Goal: Task Accomplishment & Management: Manage account settings

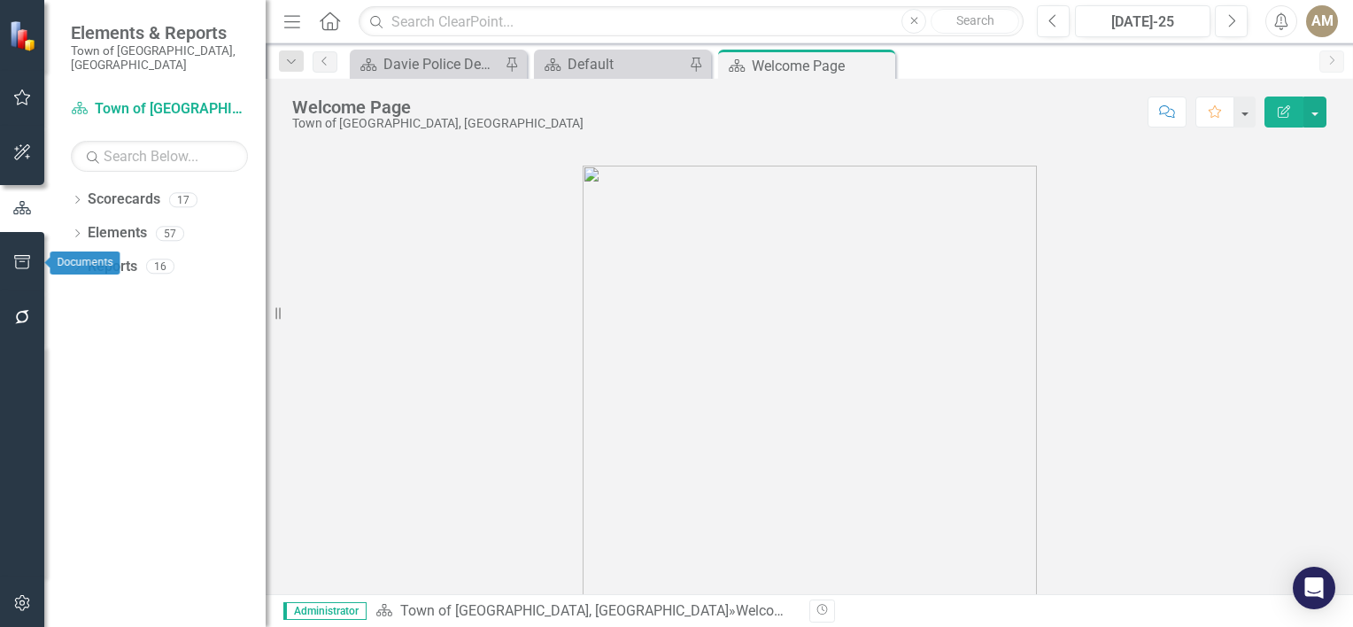
click at [15, 261] on icon "button" at bounding box center [22, 262] width 16 height 14
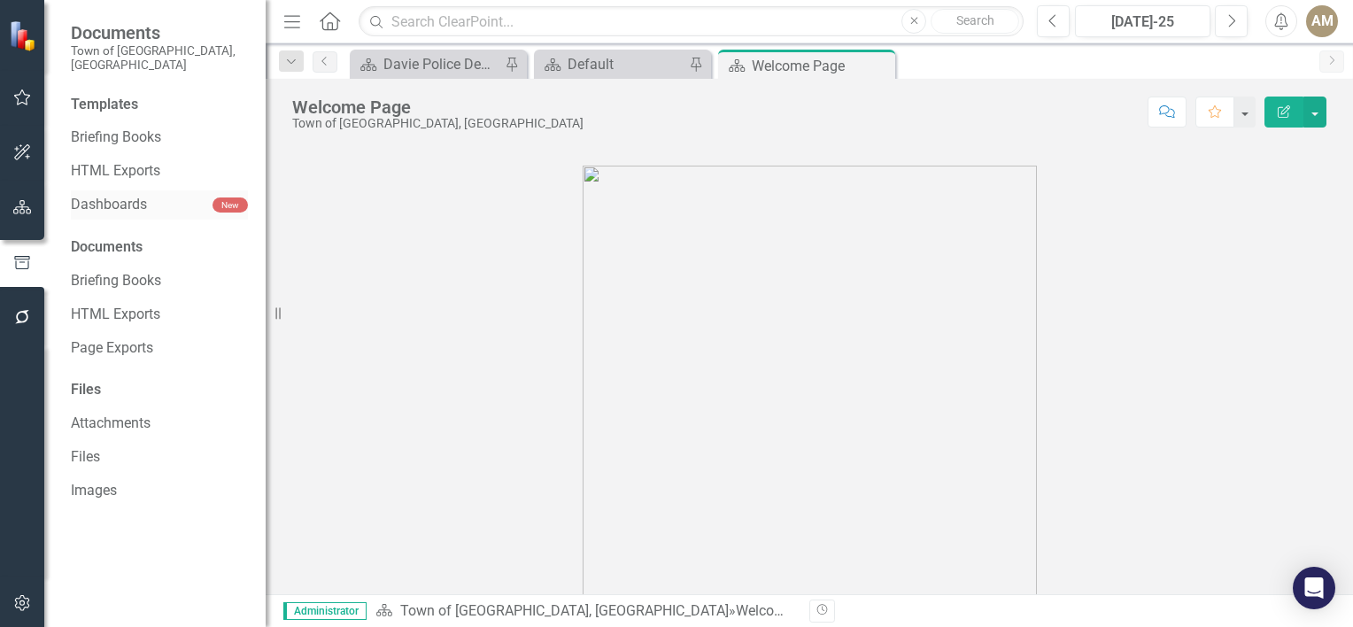
click at [157, 195] on link "Dashboards" at bounding box center [142, 205] width 142 height 20
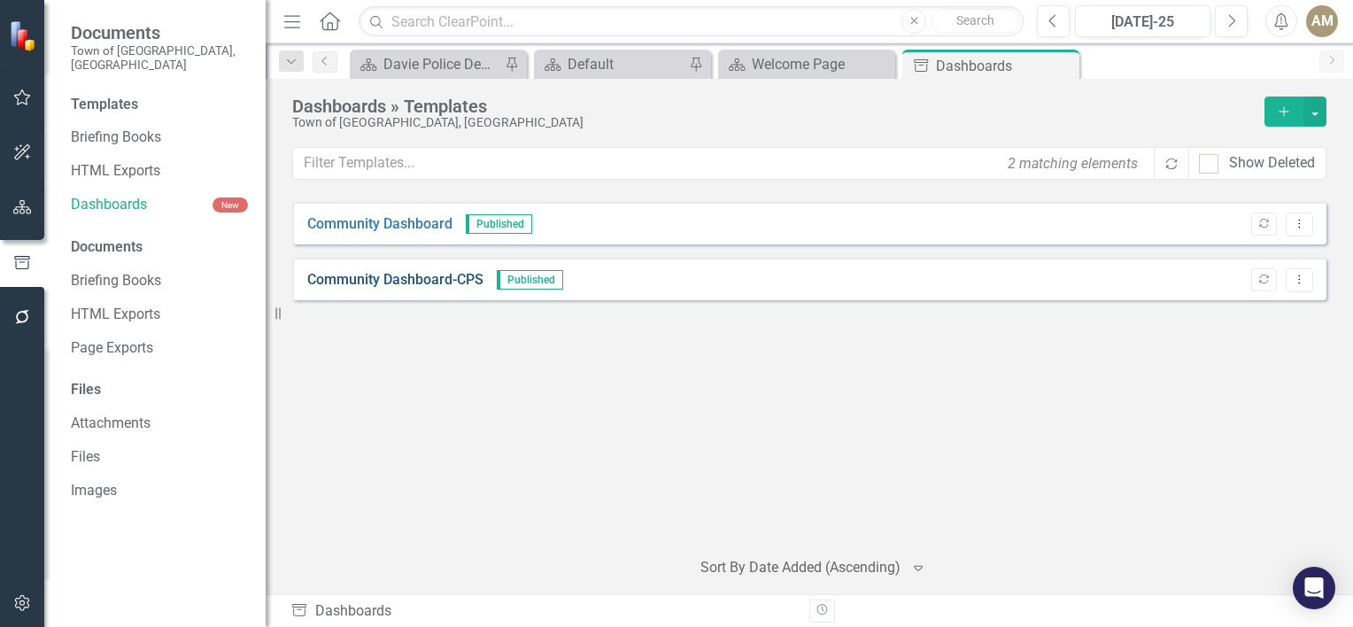
click at [438, 276] on link "Community Dashboard-CPS" at bounding box center [395, 280] width 176 height 20
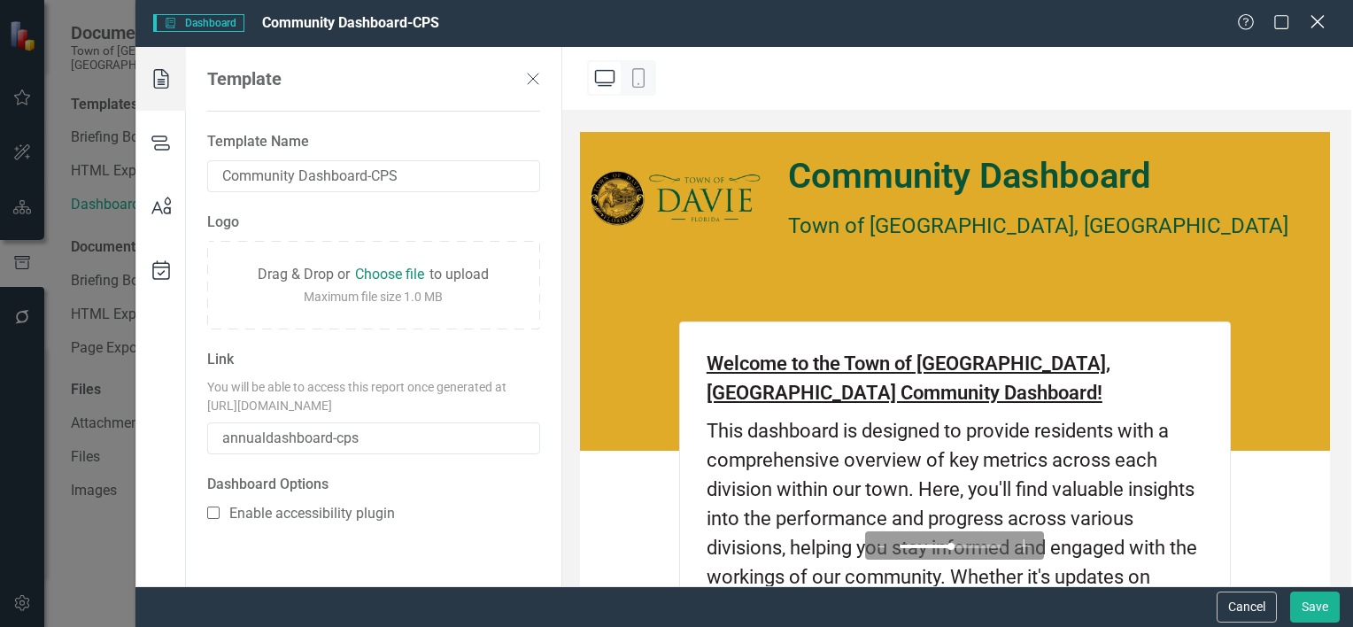
click at [1317, 25] on icon "Close" at bounding box center [1317, 21] width 22 height 17
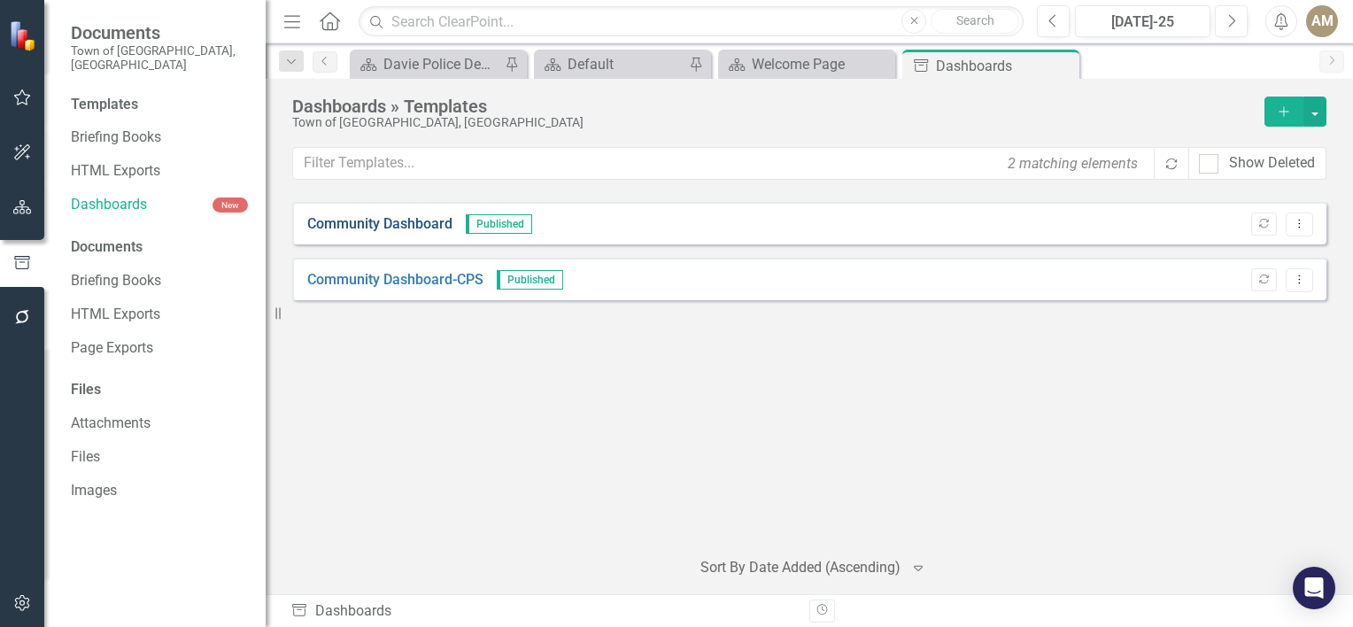
click at [399, 221] on link "Community Dashboard" at bounding box center [379, 224] width 145 height 20
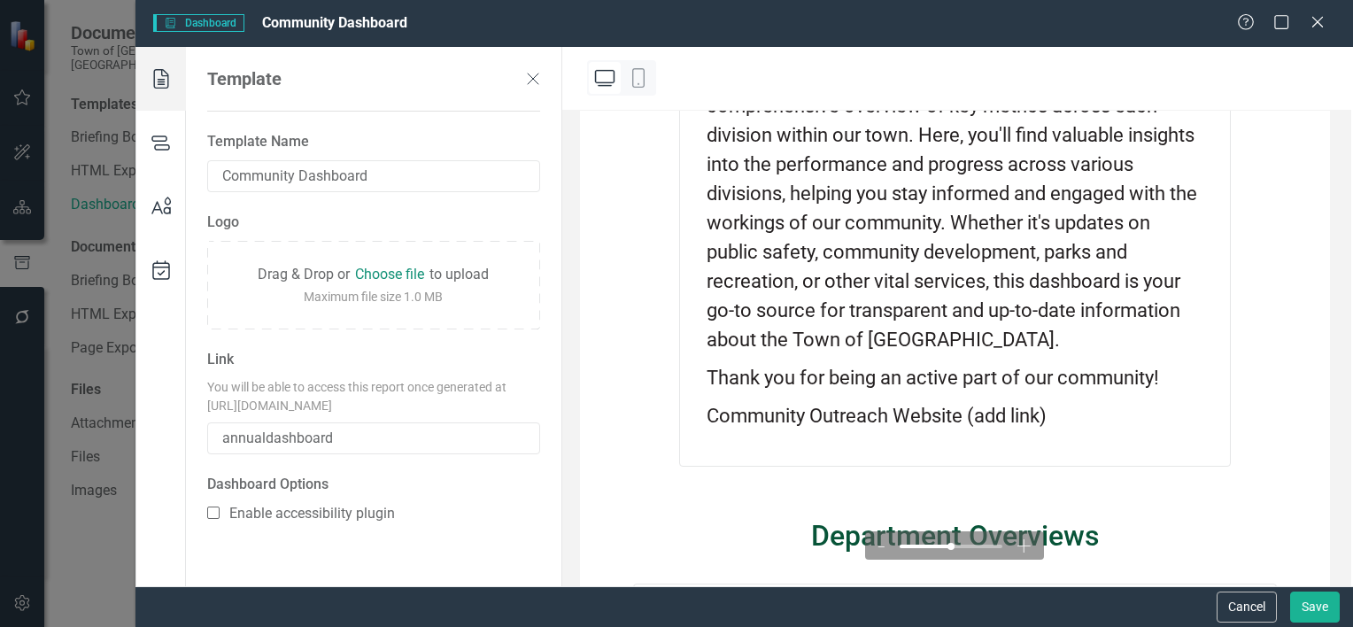
scroll to position [620, 0]
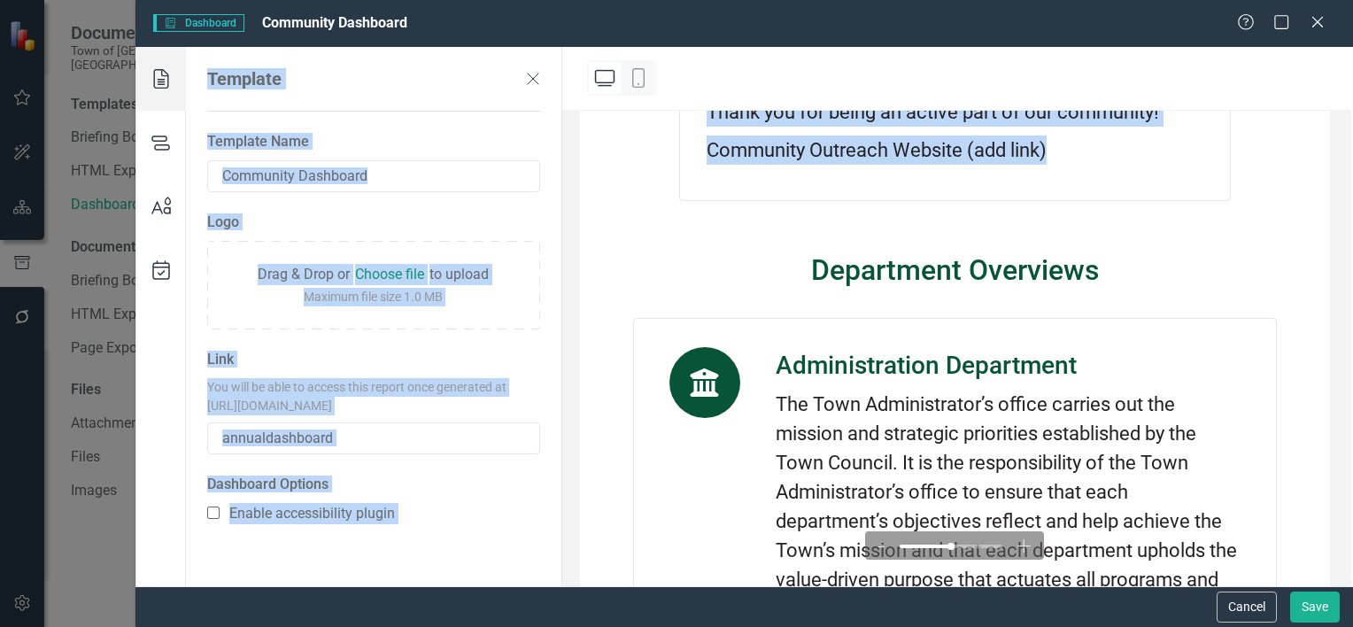
drag, startPoint x: 1352, startPoint y: 135, endPoint x: 1355, endPoint y: 234, distance: 99.2
click at [1352, 234] on html "Documents Town of [GEOGRAPHIC_DATA], [GEOGRAPHIC_DATA] Templates Briefing Books…" at bounding box center [676, 313] width 1353 height 627
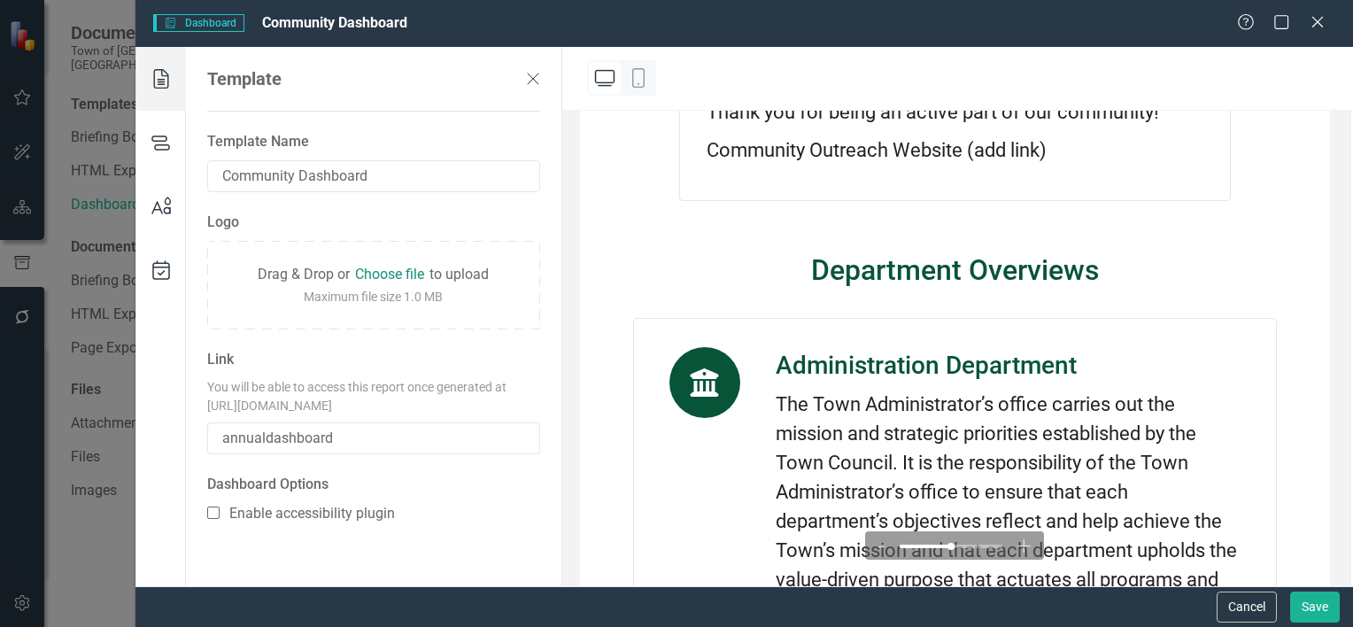
click at [1087, 283] on div "Department Overviews" at bounding box center [955, 270] width 644 height 39
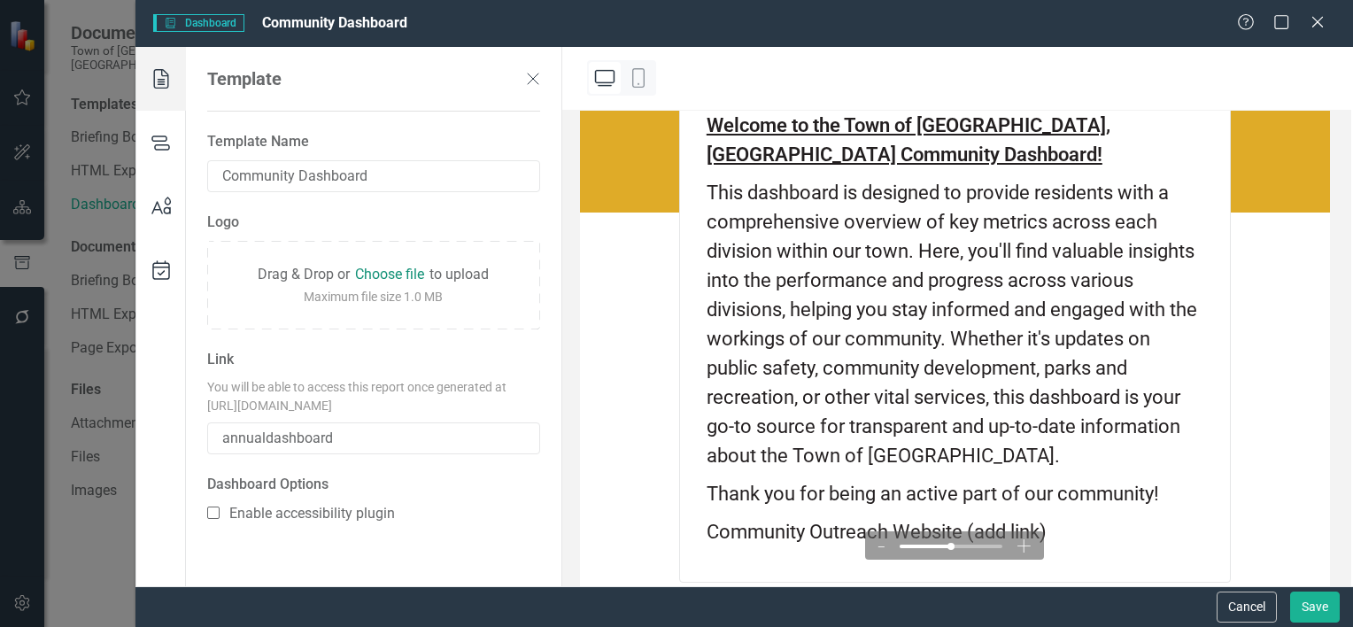
scroll to position [0, 0]
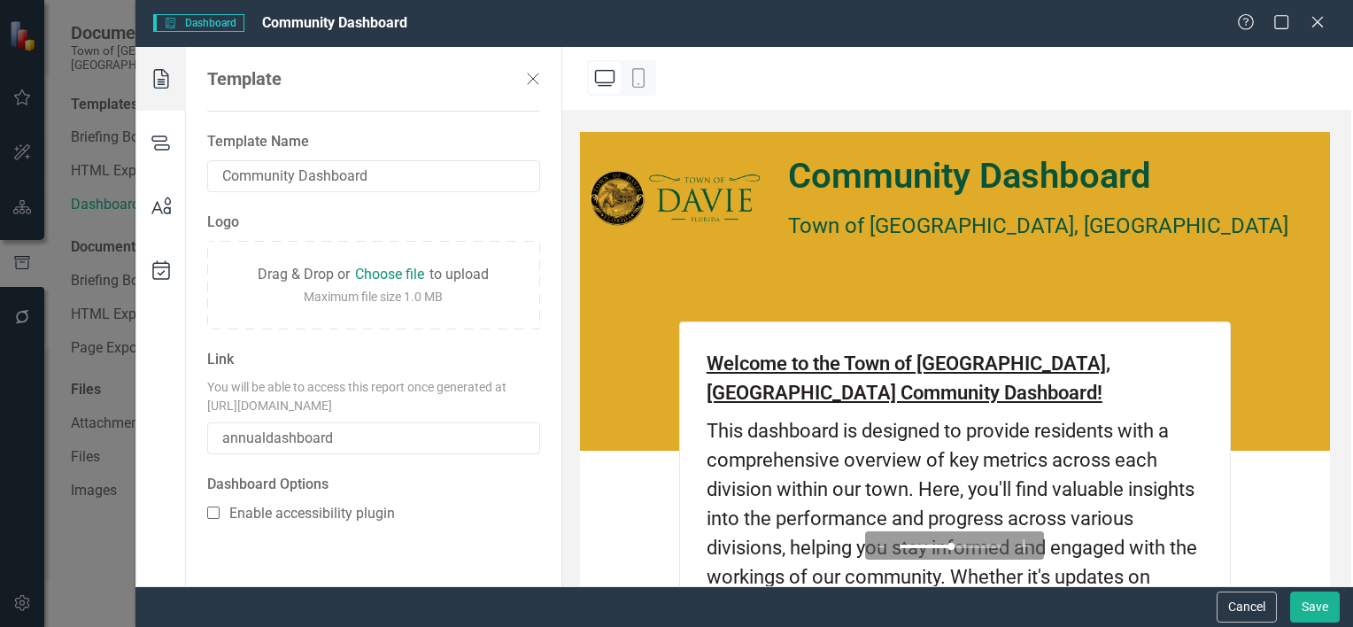
click at [163, 206] on icon at bounding box center [161, 206] width 50 height 64
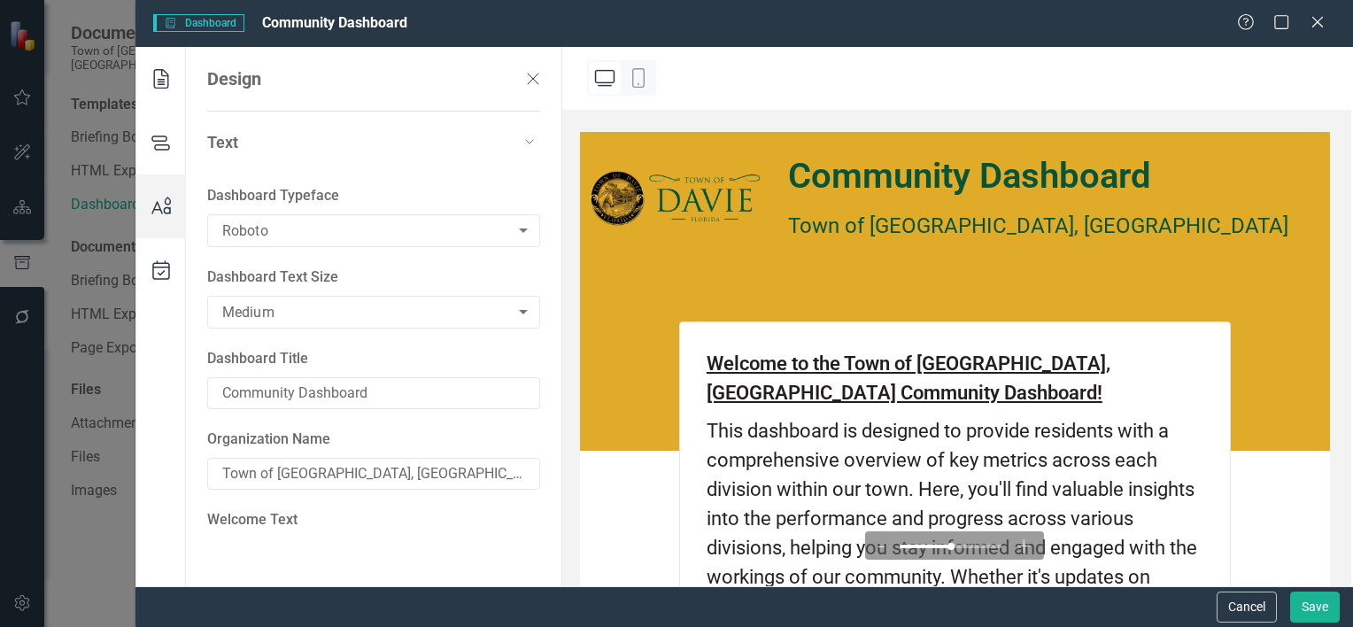
type textarea "<p><span style="text-decoration: underline;"><strong>Welcome to the Town of [GE…"
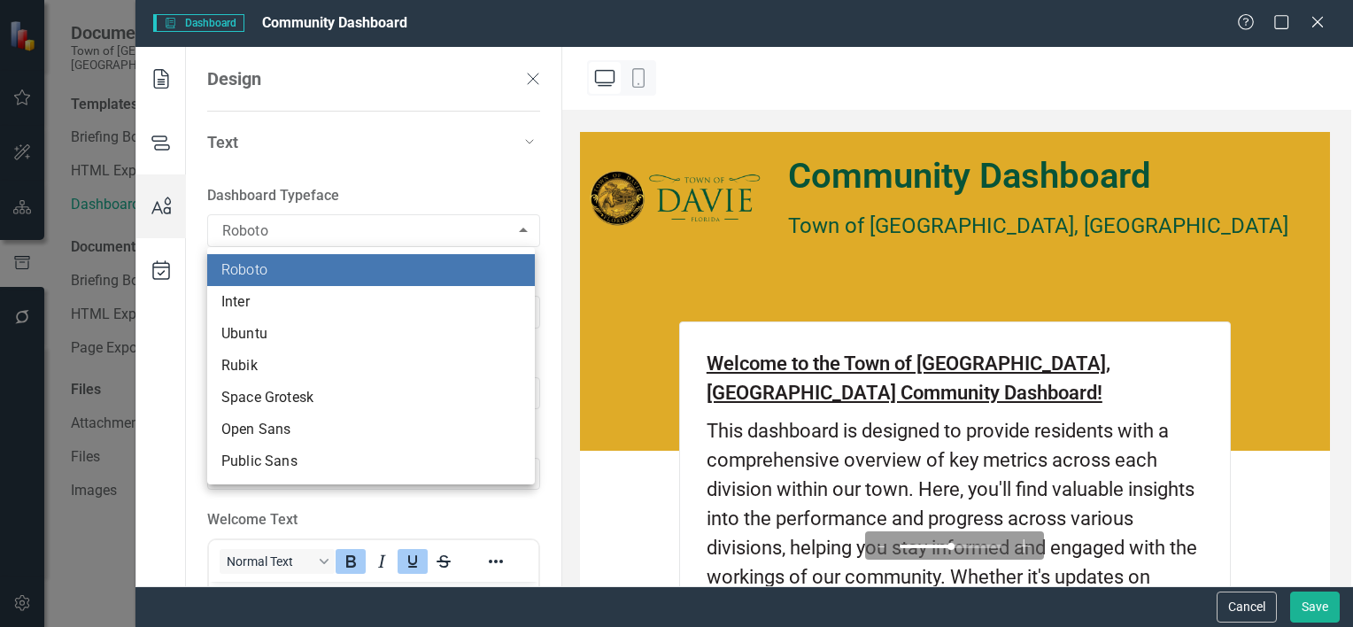
click at [297, 231] on body "Documents Town of [GEOGRAPHIC_DATA], [GEOGRAPHIC_DATA] Templates Briefing Books…" at bounding box center [676, 313] width 1353 height 627
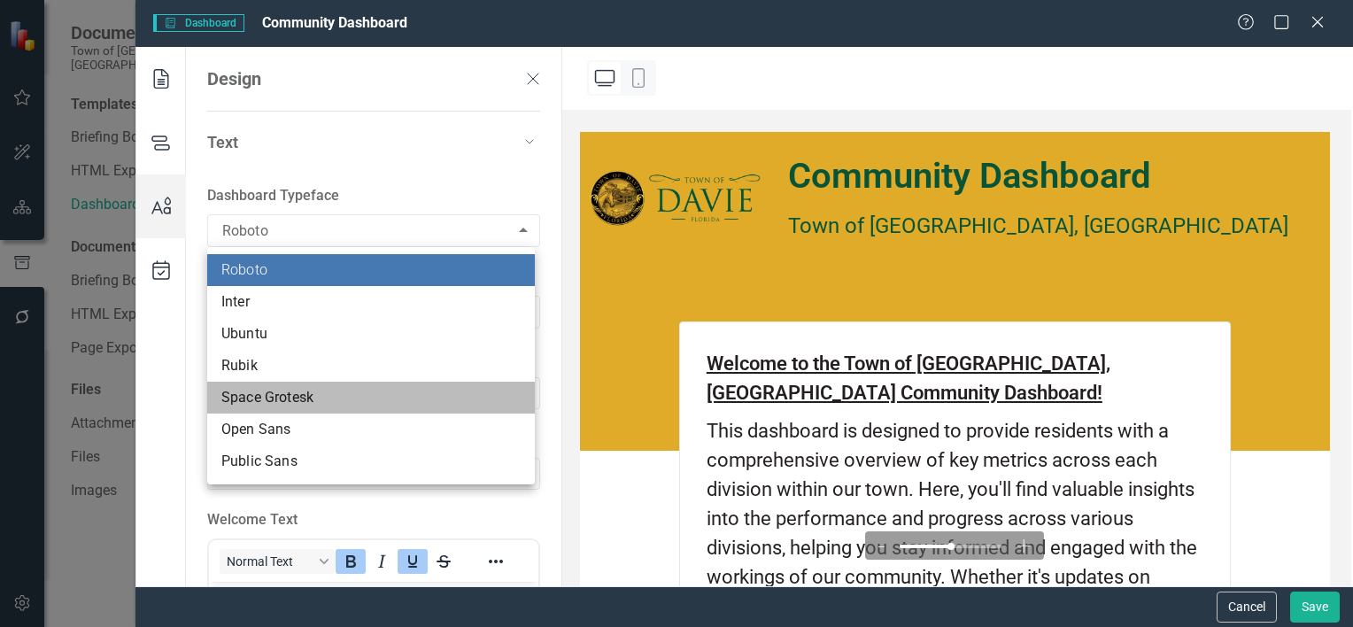
click at [280, 400] on li "Space Grotesk" at bounding box center [371, 398] width 328 height 32
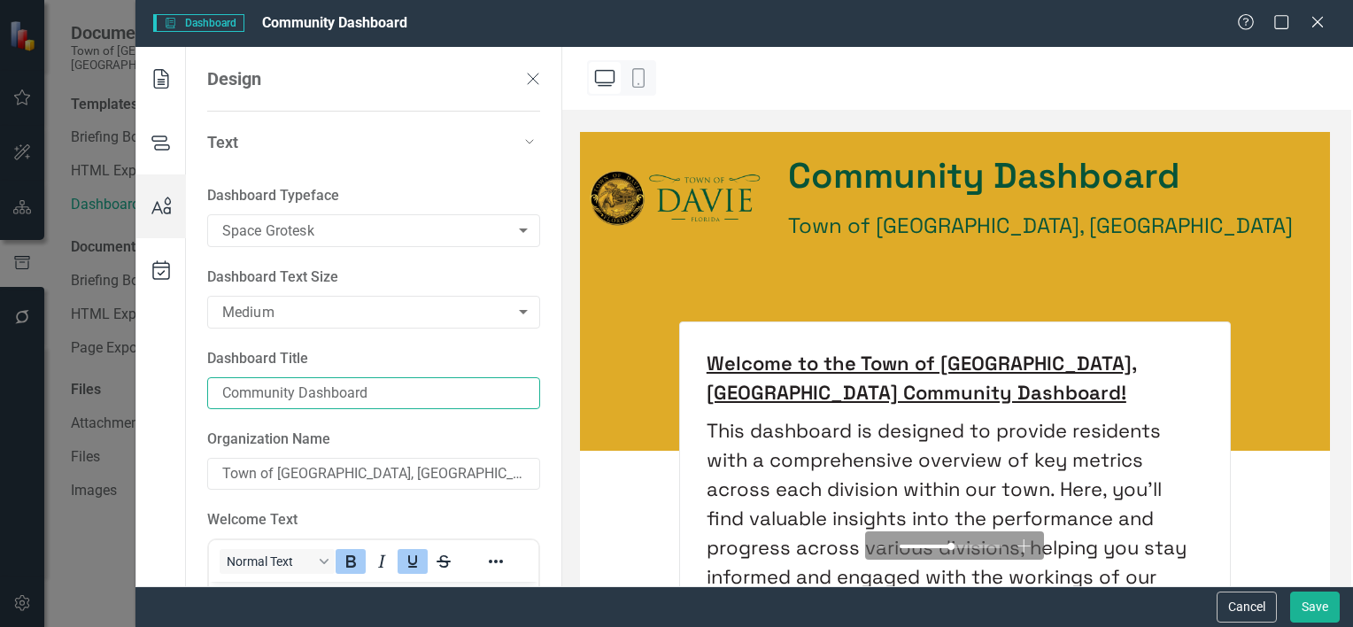
click at [272, 391] on input "Community Dashboard" at bounding box center [373, 393] width 333 height 32
click at [318, 225] on body "Documents Town of [GEOGRAPHIC_DATA], [GEOGRAPHIC_DATA] Templates Briefing Books…" at bounding box center [676, 313] width 1353 height 627
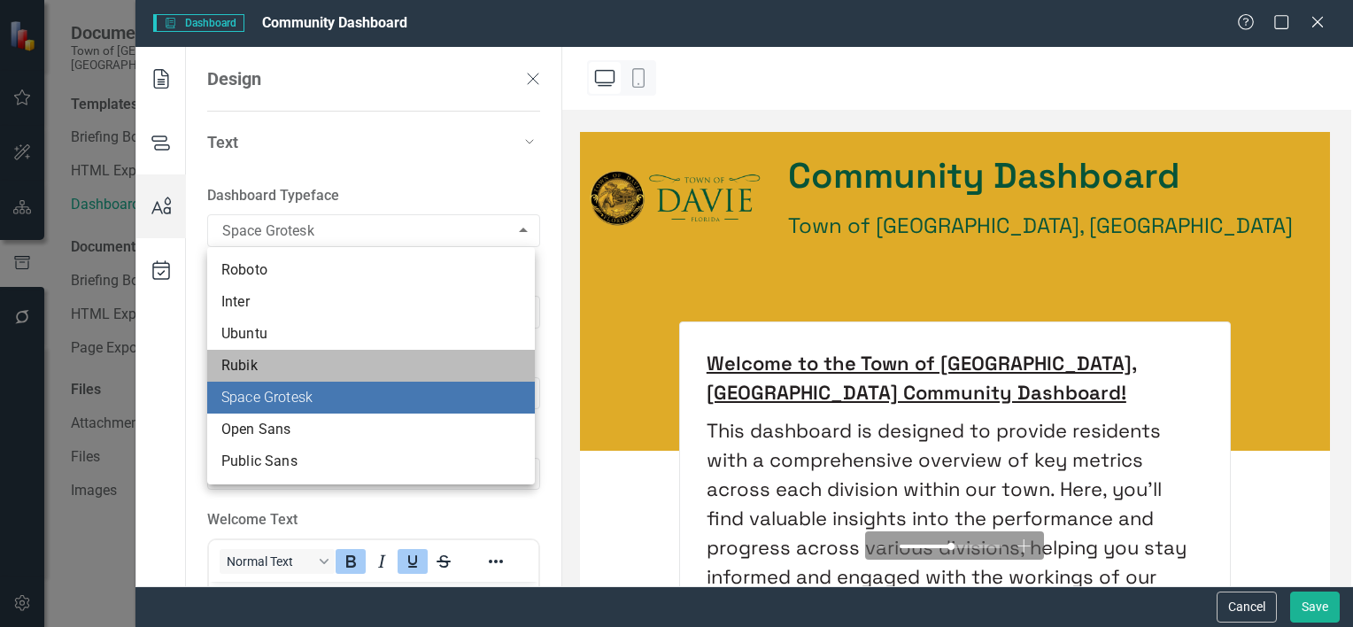
click at [273, 361] on li "Rubik" at bounding box center [371, 366] width 328 height 32
type input "Rubik"
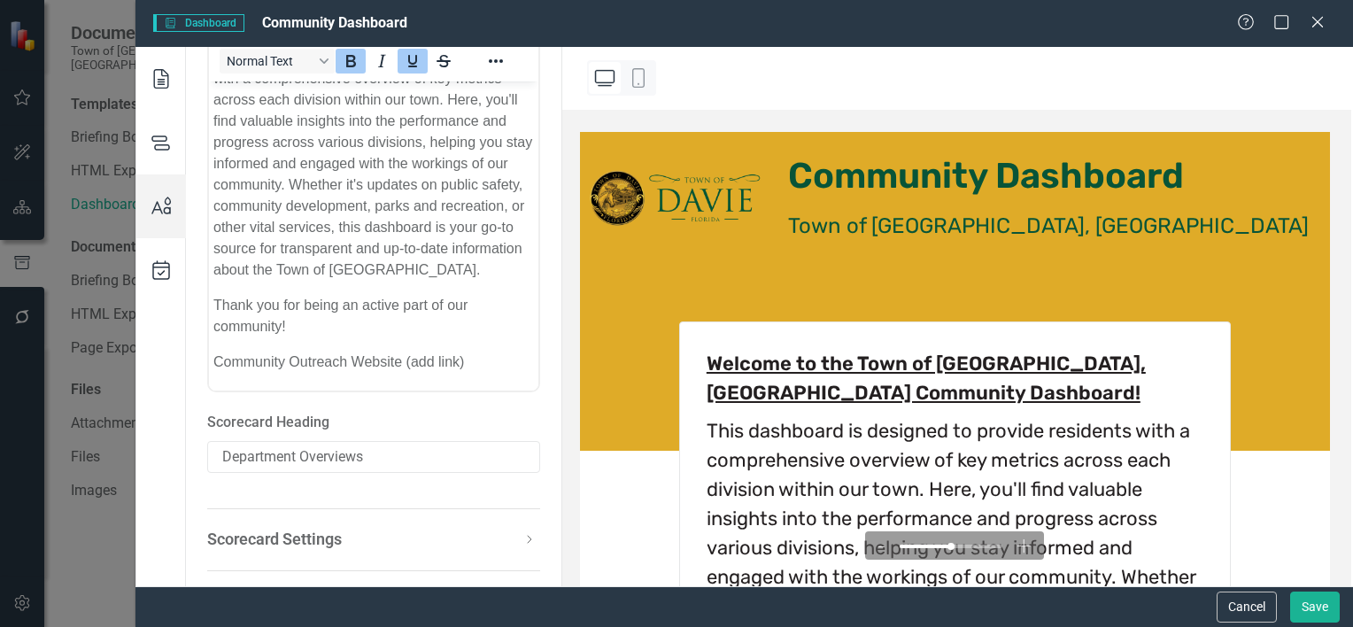
scroll to position [545, 0]
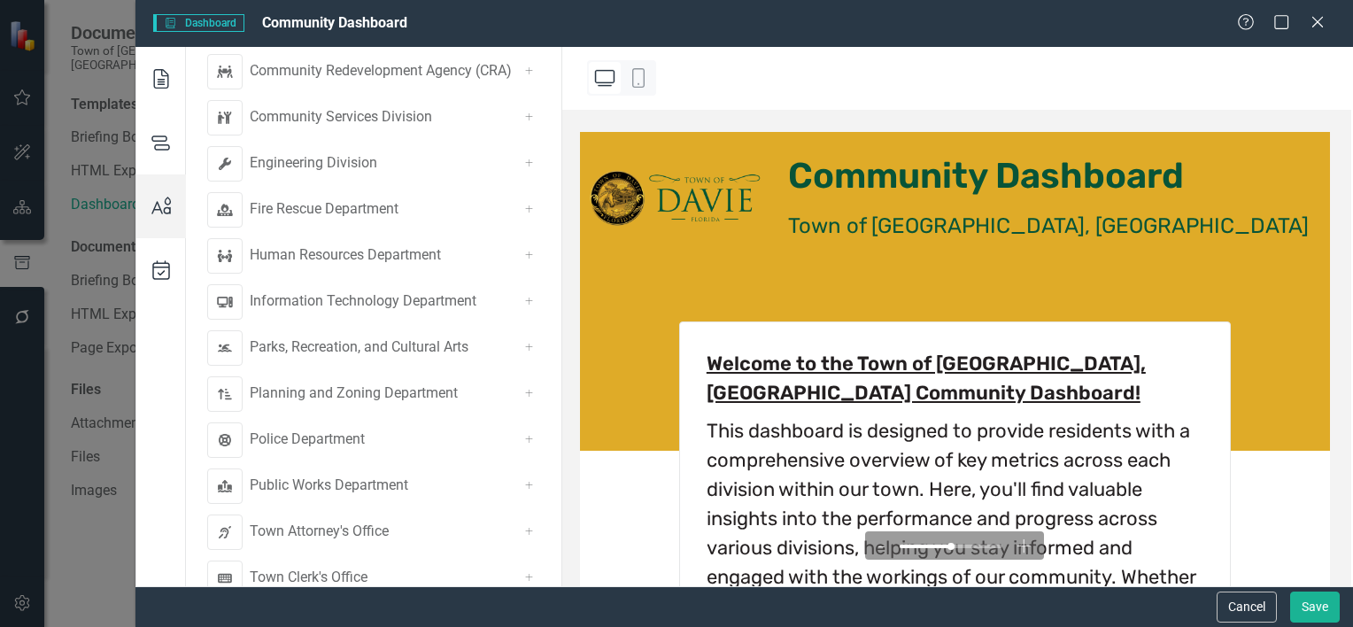
scroll to position [421, 0]
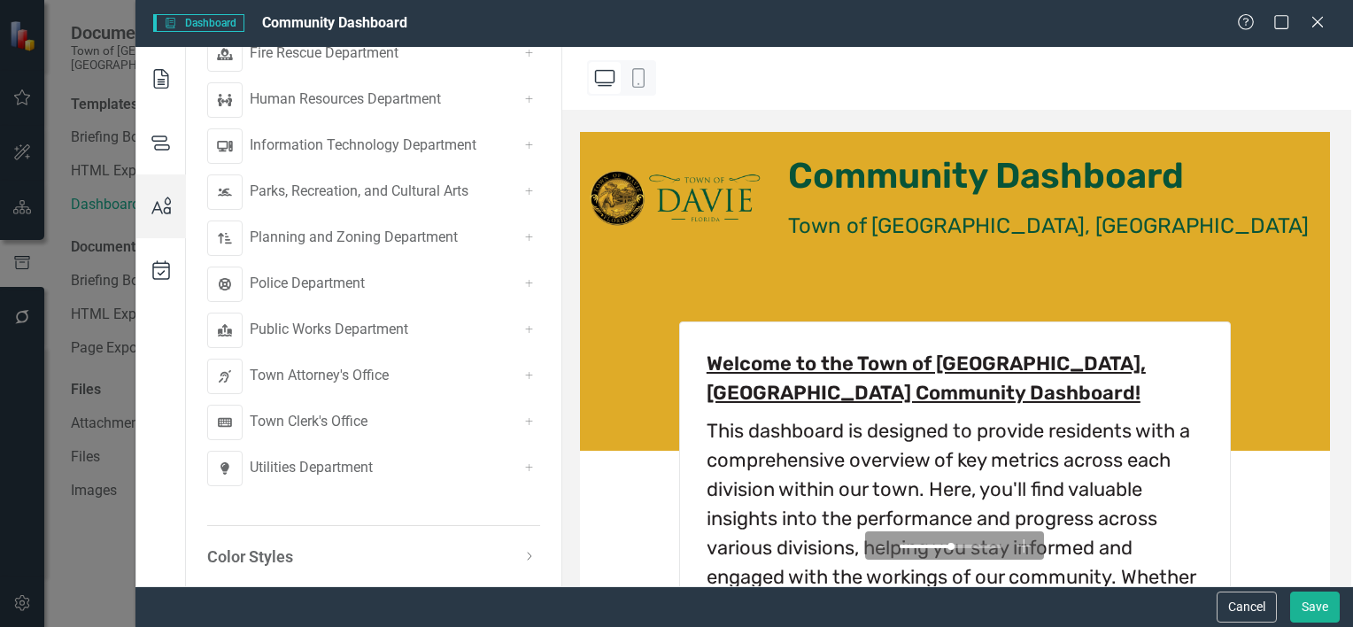
click at [358, 542] on div "Text Dashboard Typeface Rubik Rubik ​ Dashboard Text Size Medium Medium ​ Dashb…" at bounding box center [373, 138] width 333 height 854
click at [362, 565] on div "Color Styles" at bounding box center [363, 556] width 312 height 23
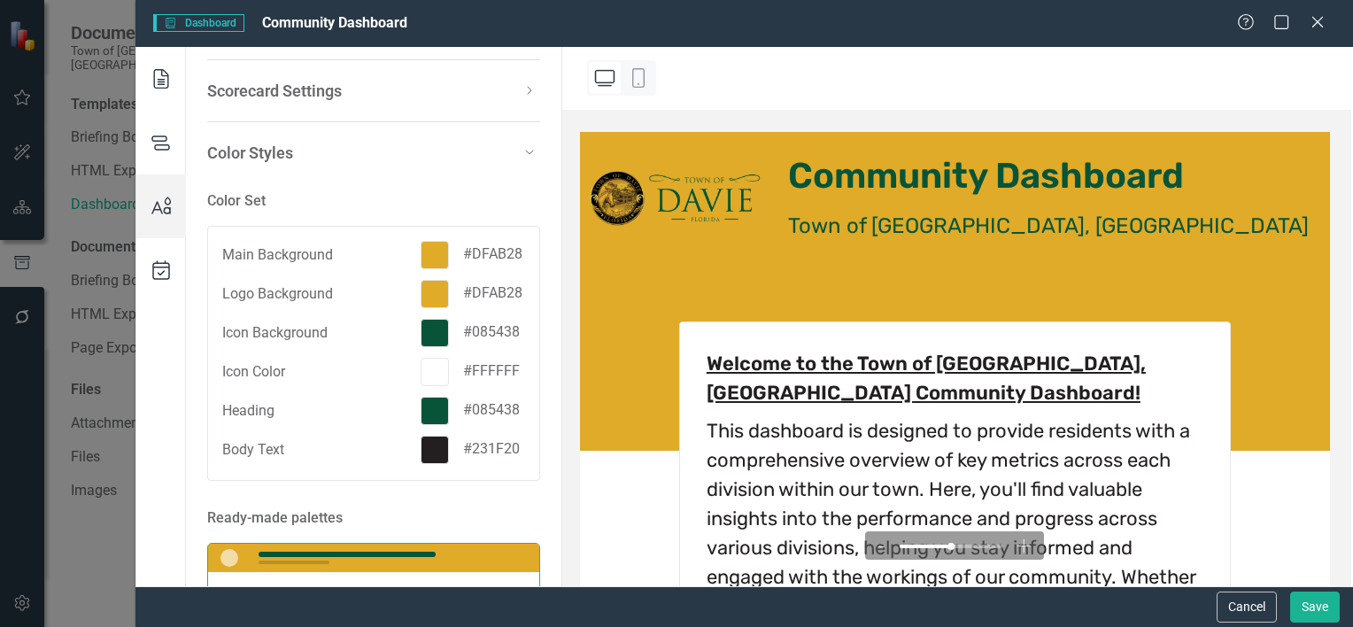
scroll to position [0, 0]
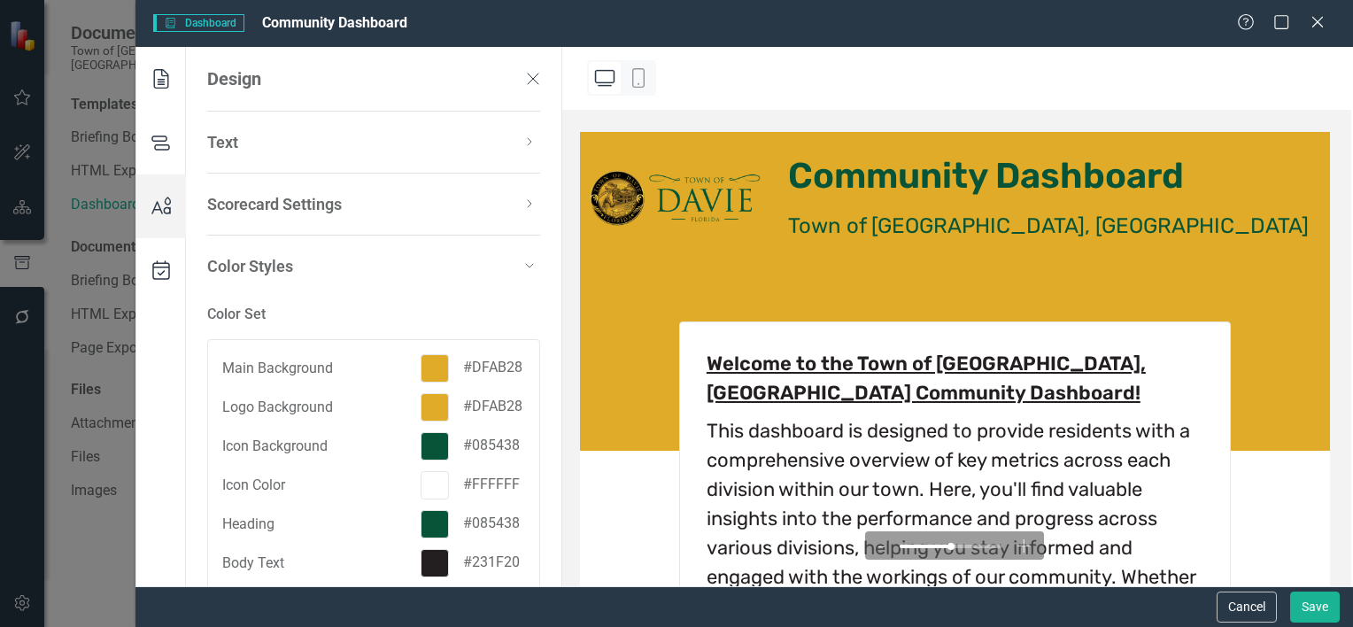
click at [438, 368] on div at bounding box center [434, 368] width 28 height 28
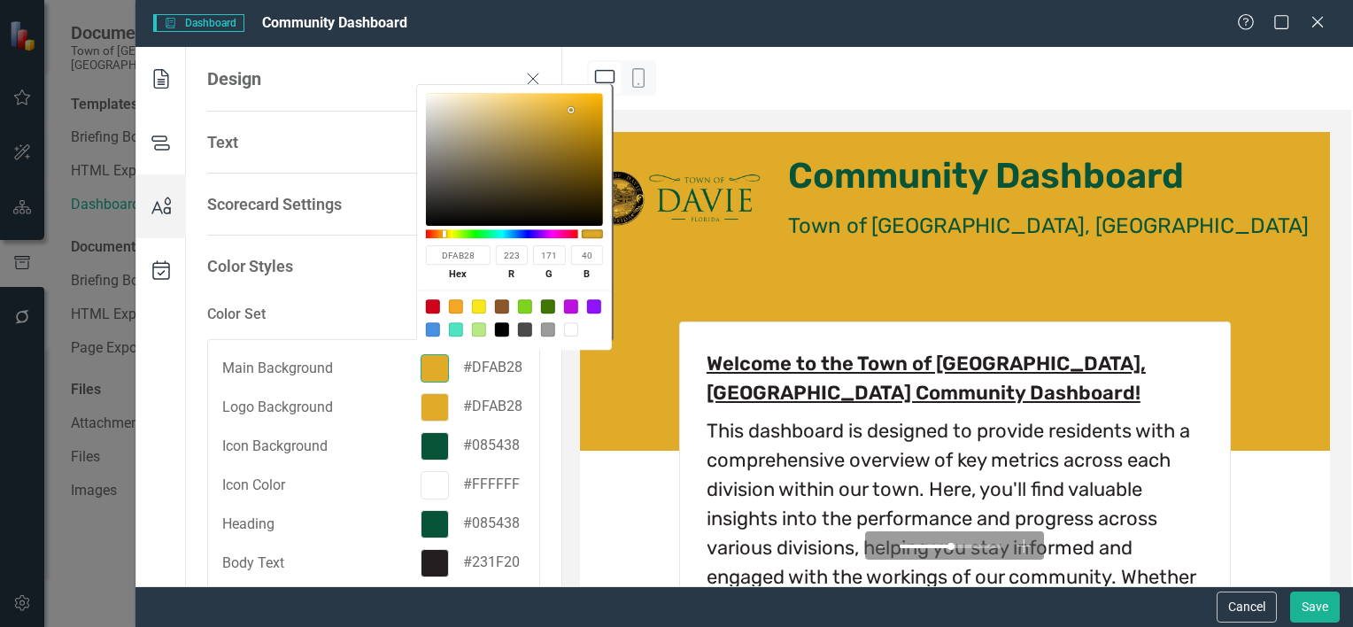
type input "28DFA7"
type input "40"
type input "223"
type input "167"
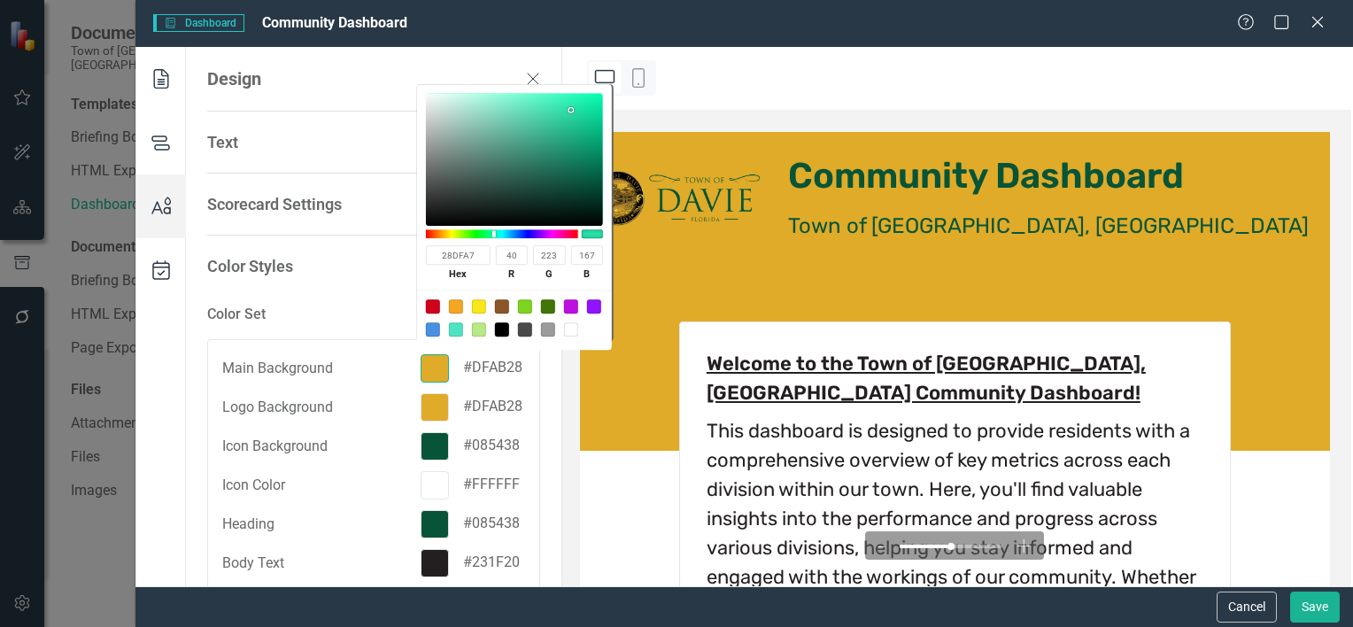
click at [494, 232] on div at bounding box center [502, 233] width 152 height 9
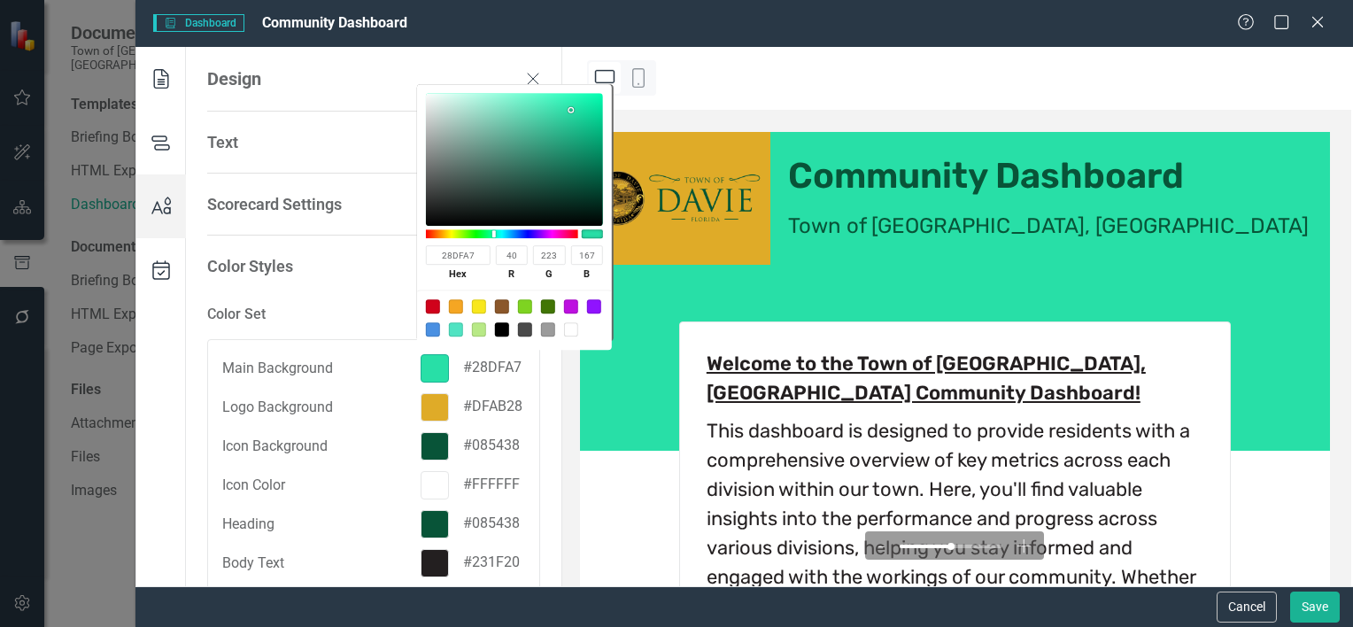
type input "29DFA7"
type input "41"
type input "2ADFA7"
type input "42"
type input "31DFA9"
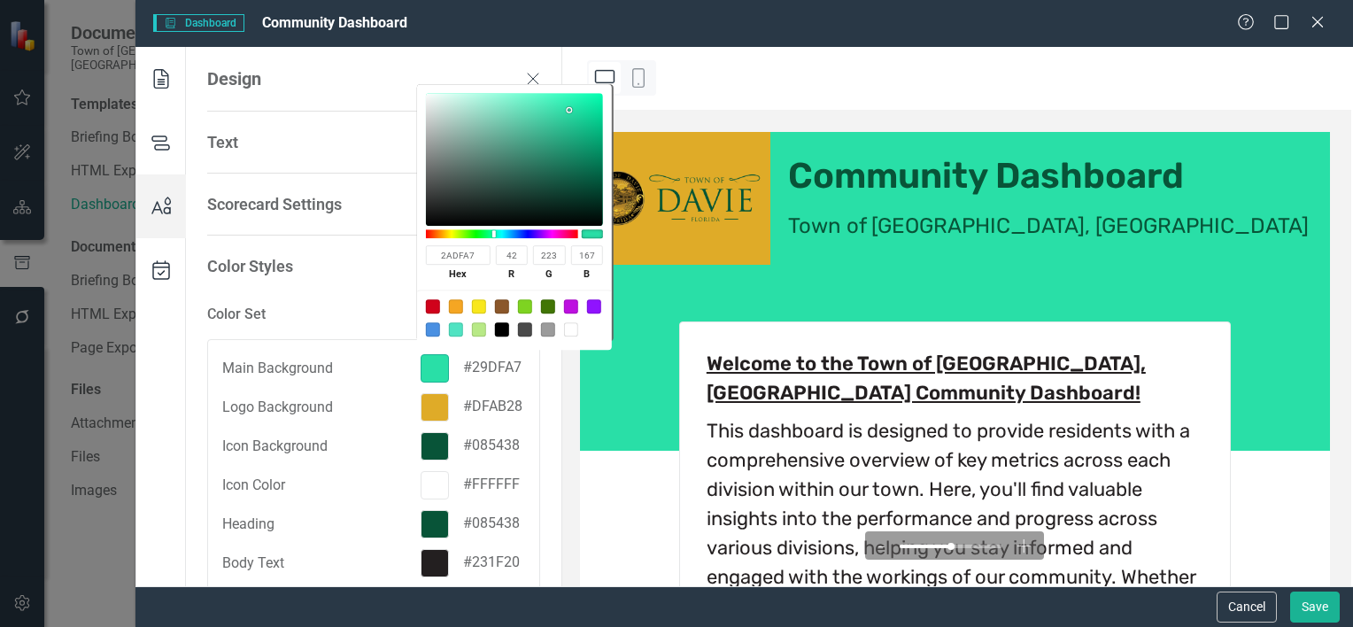
type input "49"
type input "169"
type input "3EDFAD"
type input "62"
type input "173"
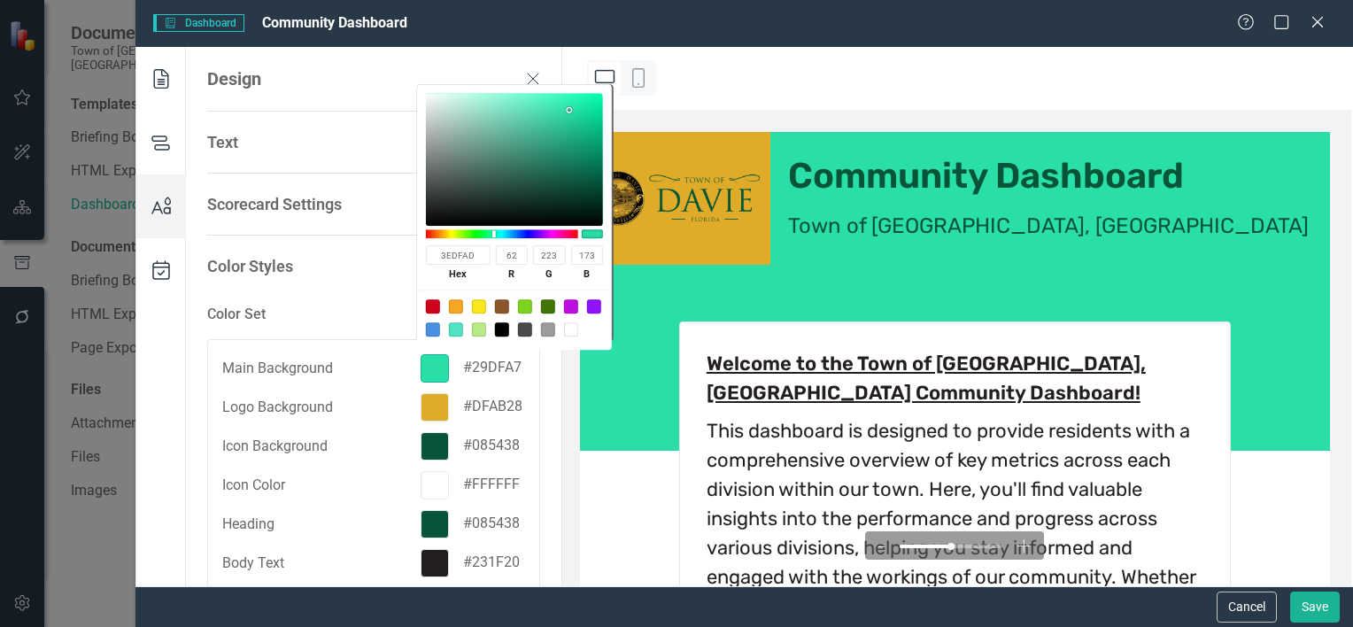
type input "52E1B4"
type input "82"
type input "225"
type input "180"
type input "62E4BB"
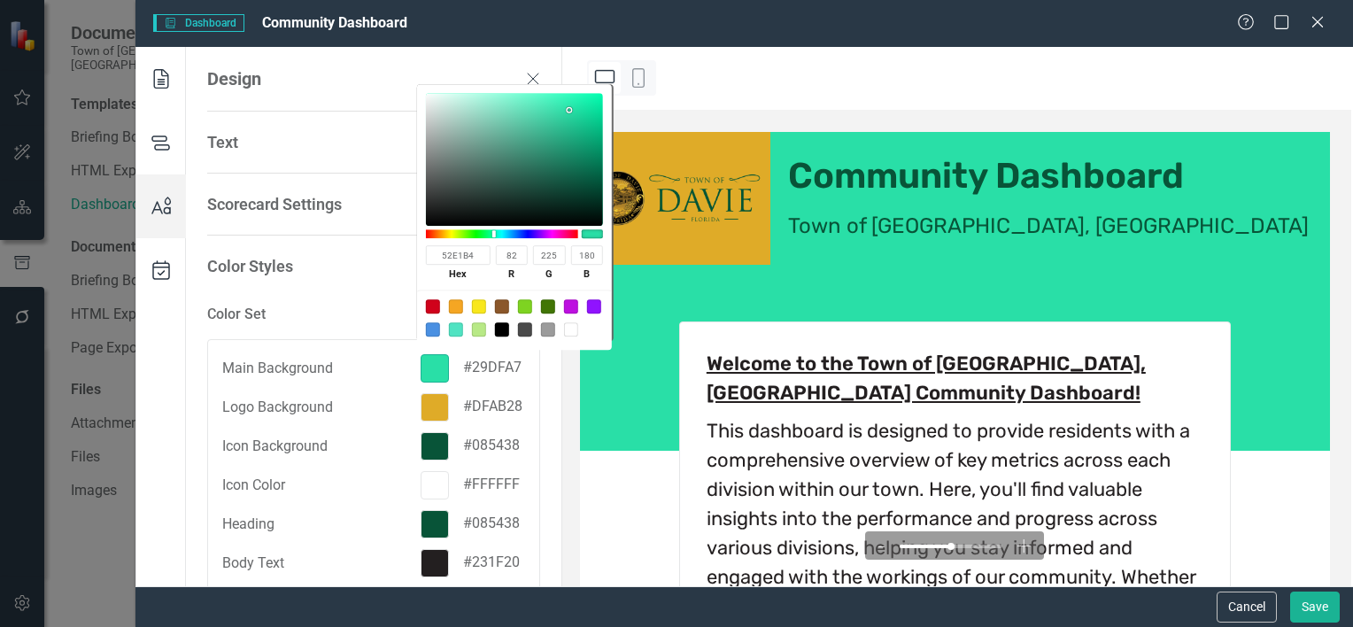
type input "98"
type input "228"
type input "187"
type input "68E6BE"
type input "104"
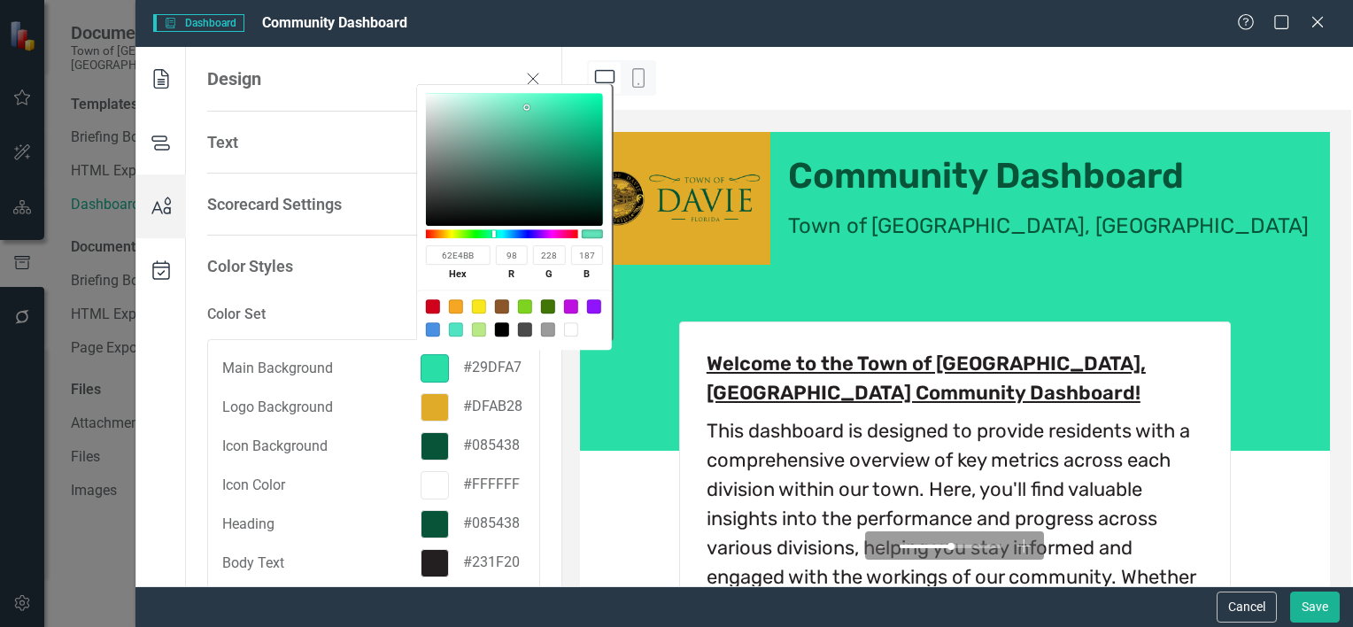
type input "230"
type input "190"
type input "6DE6BF"
type input "109"
type input "191"
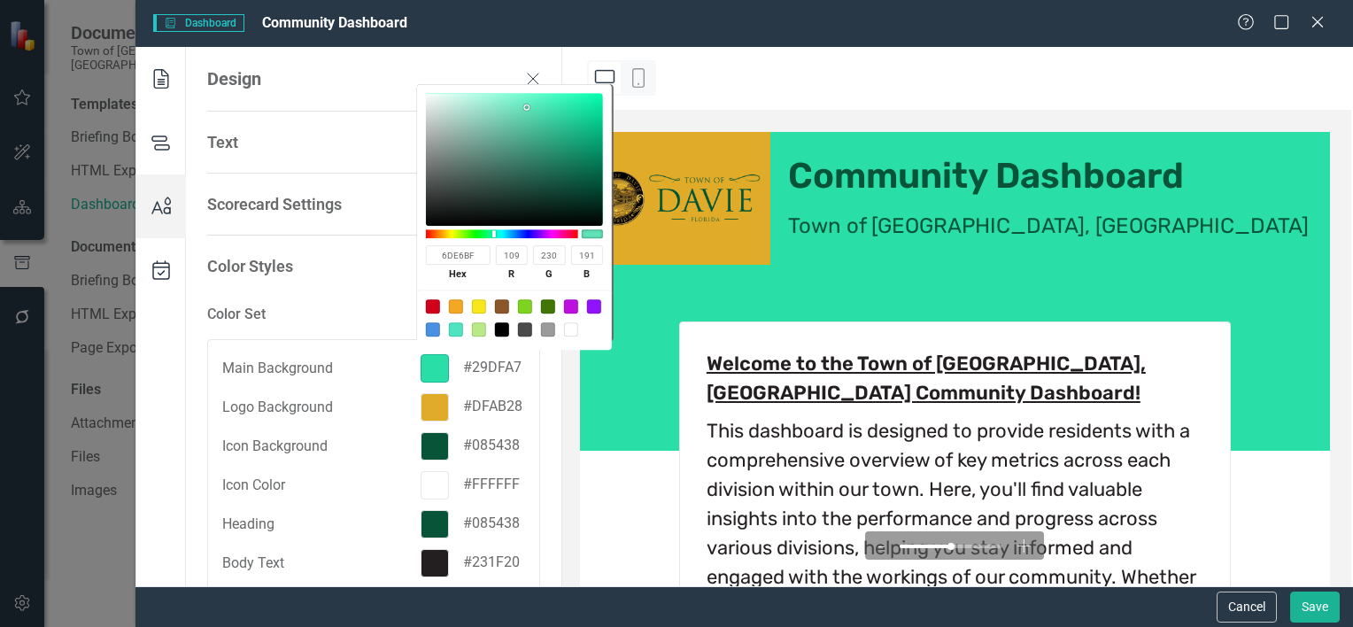
type input "81F0CC"
type input "129"
type input "240"
type input "204"
type input "A4FFE2"
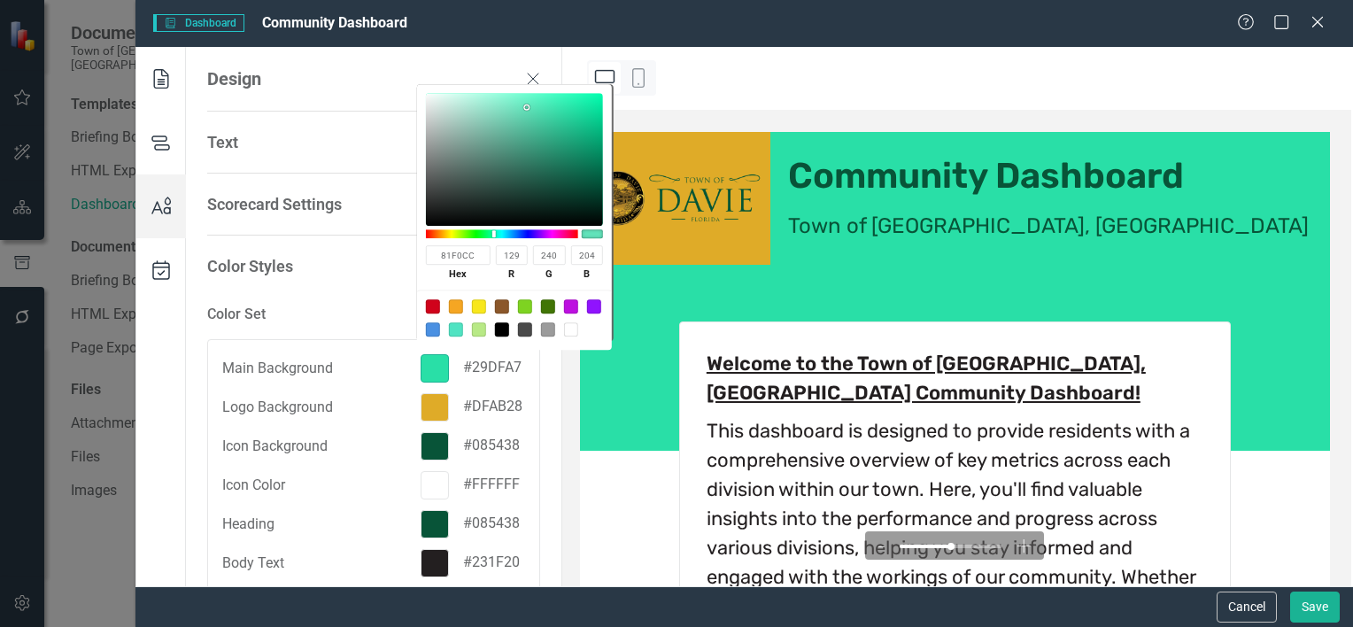
type input "164"
type input "255"
type input "226"
type input "AEFFE5"
type input "174"
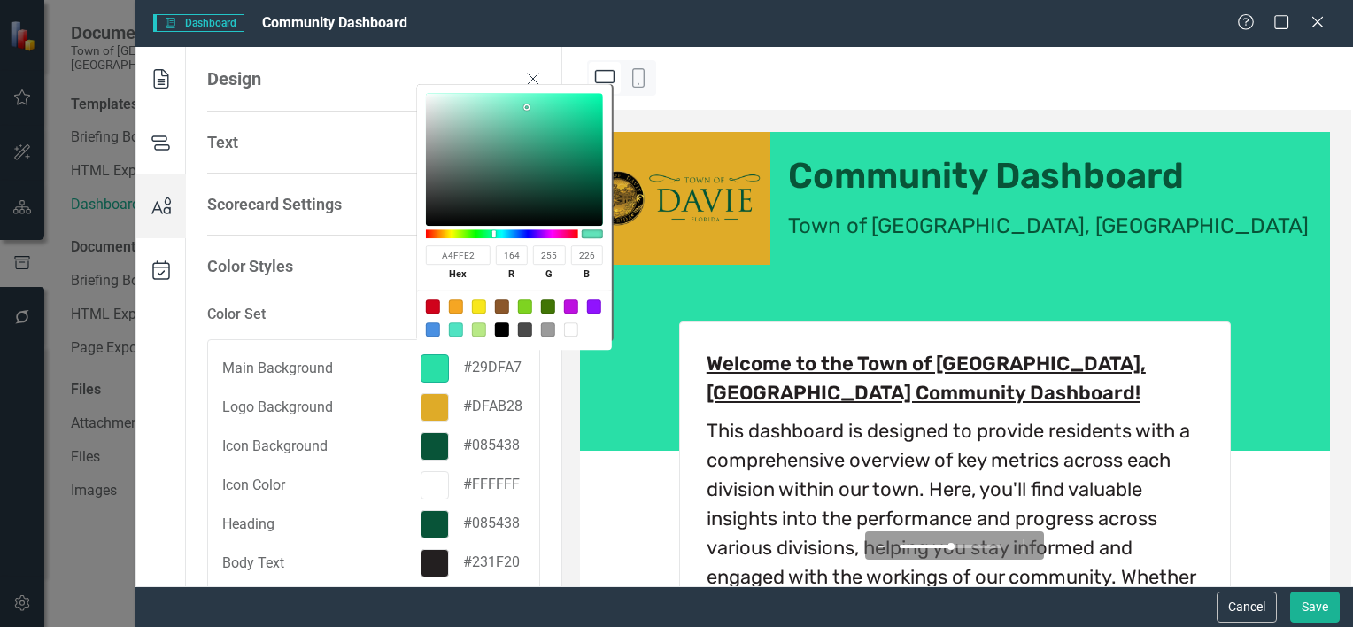
type input "229"
type input "B1FFE6"
type input "177"
type input "230"
type input "AAF3DC"
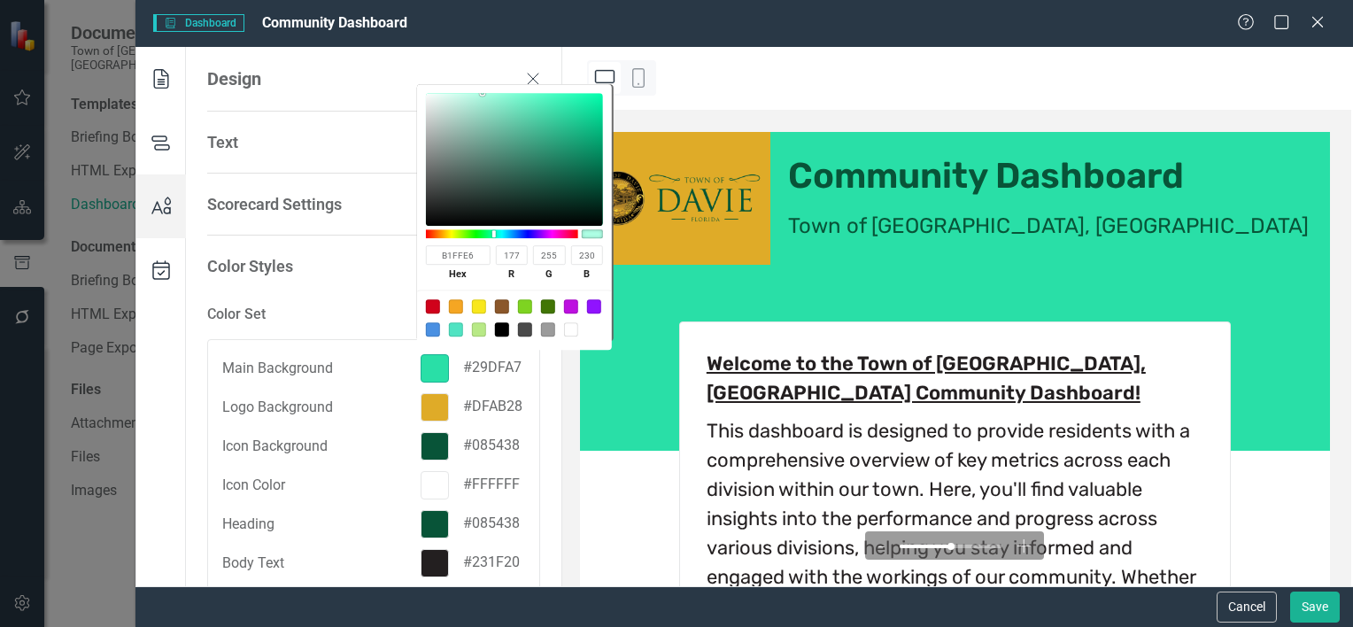
type input "170"
type input "243"
type input "220"
type input "A4EBD5"
type input "164"
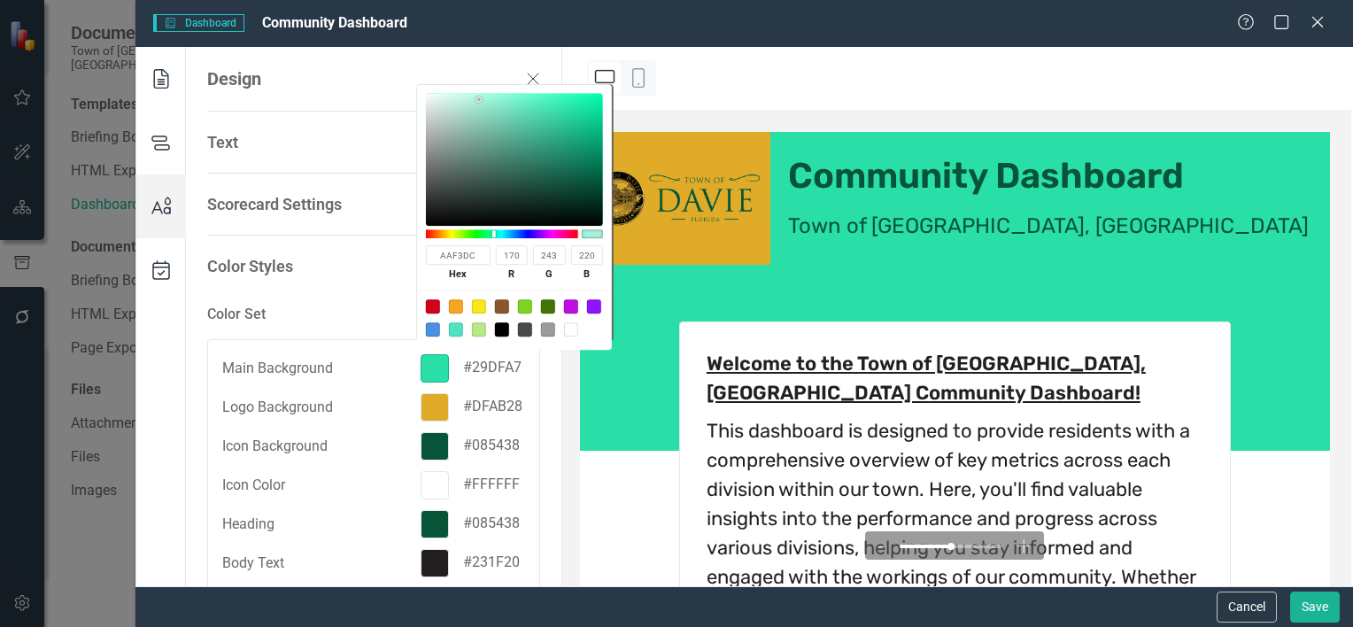
type input "235"
type input "213"
type input "A1E6D0"
type input "161"
type input "230"
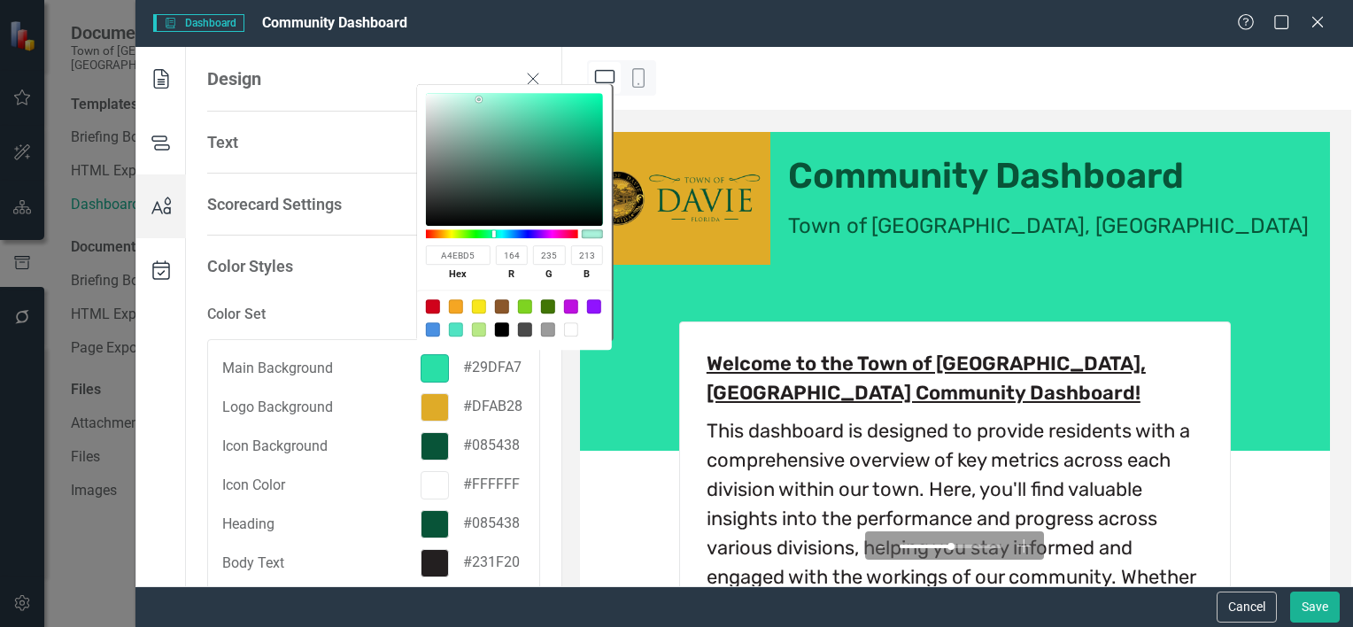
type input "208"
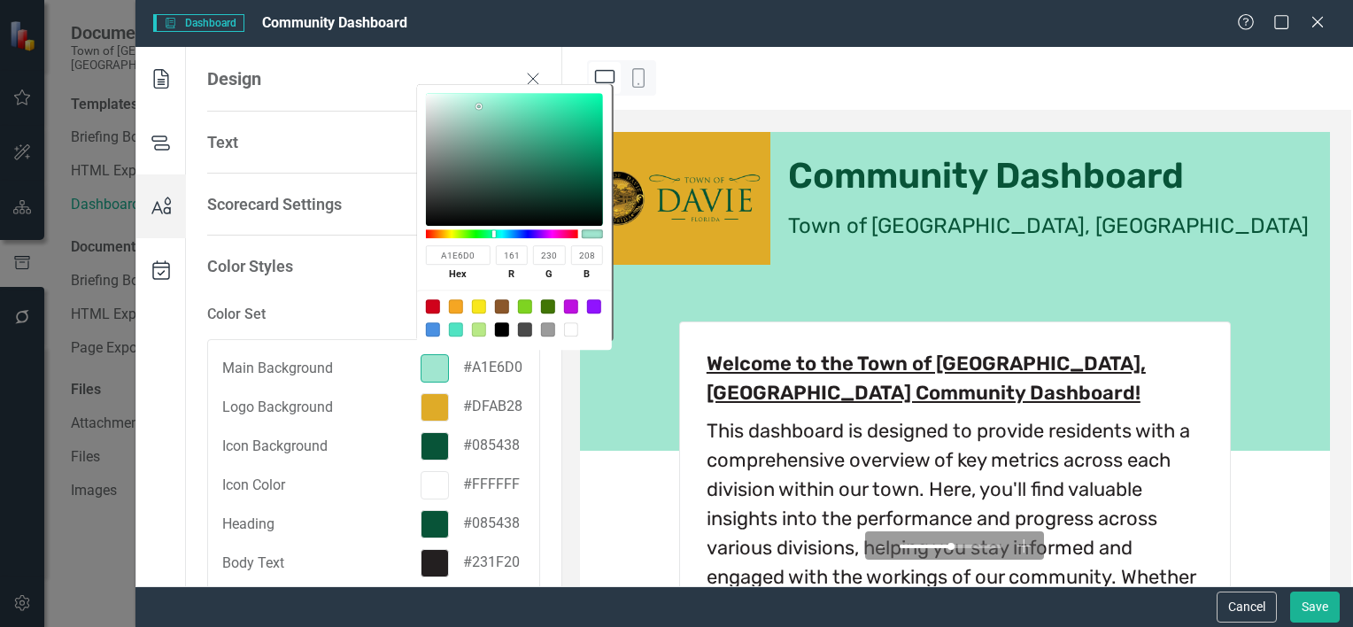
type input "A1E4CF"
type input "228"
type input "207"
type input "A8E2D0"
type input "168"
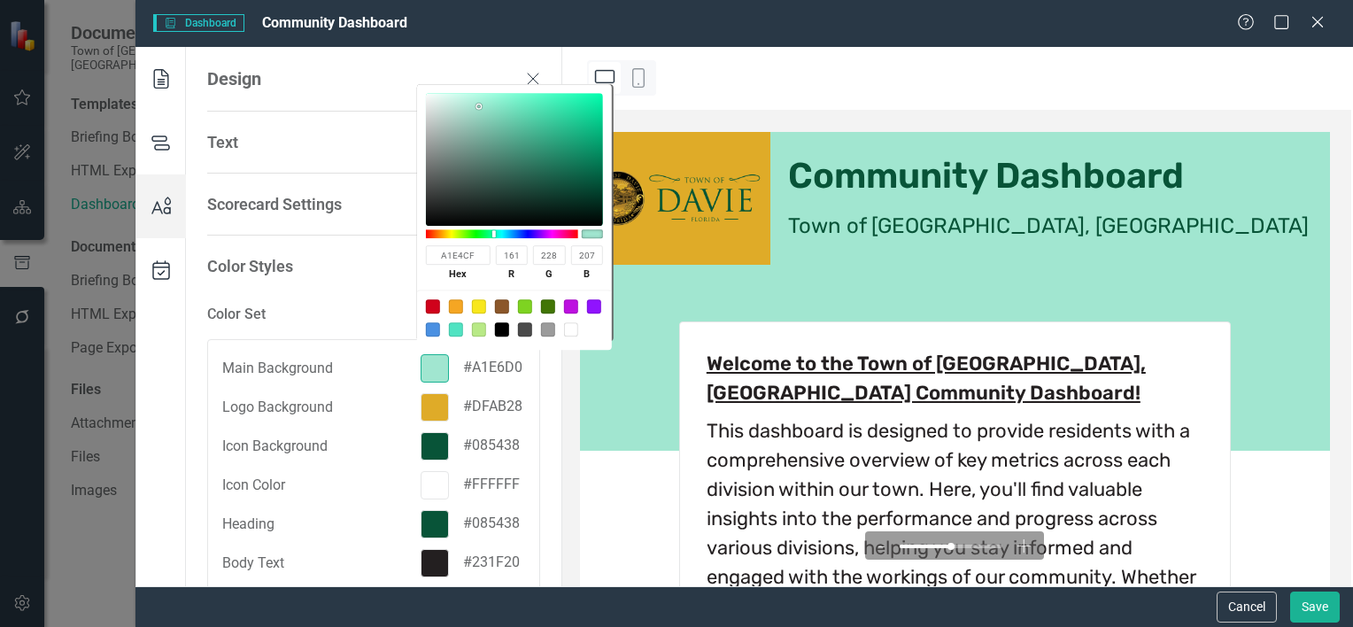
type input "226"
type input "208"
type input "ACE1D0"
type input "172"
type input "225"
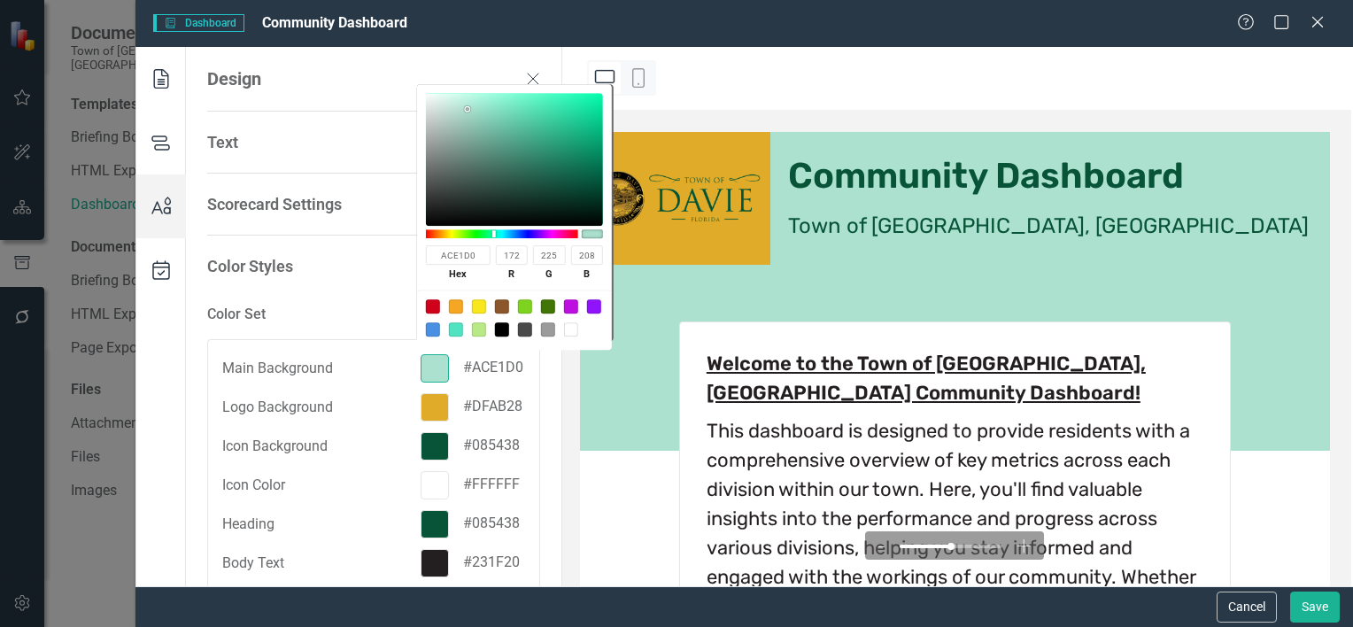
type input "AEE4D3"
type input "174"
type input "228"
type input "211"
type input "B0E8D6"
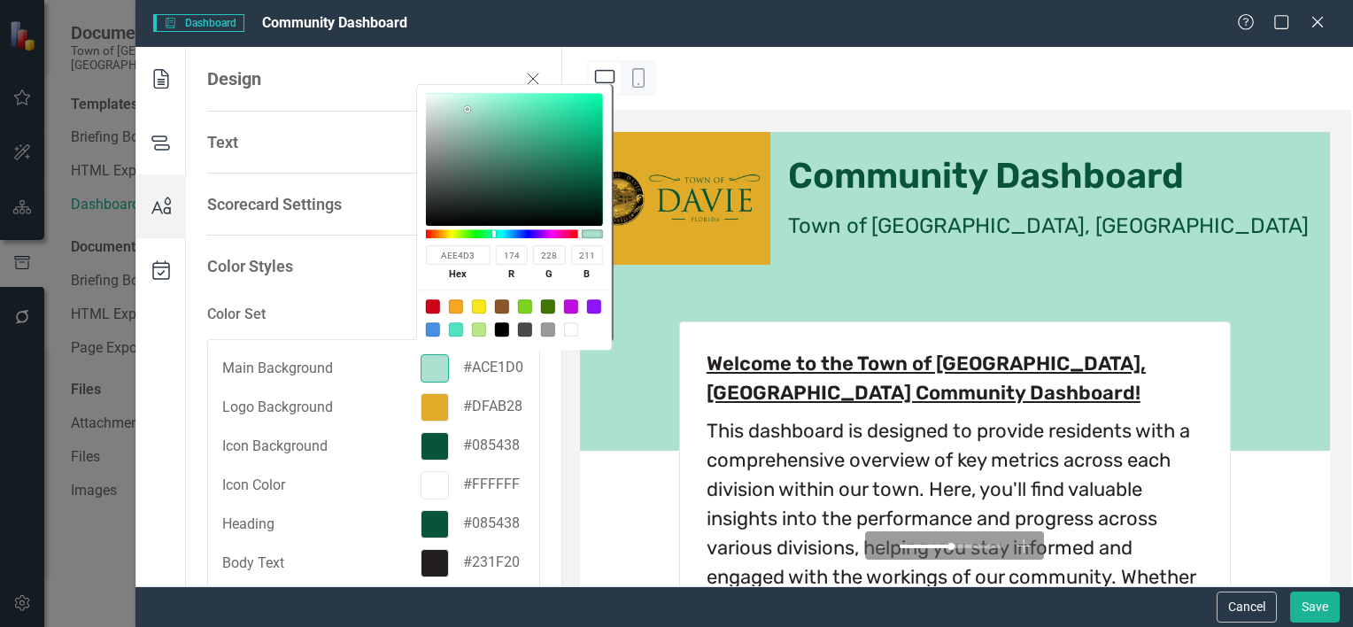
type input "176"
type input "232"
type input "214"
type input "B4EEDB"
type input "180"
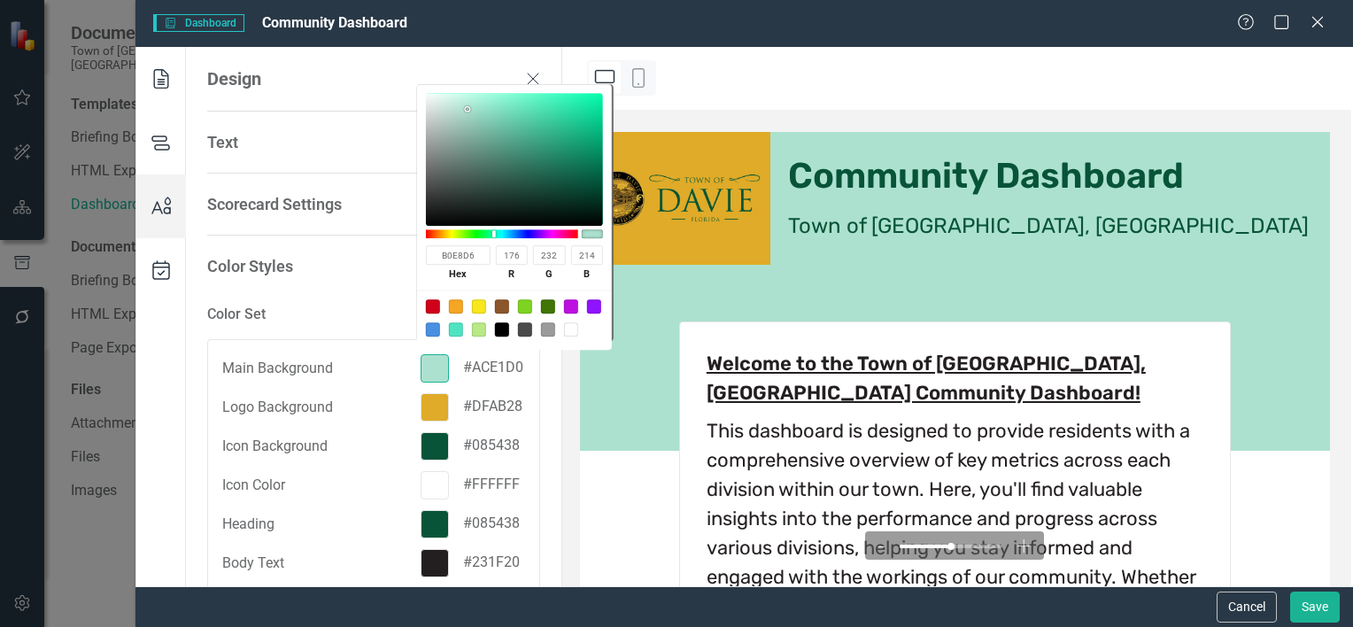
type input "238"
type input "219"
type input "B6F5E1"
type input "182"
type input "245"
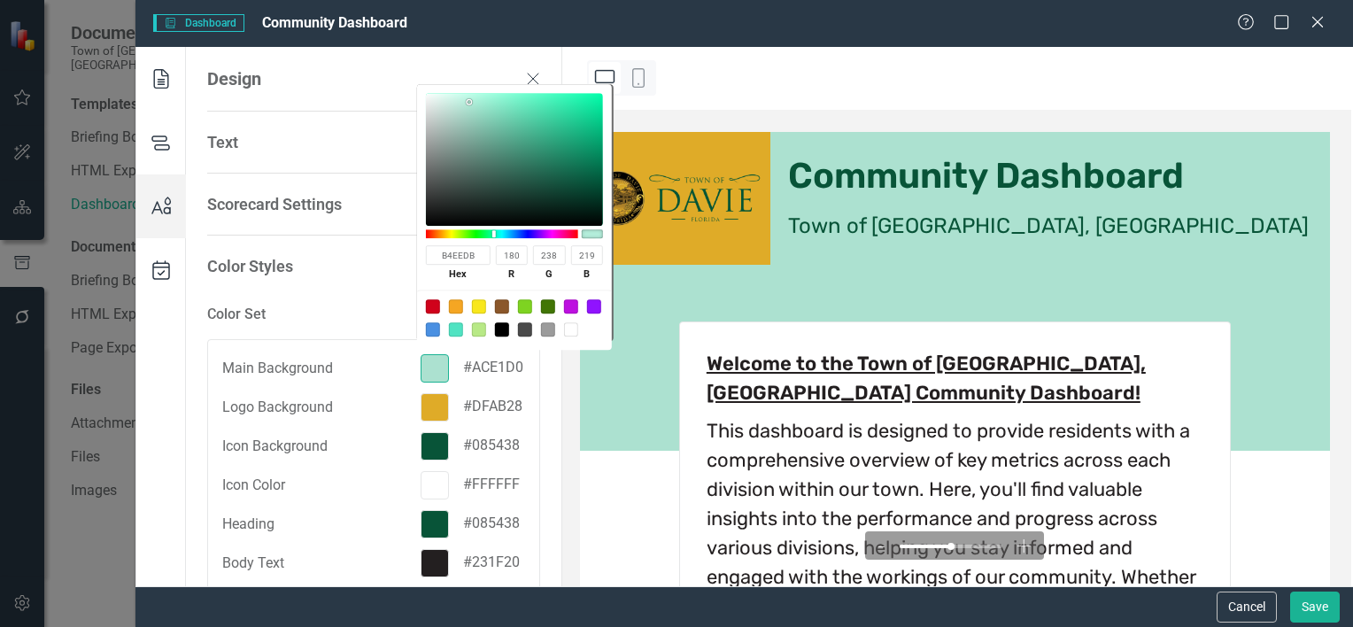
type input "225"
type input "B9F9E4"
type input "185"
type input "249"
type input "228"
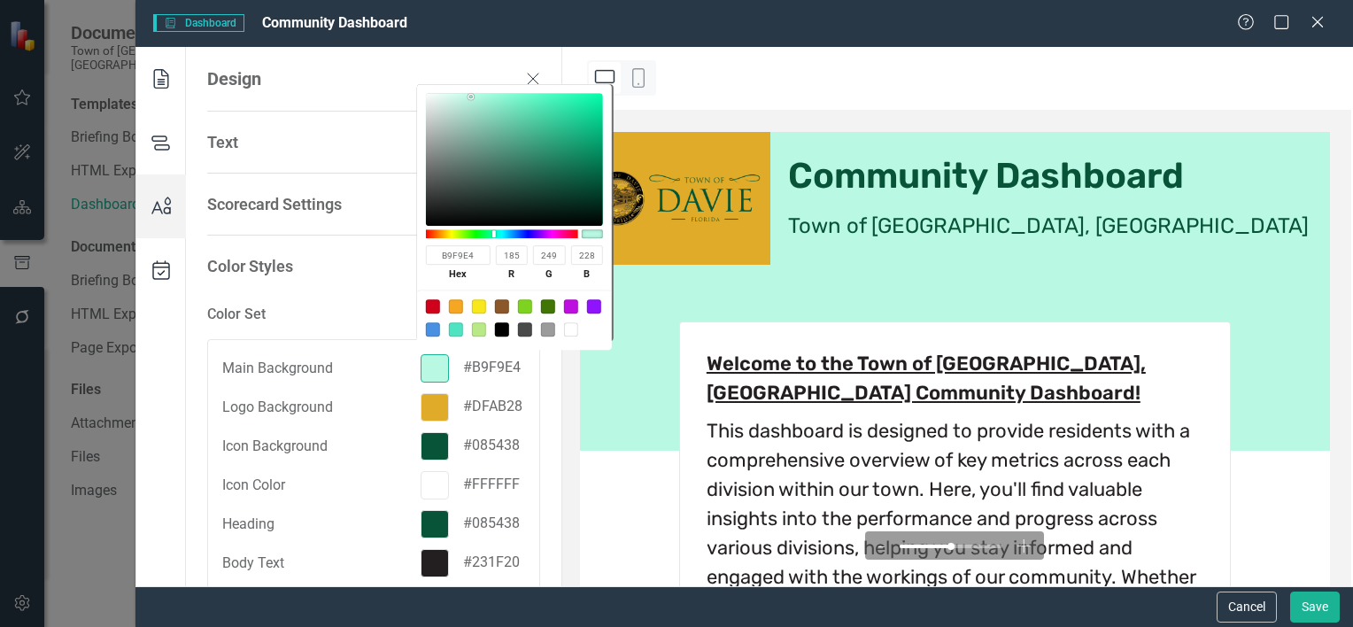
type input "B6F5E1"
type input "182"
type input "245"
type input "225"
type input "B5F3E0"
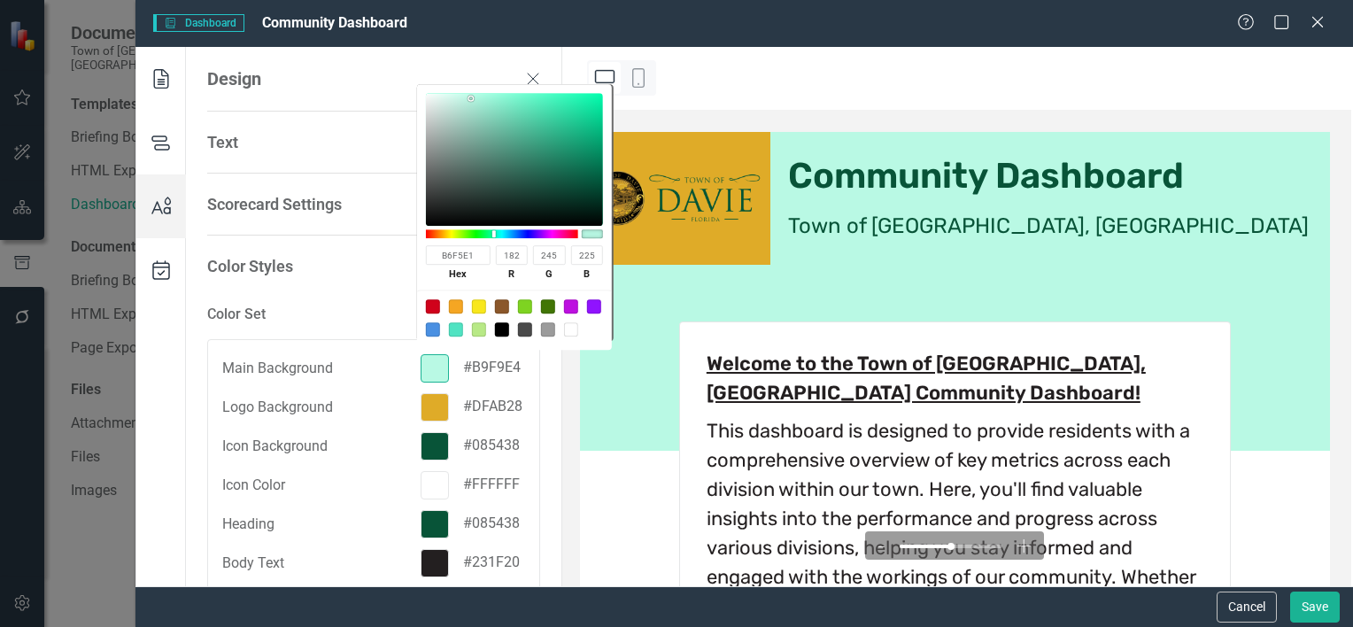
type input "181"
type input "243"
type input "224"
type input "B3F2DE"
type input "179"
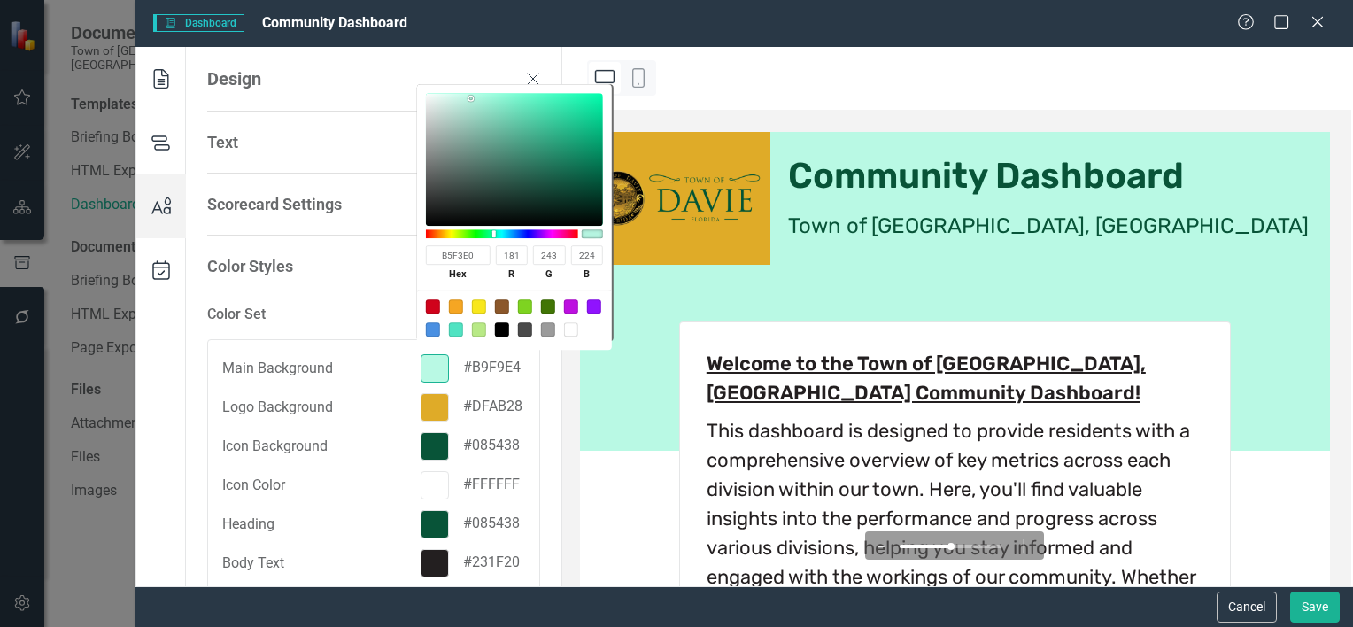
type input "242"
type input "222"
type input "B1F2DD"
type input "177"
type input "221"
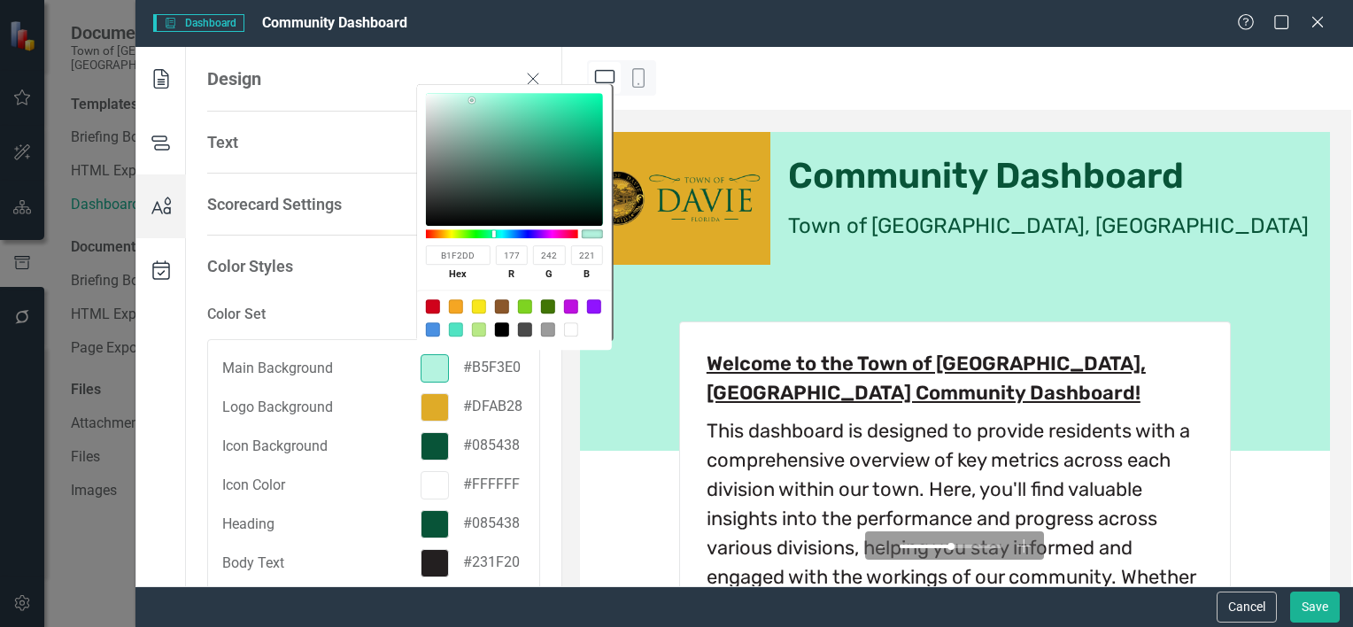
type input "AFF0DB"
type input "175"
type input "240"
type input "219"
type input "ABEDD8"
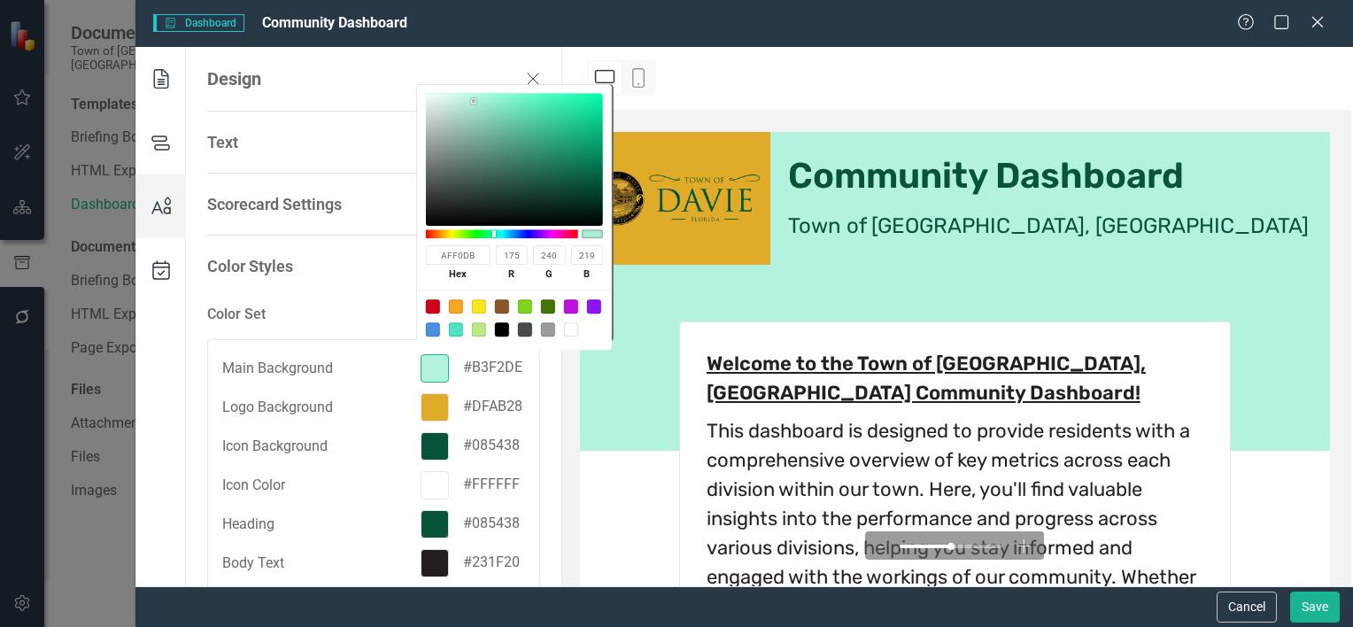
type input "171"
type input "237"
type input "216"
drag, startPoint x: 570, startPoint y: 110, endPoint x: 474, endPoint y: 103, distance: 95.9
click at [474, 103] on div at bounding box center [475, 103] width 4 height 4
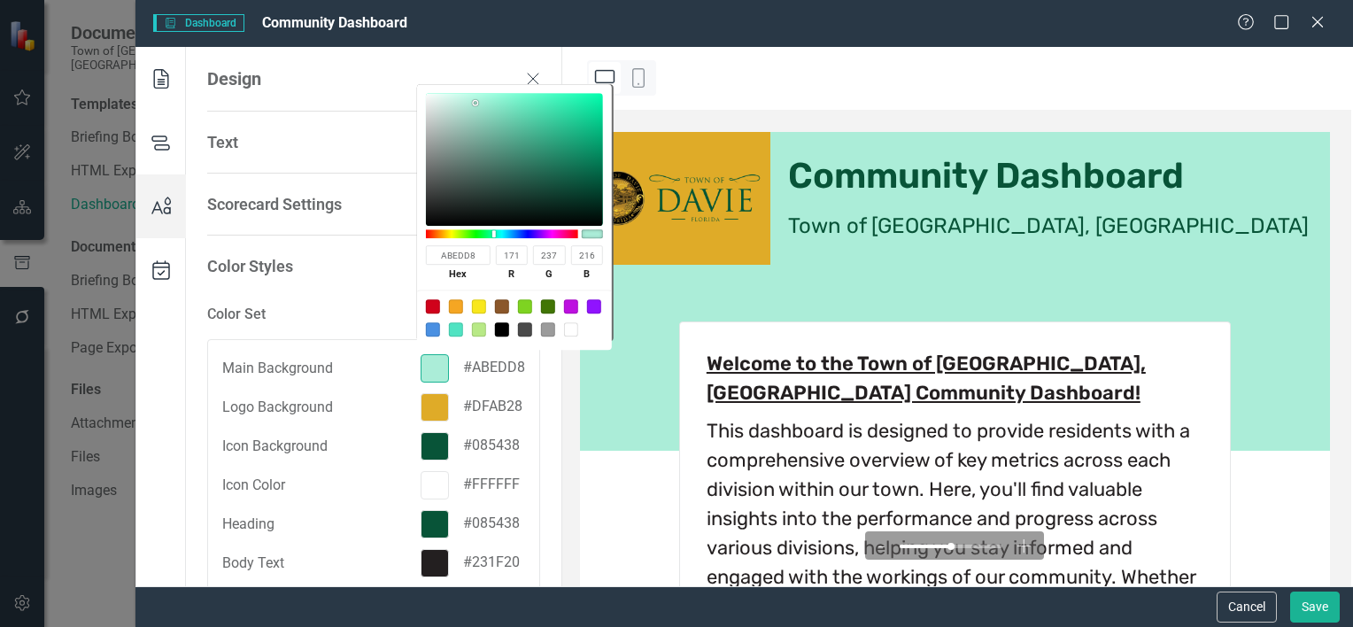
click at [479, 258] on input "ABEDD8" at bounding box center [458, 254] width 65 height 19
drag, startPoint x: 479, startPoint y: 258, endPoint x: 433, endPoint y: 268, distance: 47.2
click at [433, 268] on div "ABEDD8 hex" at bounding box center [458, 265] width 65 height 40
click at [404, 255] on div "Color Styles" at bounding box center [363, 266] width 312 height 23
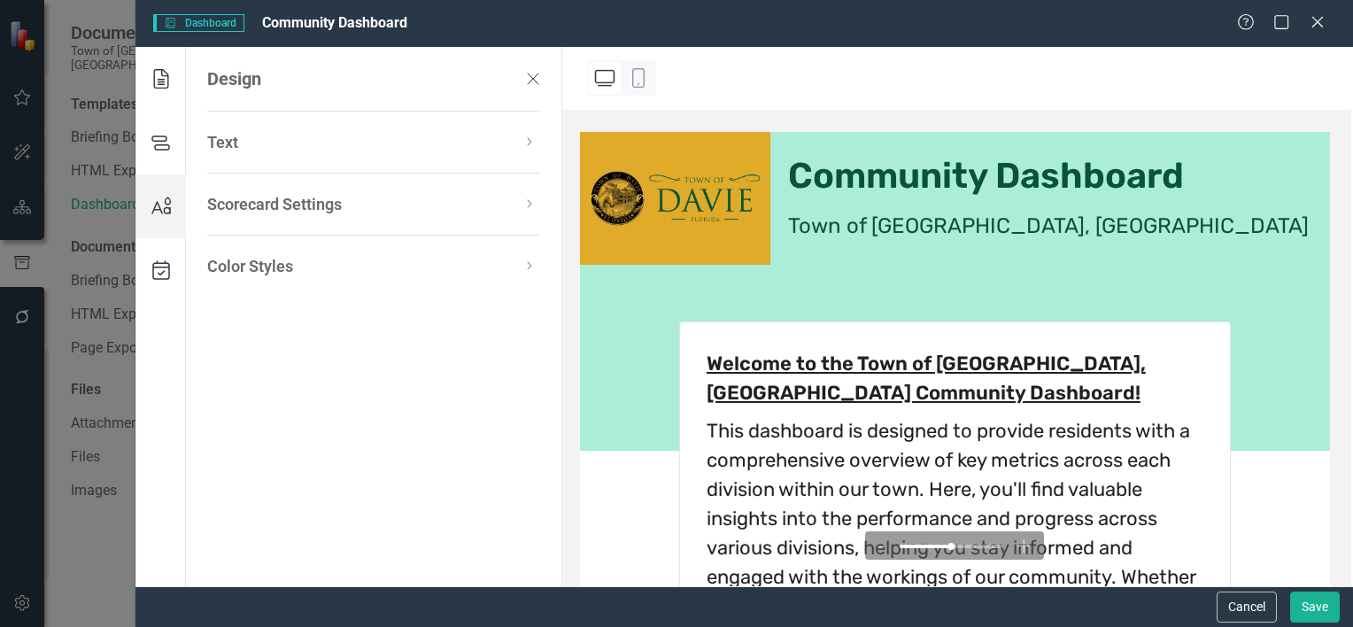
scroll to position [96, 0]
drag, startPoint x: 428, startPoint y: 266, endPoint x: 430, endPoint y: 294, distance: 27.5
click at [428, 266] on div "Color Styles" at bounding box center [363, 266] width 312 height 23
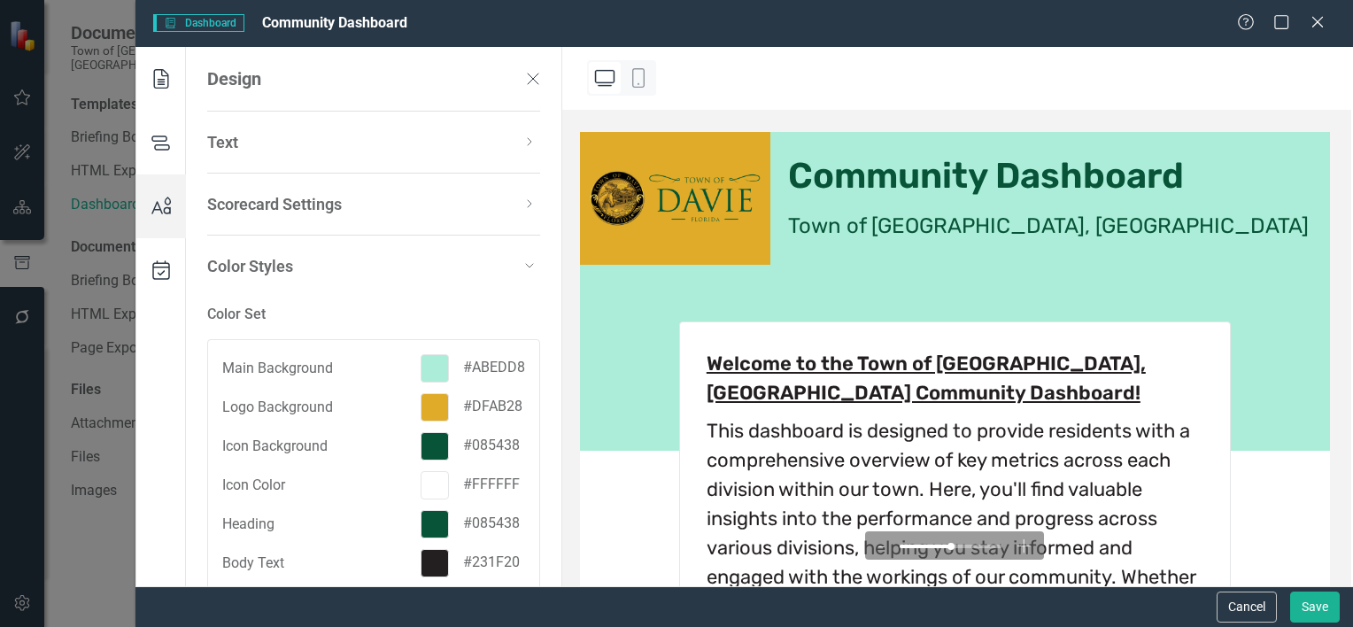
click at [430, 410] on div at bounding box center [434, 407] width 28 height 28
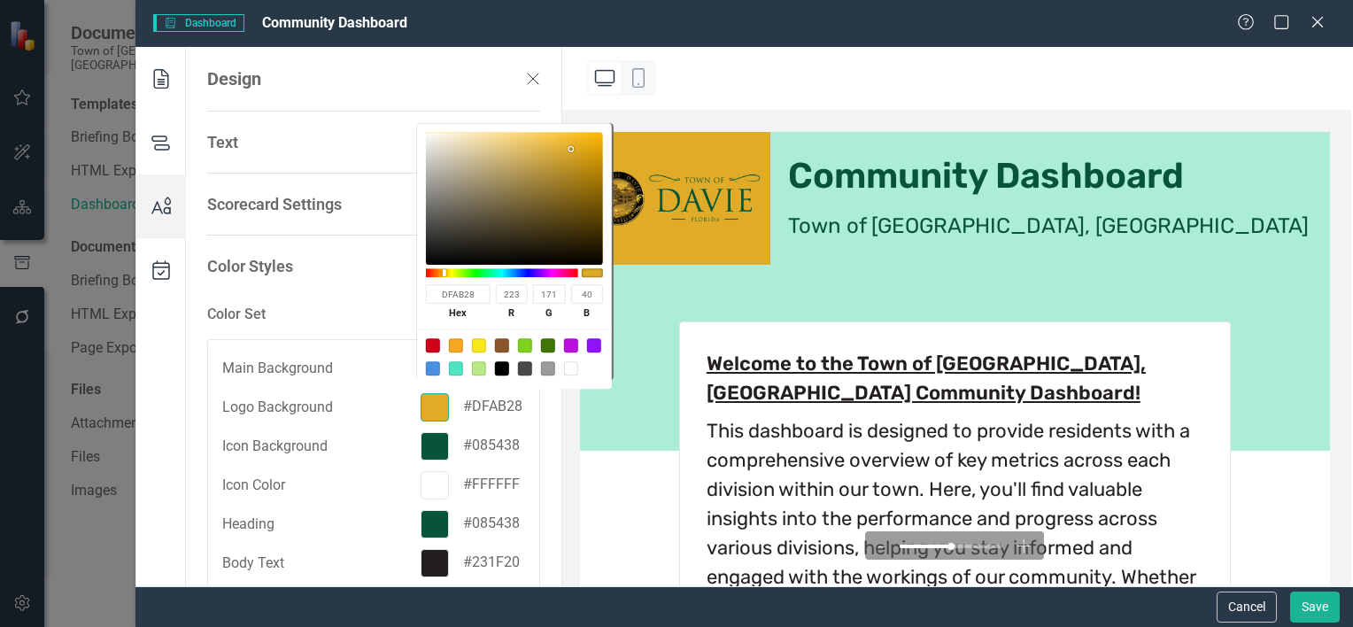
drag, startPoint x: 474, startPoint y: 298, endPoint x: 425, endPoint y: 301, distance: 48.8
click at [426, 301] on input "DFAB28" at bounding box center [458, 293] width 65 height 19
paste input "ABEDD"
type input "ABEDD8"
type input "171"
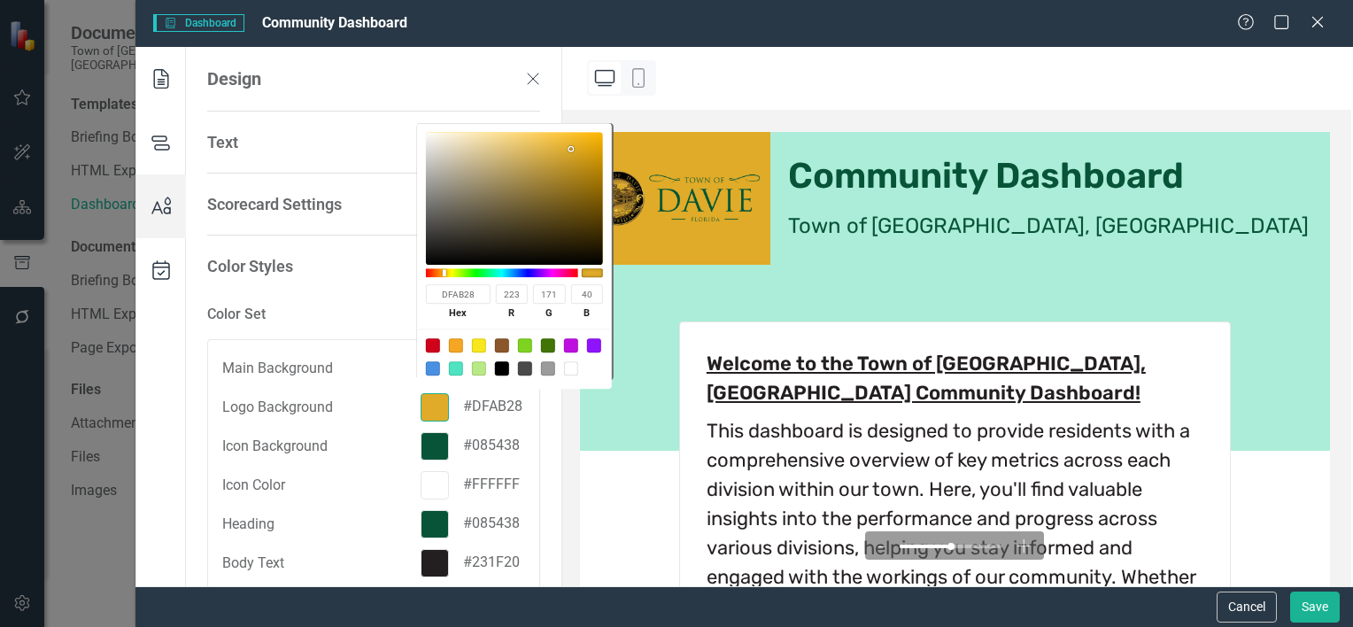
type input "237"
type input "216"
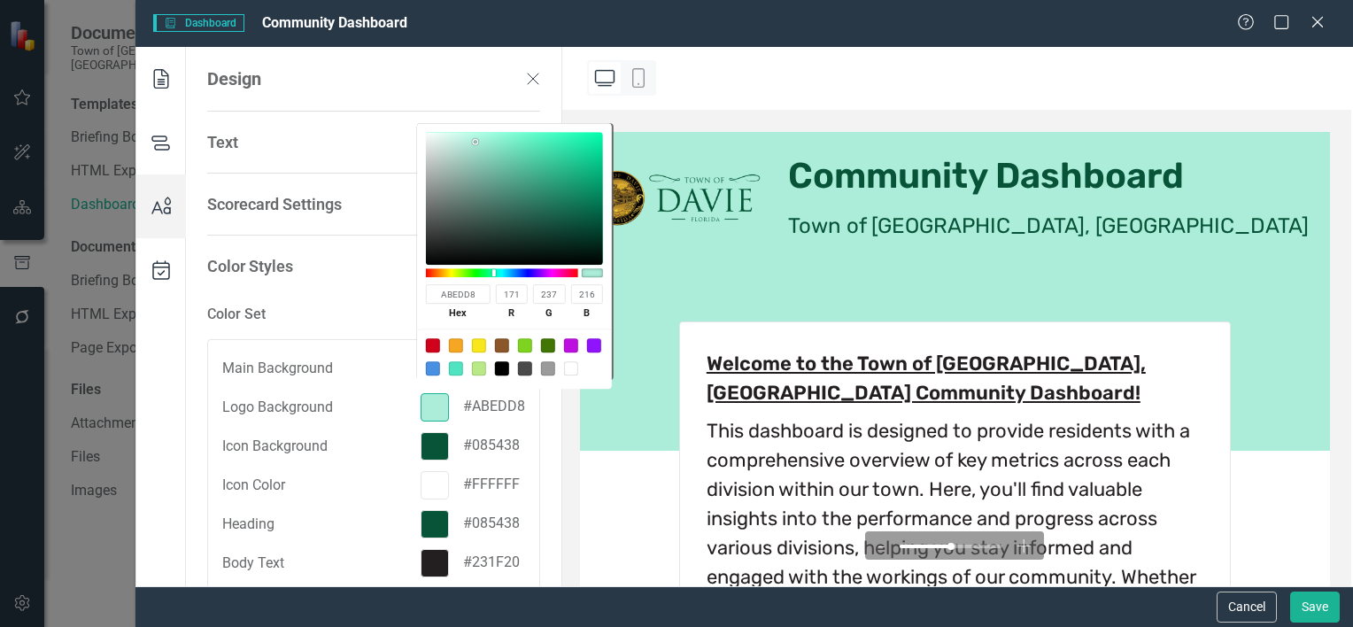
type input "ABEDD8"
click at [386, 158] on div "Text Dashboard Typeface Rubik Rubik ​ Dashboard Text Size Medium Medium ​ Dashb…" at bounding box center [373, 636] width 333 height 1006
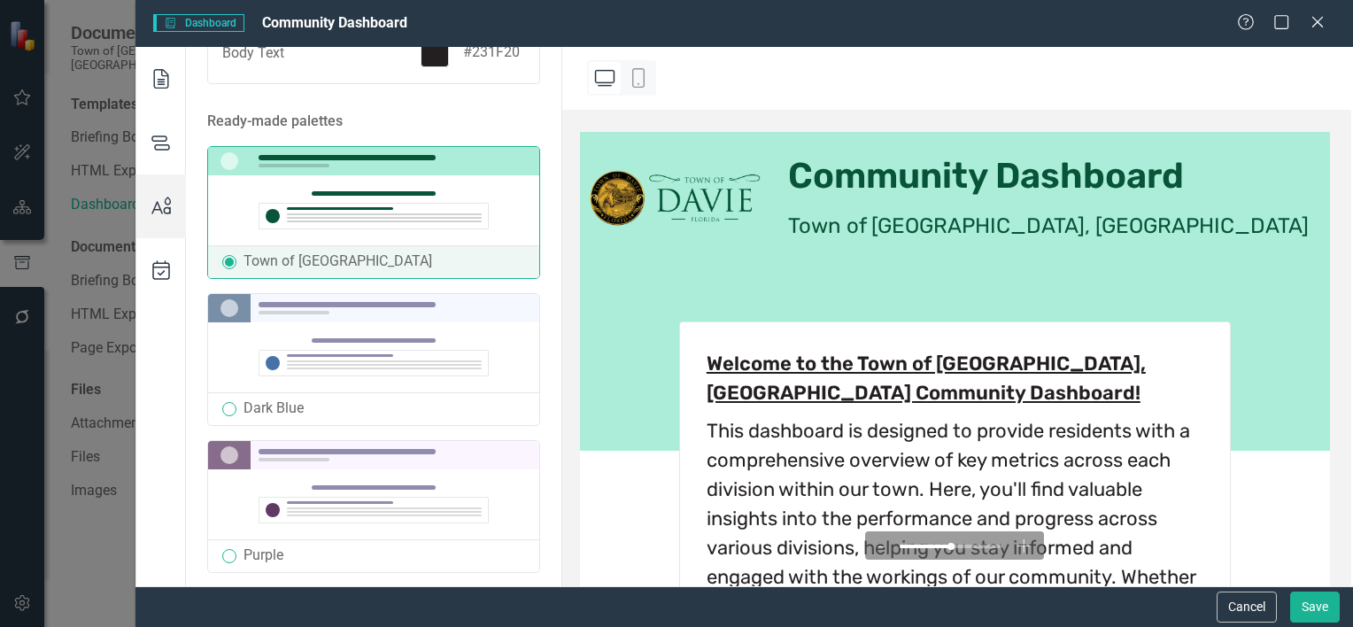
scroll to position [574, 0]
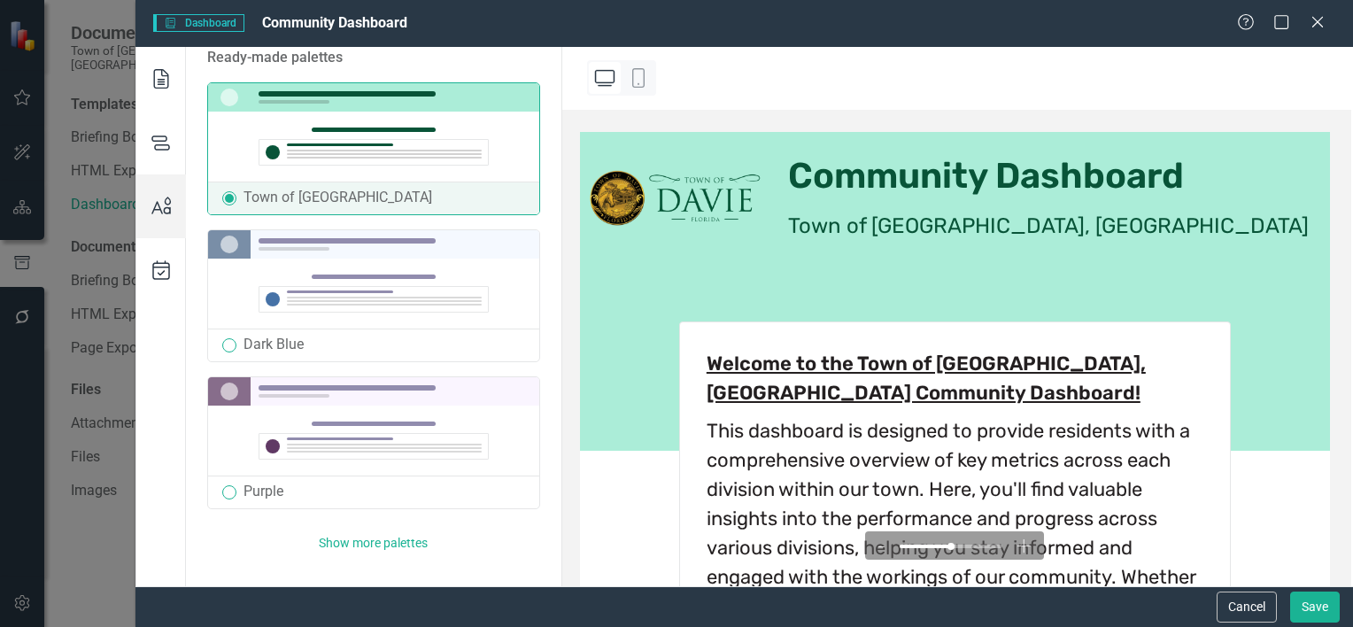
click at [228, 342] on input "radio" at bounding box center [229, 345] width 14 height 14
radio input "true"
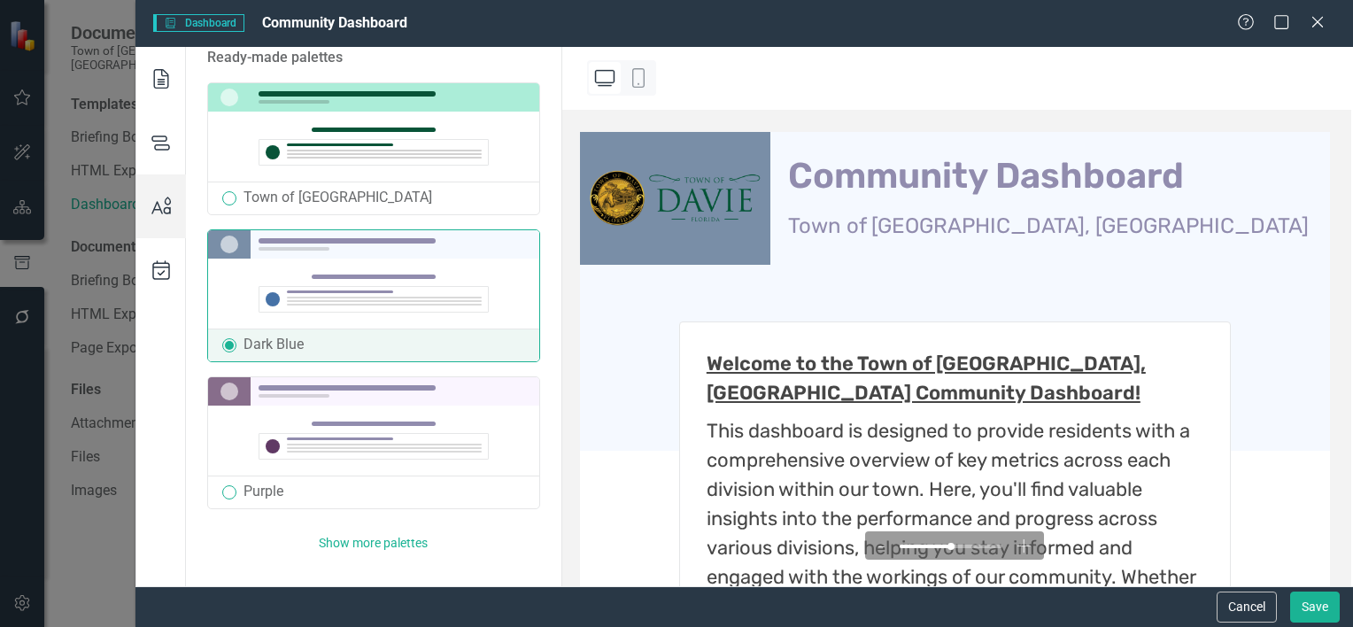
click at [227, 191] on input "radio" at bounding box center [229, 198] width 14 height 14
radio input "true"
radio input "false"
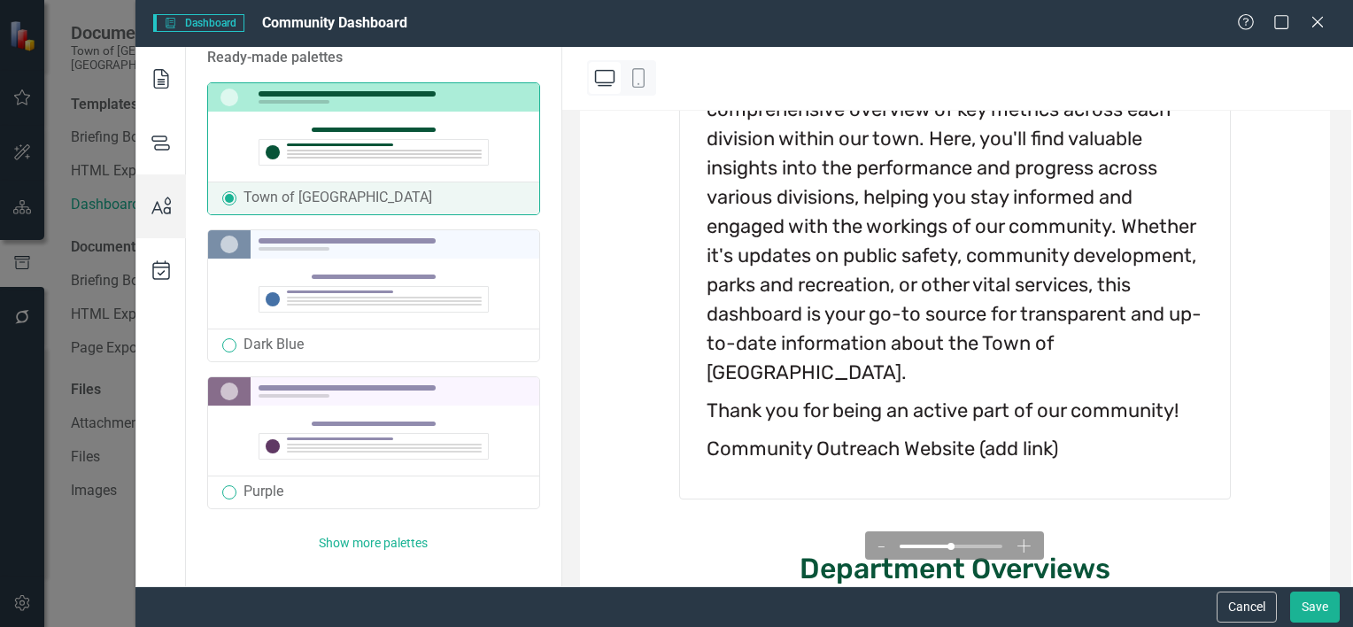
scroll to position [354, 0]
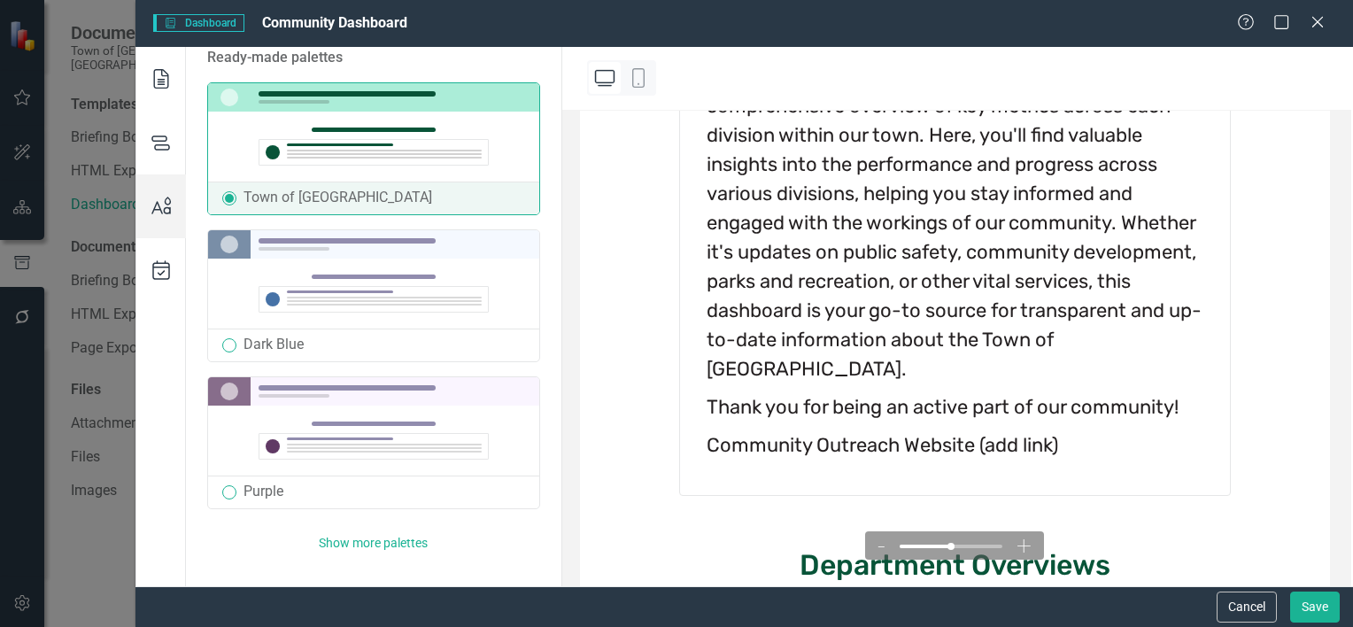
click at [359, 536] on div "Show more palettes" at bounding box center [373, 543] width 305 height 14
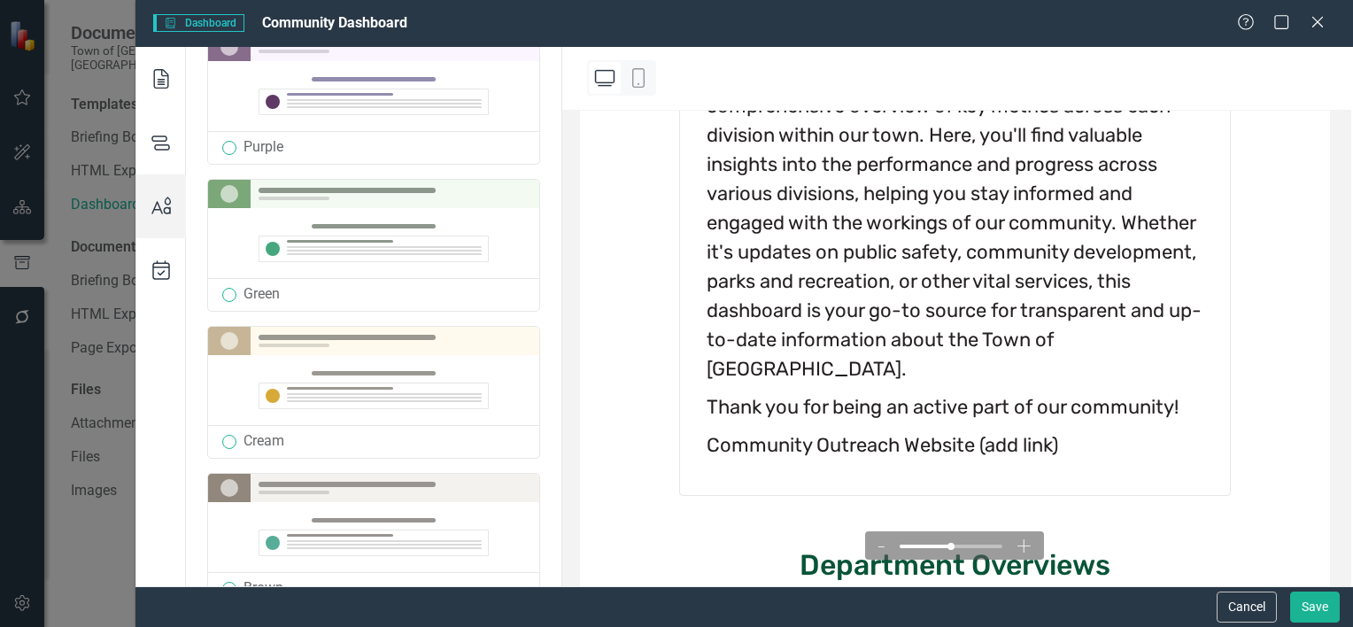
scroll to position [928, 0]
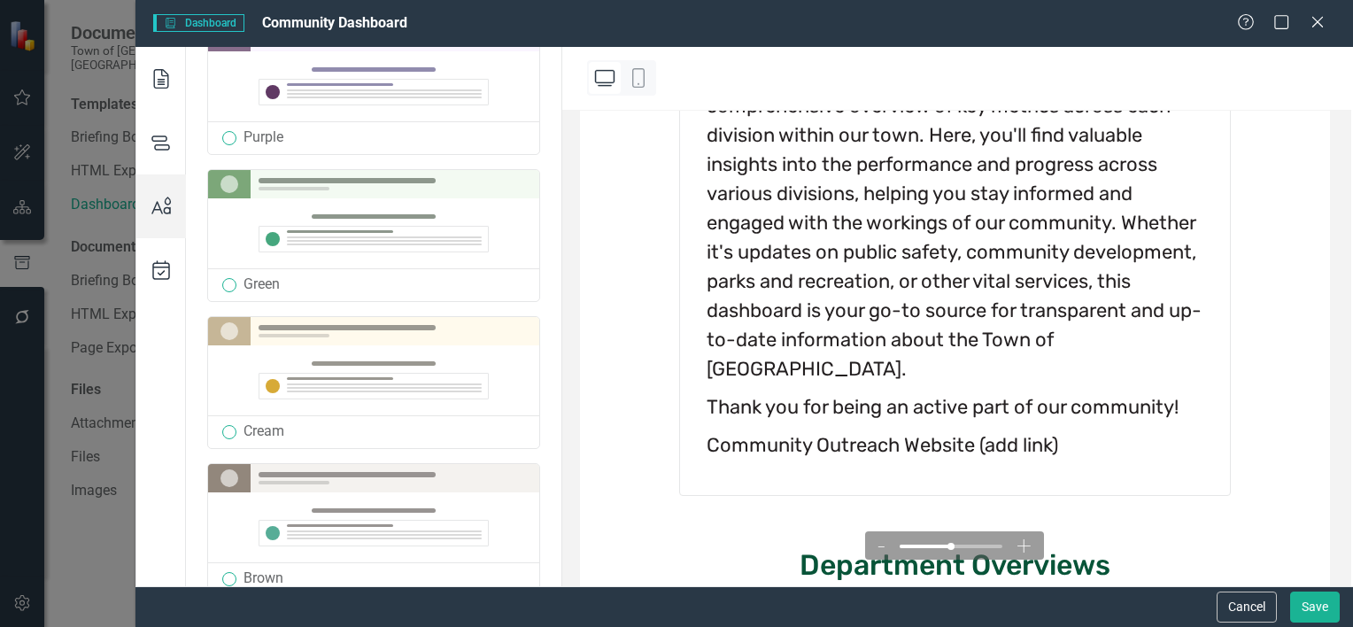
click at [228, 284] on input "radio" at bounding box center [229, 285] width 14 height 14
radio input "true"
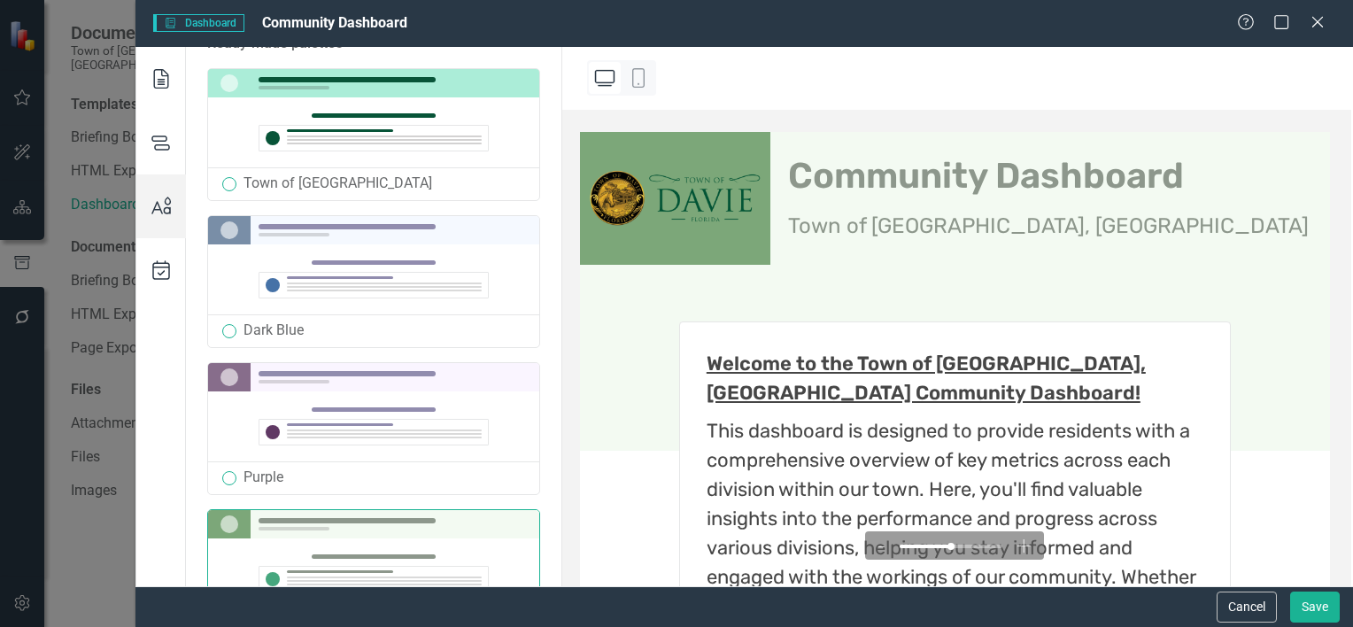
scroll to position [485, 0]
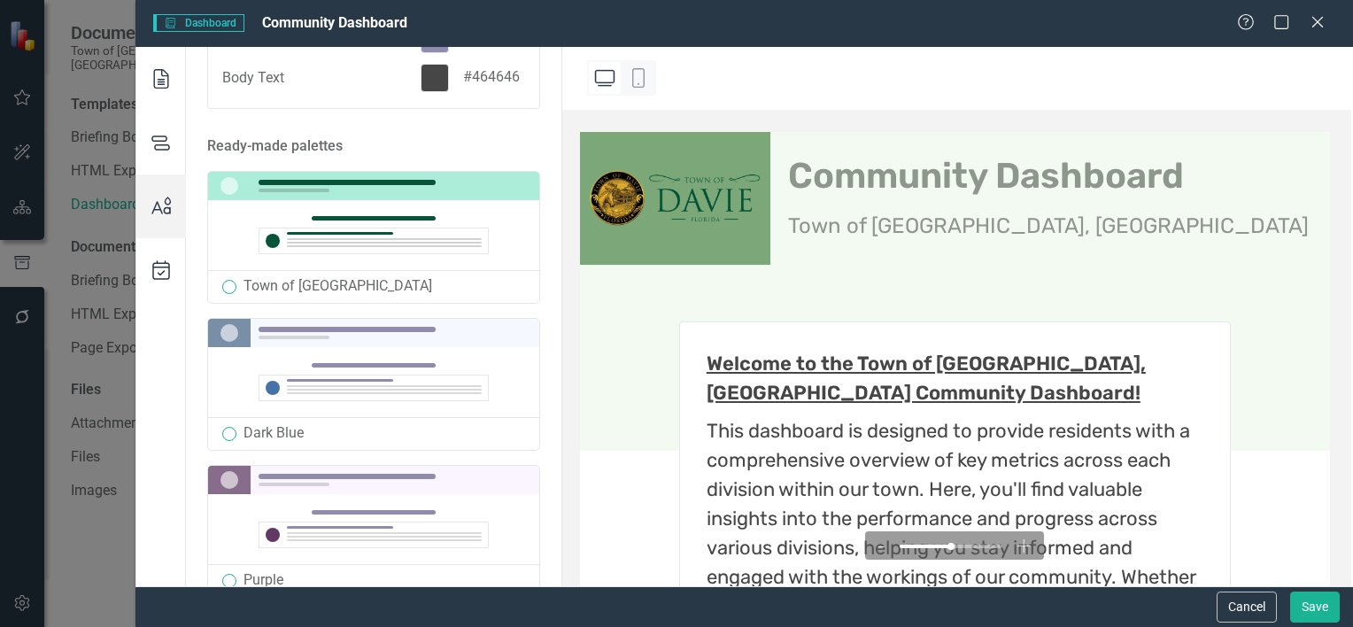
click at [224, 277] on div "Town of [GEOGRAPHIC_DATA]" at bounding box center [373, 286] width 331 height 33
click at [229, 285] on input "radio" at bounding box center [229, 287] width 14 height 14
radio input "true"
radio input "false"
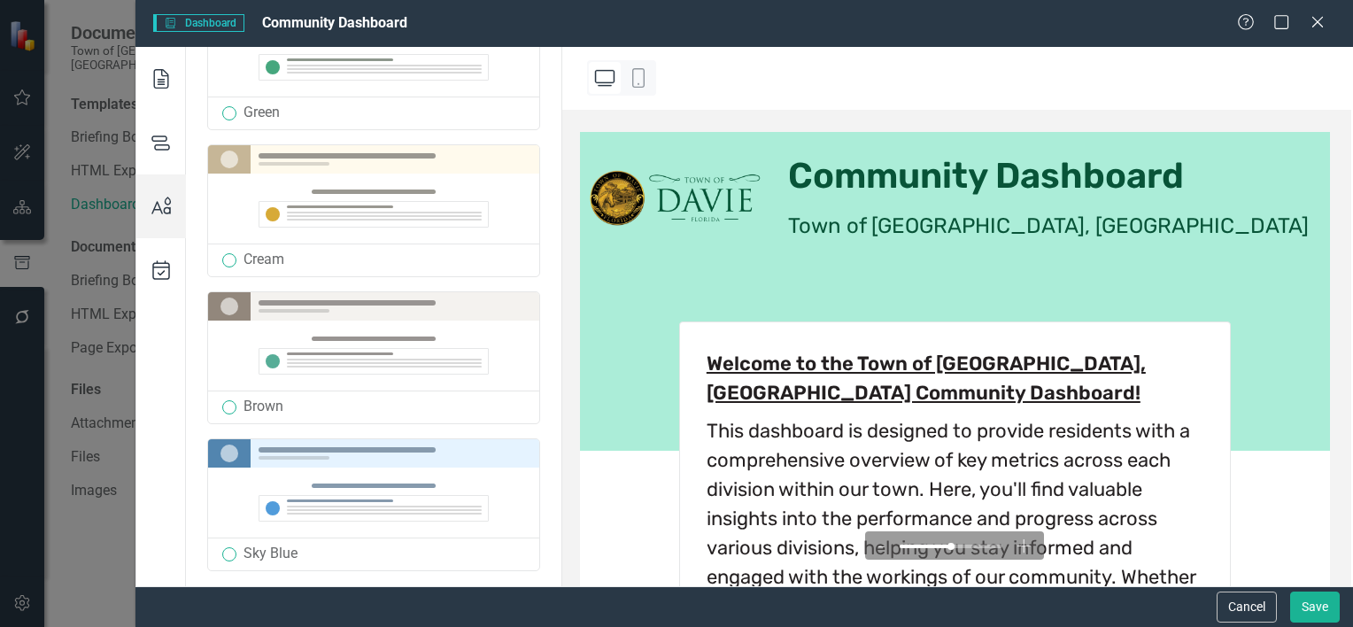
scroll to position [1126, 0]
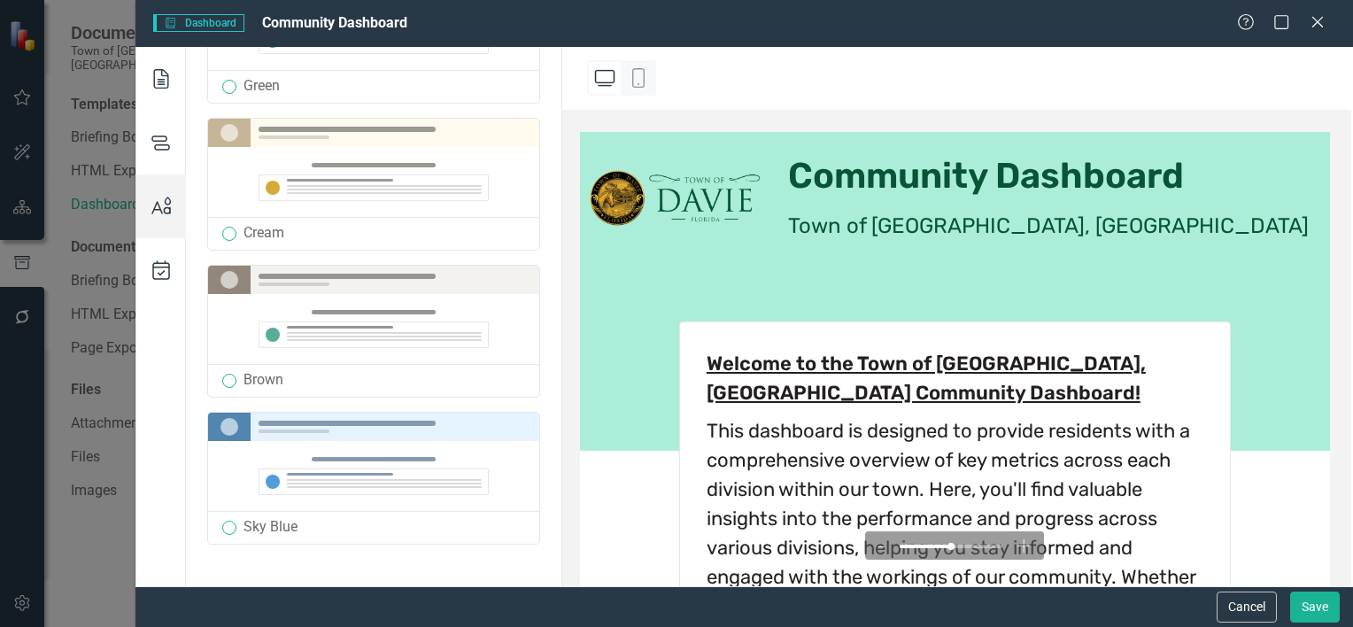
click at [156, 152] on icon at bounding box center [161, 143] width 50 height 64
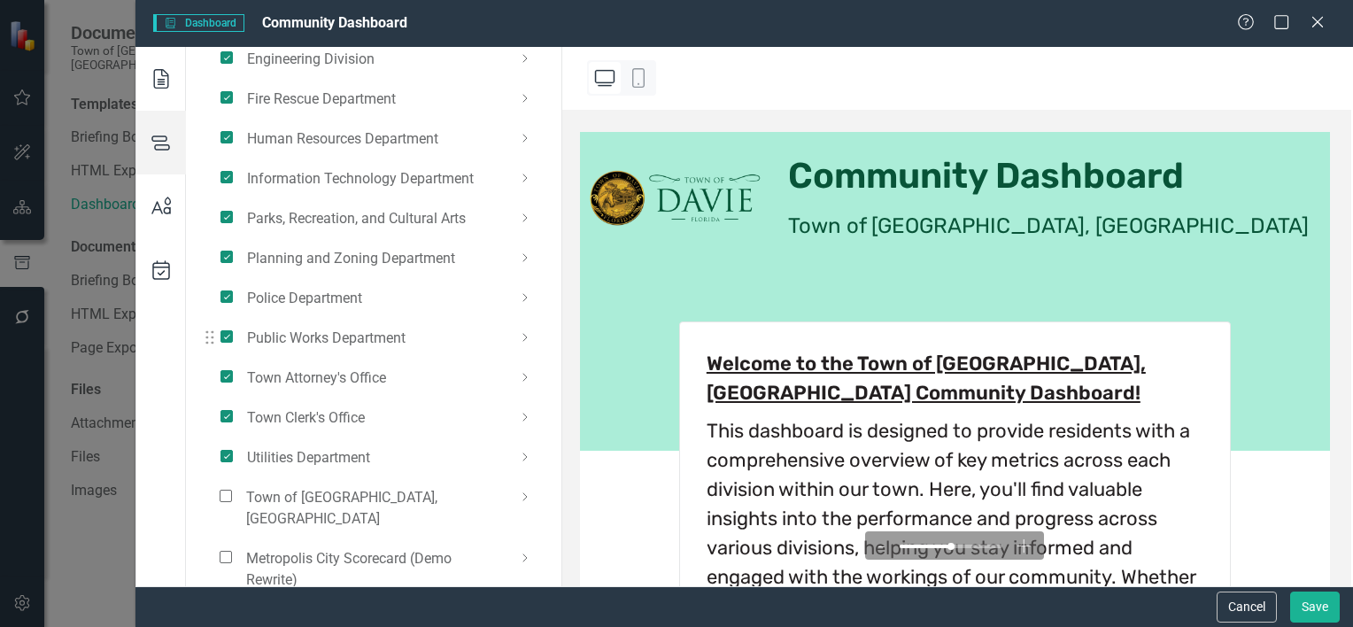
scroll to position [89, 0]
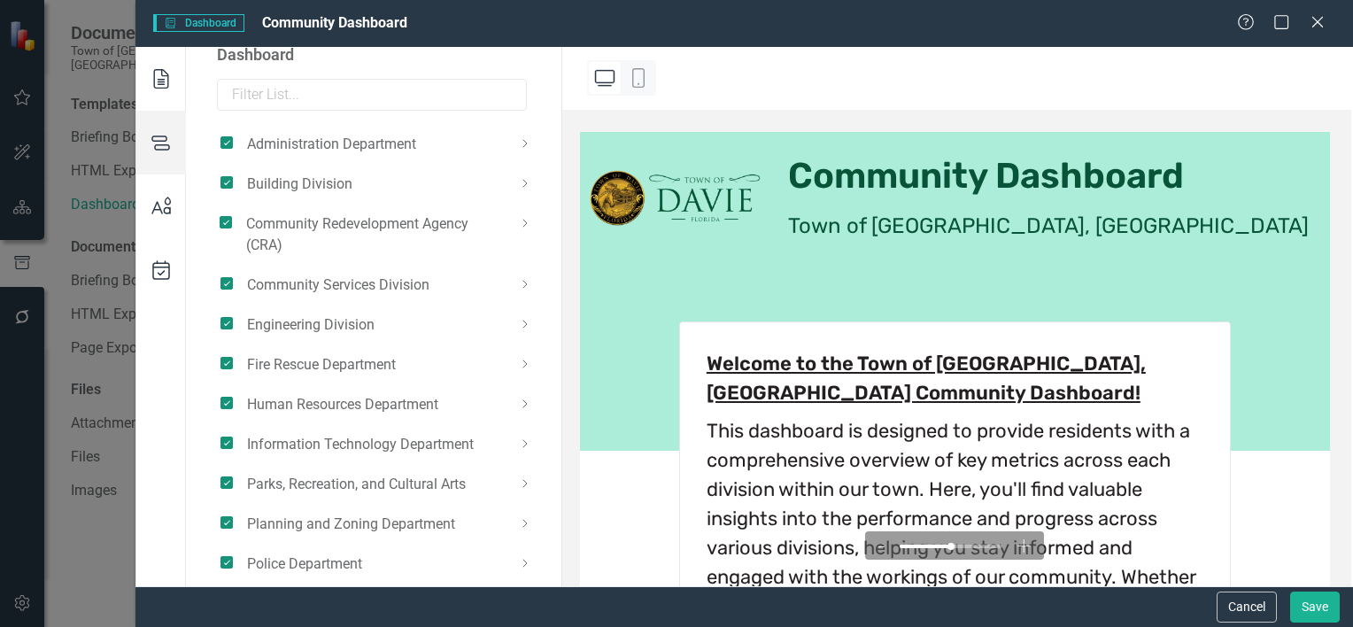
click at [160, 266] on use at bounding box center [161, 269] width 18 height 19
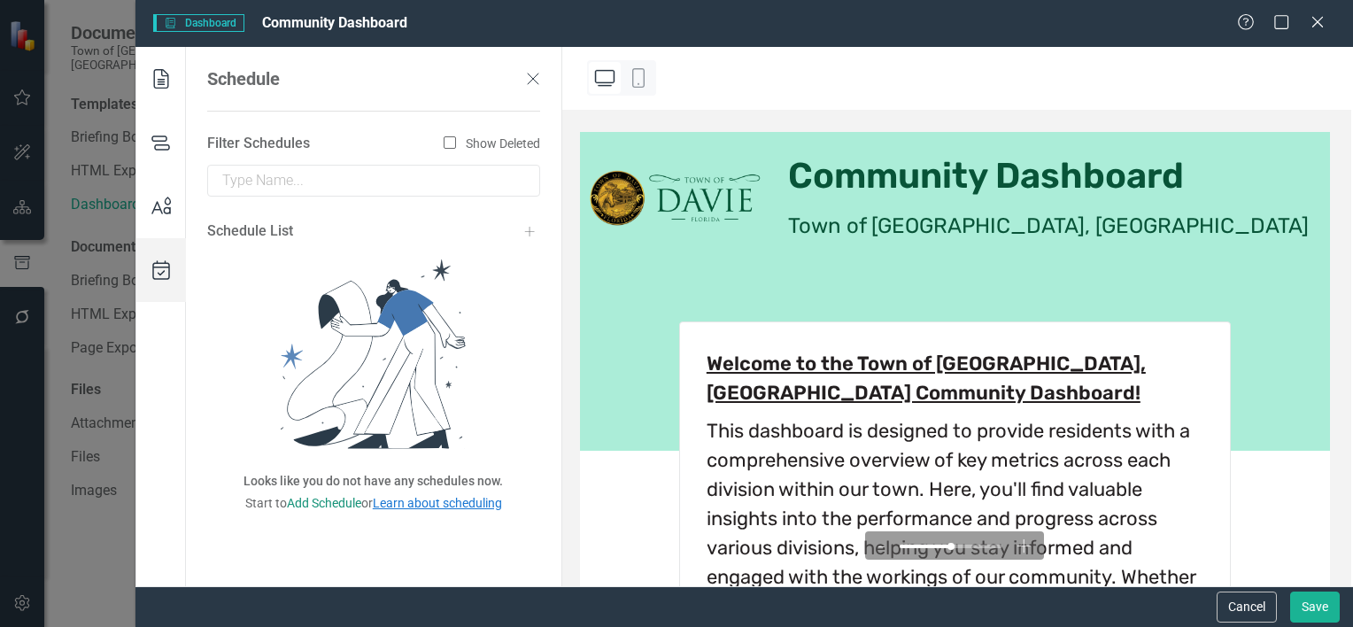
scroll to position [0, 0]
click at [156, 96] on icon at bounding box center [161, 79] width 50 height 64
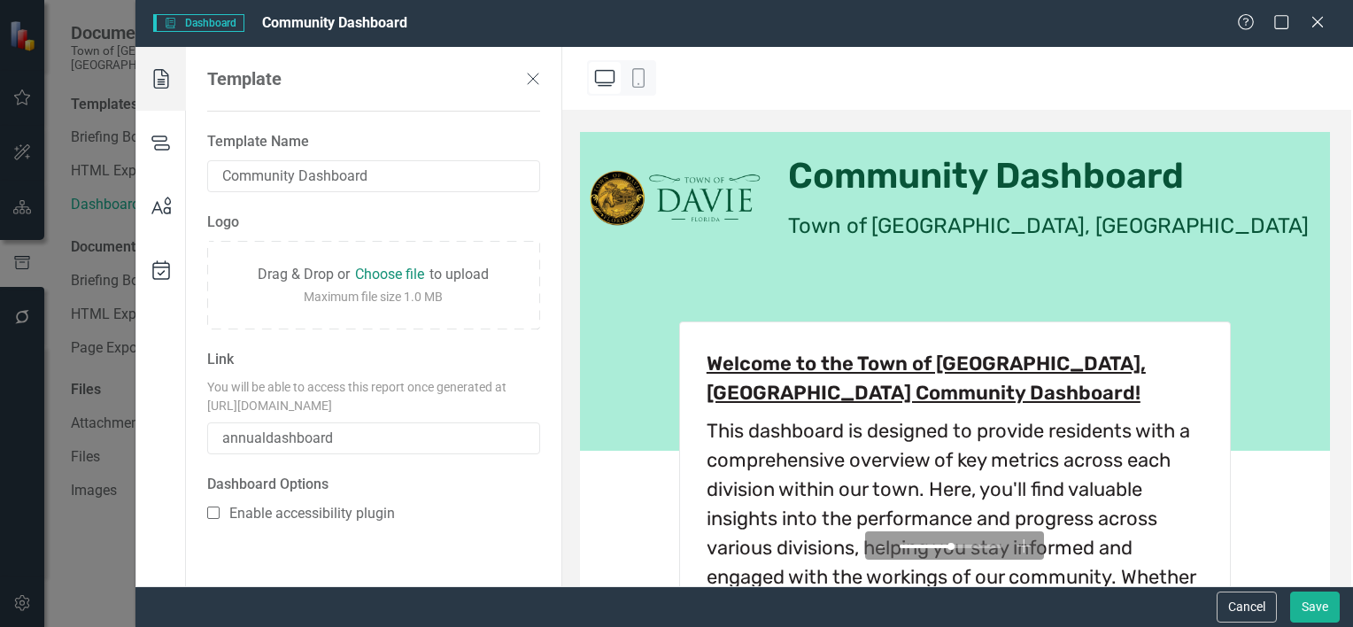
click at [461, 515] on div "Dashboard Options Enable accessibility plugin" at bounding box center [373, 499] width 333 height 49
click at [535, 81] on icon at bounding box center [532, 78] width 21 height 21
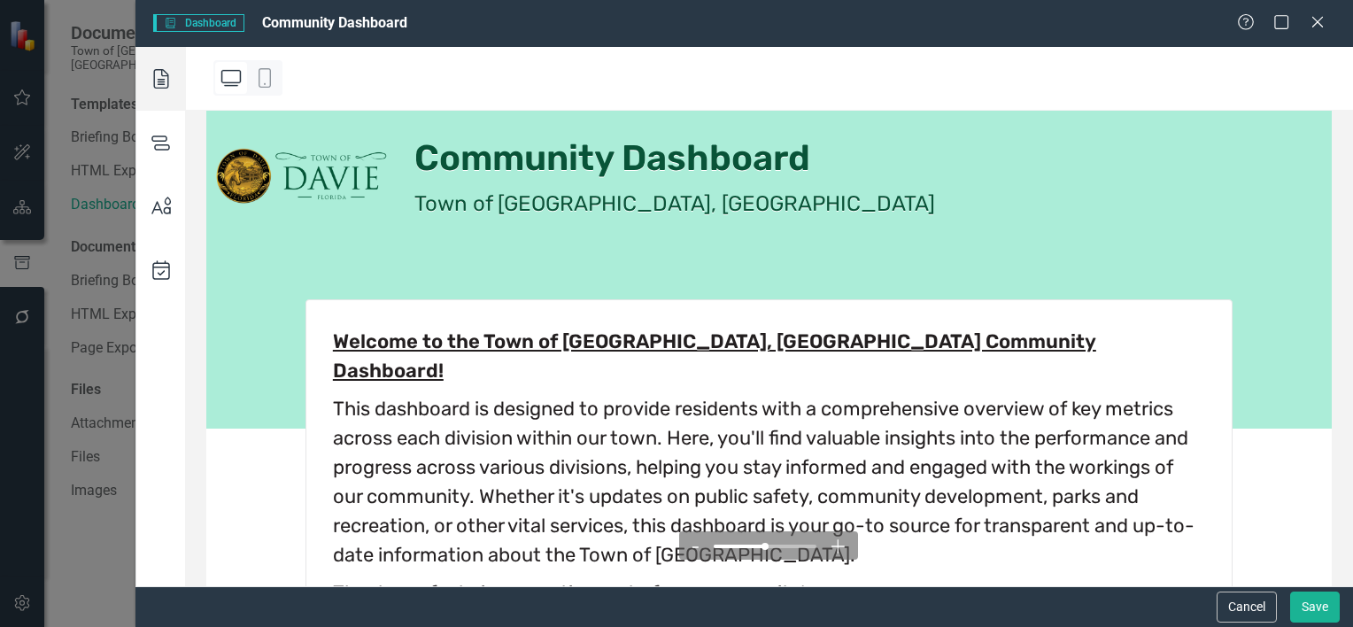
scroll to position [89, 0]
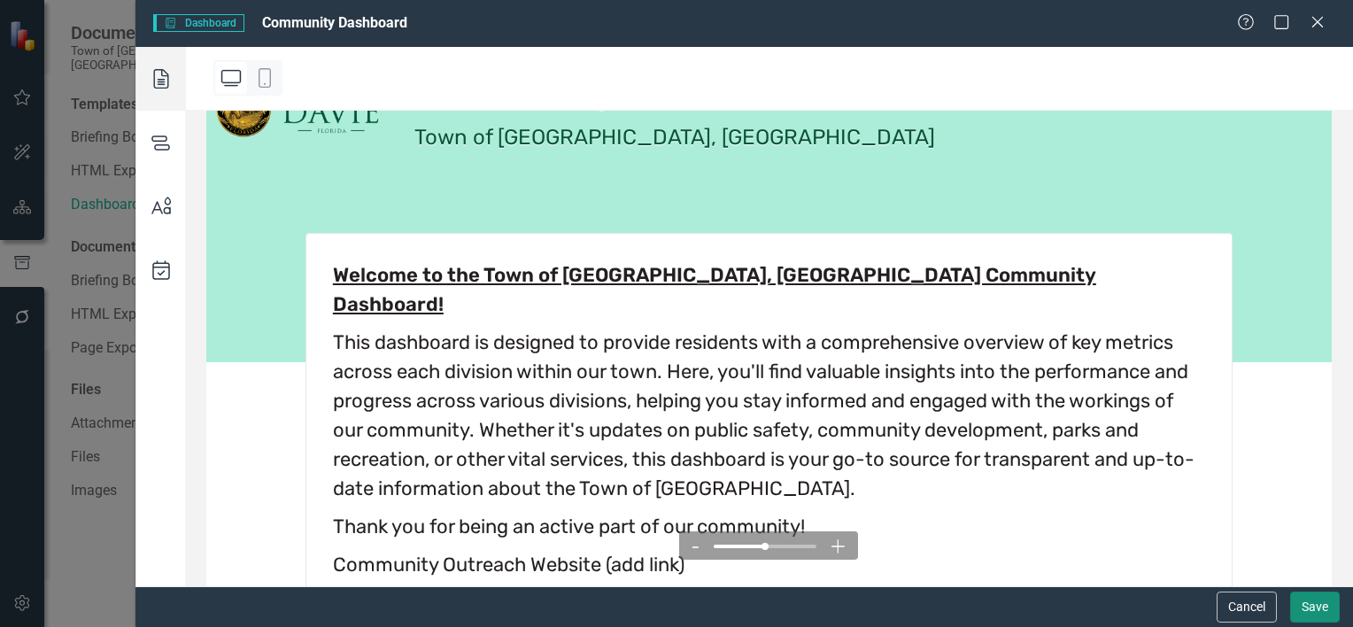
click at [1313, 609] on button "Save" at bounding box center [1315, 606] width 50 height 31
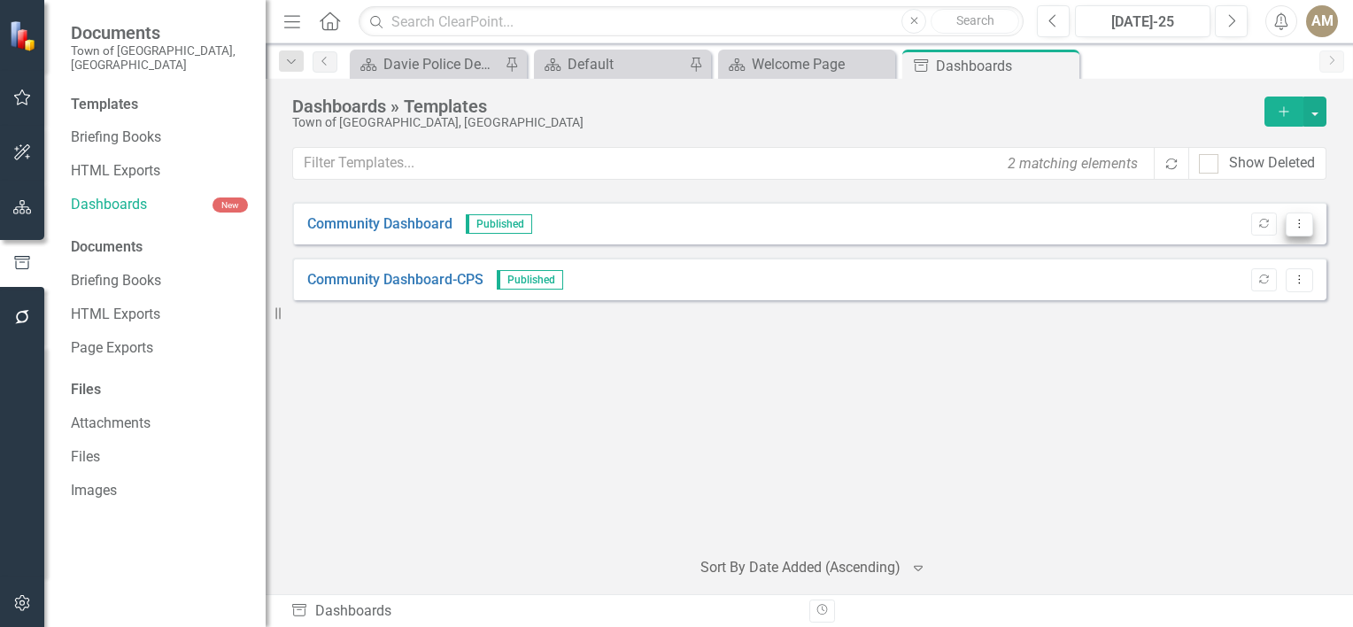
click at [1293, 233] on button "Dropdown Menu" at bounding box center [1298, 224] width 27 height 24
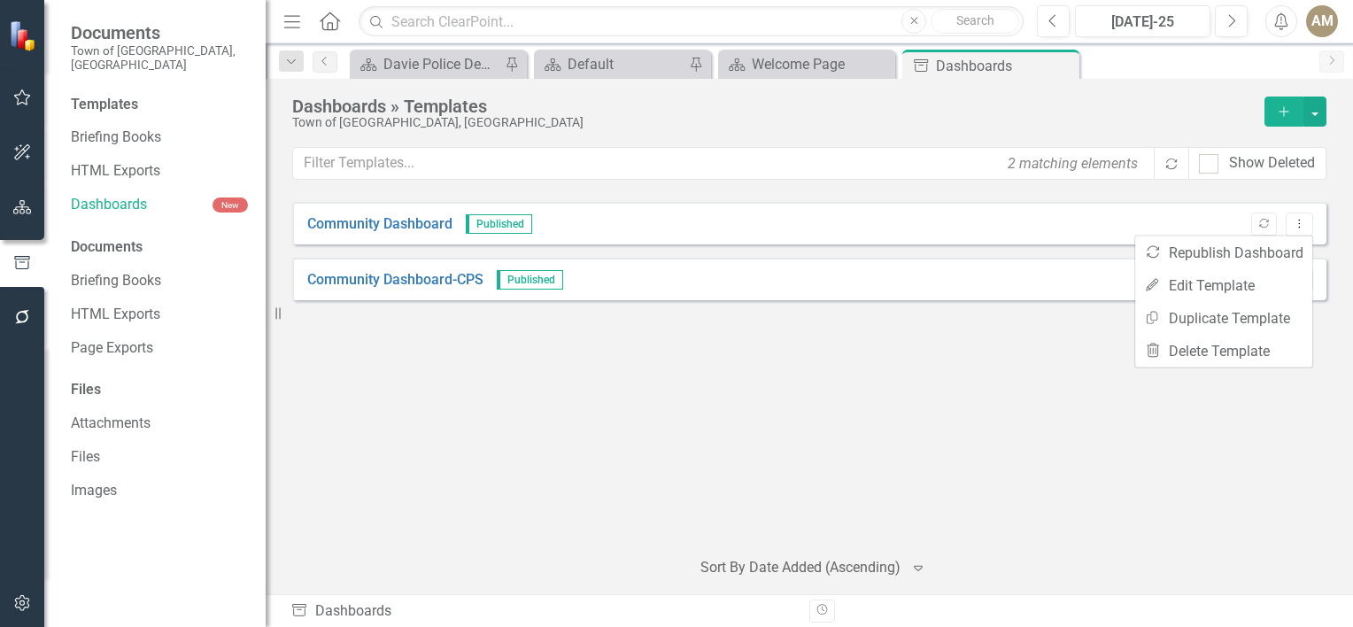
click at [833, 446] on div "Draft Deleted Undelete Community Dashboard Published Republish Dropdown Menu Co…" at bounding box center [809, 367] width 1034 height 330
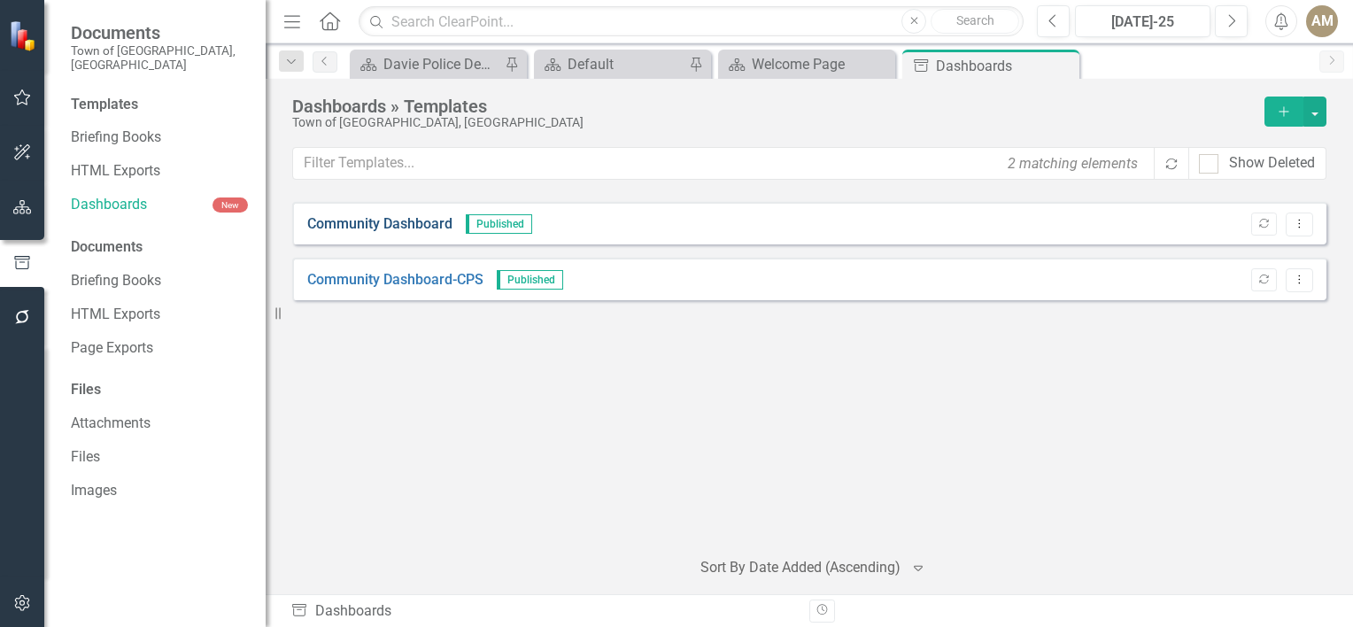
click at [423, 223] on link "Community Dashboard" at bounding box center [379, 224] width 145 height 20
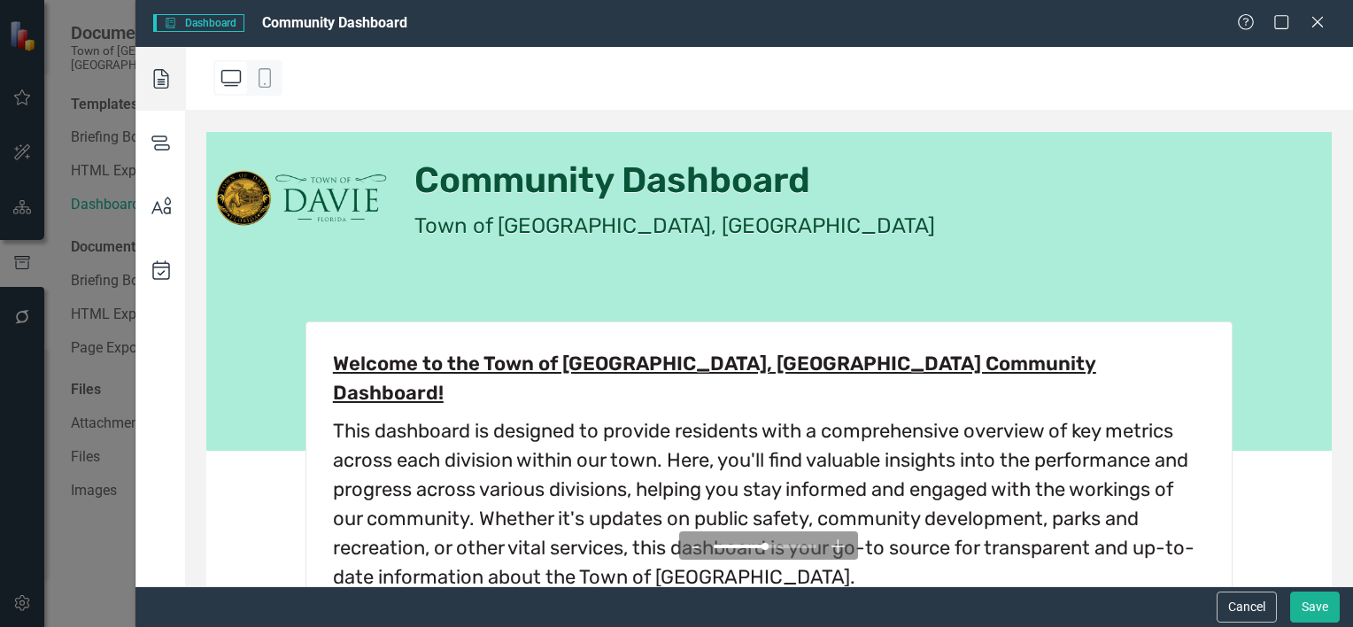
click at [257, 74] on icon at bounding box center [264, 77] width 21 height 21
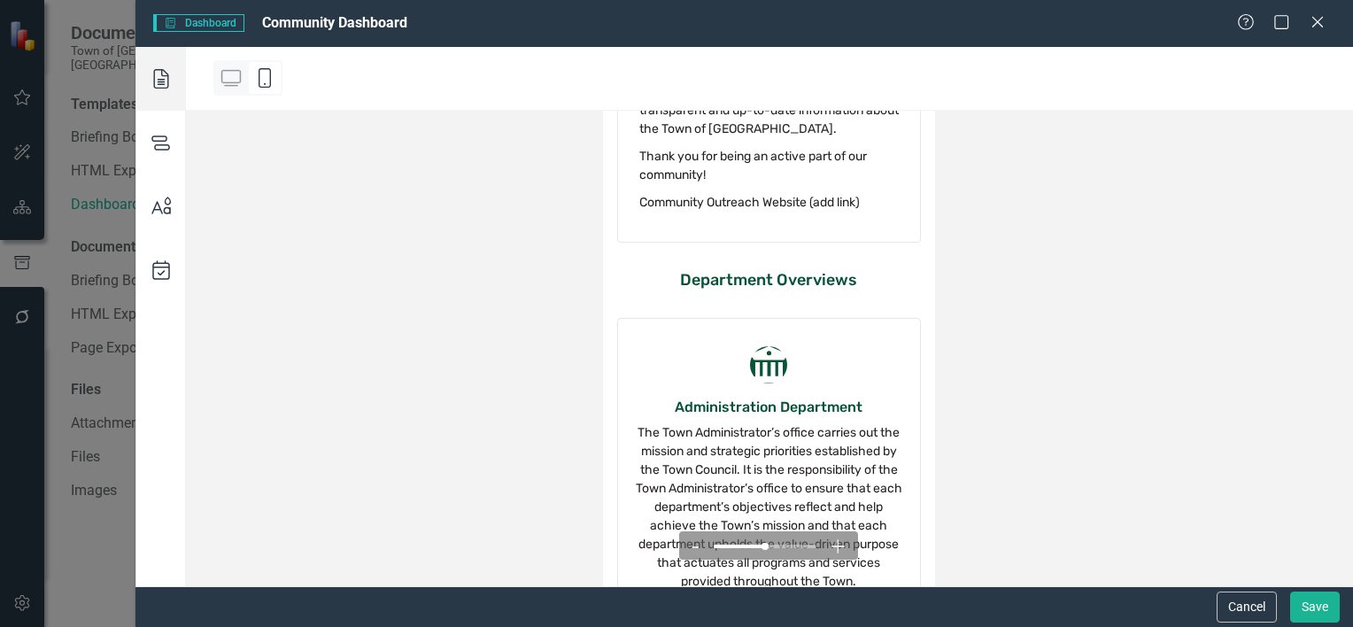
scroll to position [531, 0]
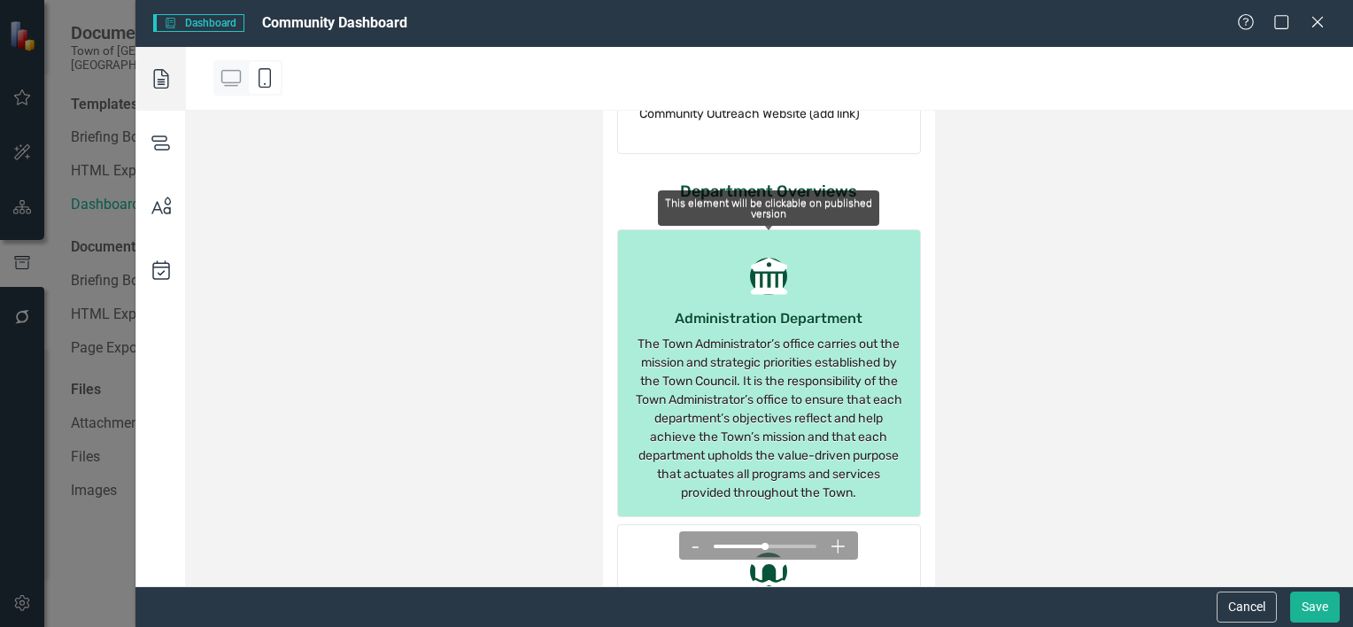
click at [778, 258] on icon at bounding box center [768, 276] width 37 height 37
click at [765, 258] on icon "icon.building-columns" at bounding box center [769, 276] width 48 height 37
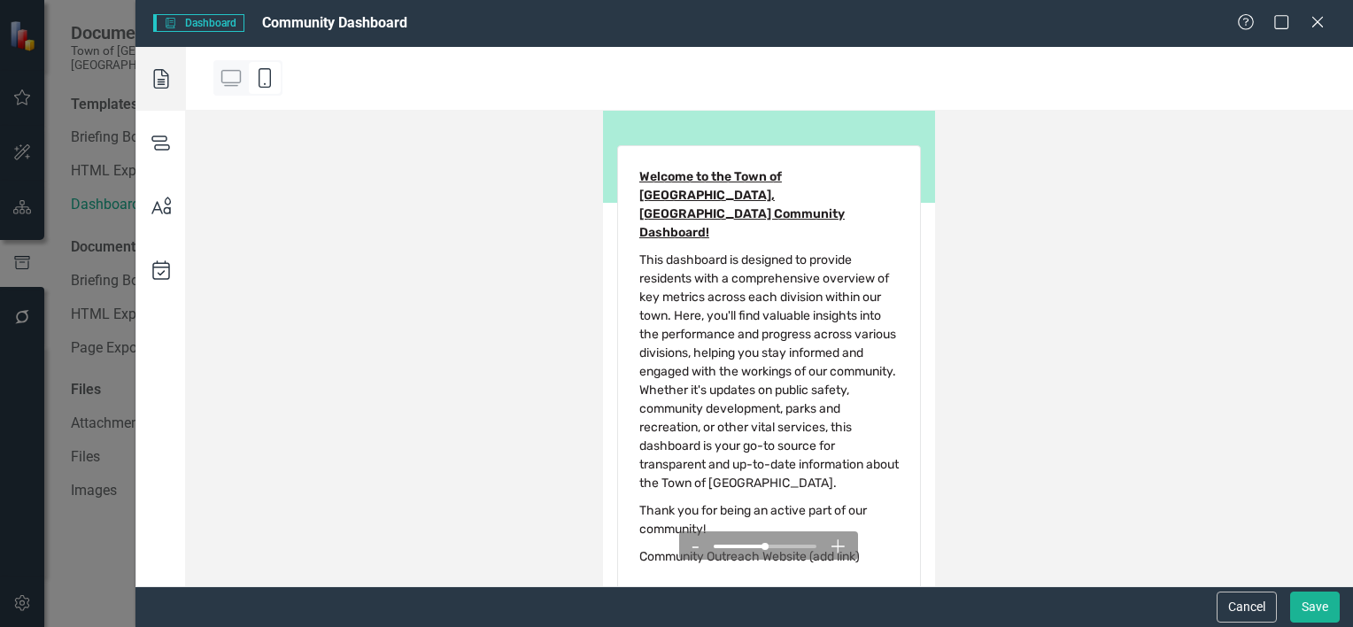
scroll to position [0, 0]
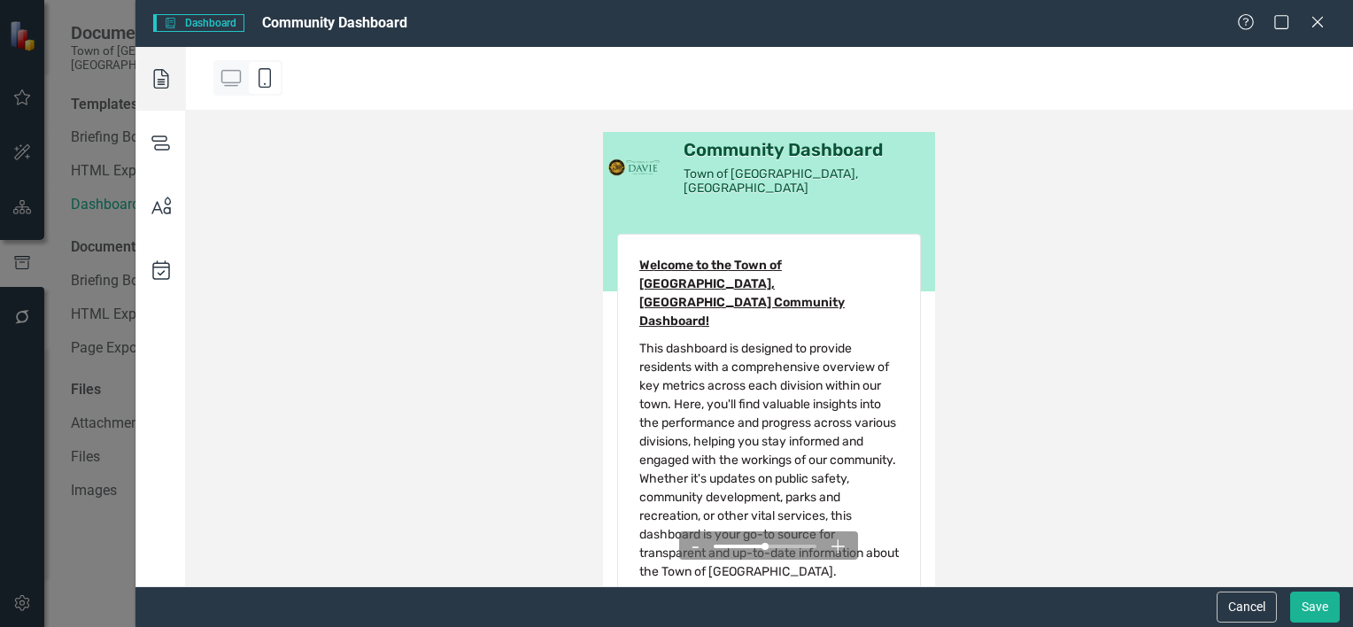
click at [163, 143] on icon at bounding box center [161, 143] width 50 height 64
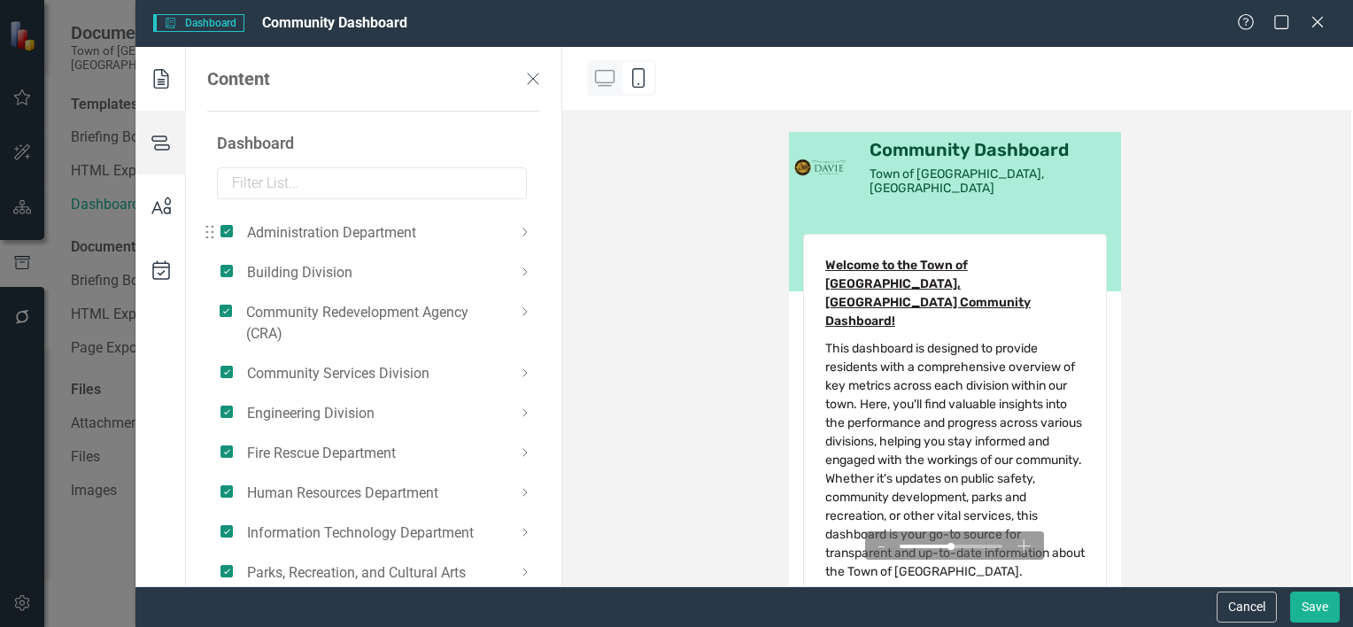
click at [517, 232] on icon at bounding box center [524, 231] width 21 height 21
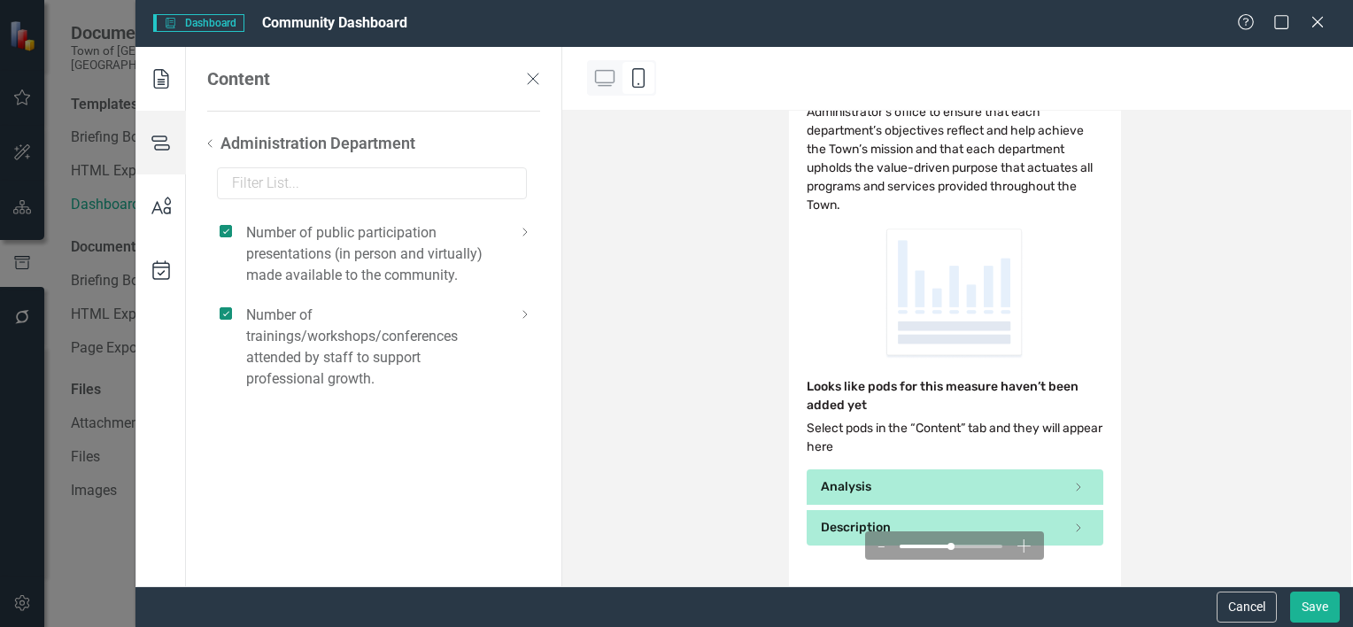
scroll to position [308, 0]
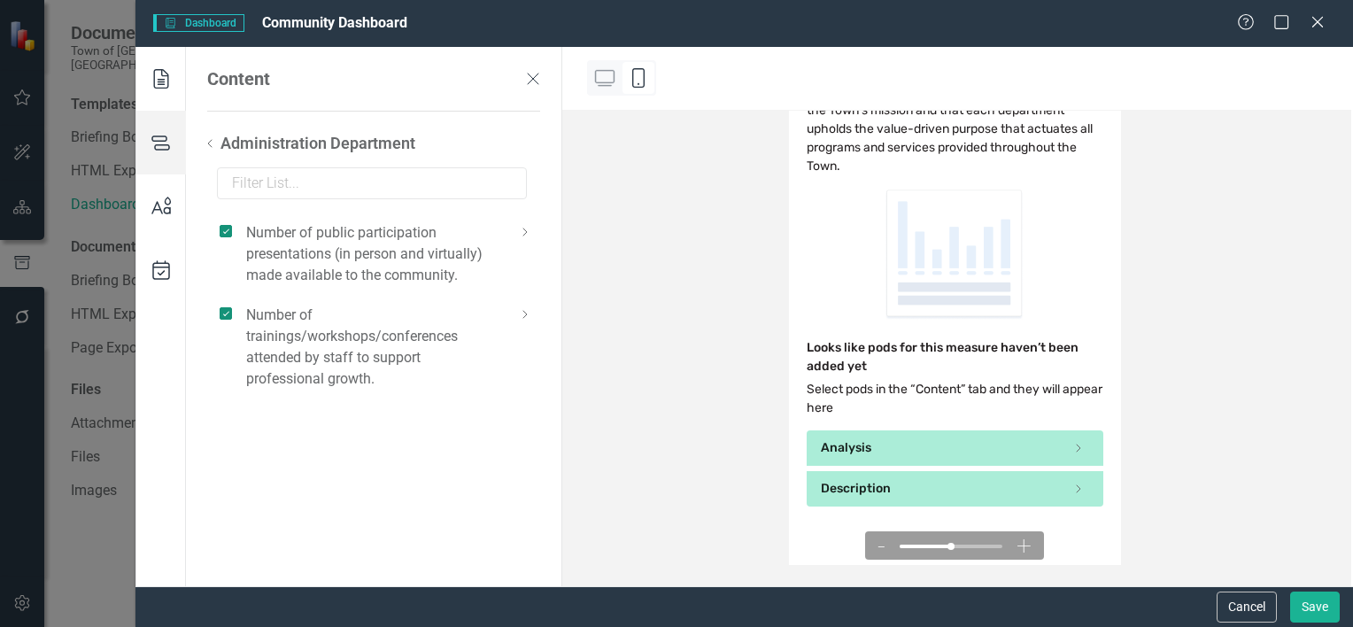
click at [973, 454] on div "Analysis" at bounding box center [944, 448] width 247 height 16
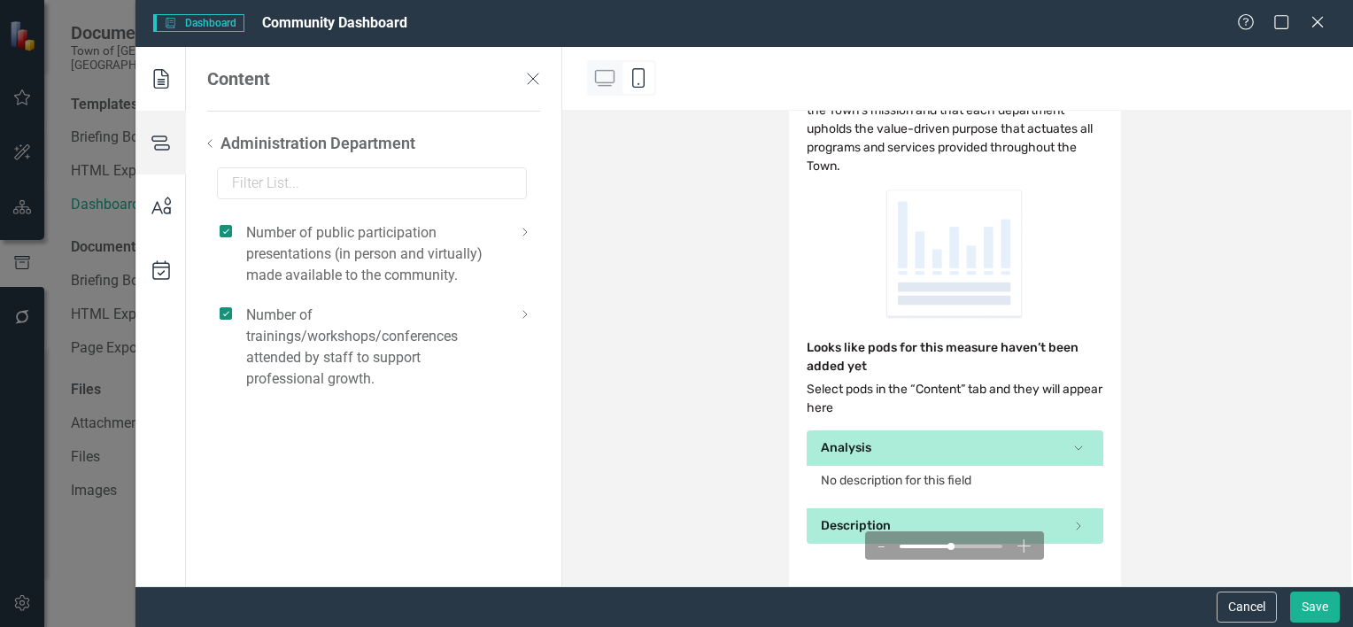
click at [974, 453] on div "Analysis" at bounding box center [944, 448] width 247 height 16
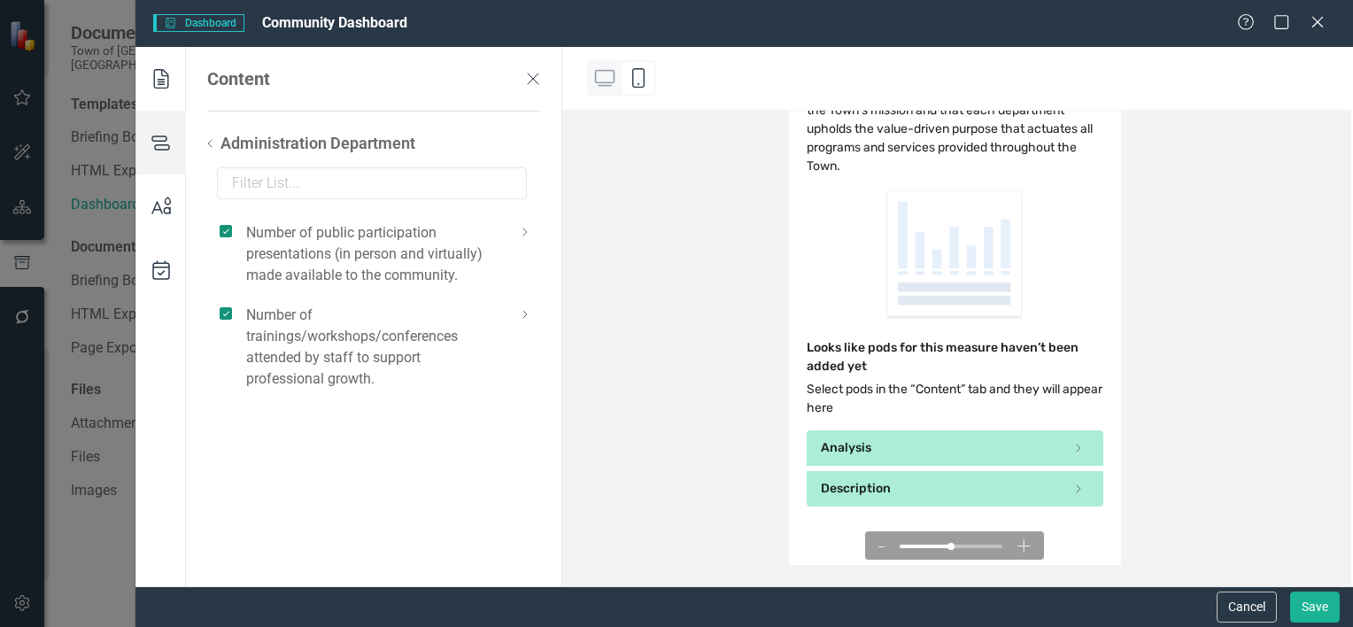
drag, startPoint x: 963, startPoint y: 483, endPoint x: 935, endPoint y: 471, distance: 30.9
click at [963, 456] on div "Description" at bounding box center [944, 448] width 247 height 16
click at [212, 144] on icon at bounding box center [209, 143] width 21 height 21
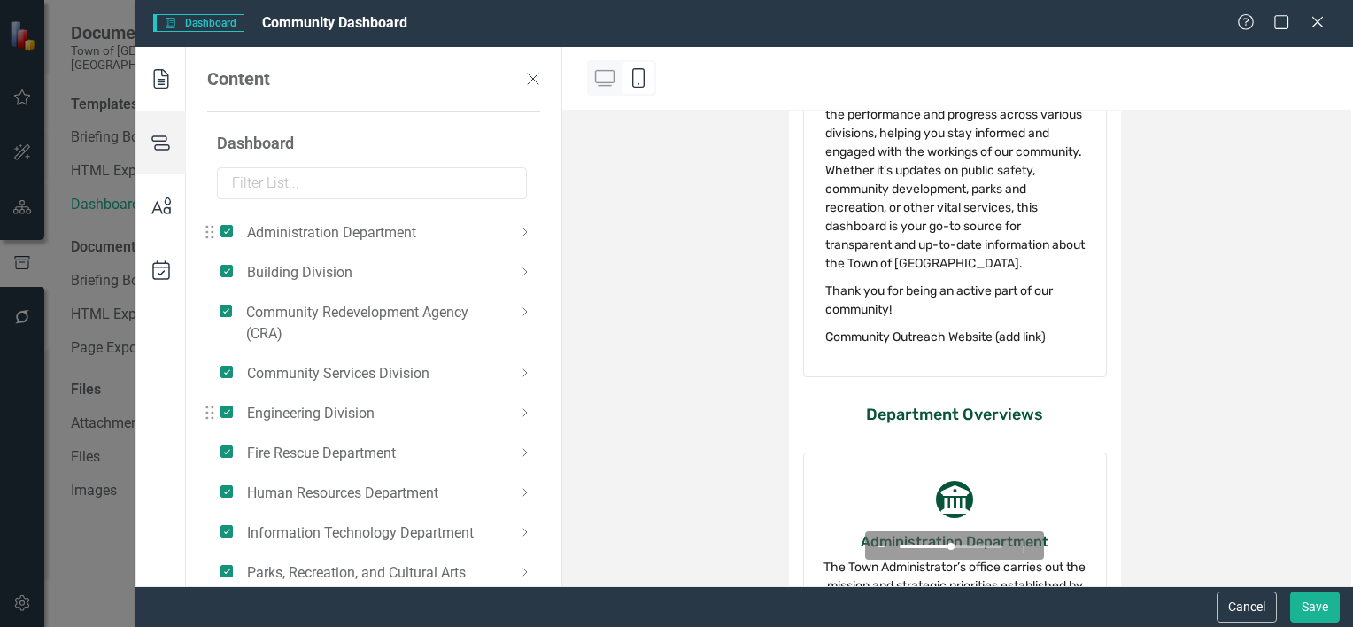
scroll to position [177, 0]
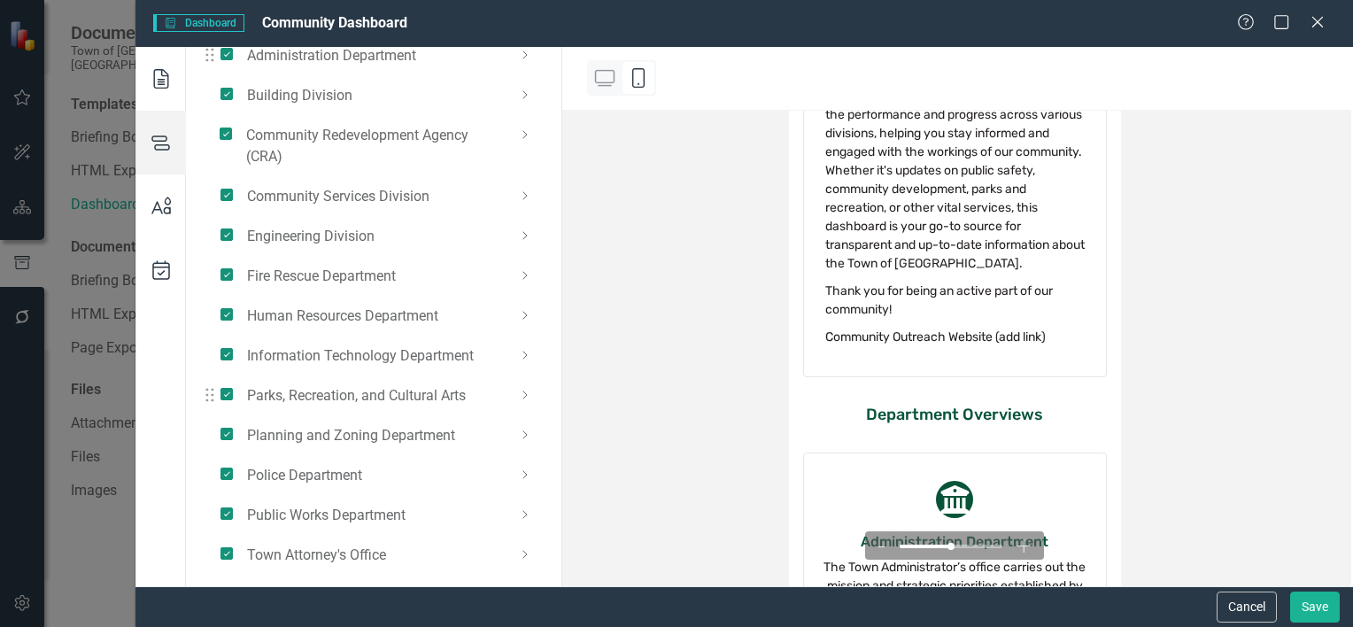
click at [335, 391] on span "Parks, Recreation, and Cultural Arts" at bounding box center [356, 395] width 219 height 21
click at [522, 386] on icon at bounding box center [524, 394] width 21 height 21
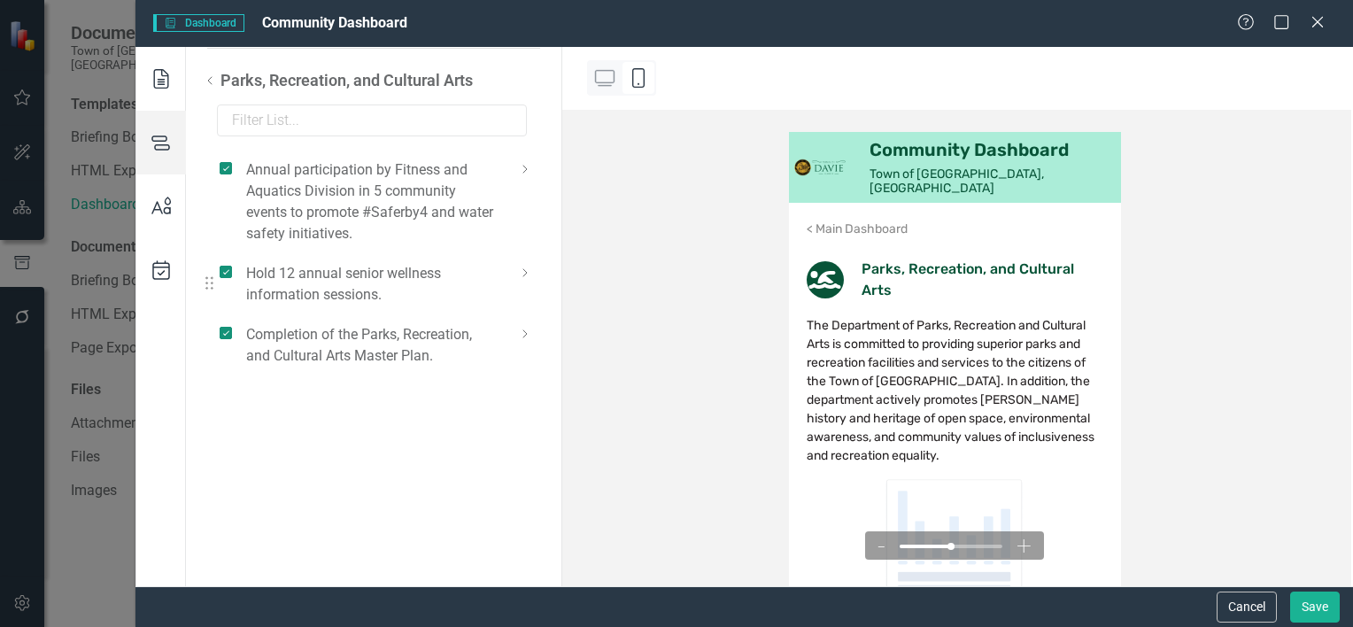
scroll to position [0, 0]
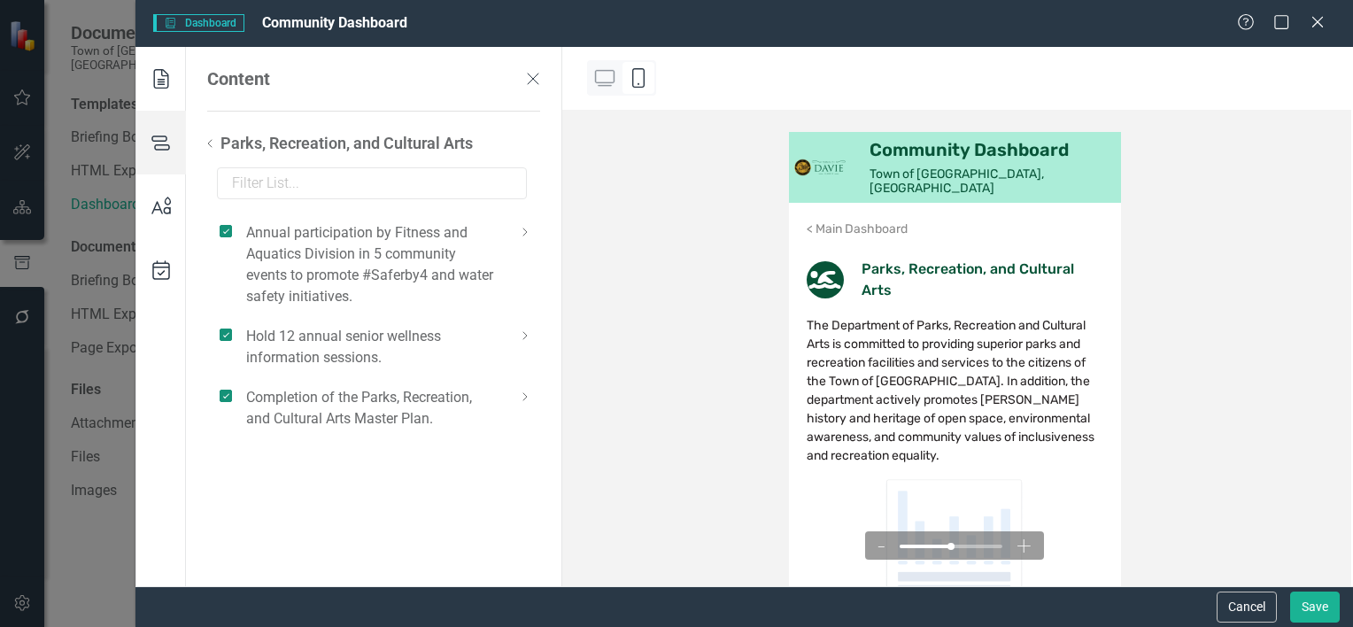
click at [522, 79] on icon at bounding box center [532, 78] width 21 height 21
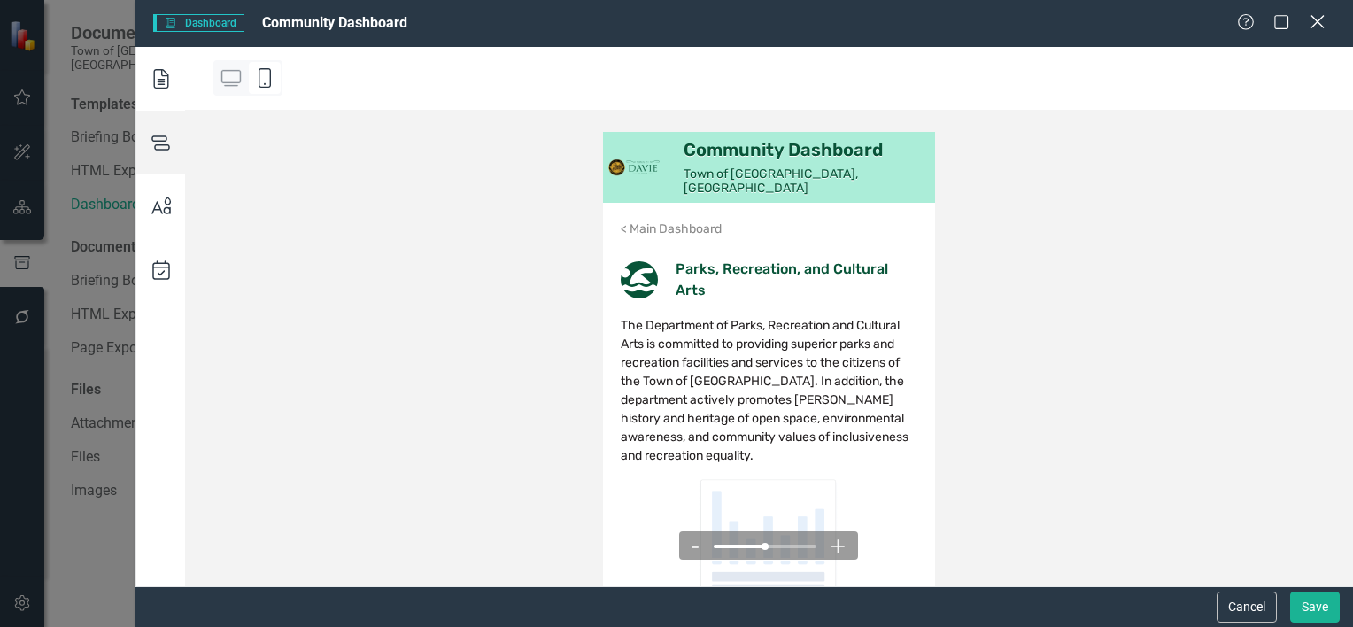
click at [1319, 21] on icon "Close" at bounding box center [1317, 21] width 22 height 17
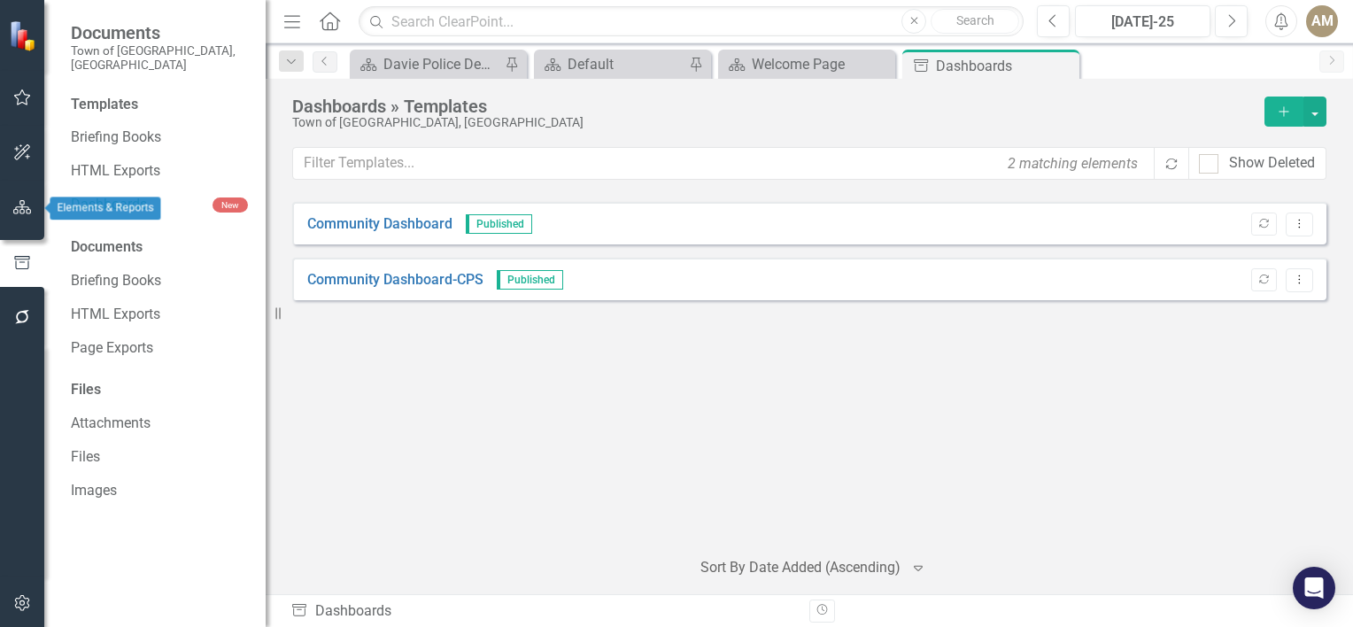
click at [20, 209] on icon "button" at bounding box center [22, 207] width 19 height 14
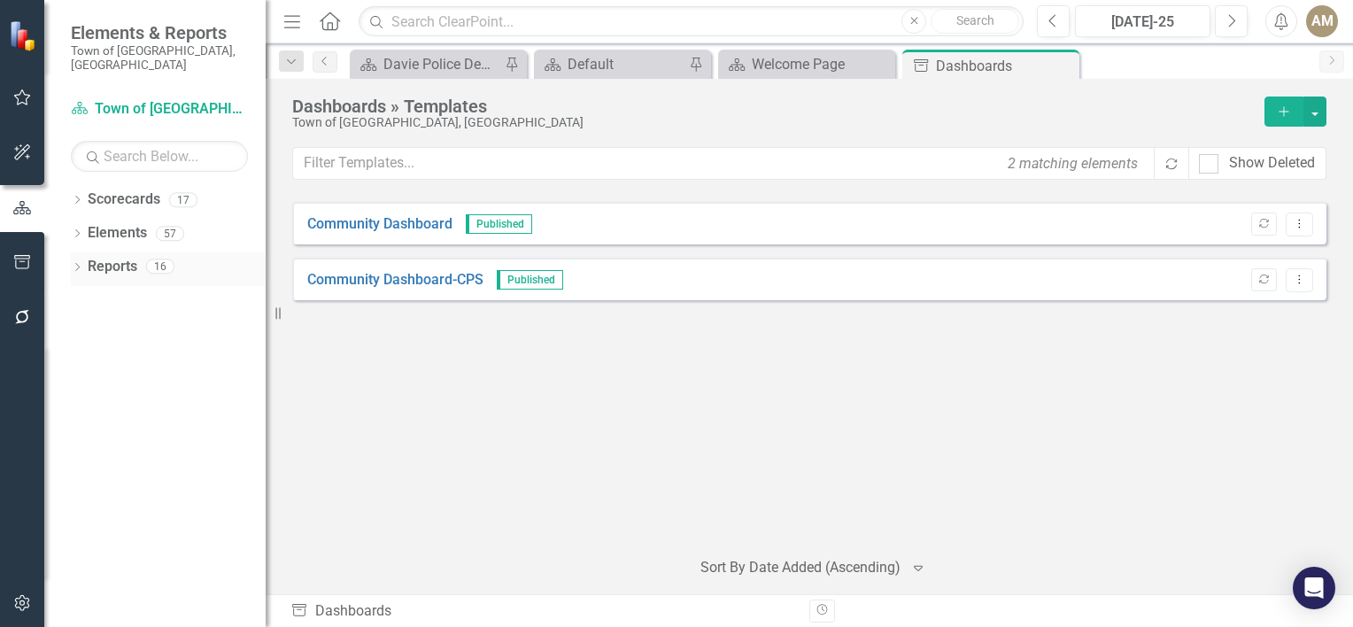
click at [145, 252] on div "Reports 16" at bounding box center [177, 269] width 178 height 34
click at [143, 252] on div "Reports 16" at bounding box center [177, 269] width 178 height 34
click at [81, 264] on icon "Dropdown" at bounding box center [77, 269] width 12 height 10
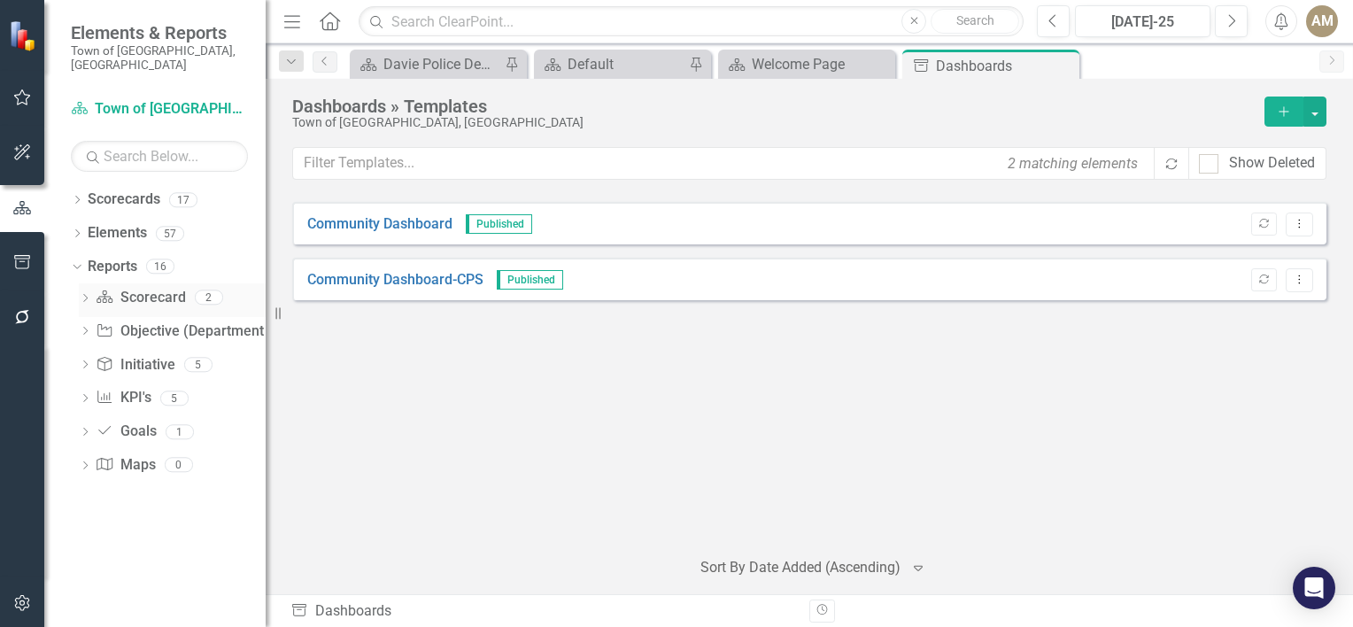
click at [141, 292] on link "Scorecard Scorecard" at bounding box center [140, 298] width 89 height 20
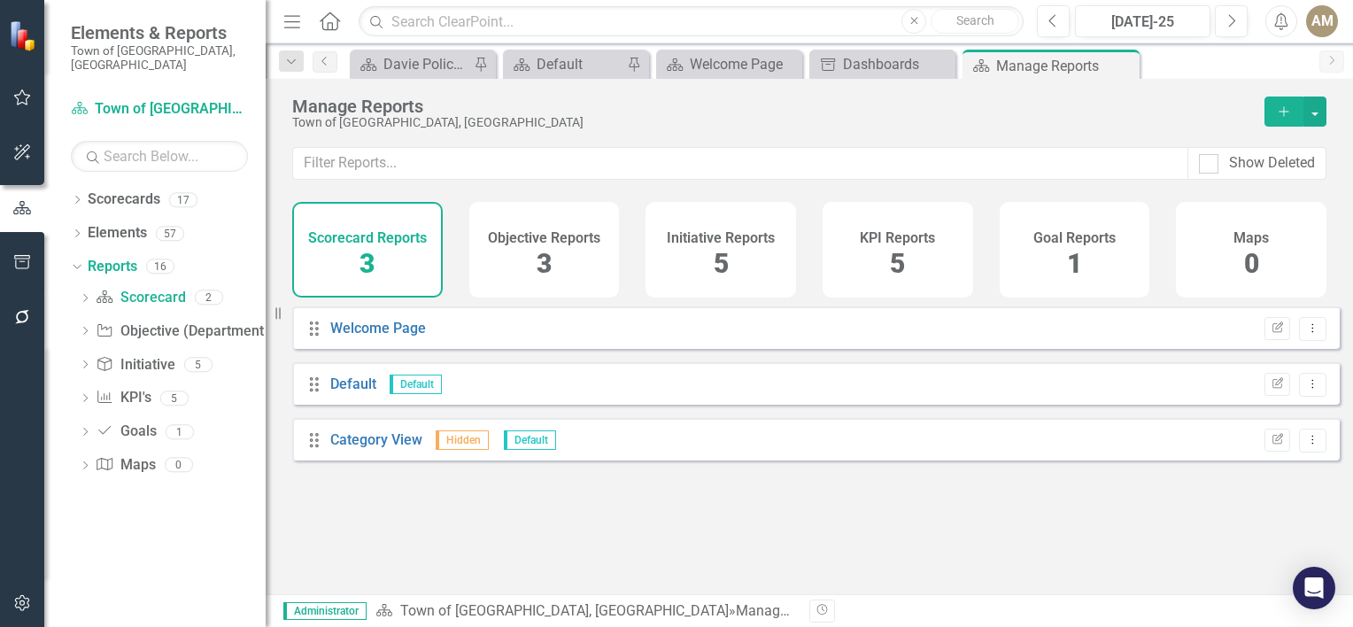
click at [405, 367] on div "Drag Welcome Page Edit Report Dropdown Menu Drag Default Default Edit Report Dr…" at bounding box center [815, 383] width 1047 height 154
click at [137, 388] on link "KPI KPI's" at bounding box center [123, 398] width 55 height 20
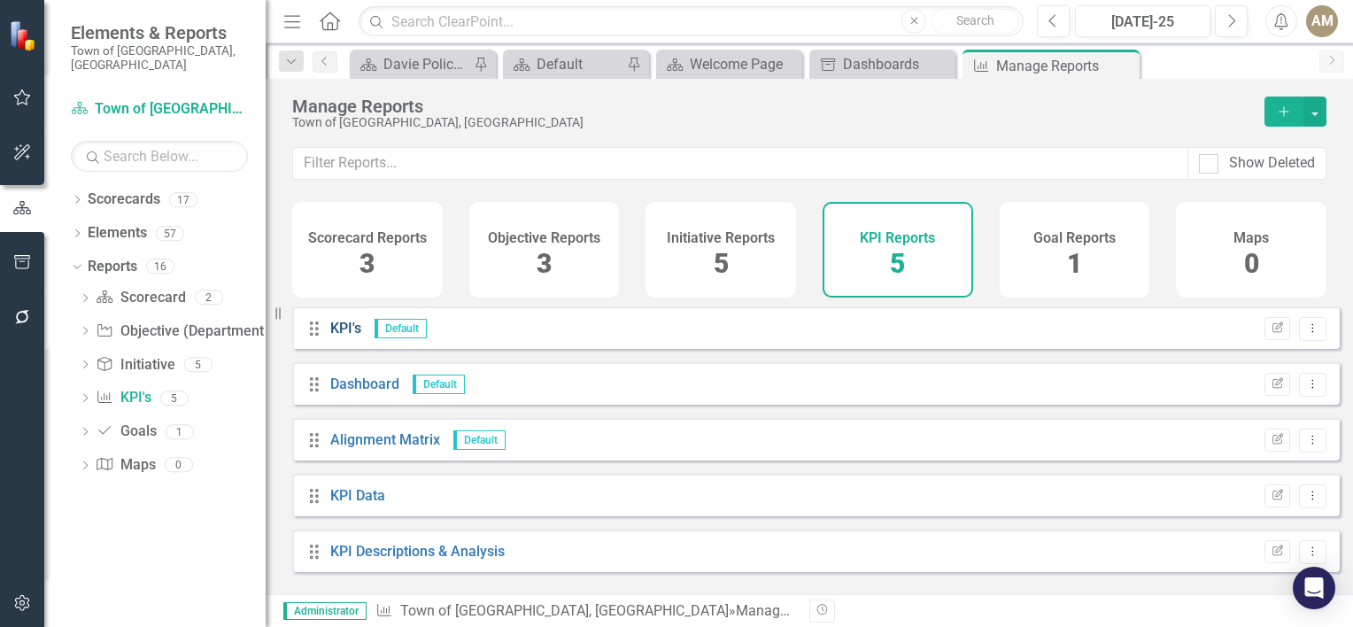
click at [344, 336] on link "KPI's" at bounding box center [345, 328] width 31 height 17
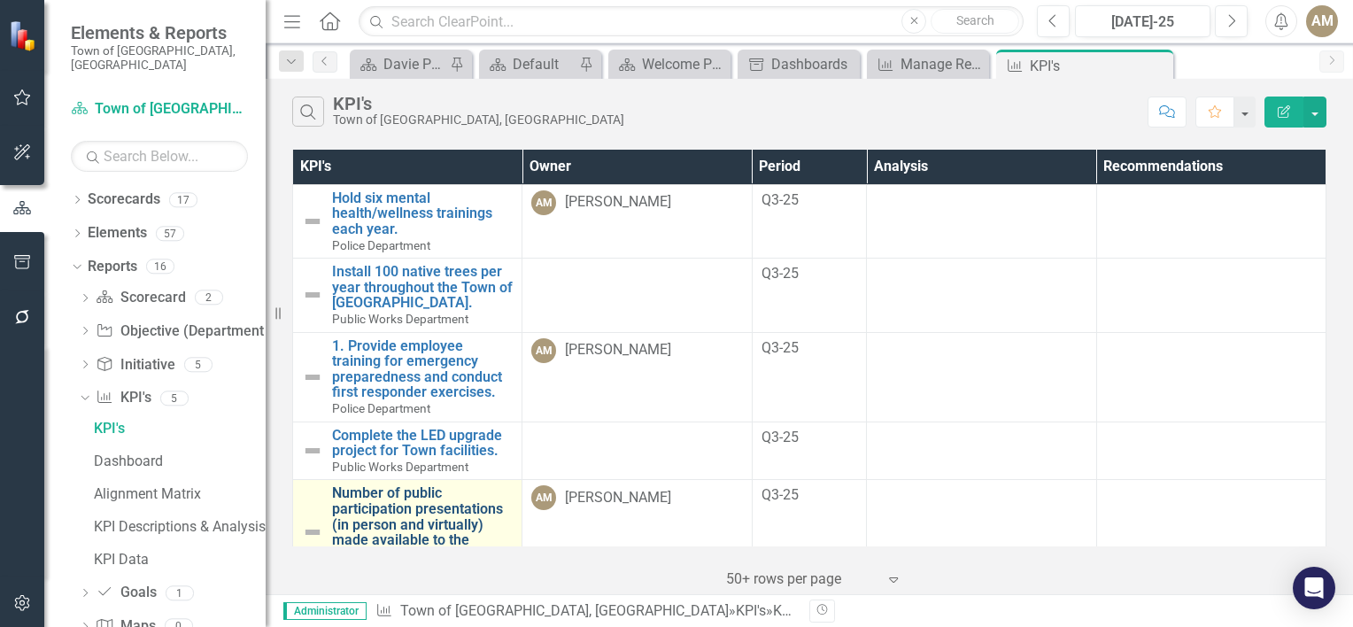
click at [411, 525] on link "Number of public participation presentations (in person and virtually) made ava…" at bounding box center [422, 524] width 181 height 78
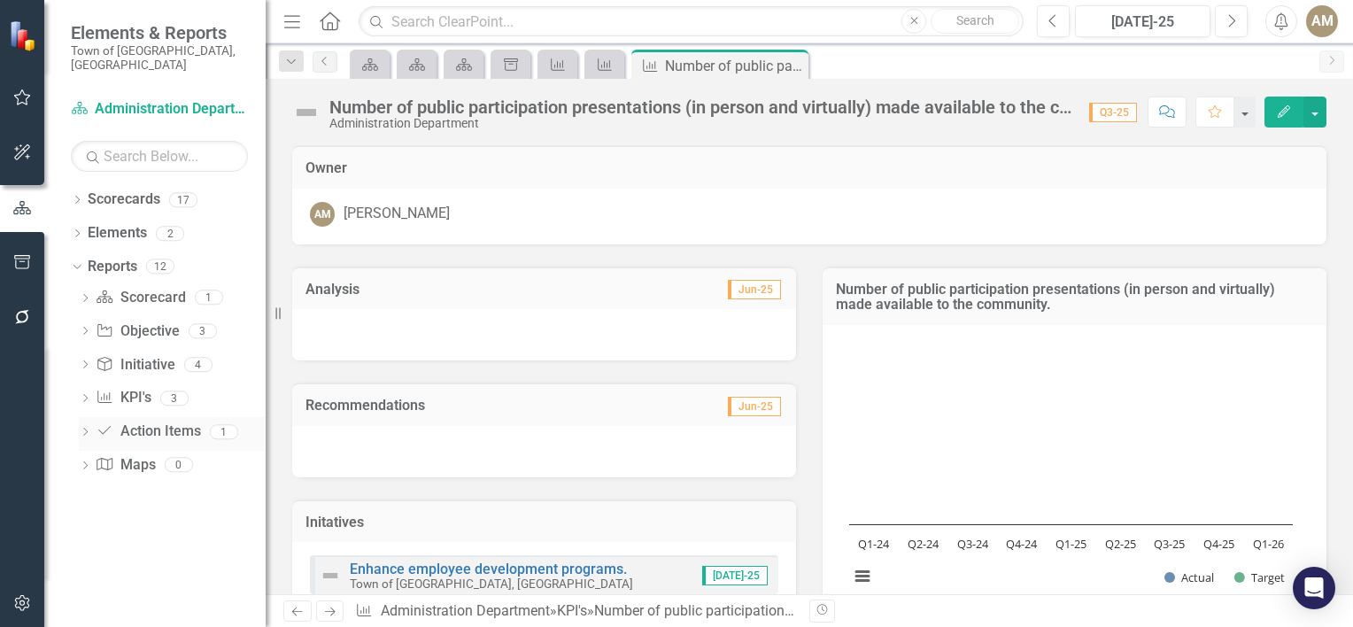
click at [156, 421] on link "Action Item Action Items" at bounding box center [148, 431] width 104 height 20
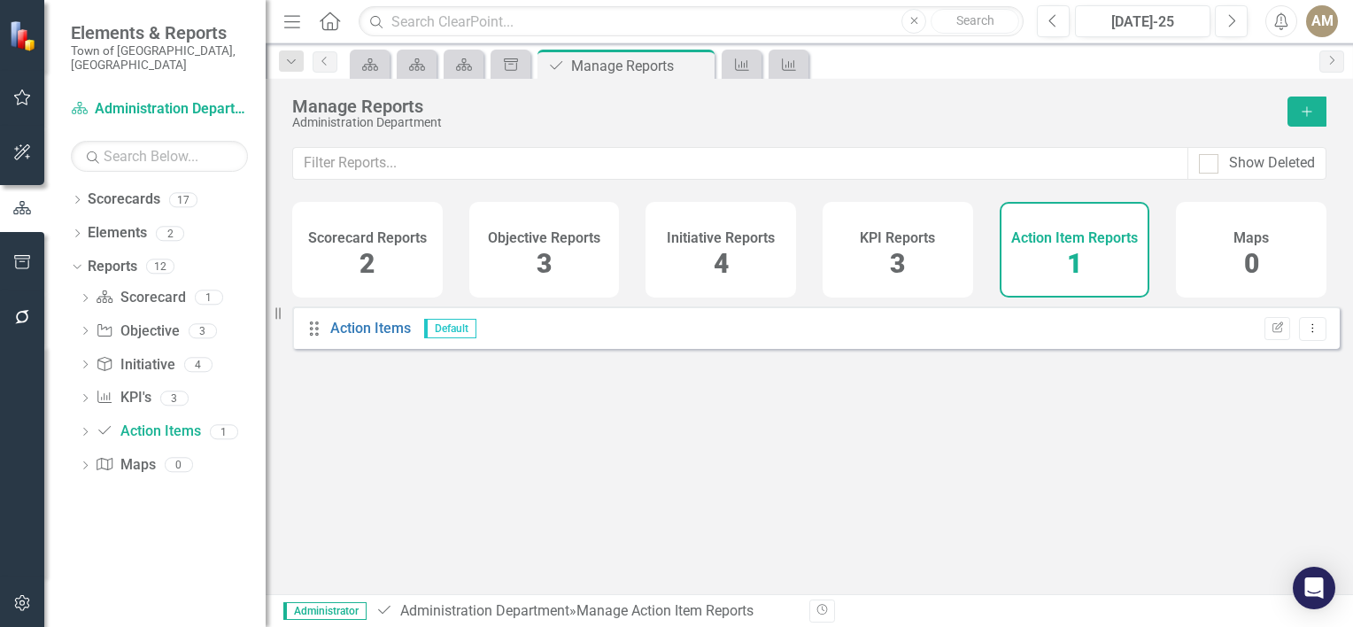
click at [883, 265] on div "KPI Reports 3" at bounding box center [897, 250] width 150 height 96
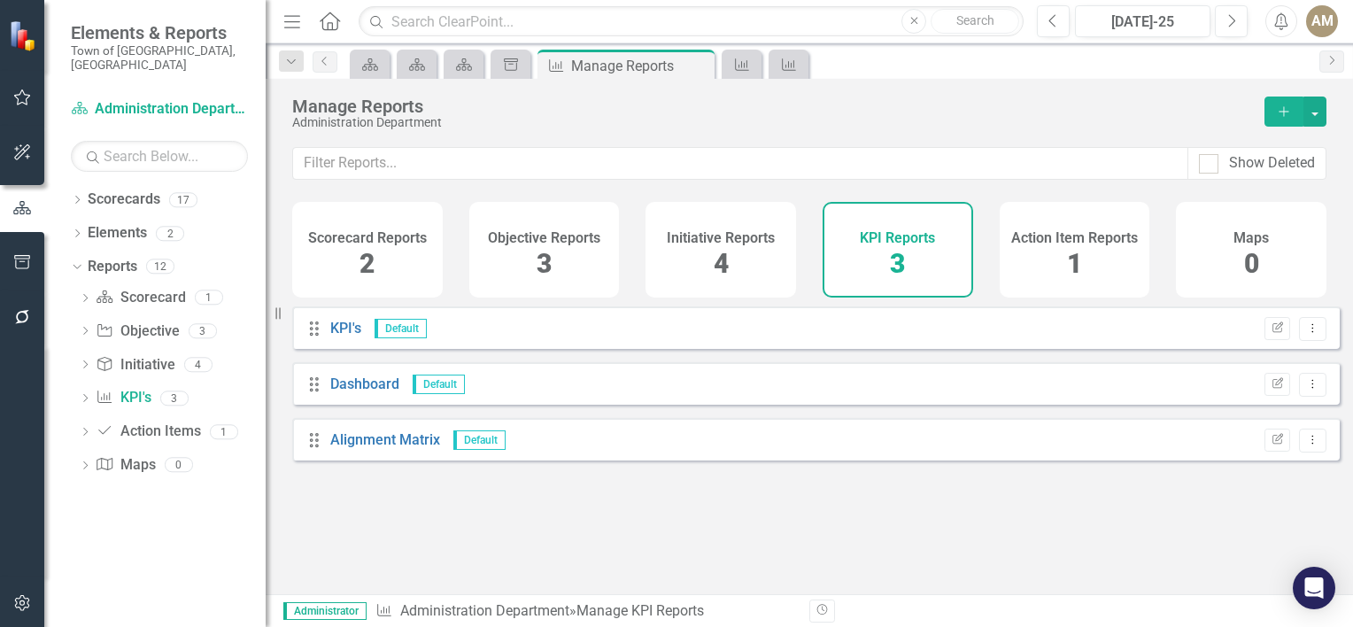
click at [345, 349] on div "Drag KPI's Default Edit Report Dropdown Menu" at bounding box center [815, 327] width 1047 height 42
click at [351, 336] on link "KPI's" at bounding box center [345, 328] width 31 height 17
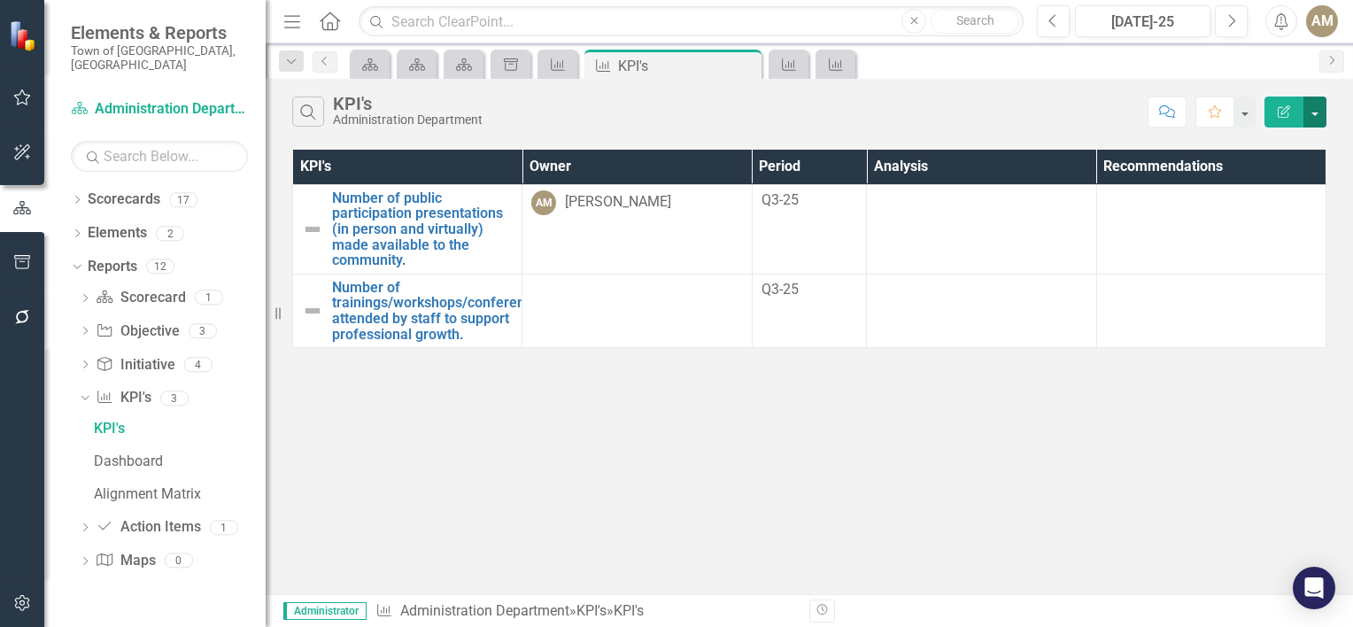
click at [1314, 123] on button "button" at bounding box center [1314, 111] width 23 height 31
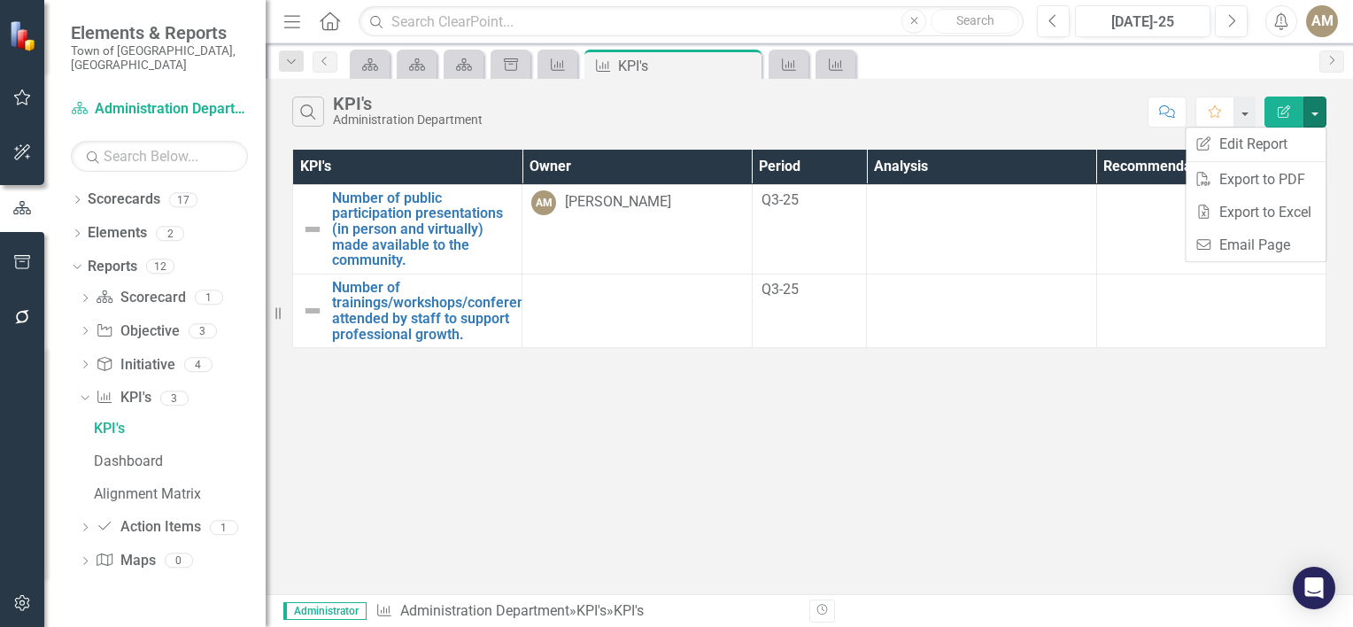
click at [717, 124] on div "Search KPI's Administration Department" at bounding box center [715, 111] width 846 height 30
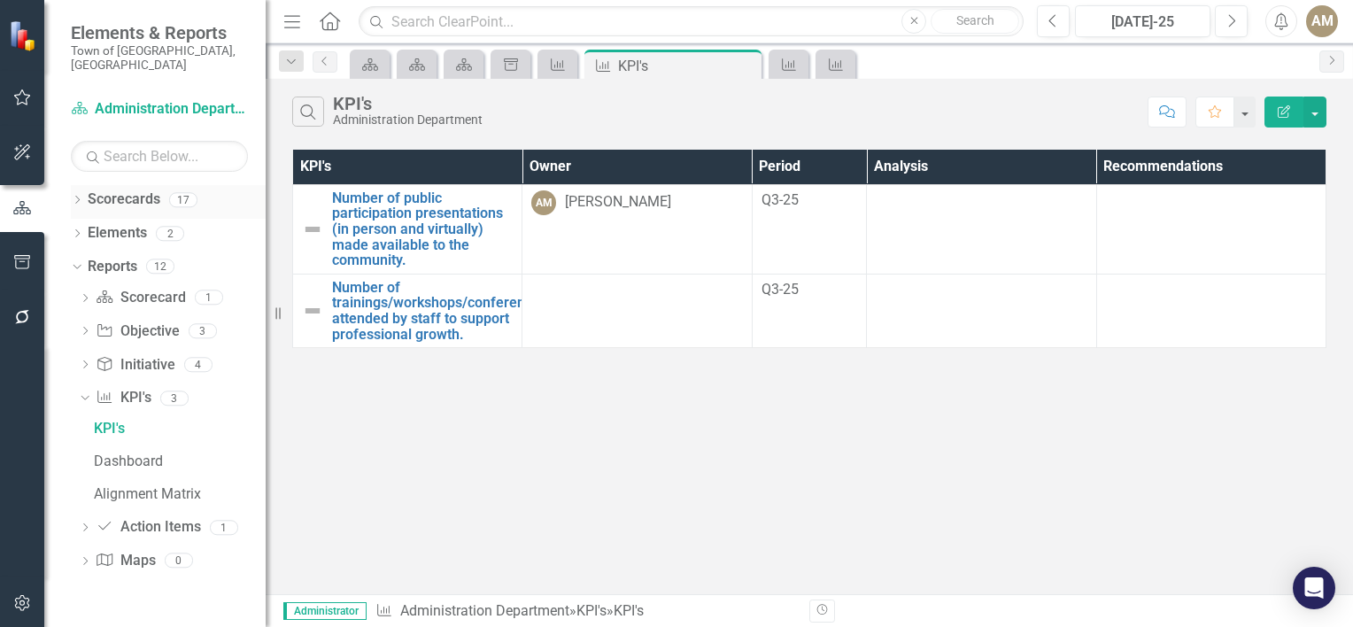
click at [80, 197] on icon "Dropdown" at bounding box center [77, 202] width 12 height 10
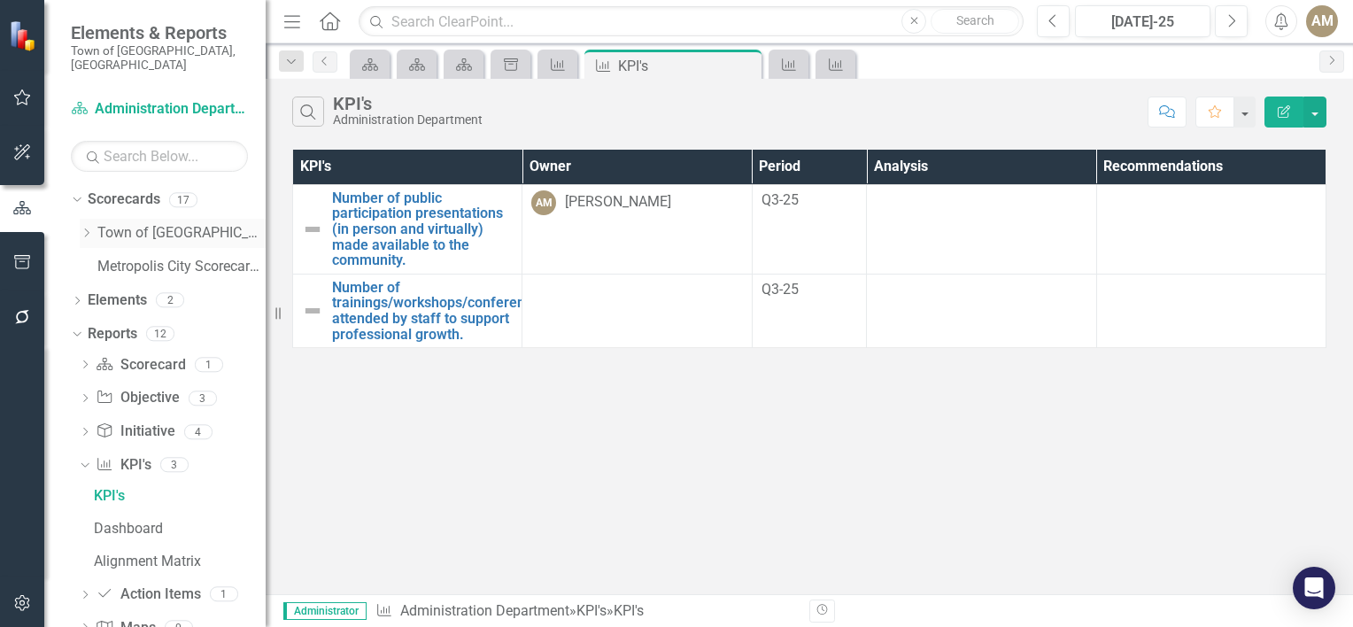
click at [131, 223] on link "Town of [GEOGRAPHIC_DATA], [GEOGRAPHIC_DATA]" at bounding box center [181, 233] width 168 height 20
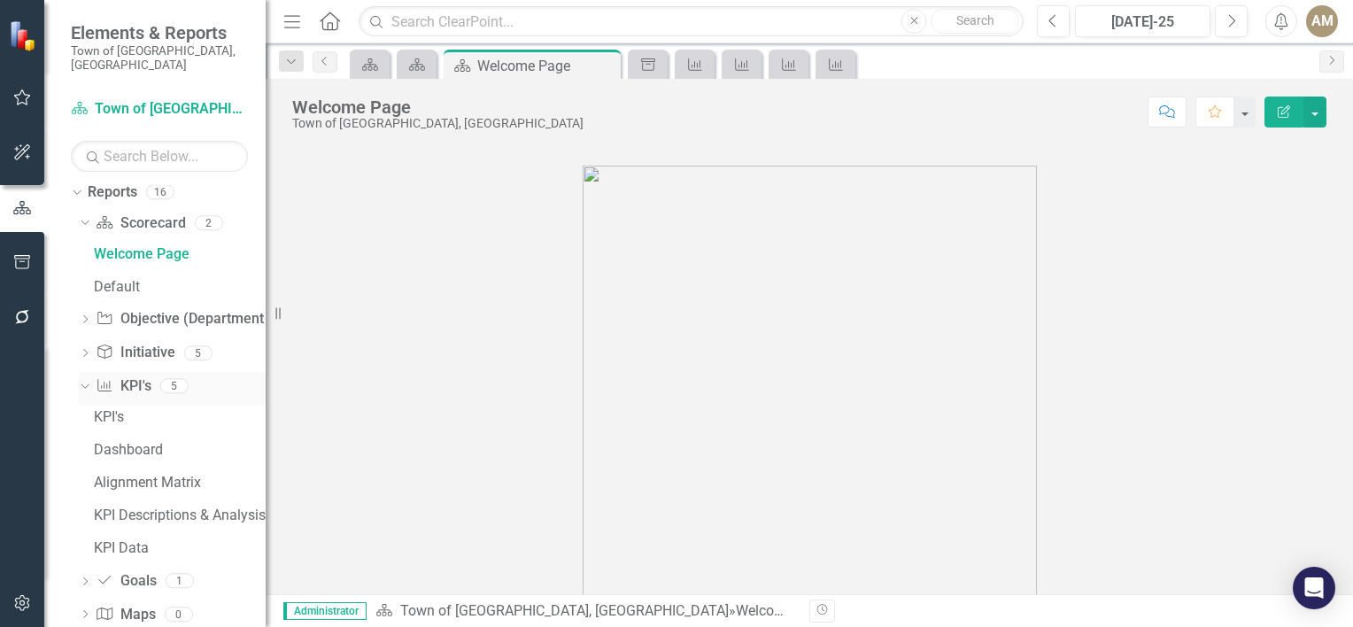
scroll to position [159, 0]
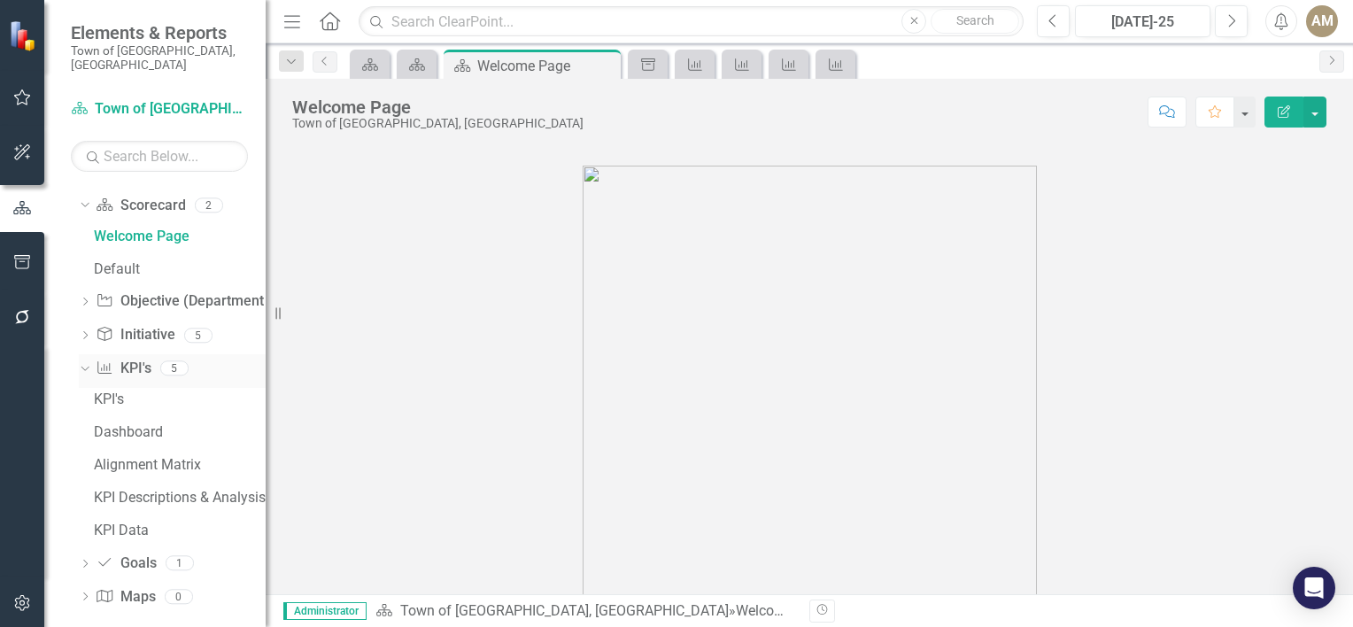
click at [127, 358] on link "KPI KPI's" at bounding box center [123, 368] width 55 height 20
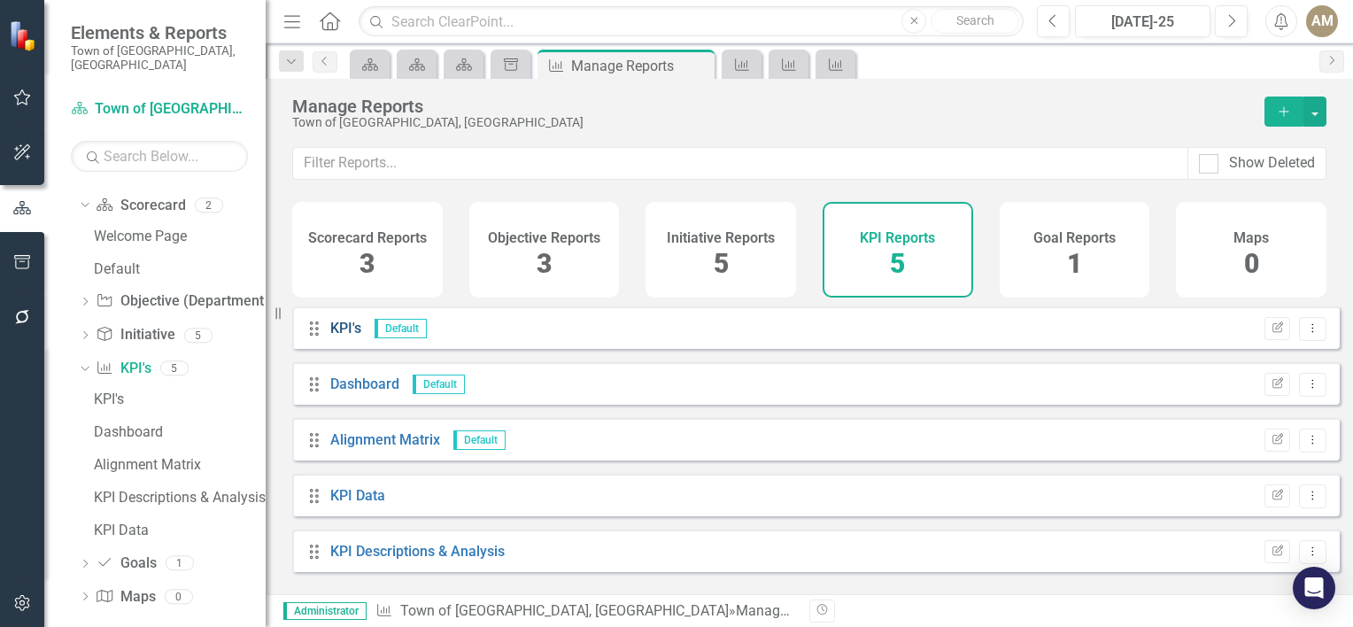
click at [346, 336] on link "KPI's" at bounding box center [345, 328] width 31 height 17
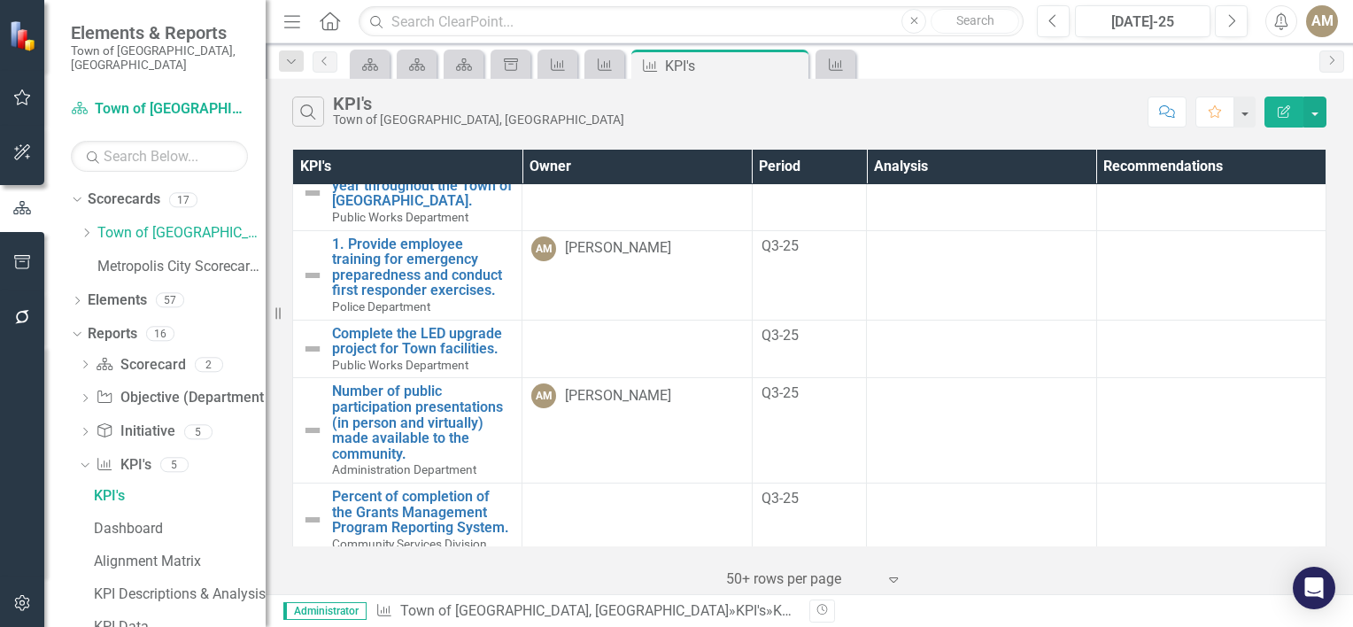
scroll to position [266, 0]
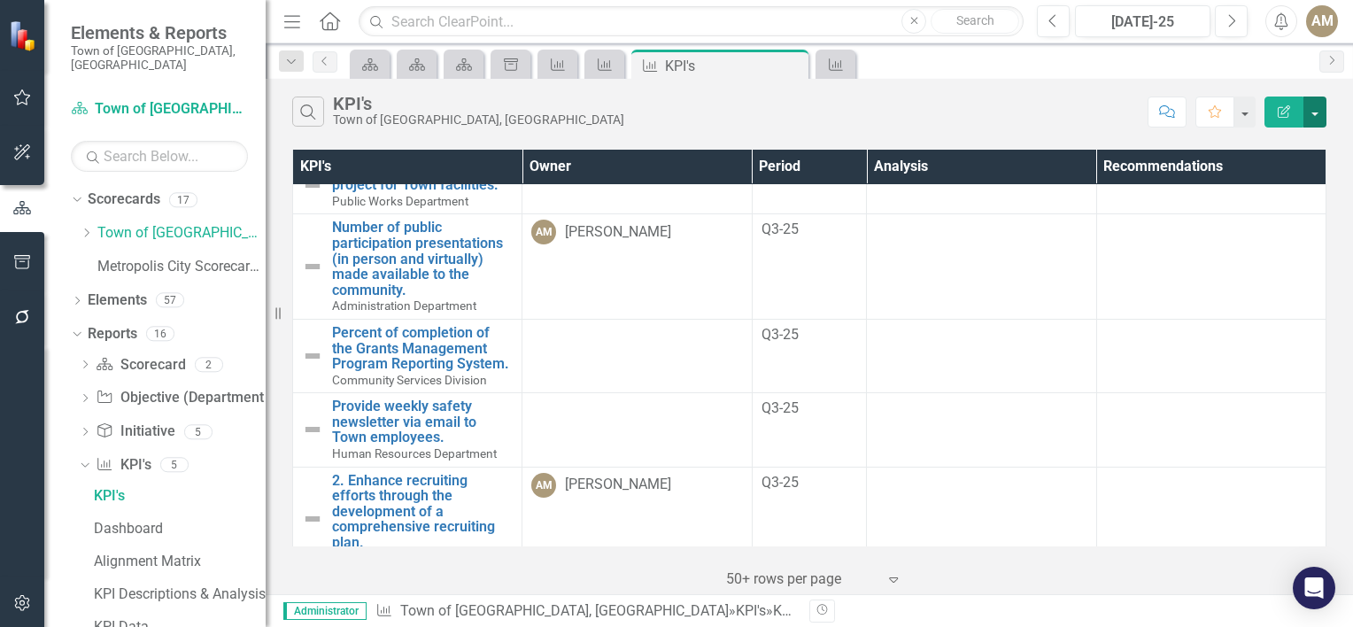
click at [1314, 112] on button "button" at bounding box center [1314, 111] width 23 height 31
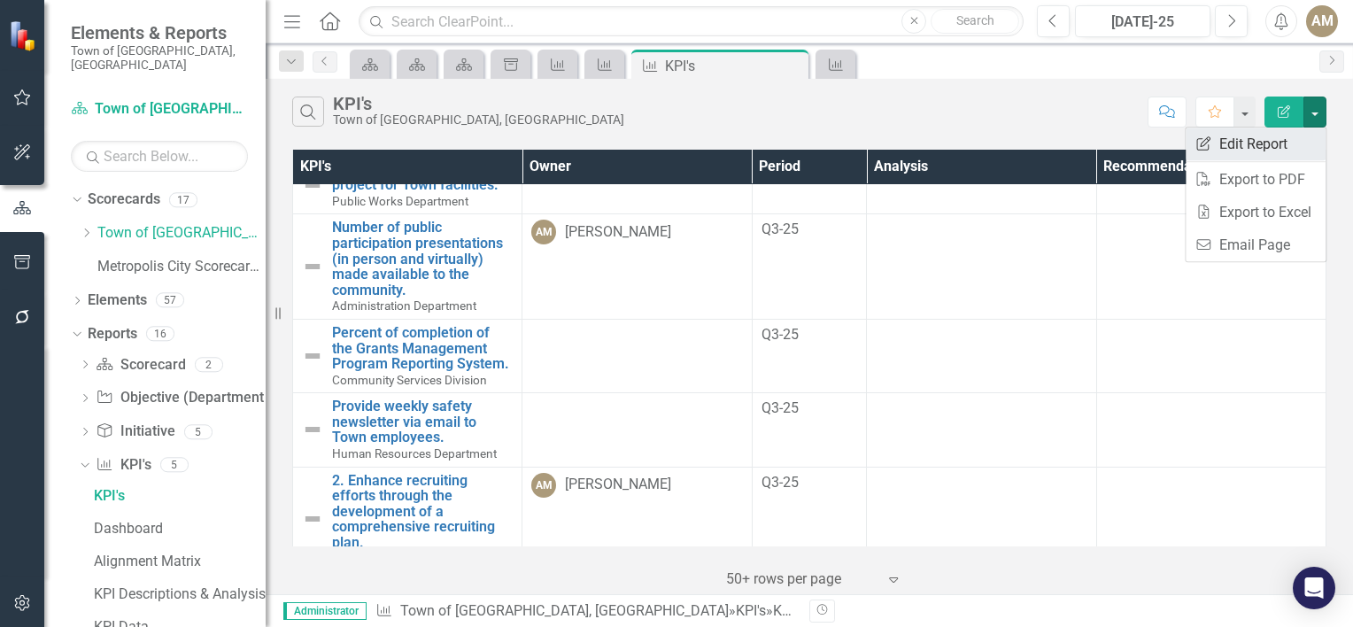
click at [1232, 136] on link "Edit Report Edit Report" at bounding box center [1255, 143] width 140 height 33
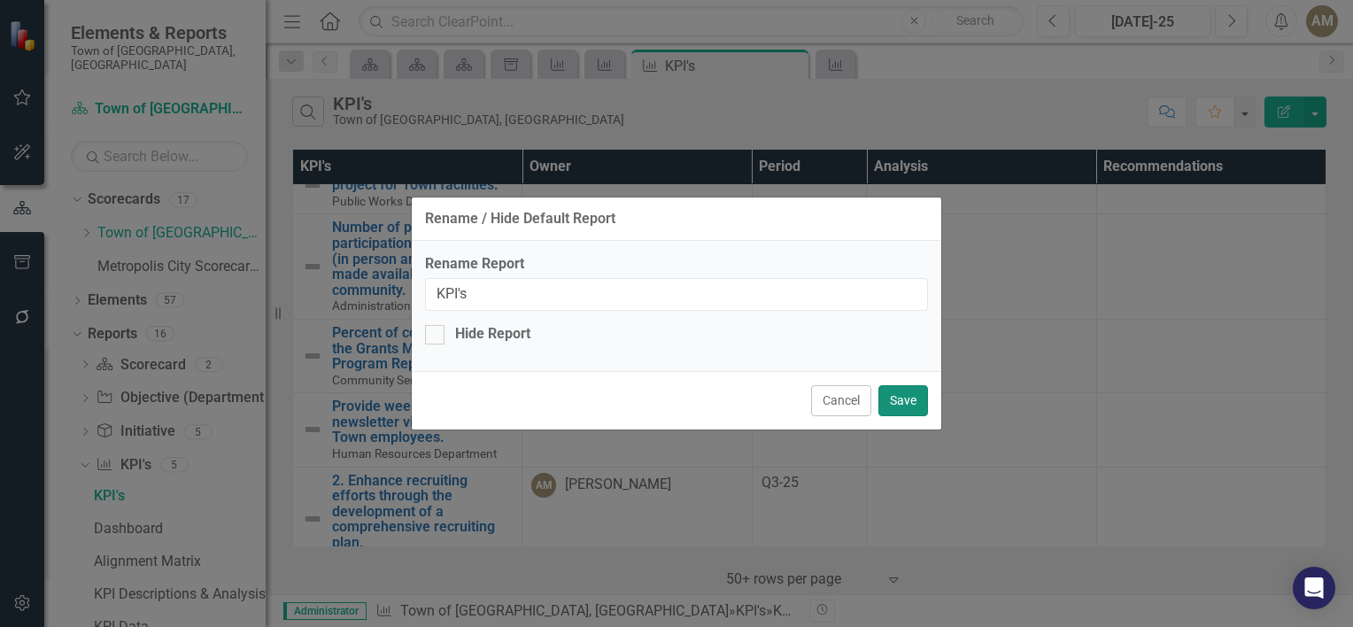
click at [911, 399] on button "Save" at bounding box center [903, 400] width 50 height 31
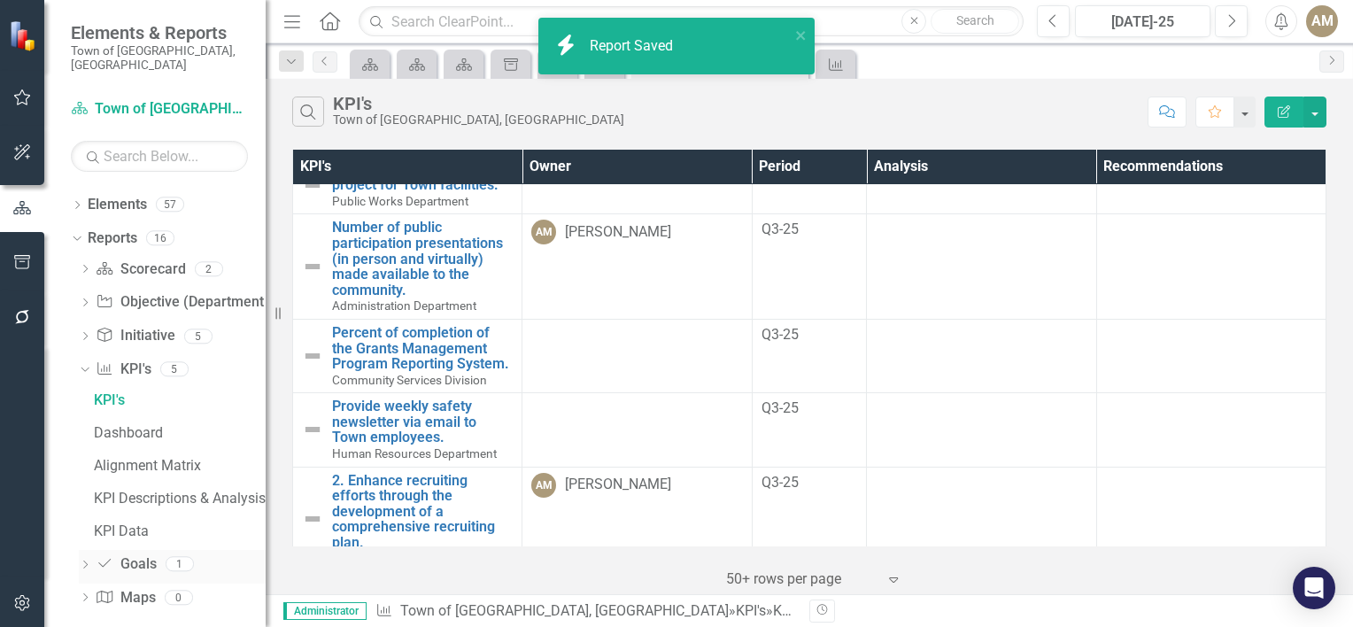
scroll to position [96, 0]
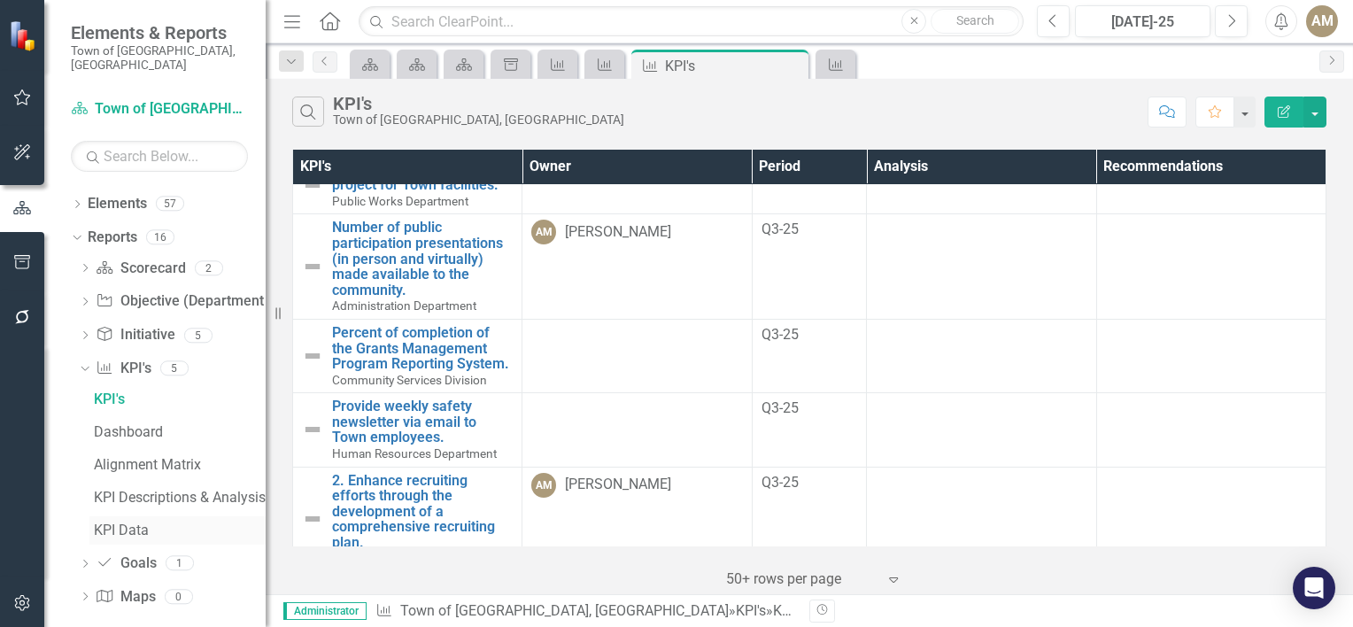
click at [127, 522] on div "KPI Data" at bounding box center [180, 530] width 172 height 16
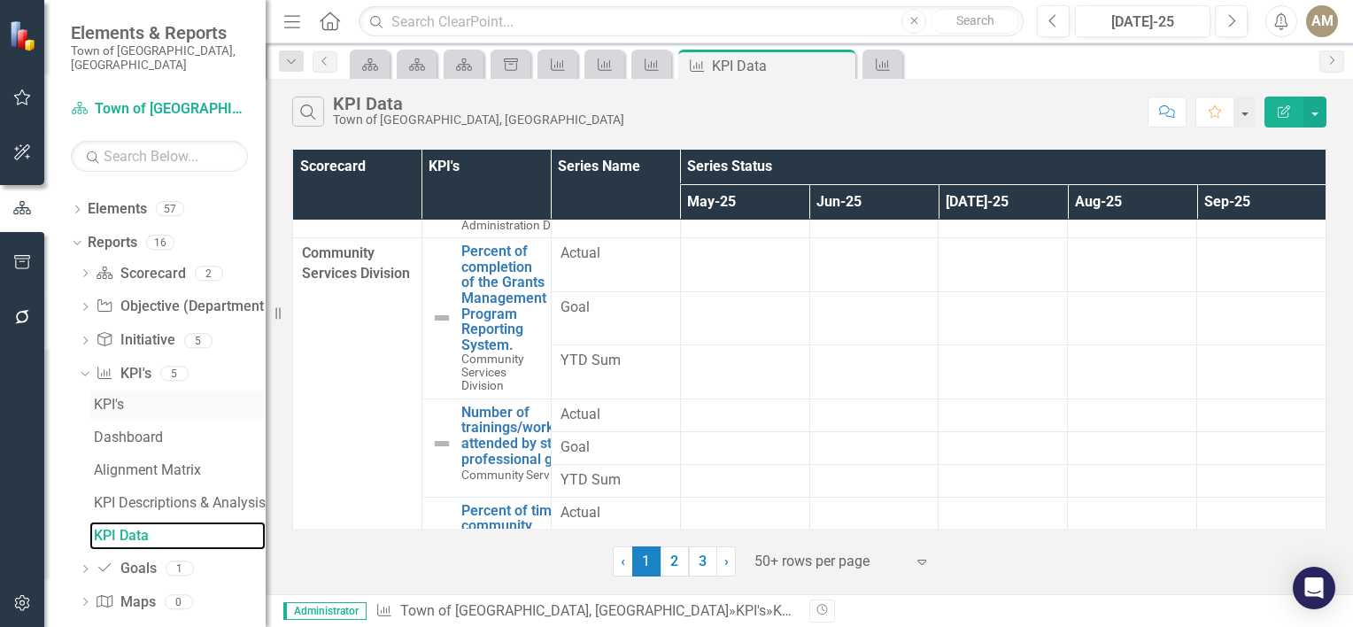
scroll to position [96, 0]
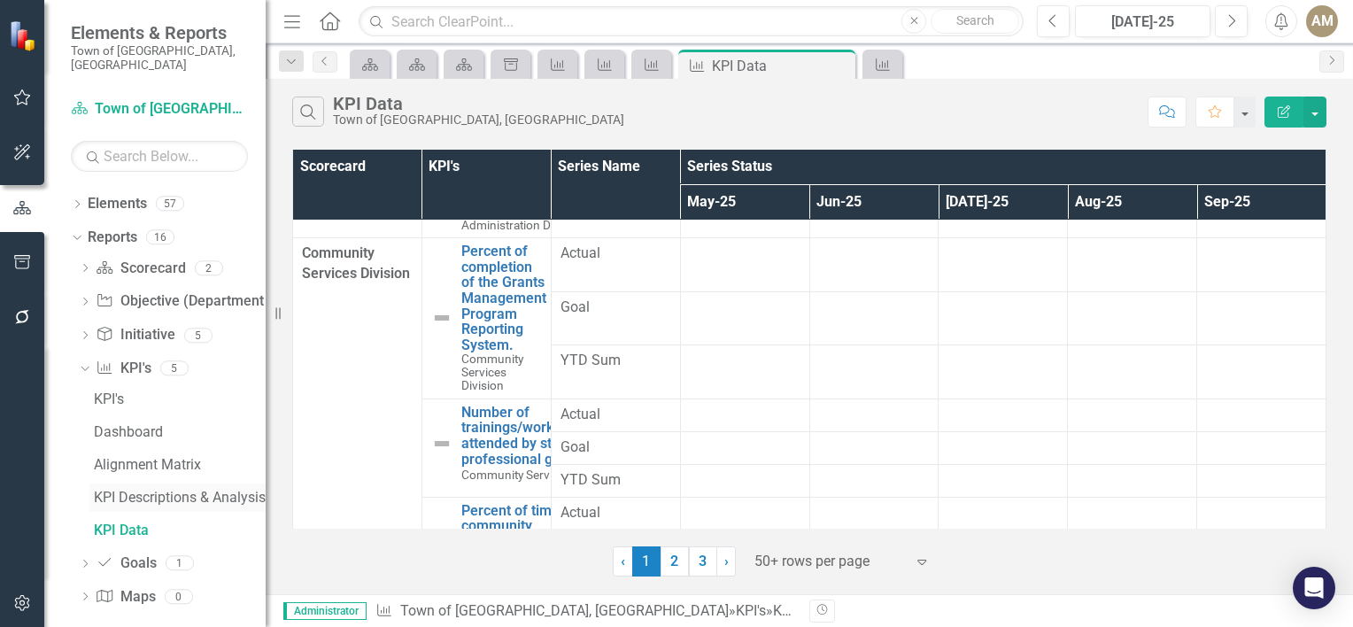
click at [132, 490] on div "KPI Descriptions & Analysis" at bounding box center [180, 498] width 172 height 16
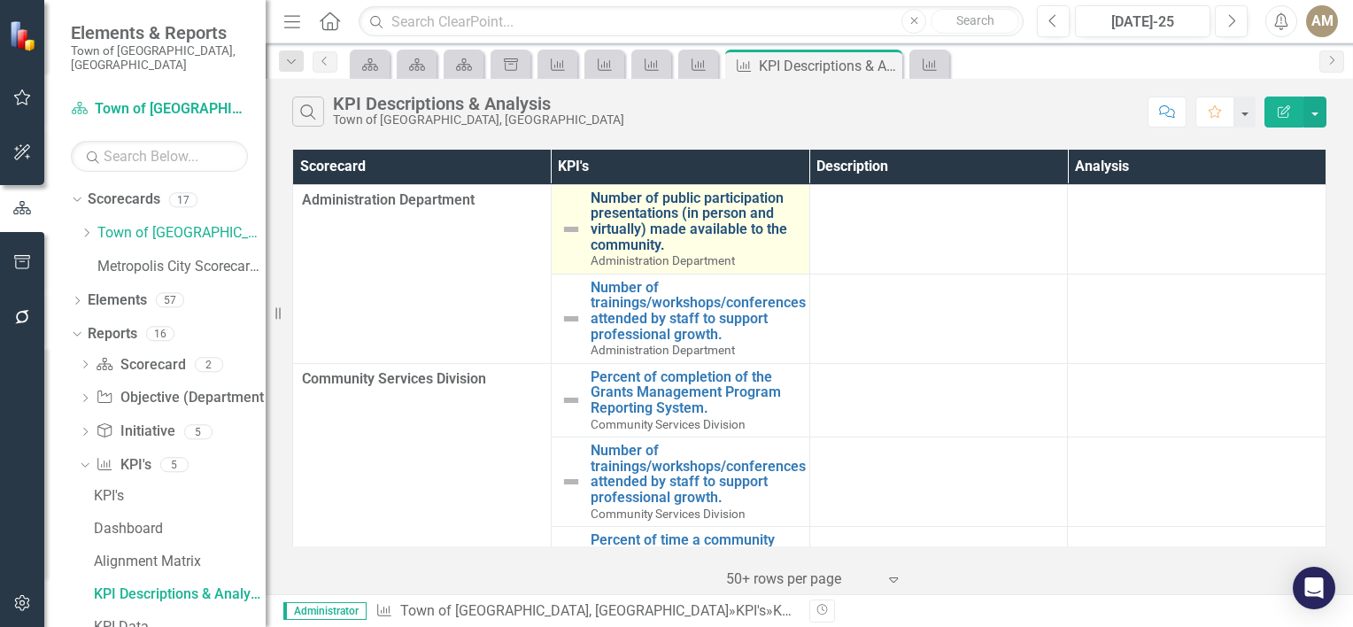
click at [668, 223] on link "Number of public participation presentations (in person and virtually) made ava…" at bounding box center [695, 221] width 210 height 62
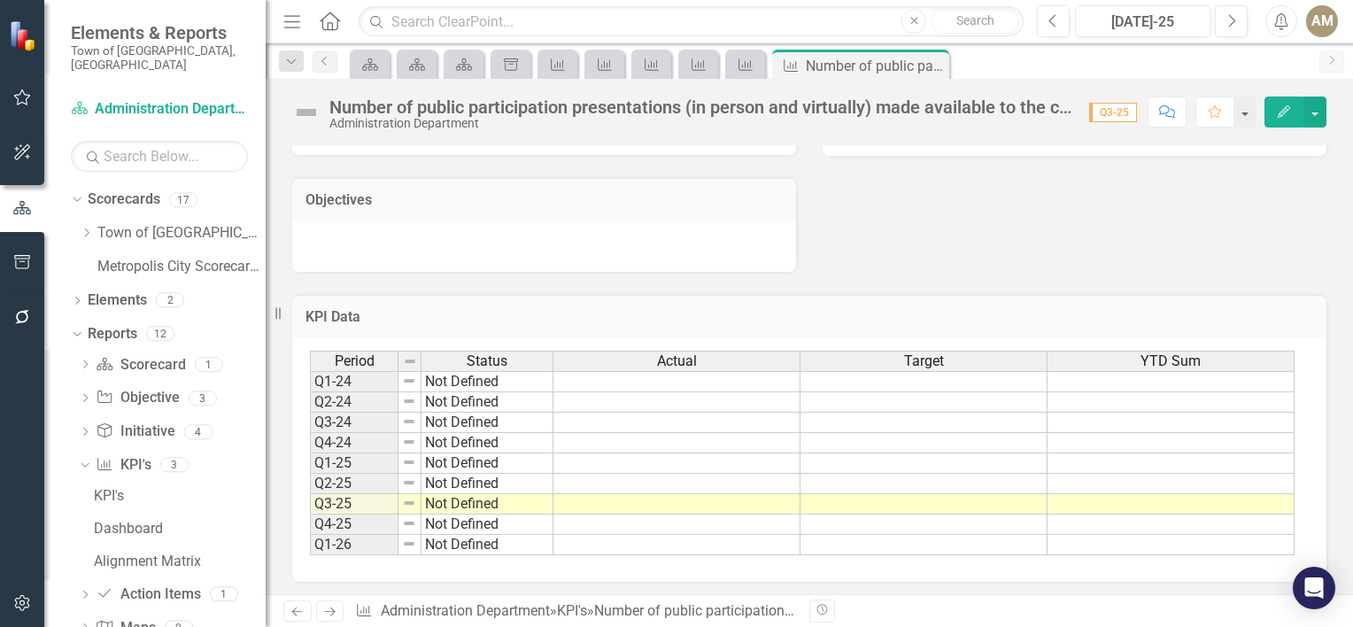
scroll to position [467, 0]
click at [443, 381] on td "Not Defined" at bounding box center [487, 379] width 132 height 21
click at [479, 380] on td "Not Defined" at bounding box center [487, 379] width 132 height 21
type textarea "Not Defined"
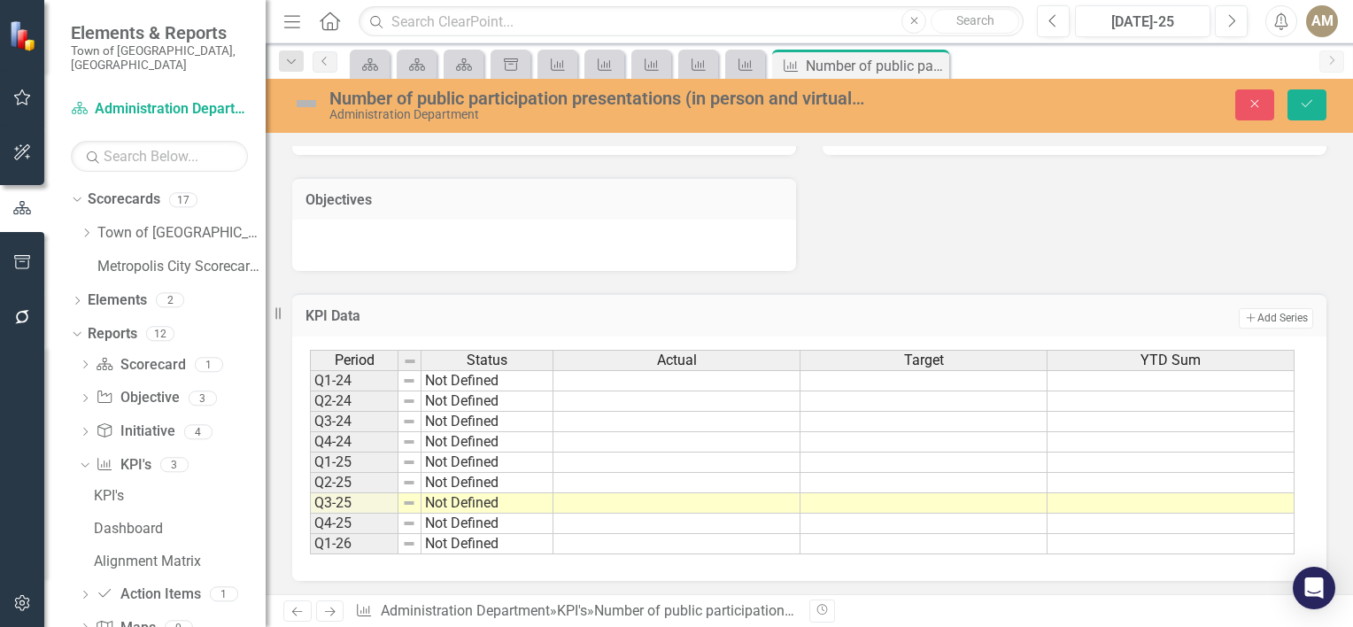
click at [581, 308] on h3 "KPI Data" at bounding box center [518, 316] width 427 height 16
click at [1148, 266] on div "Analysis Jun-25 Recommendations Jun-25 Initatives Enhance employee development …" at bounding box center [809, 24] width 1060 height 493
click at [1314, 112] on button "Save" at bounding box center [1306, 104] width 39 height 31
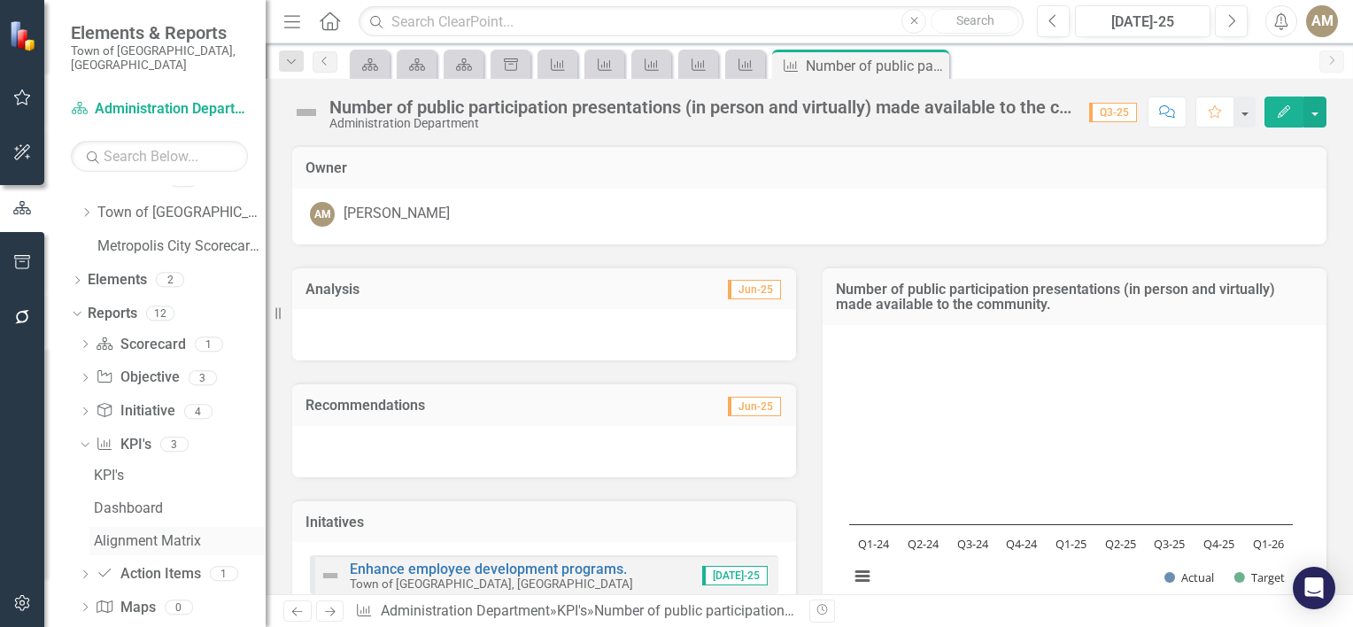
scroll to position [32, 0]
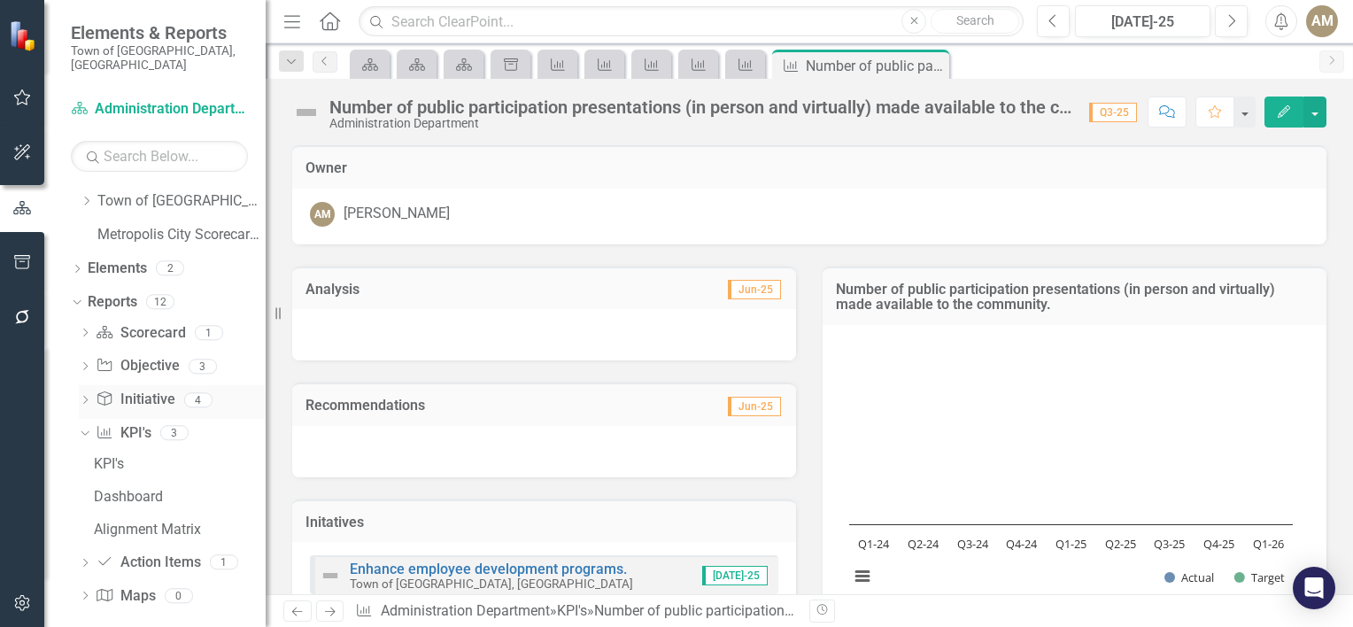
click at [156, 394] on link "Initiative Initiative" at bounding box center [135, 399] width 79 height 20
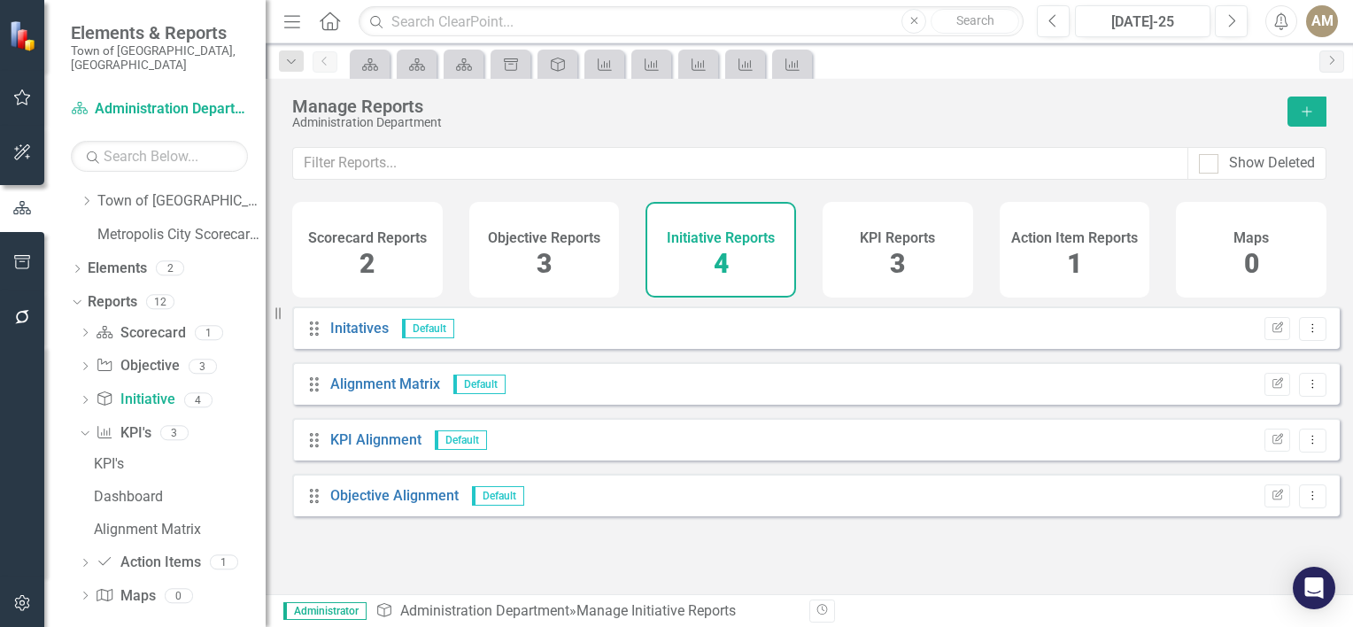
click at [559, 270] on div "Objective Reports 3" at bounding box center [544, 250] width 150 height 96
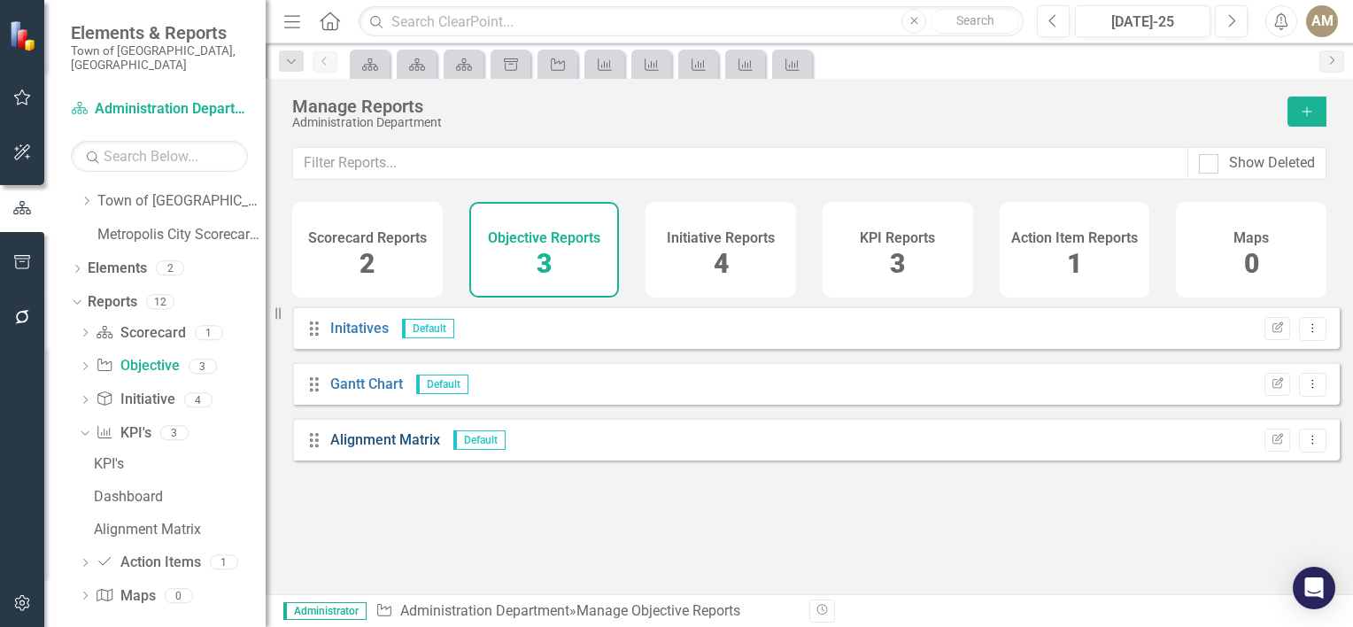
click at [391, 448] on link "Alignment Matrix" at bounding box center [385, 439] width 110 height 17
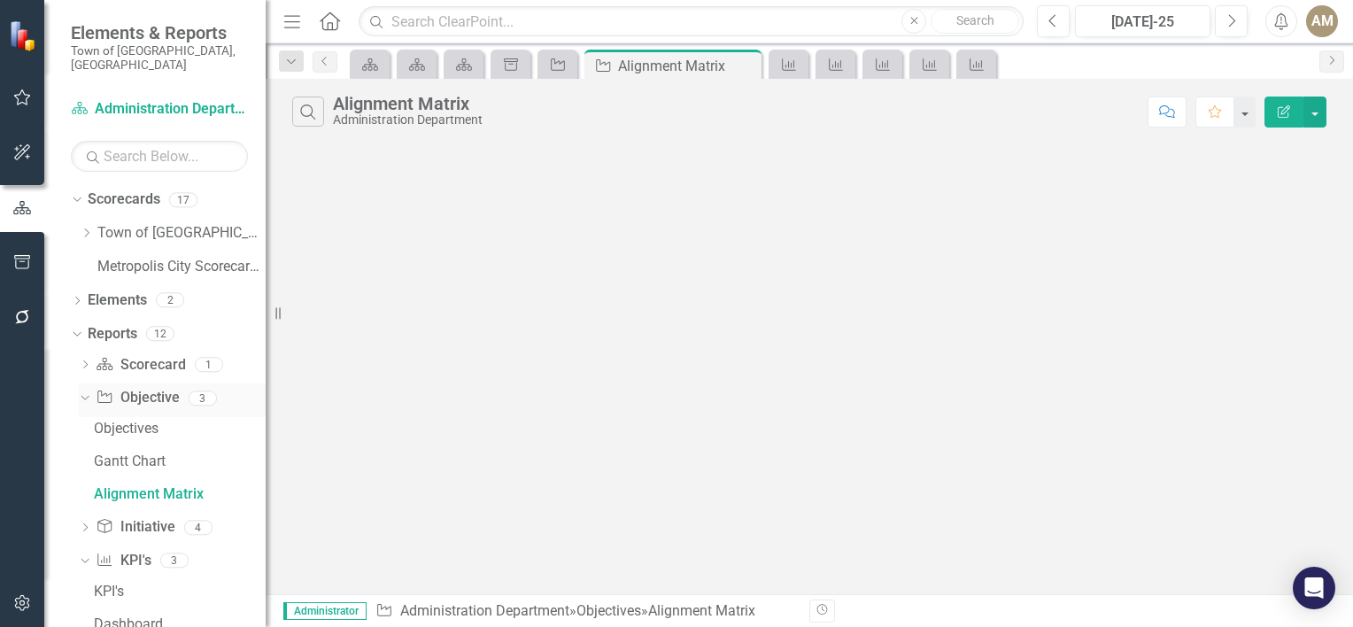
click at [161, 389] on link "Objective Objective" at bounding box center [137, 398] width 83 height 20
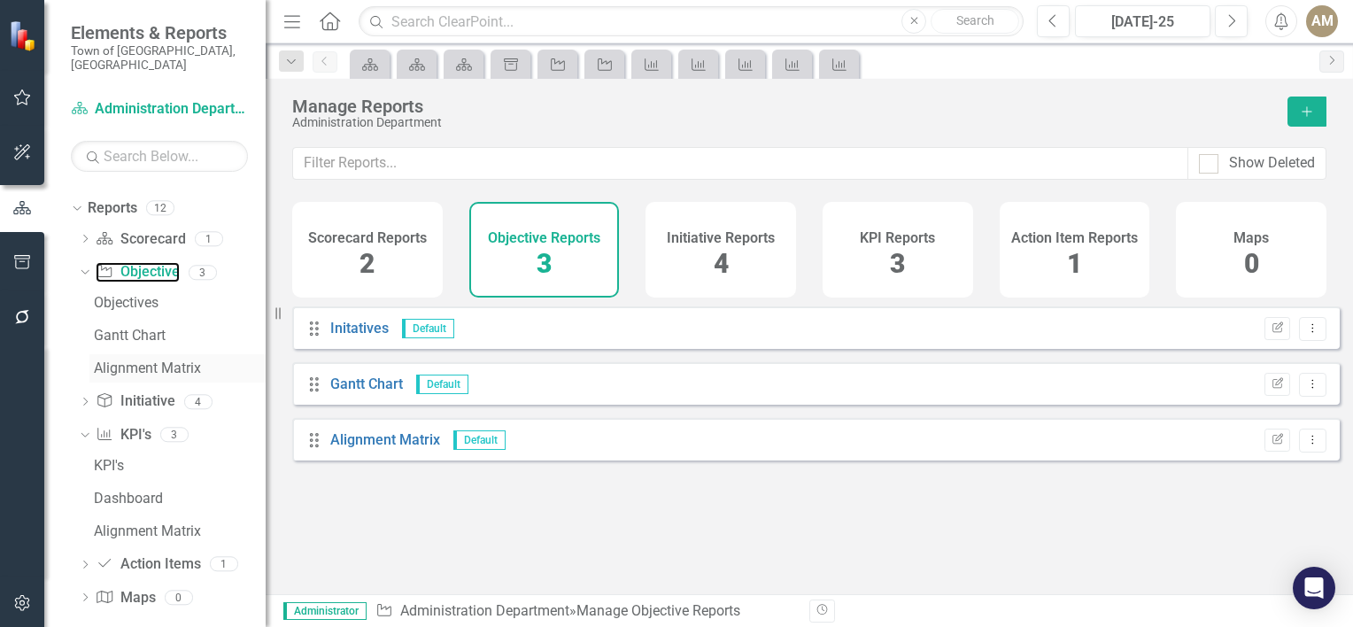
scroll to position [127, 0]
click at [110, 456] on div "KPI's" at bounding box center [180, 464] width 172 height 16
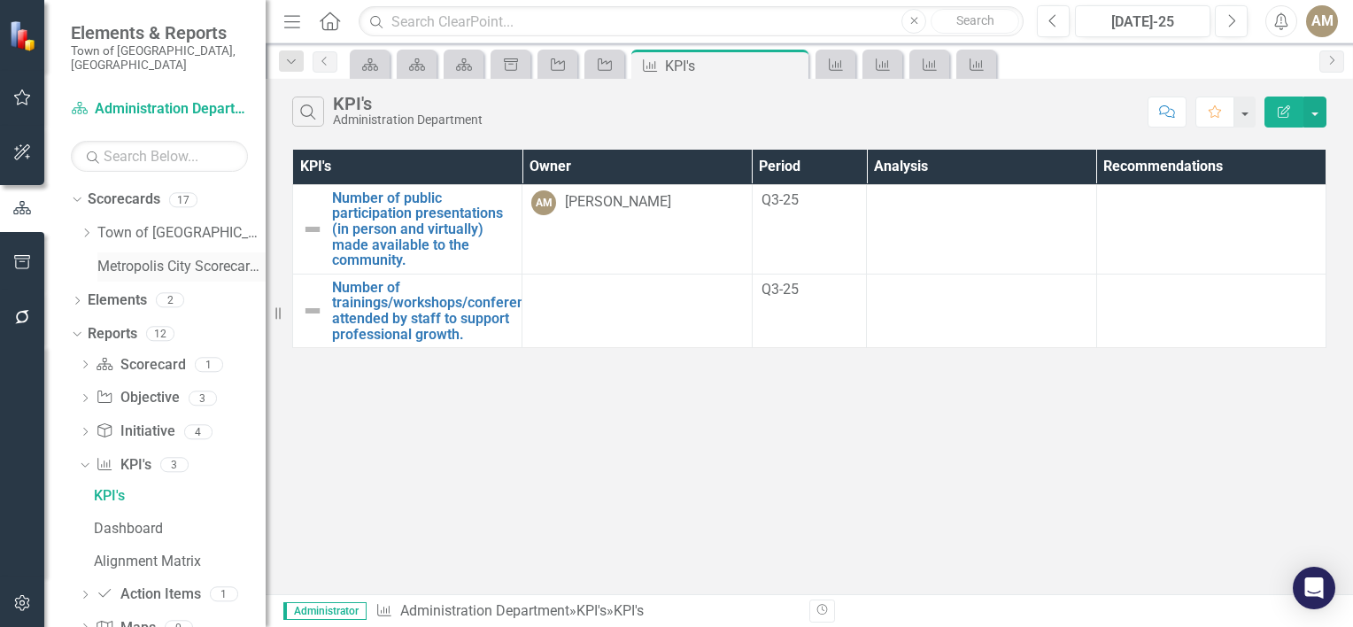
click at [103, 257] on link "Metropolis City Scorecard (Demo Rewrite)" at bounding box center [181, 267] width 168 height 20
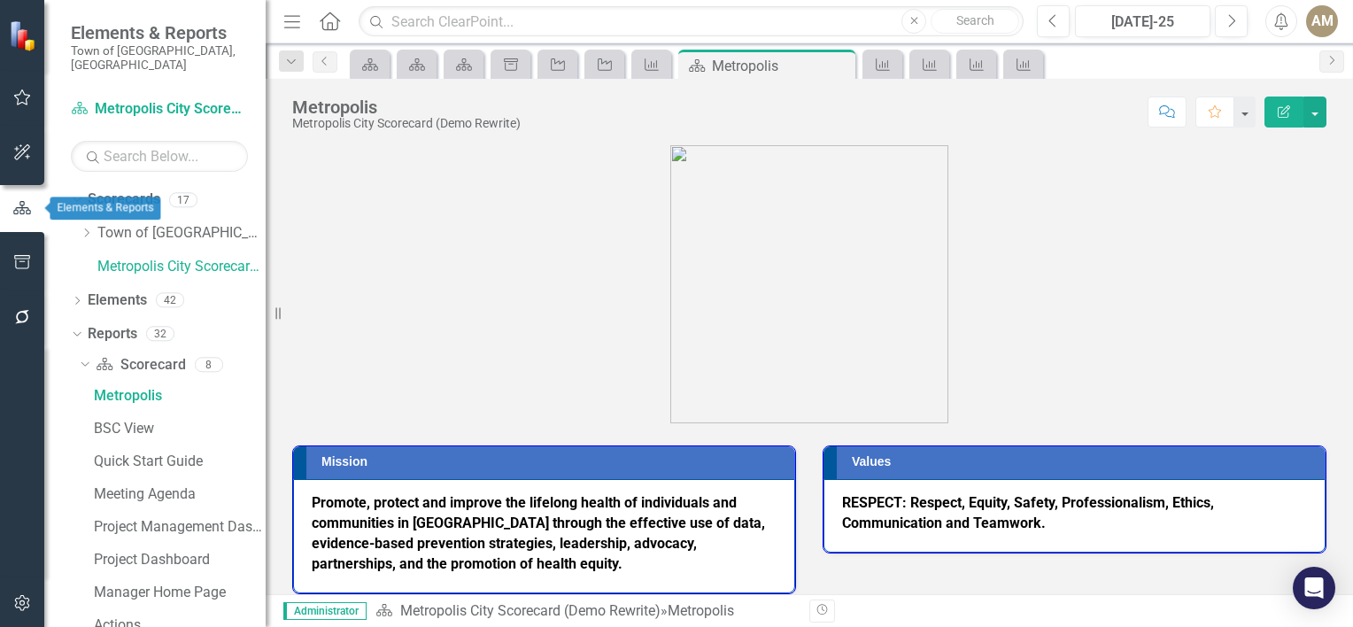
click at [28, 198] on button "button" at bounding box center [22, 208] width 44 height 29
click at [107, 189] on link "Scorecards" at bounding box center [124, 199] width 73 height 20
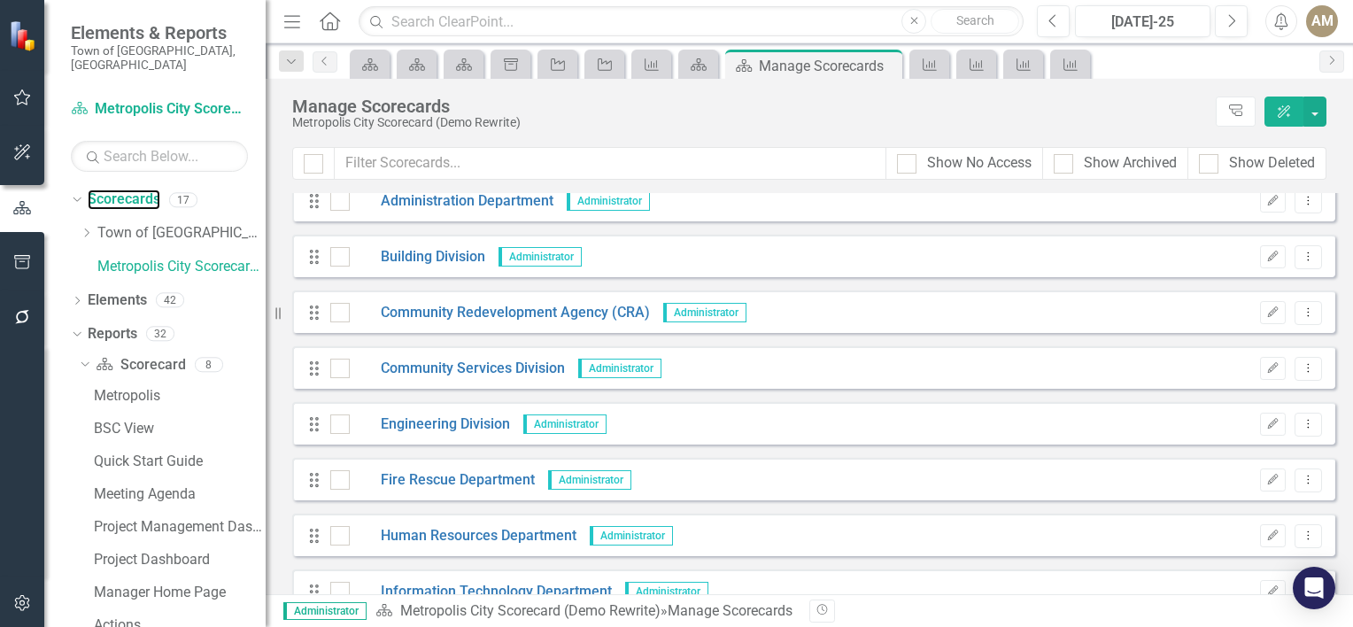
scroll to position [177, 0]
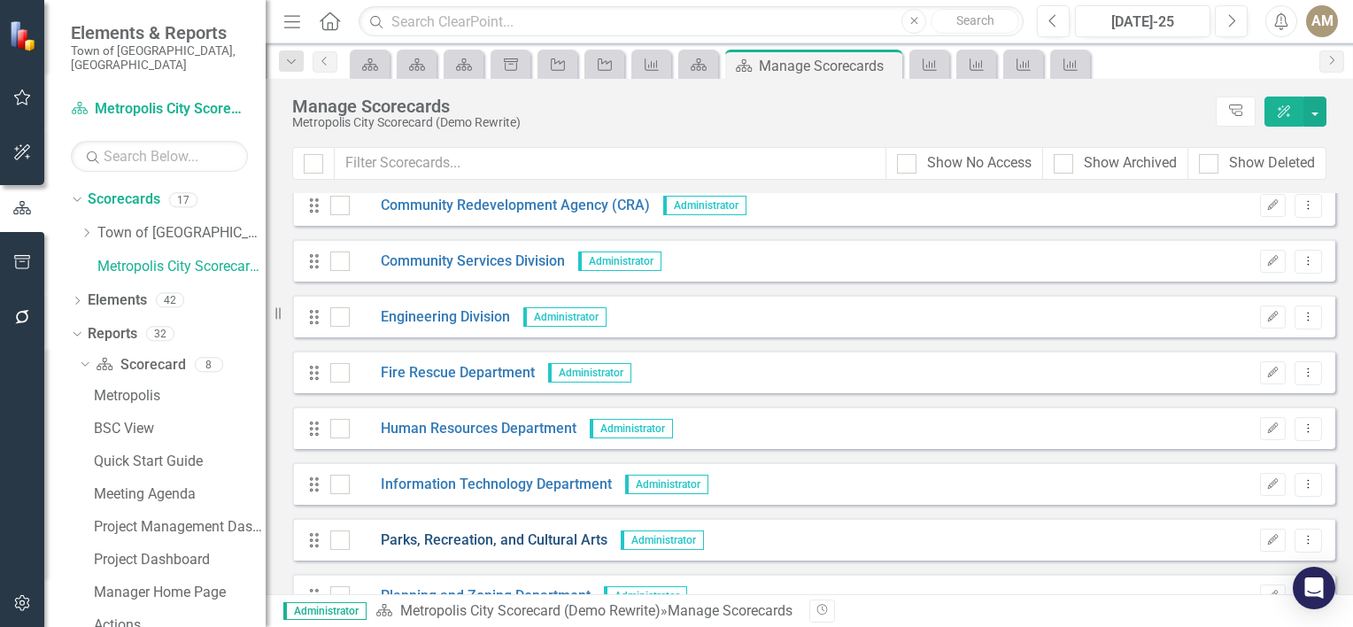
click at [423, 542] on link "Parks, Recreation, and Cultural Arts" at bounding box center [479, 540] width 258 height 20
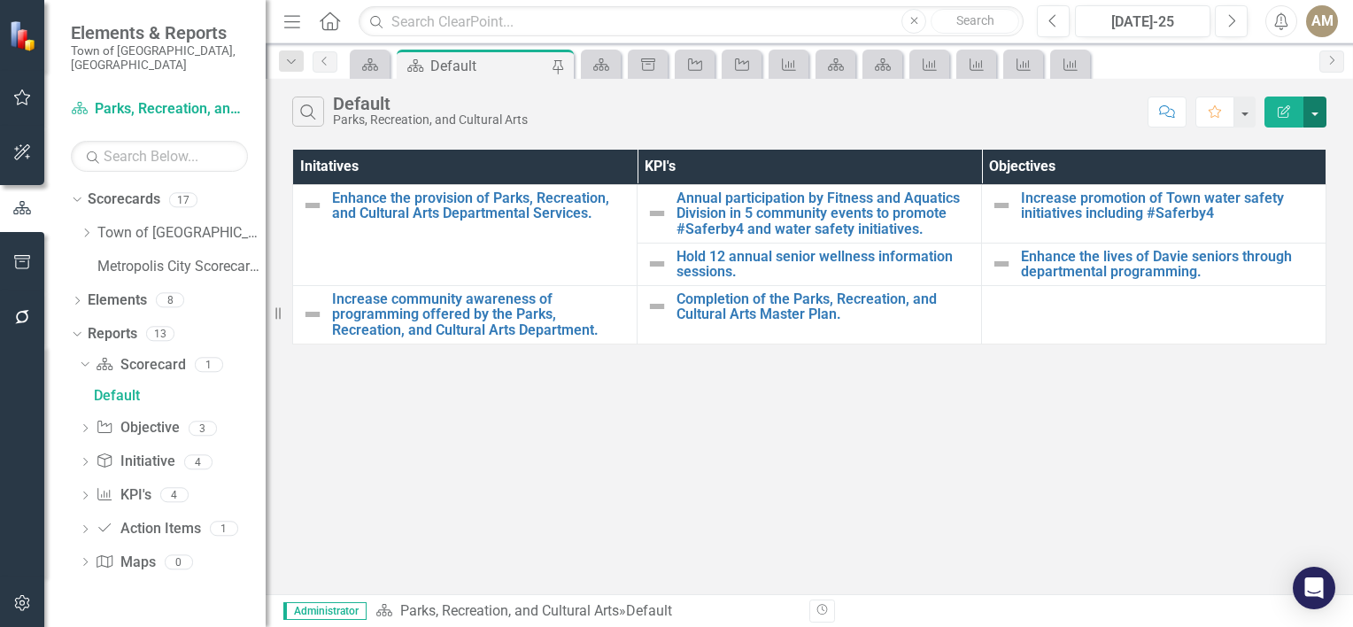
click at [1310, 116] on button "button" at bounding box center [1314, 111] width 23 height 31
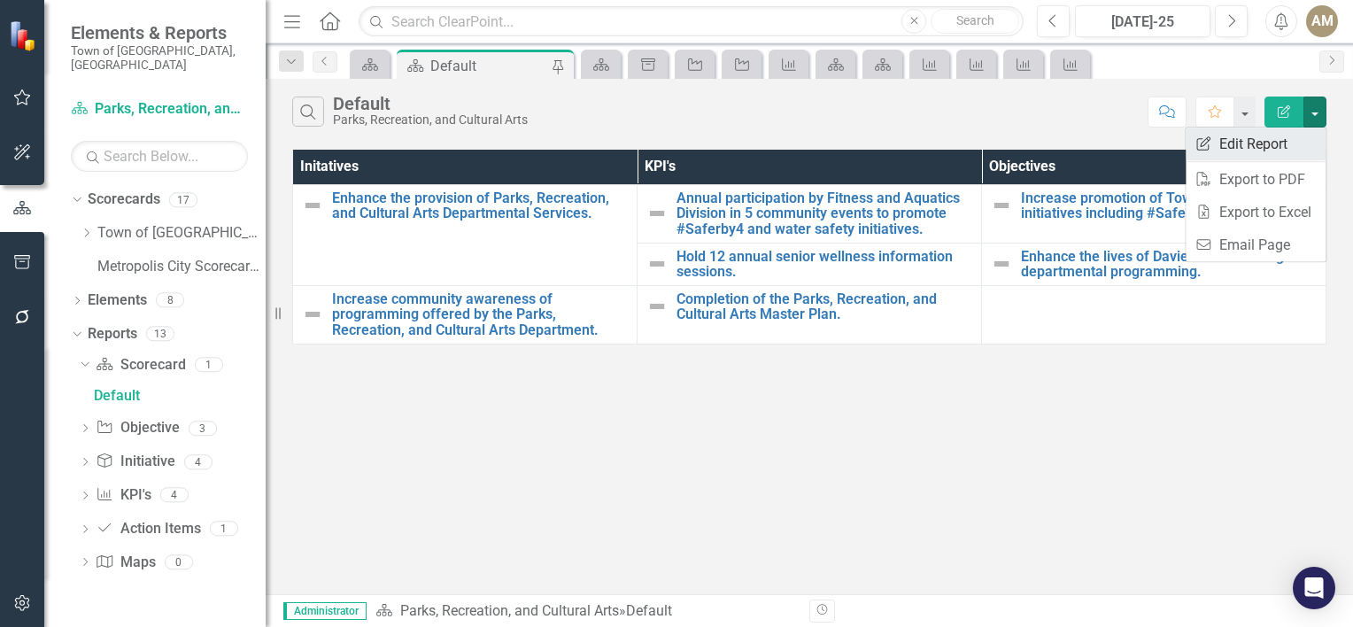
click at [1254, 149] on link "Edit Report Edit Report" at bounding box center [1255, 143] width 140 height 33
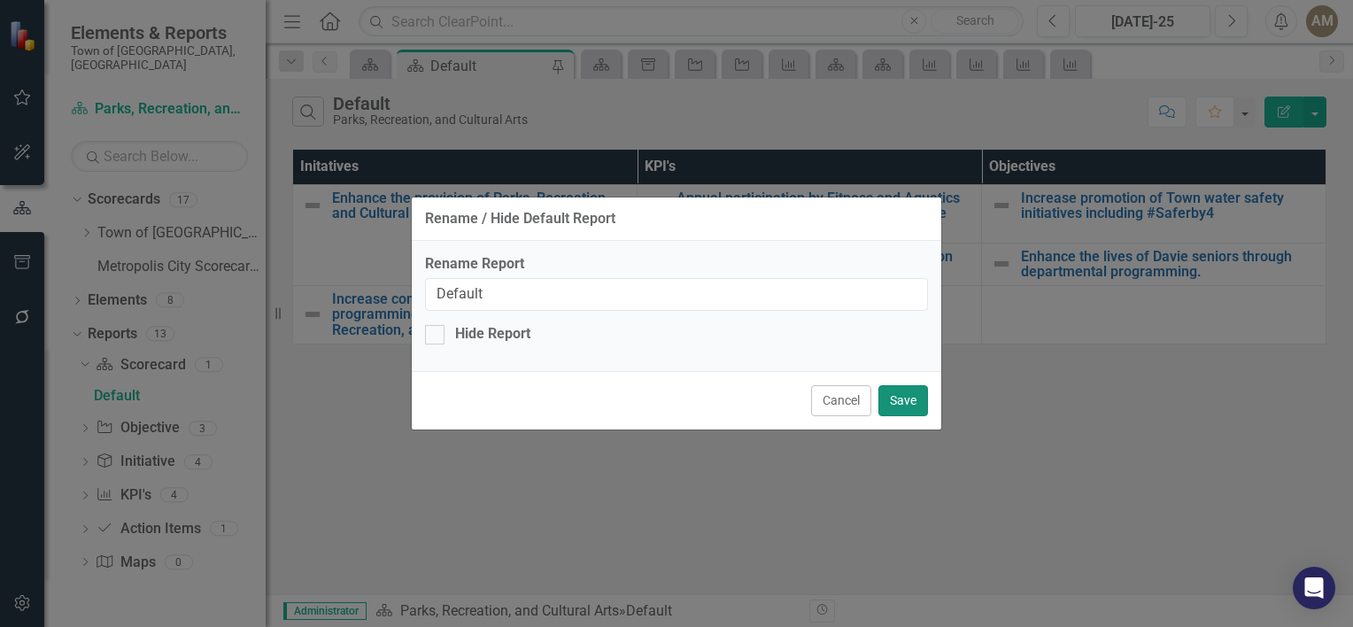
click at [894, 400] on button "Save" at bounding box center [903, 400] width 50 height 31
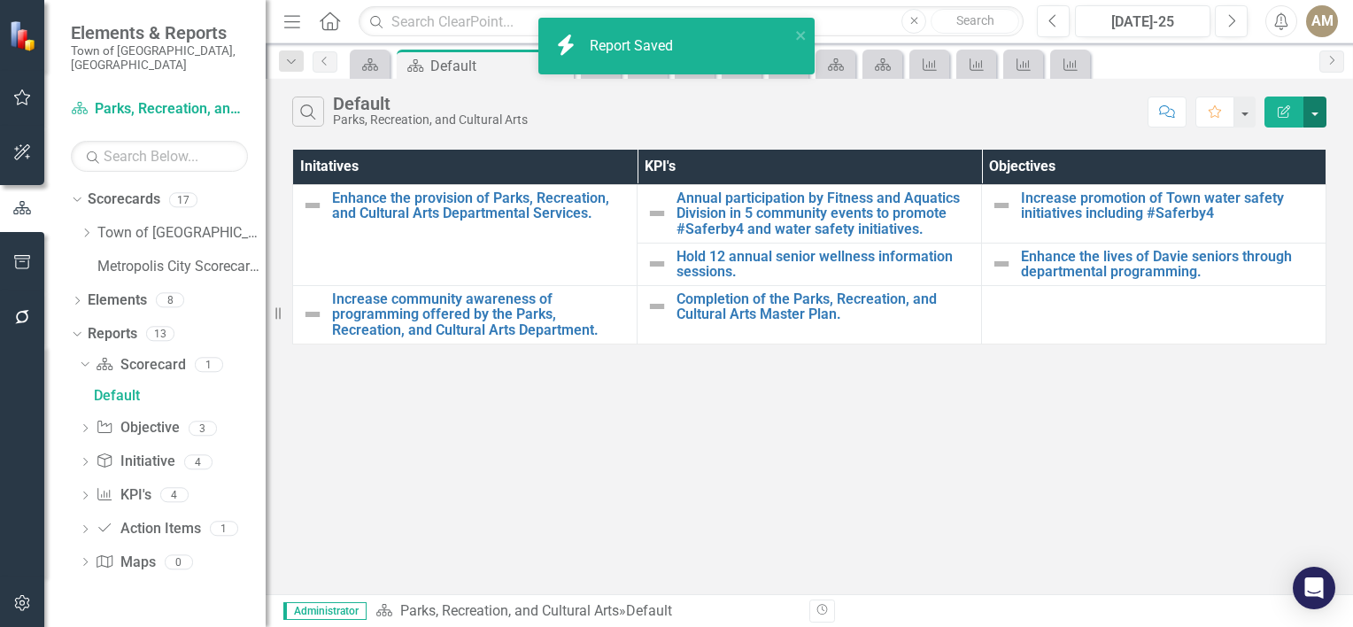
click at [1309, 118] on button "button" at bounding box center [1314, 111] width 23 height 31
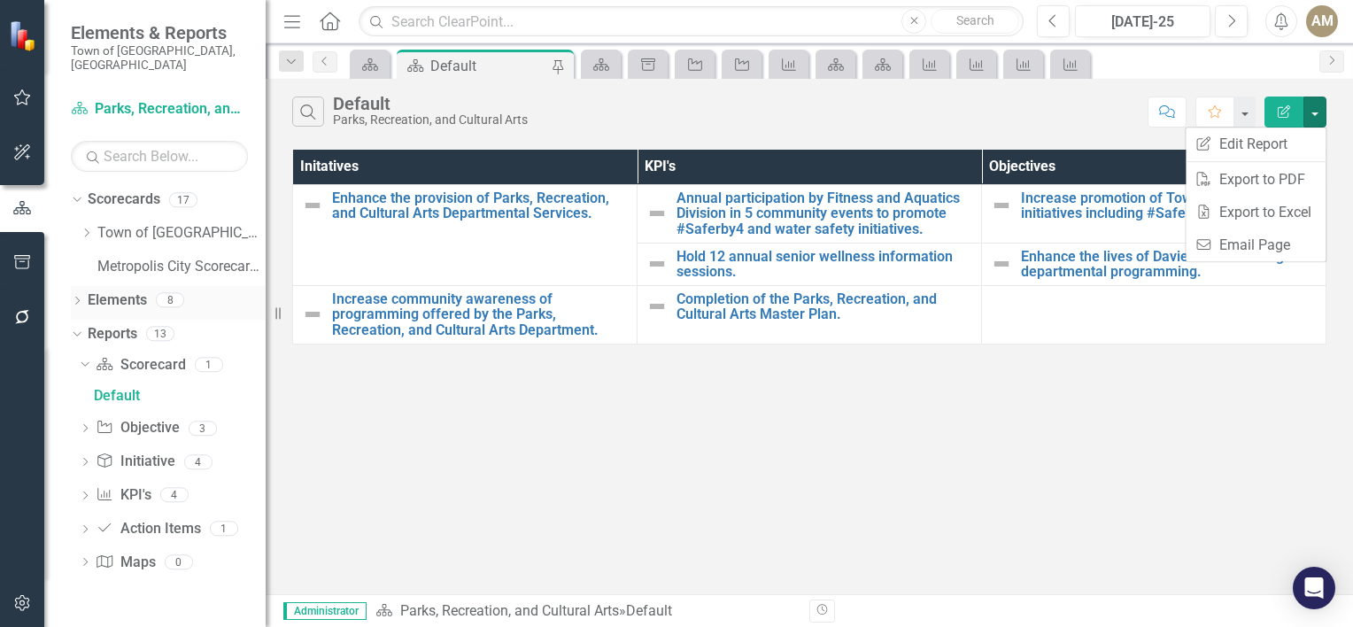
click at [134, 290] on link "Elements" at bounding box center [117, 300] width 59 height 20
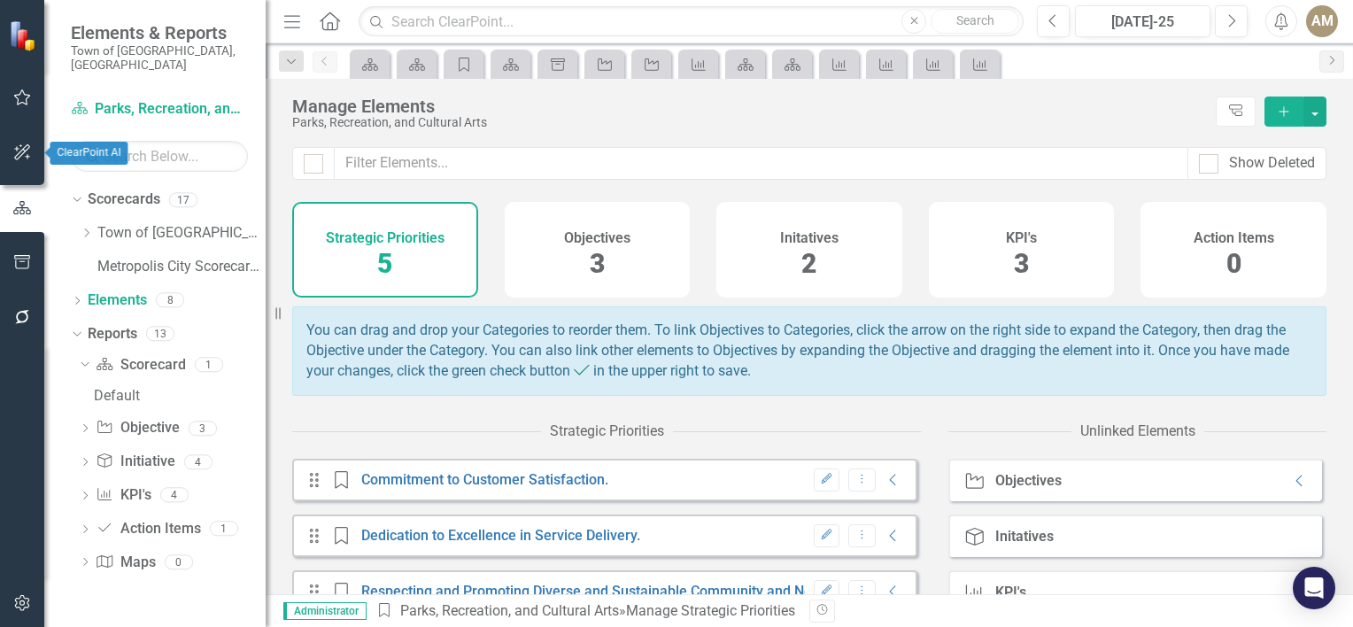
click at [21, 145] on icon "button" at bounding box center [22, 152] width 19 height 14
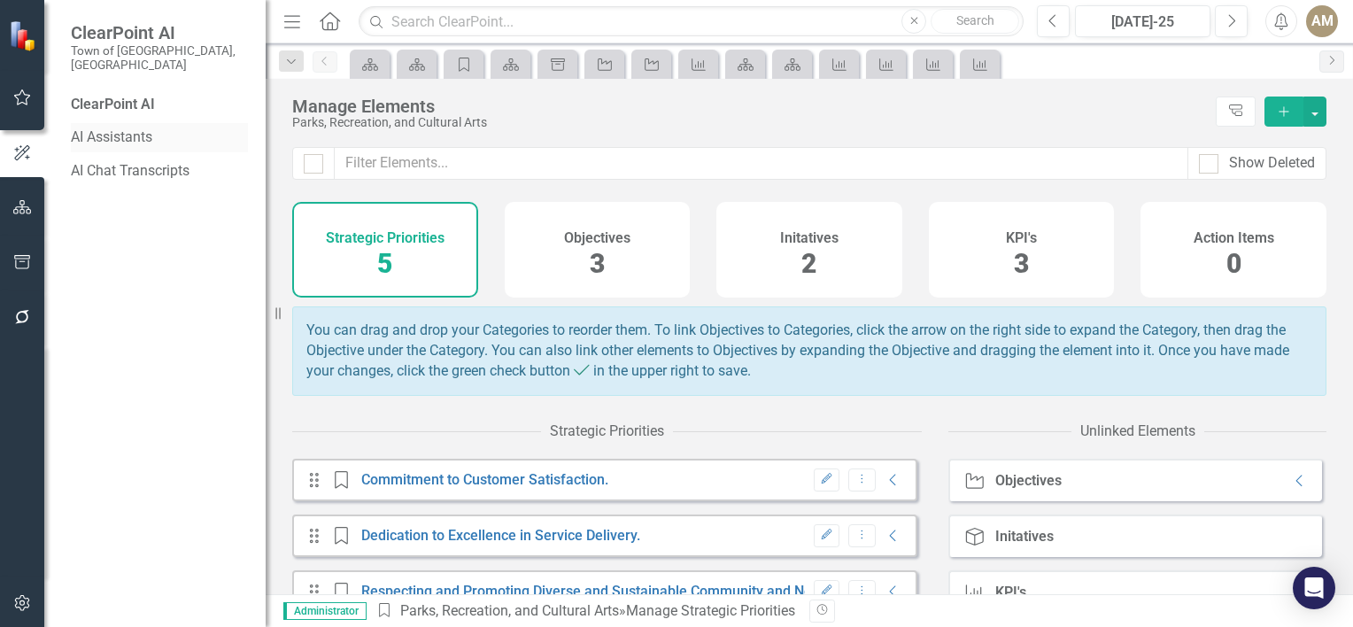
click at [96, 127] on link "AI Assistants" at bounding box center [159, 137] width 177 height 20
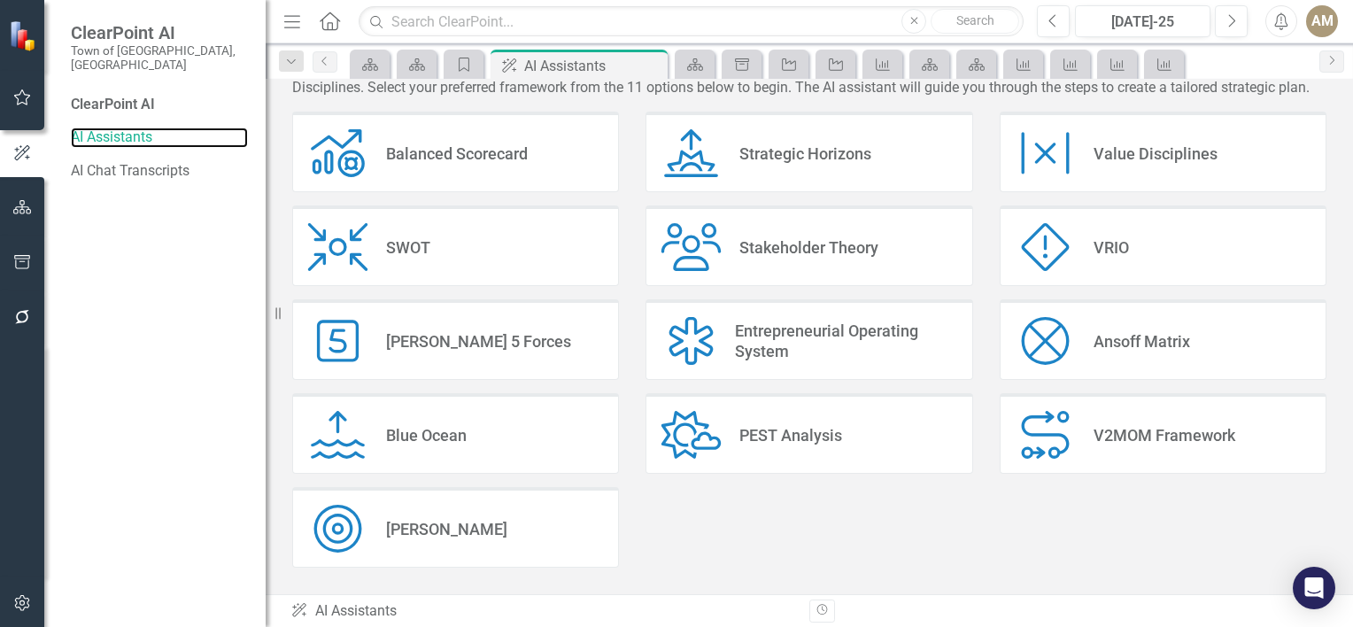
scroll to position [557, 0]
click at [18, 319] on icon "button" at bounding box center [22, 317] width 19 height 14
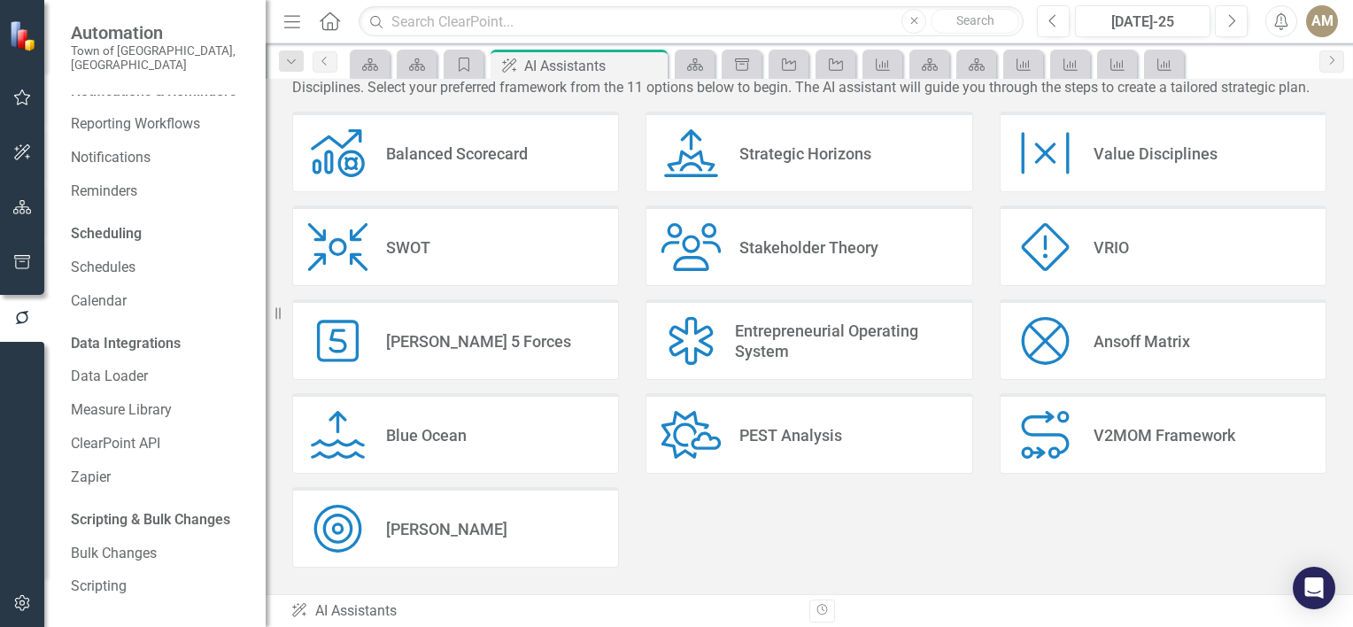
scroll to position [28, 0]
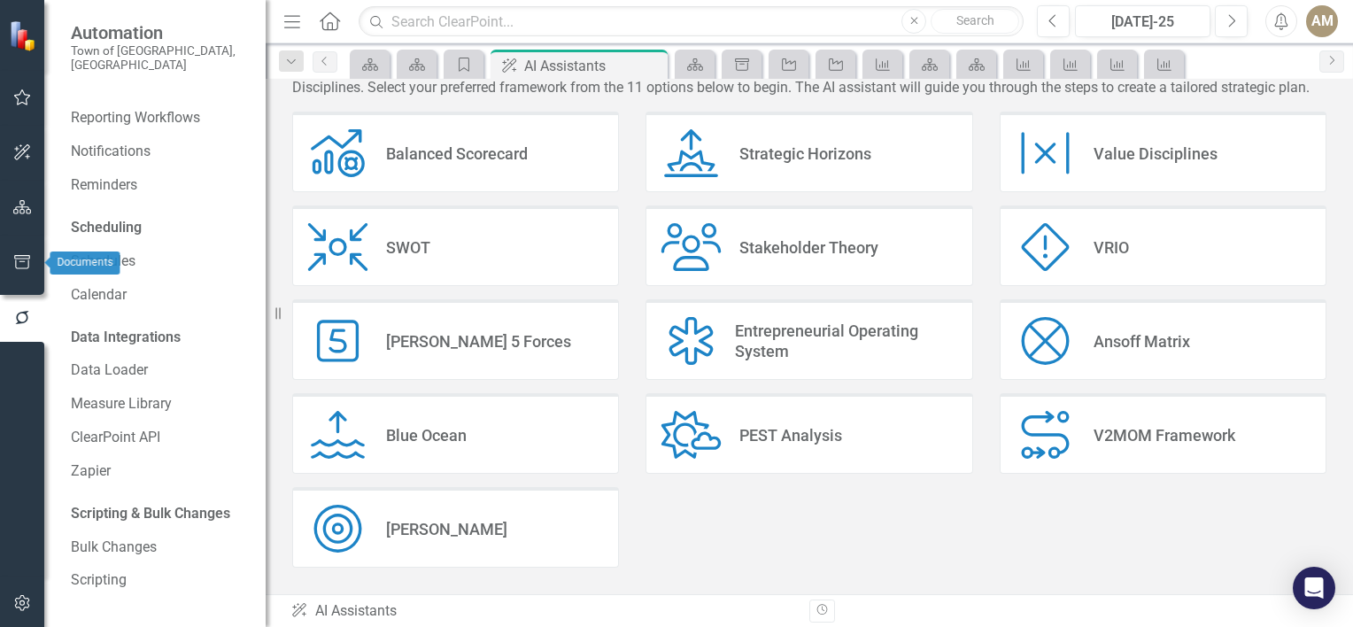
click at [19, 266] on icon "button" at bounding box center [22, 262] width 19 height 14
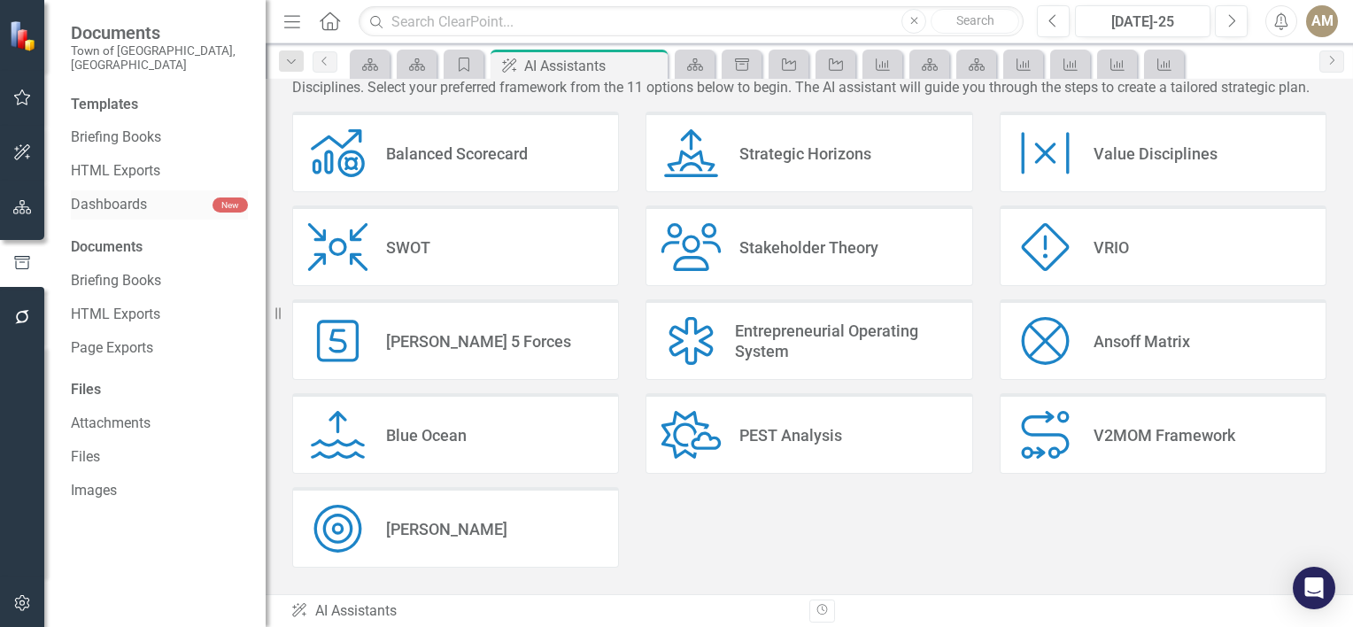
click at [142, 202] on div "Dashboards New" at bounding box center [159, 204] width 177 height 29
click at [146, 195] on link "Dashboards" at bounding box center [142, 205] width 142 height 20
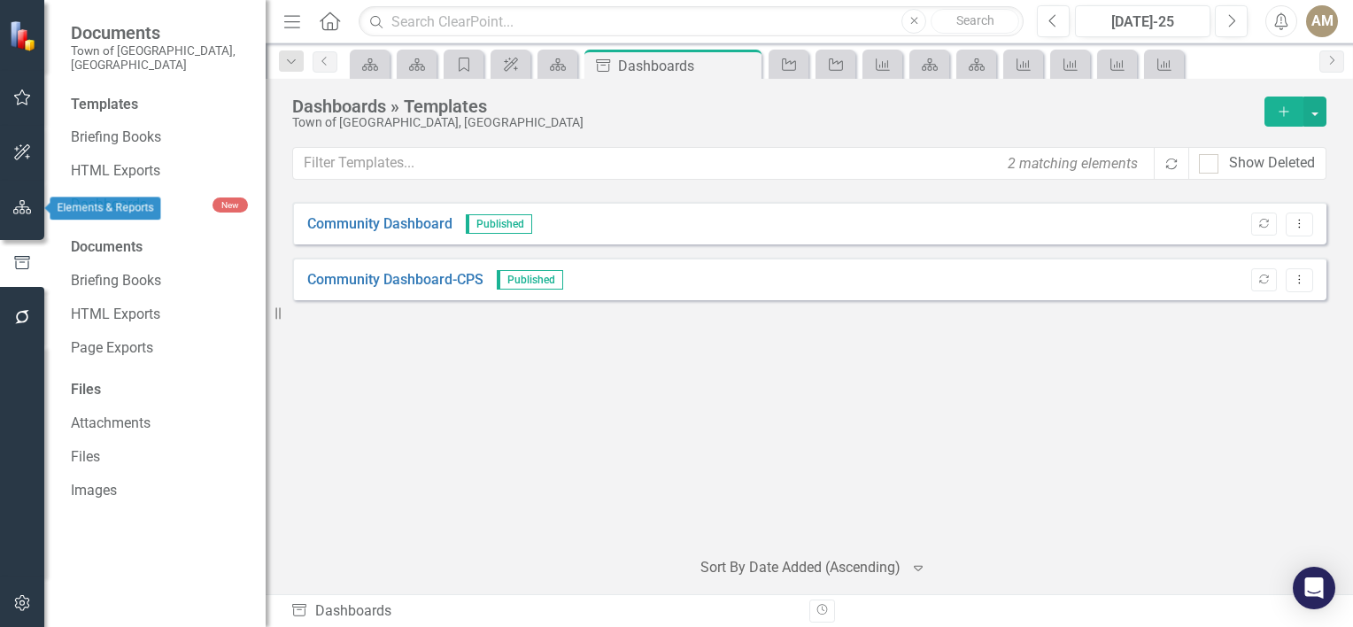
click at [27, 212] on icon "button" at bounding box center [22, 207] width 19 height 14
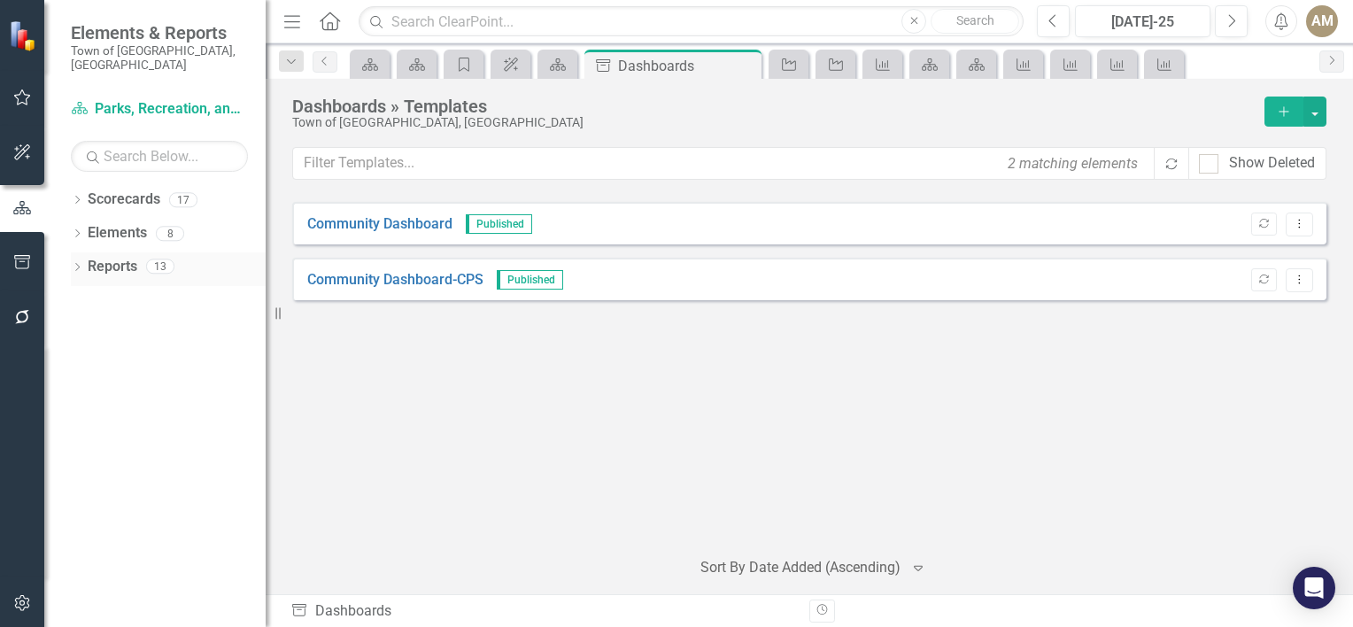
click at [80, 264] on icon "Dropdown" at bounding box center [77, 269] width 12 height 10
click at [127, 388] on link "KPI KPI's" at bounding box center [123, 398] width 55 height 20
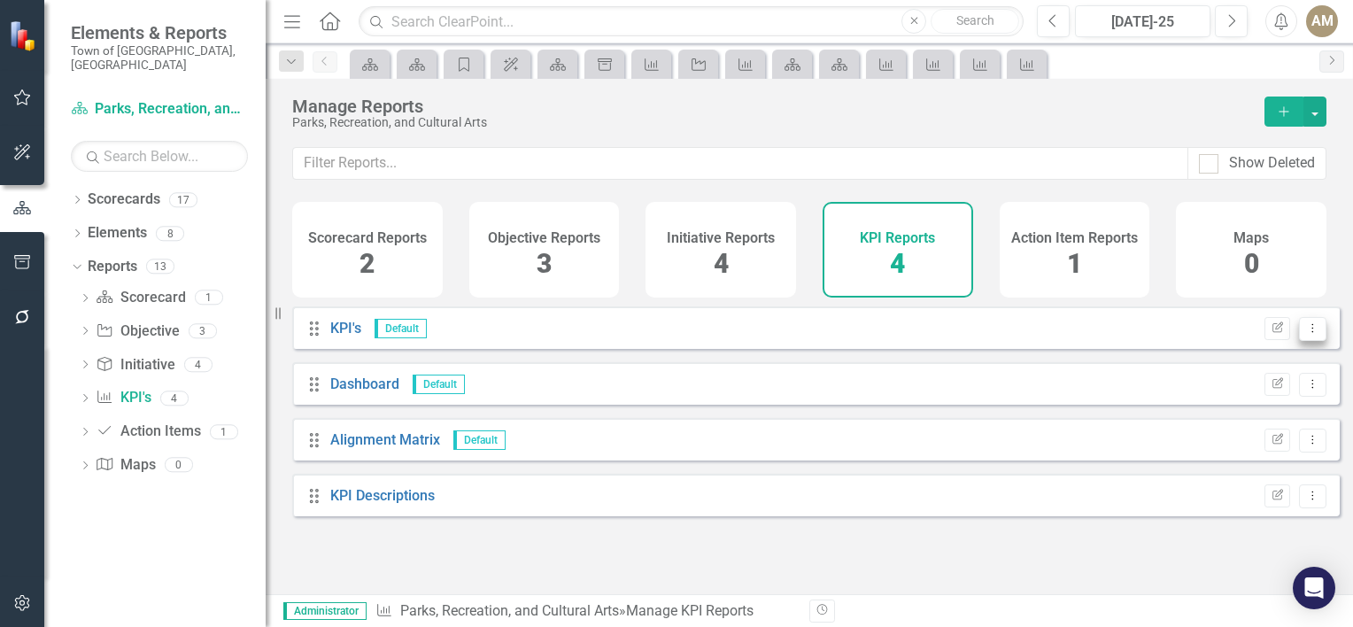
click at [1305, 334] on icon "Dropdown Menu" at bounding box center [1312, 328] width 15 height 12
click at [1255, 373] on link "Edit Report Edit Report" at bounding box center [1243, 369] width 140 height 33
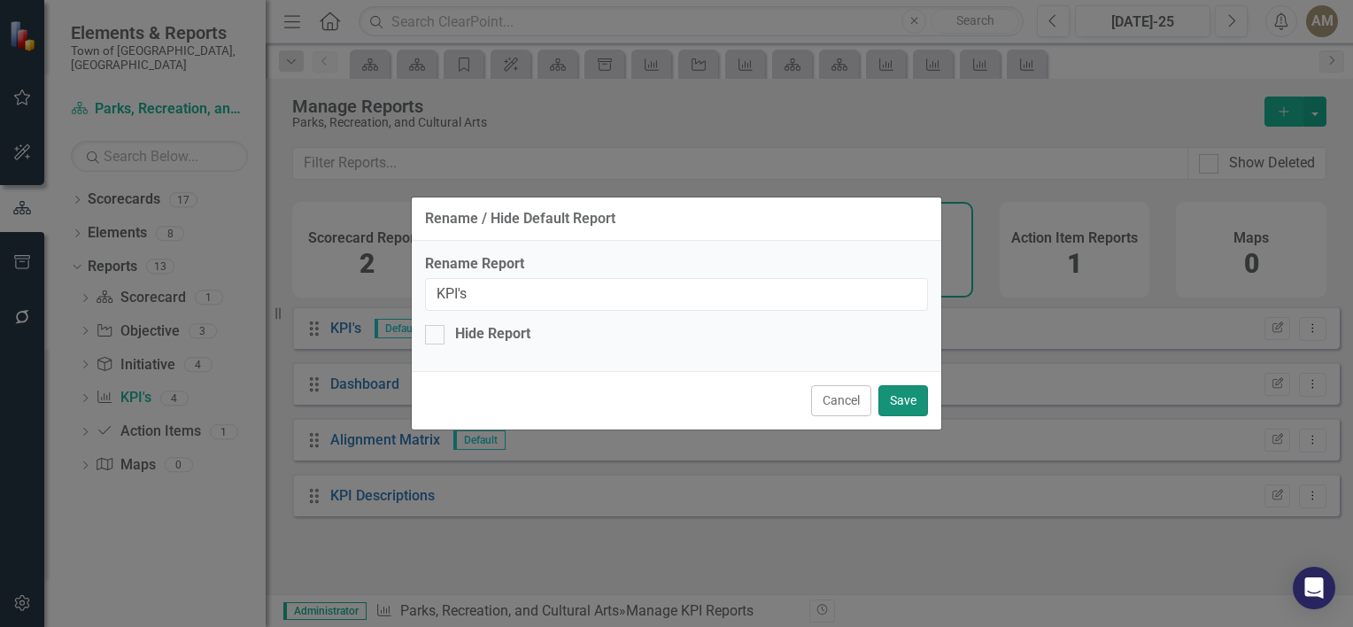
click at [903, 397] on button "Save" at bounding box center [903, 400] width 50 height 31
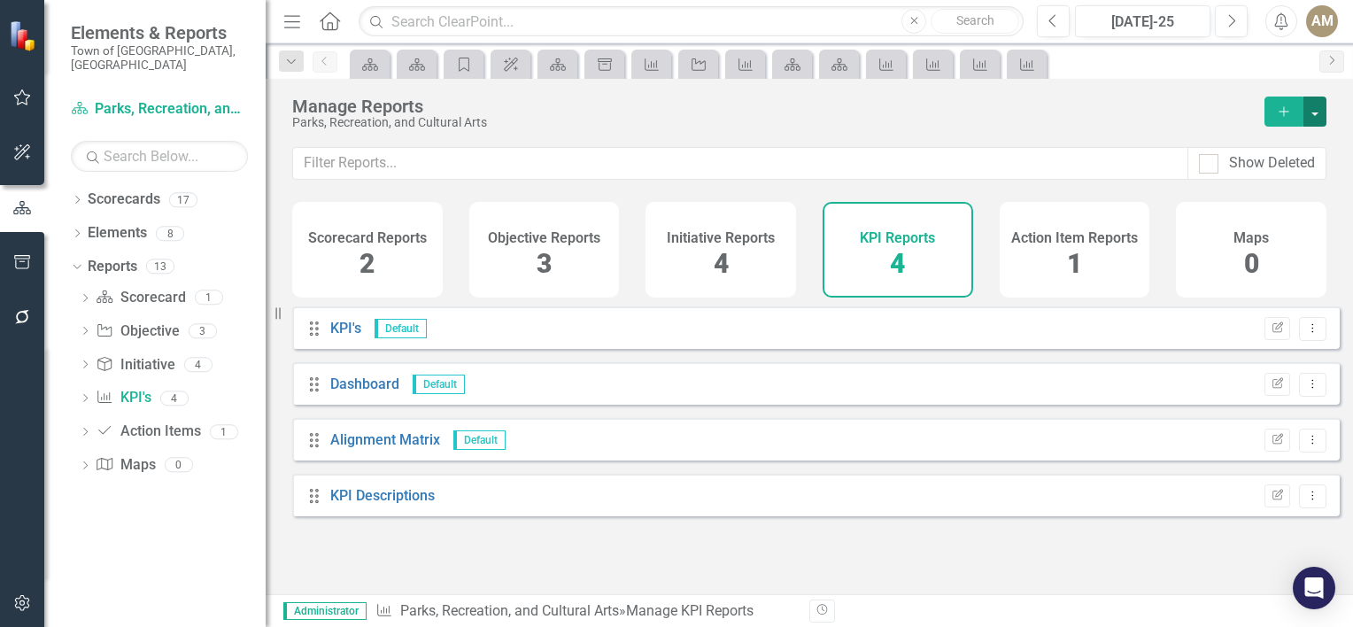
click at [1314, 120] on button "button" at bounding box center [1314, 111] width 23 height 30
click at [1234, 154] on link "KPI Add Report" at bounding box center [1243, 143] width 166 height 33
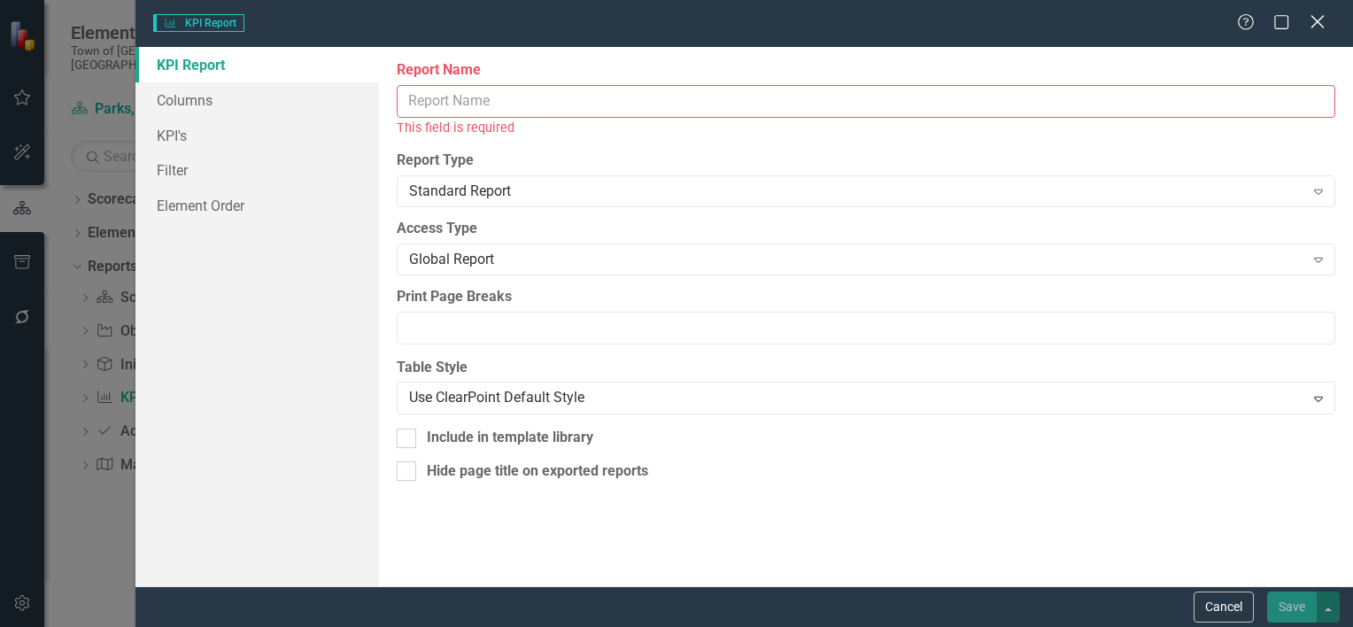
click at [1310, 22] on icon "Close" at bounding box center [1317, 21] width 22 height 17
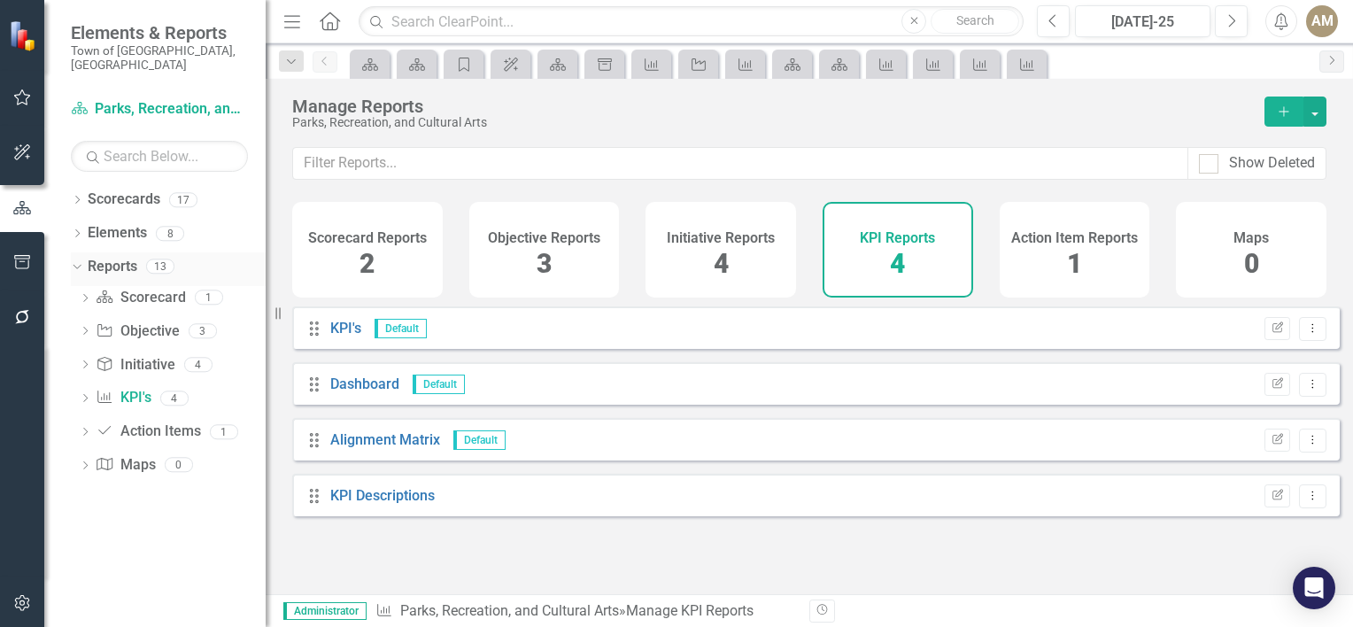
drag, startPoint x: 80, startPoint y: 256, endPoint x: 78, endPoint y: 243, distance: 13.4
click at [80, 259] on div "Dropdown" at bounding box center [73, 265] width 15 height 12
click at [77, 230] on icon "Dropdown" at bounding box center [77, 235] width 12 height 10
click at [133, 324] on link "KPI KPI's" at bounding box center [123, 334] width 55 height 20
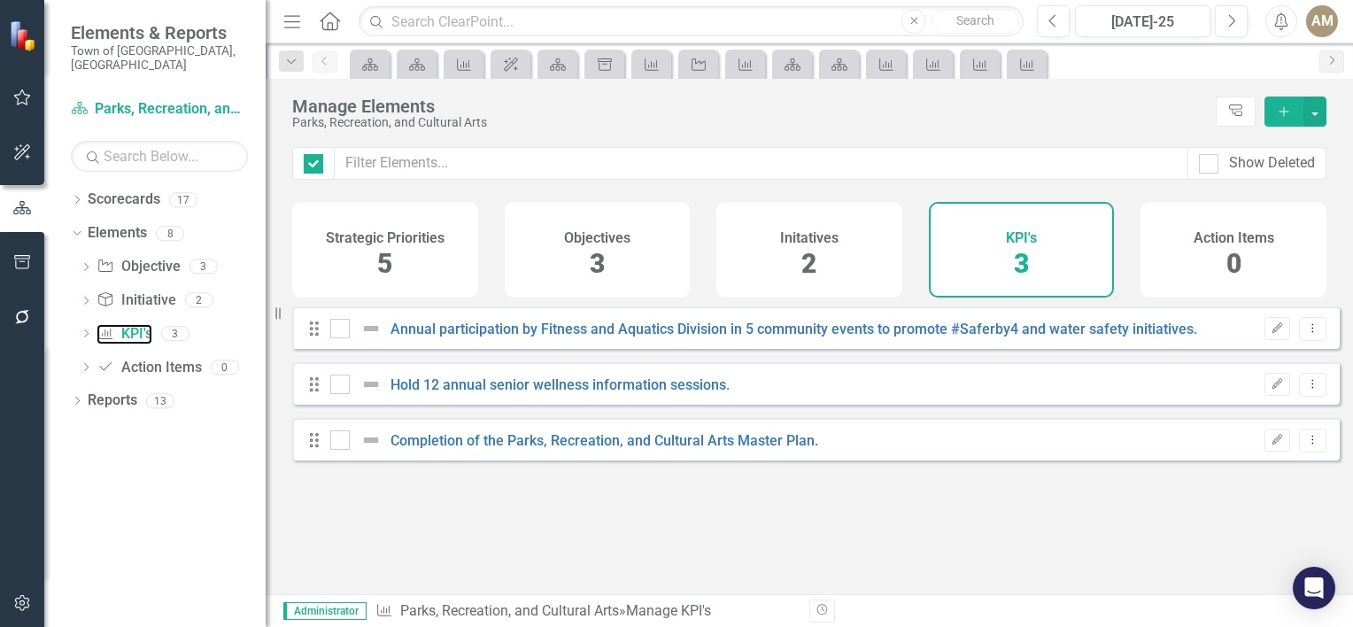
checkbox input "false"
click at [1305, 389] on icon "Dropdown Menu" at bounding box center [1312, 384] width 15 height 12
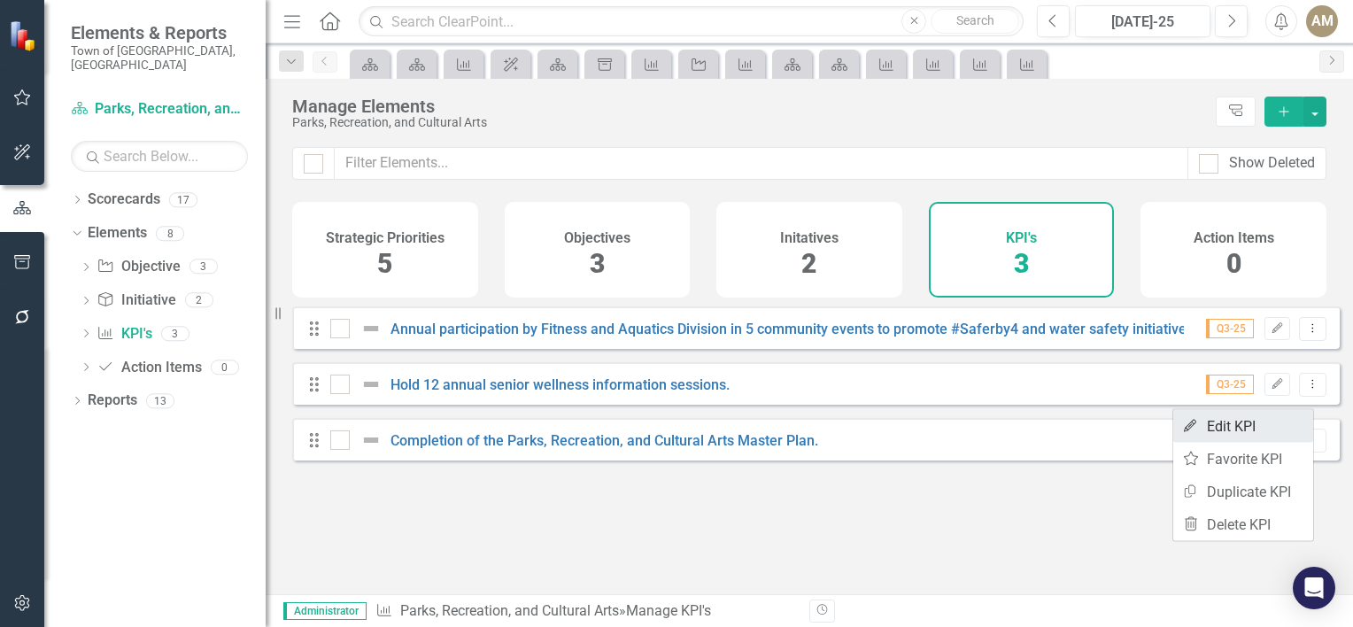
click at [1281, 434] on link "Edit Edit KPI" at bounding box center [1243, 426] width 140 height 33
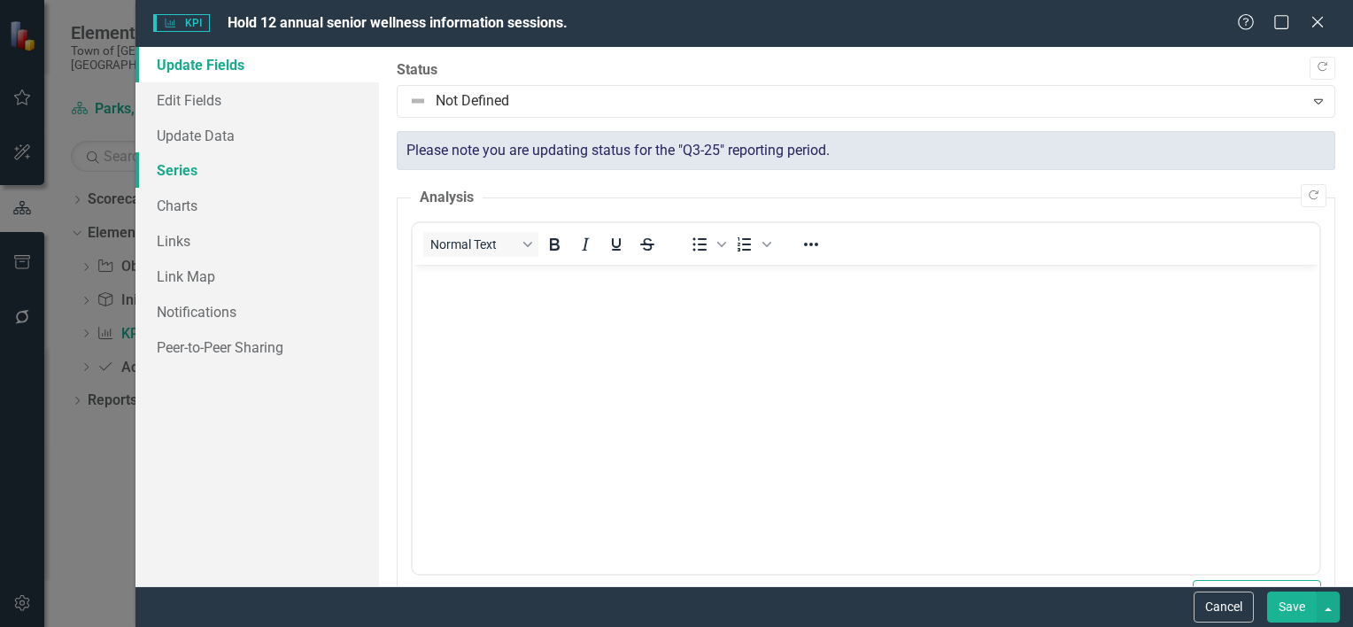
click at [193, 173] on link "Series" at bounding box center [256, 169] width 243 height 35
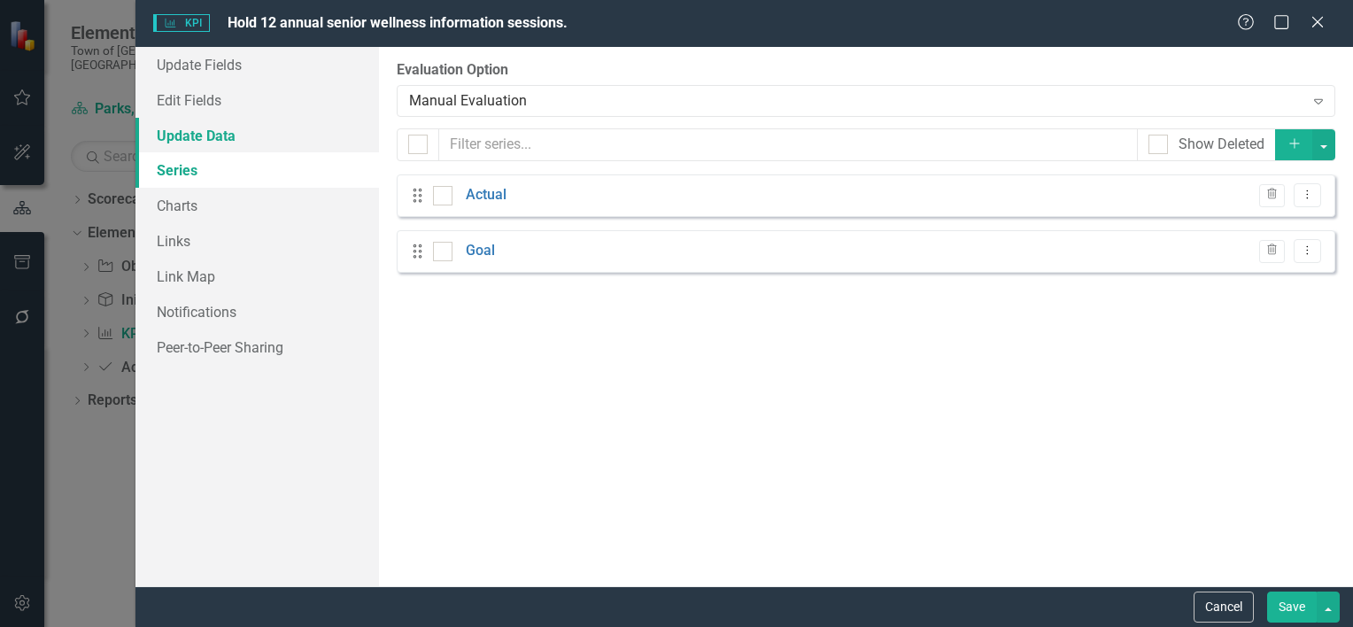
click at [215, 138] on link "Update Data" at bounding box center [256, 135] width 243 height 35
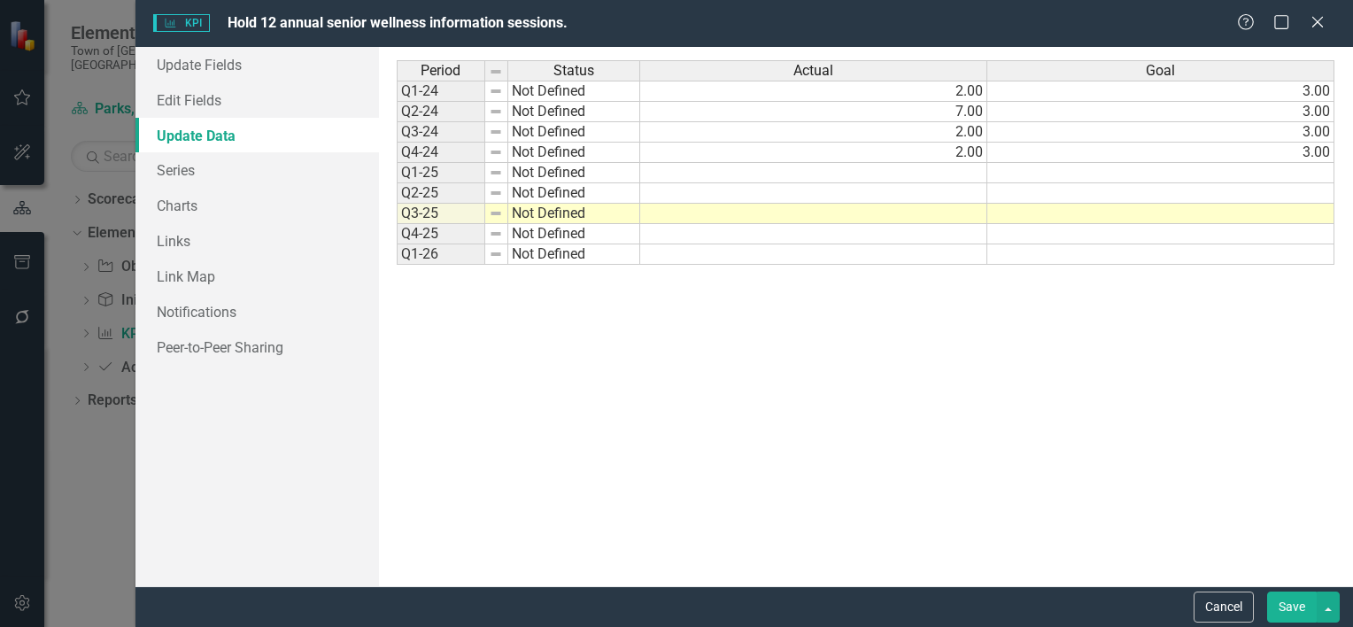
click at [926, 173] on td at bounding box center [813, 173] width 347 height 20
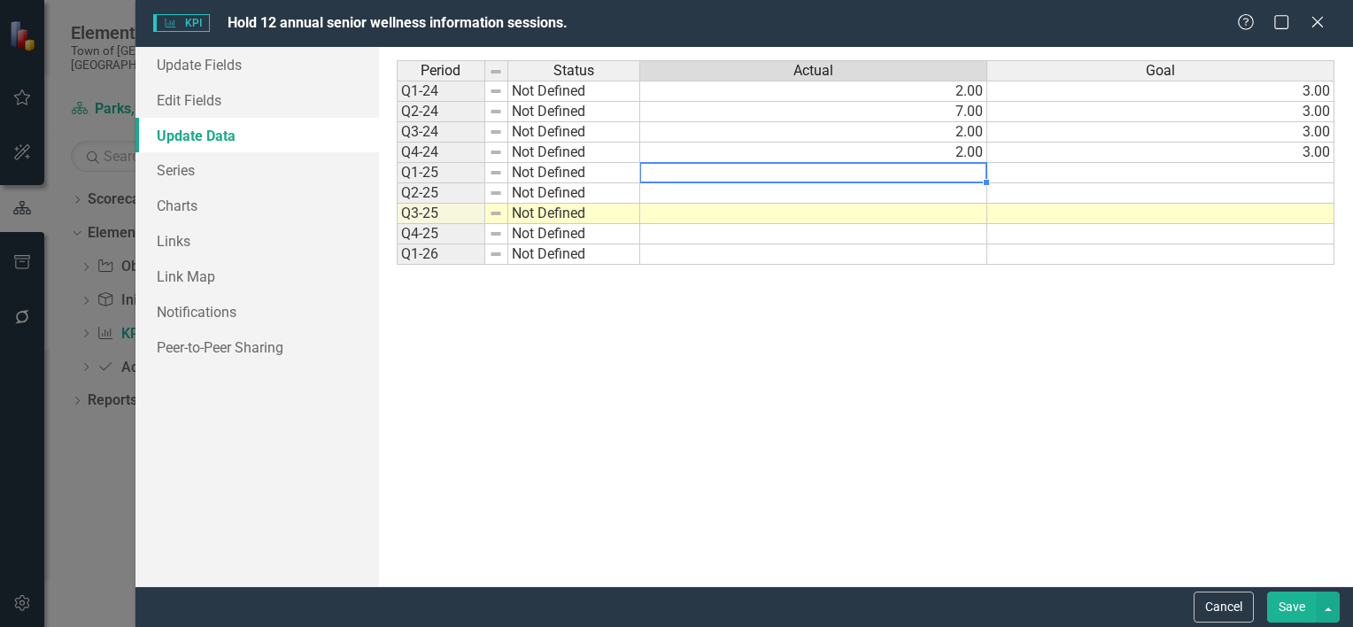
click at [1316, 170] on td at bounding box center [1160, 173] width 347 height 20
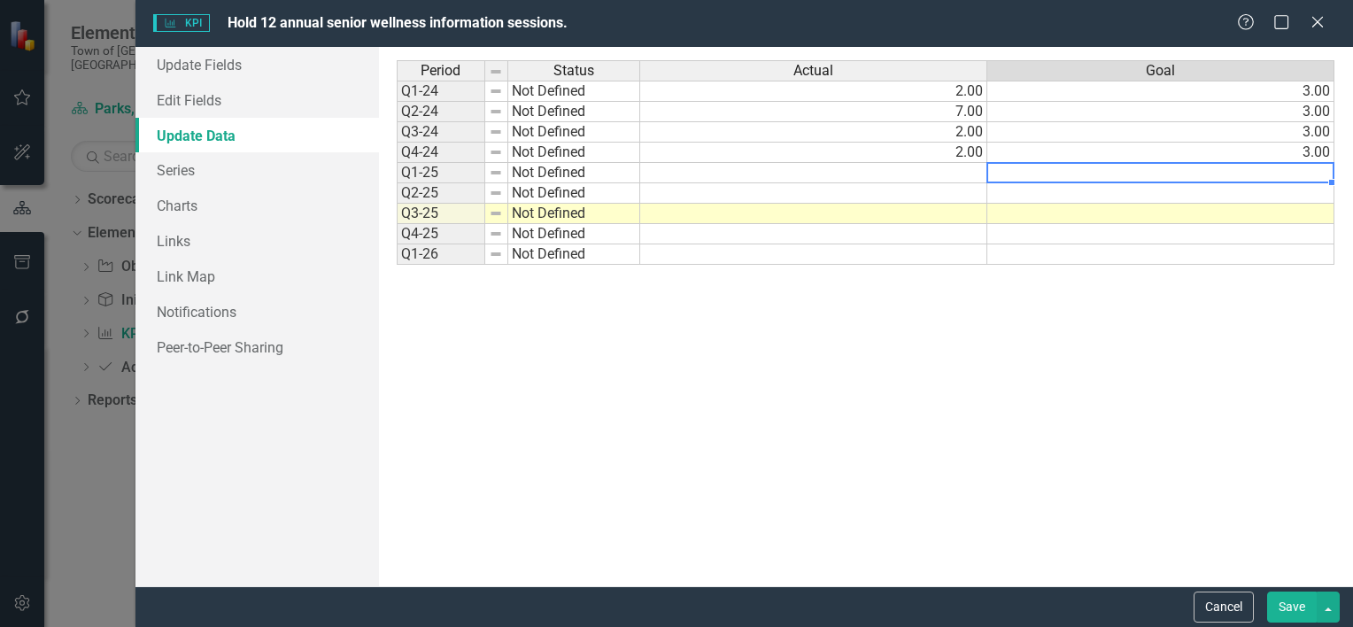
type textarea "3"
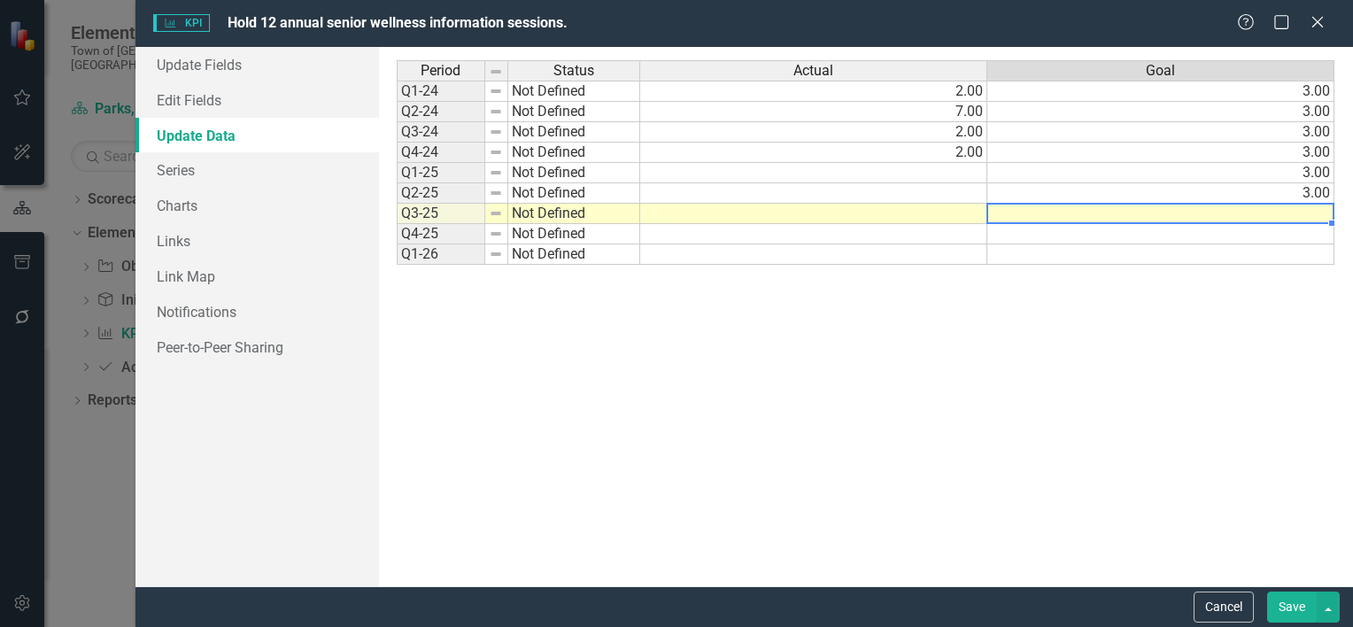
type textarea "3"
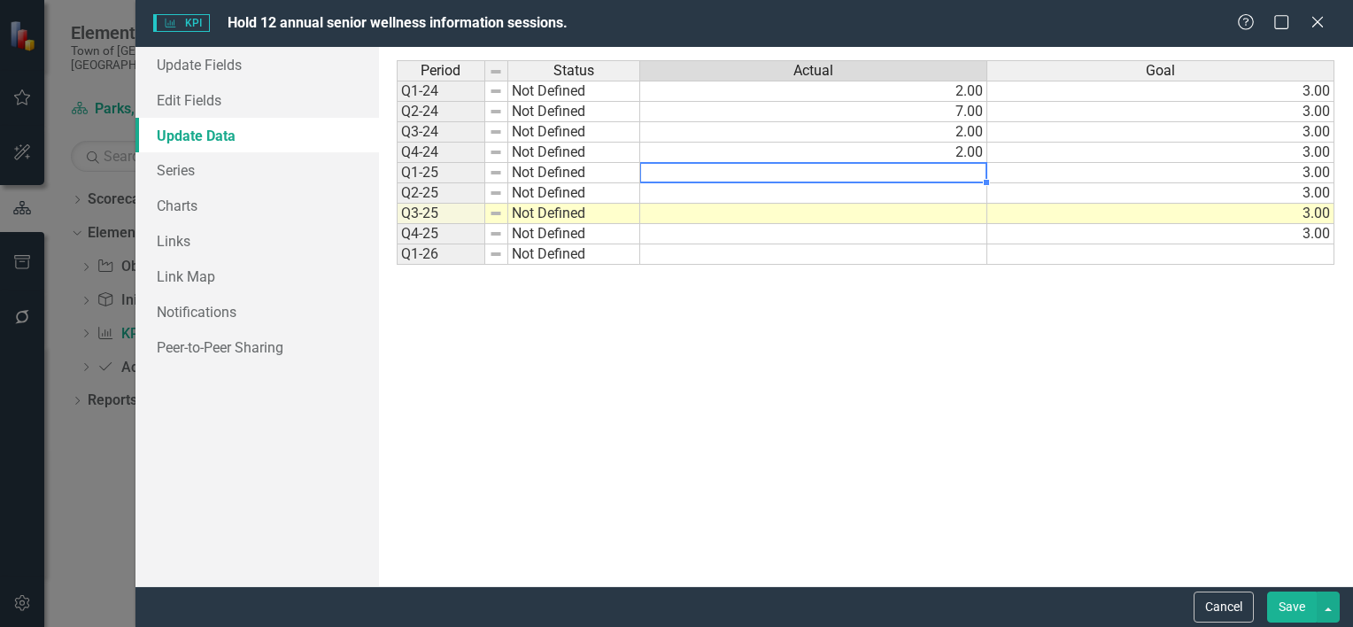
click at [964, 173] on td at bounding box center [813, 173] width 347 height 20
type textarea "4"
type textarea "2"
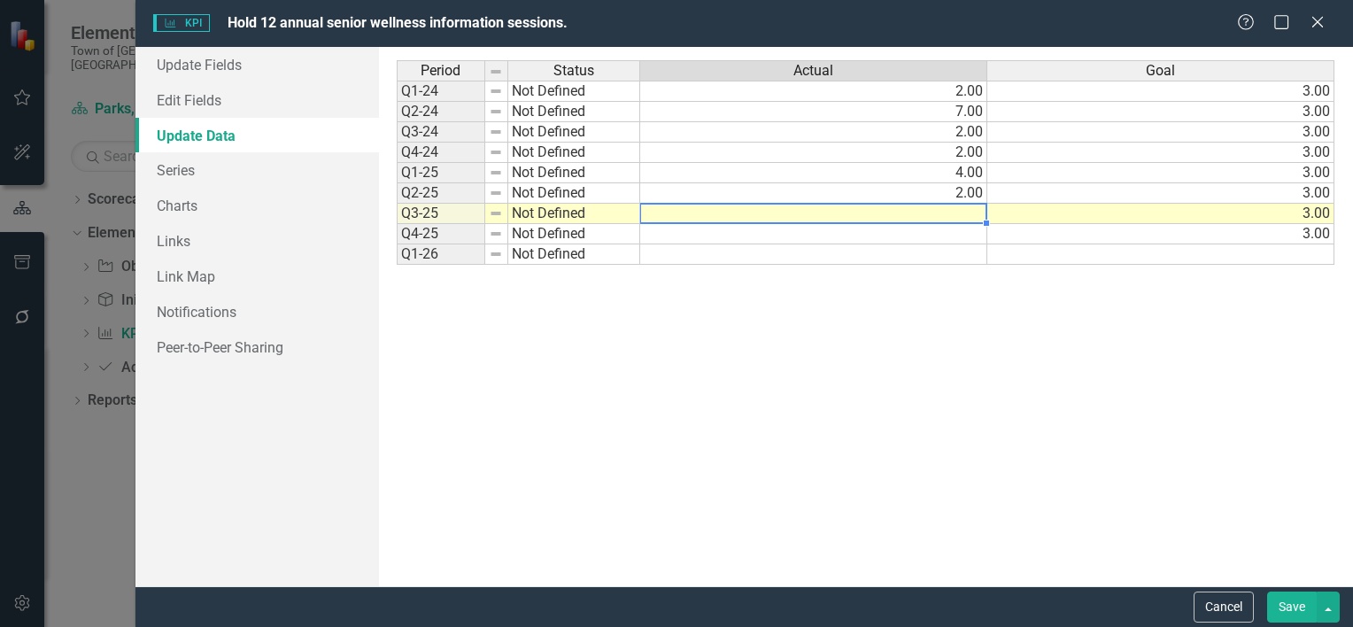
type textarea "3"
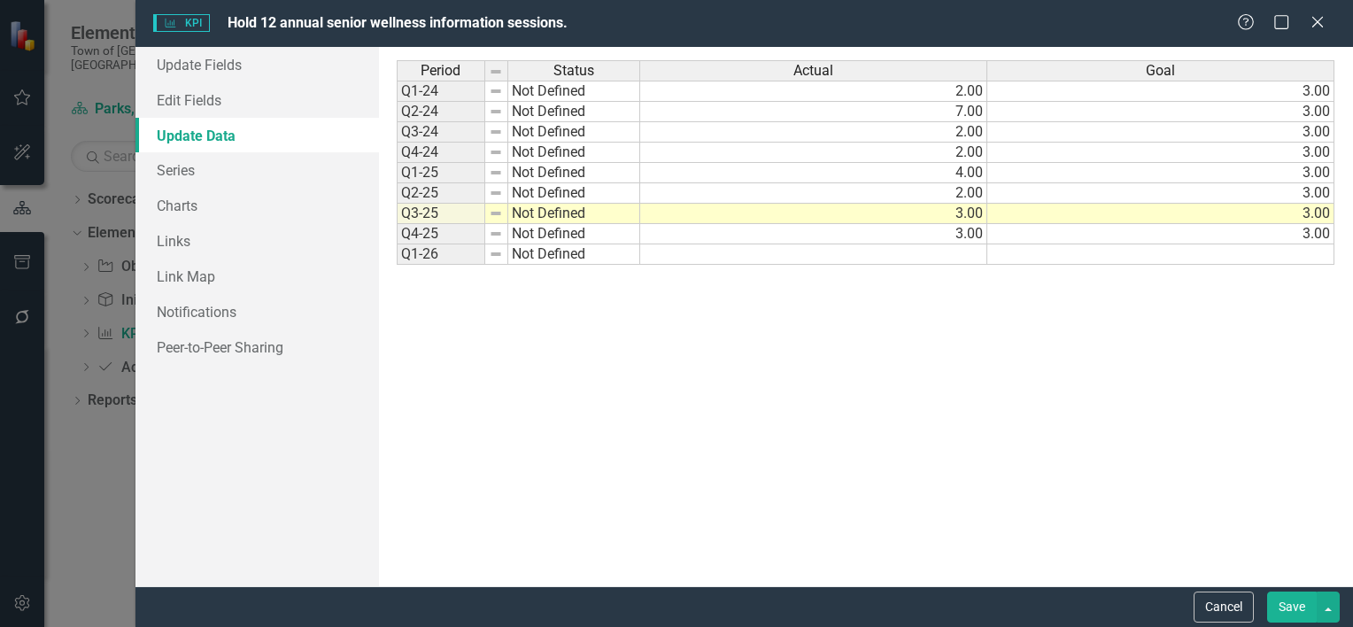
click at [1314, 600] on button "Save" at bounding box center [1292, 606] width 50 height 31
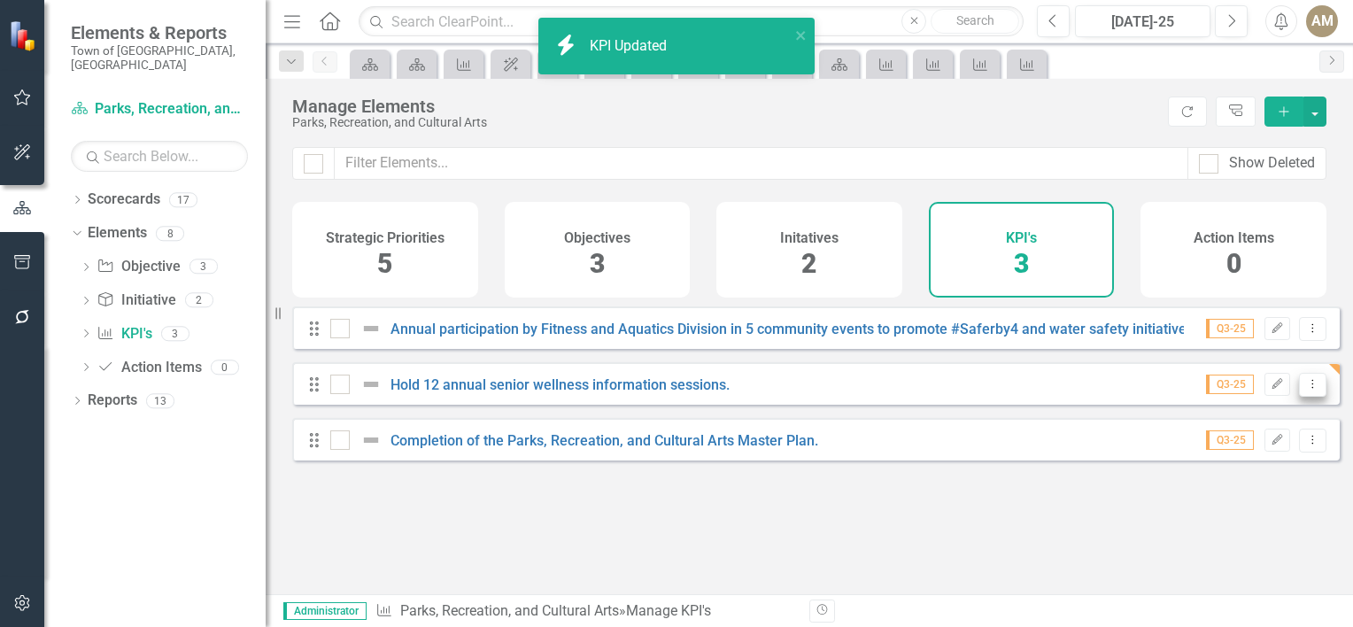
click at [1305, 397] on button "Dropdown Menu" at bounding box center [1312, 385] width 27 height 24
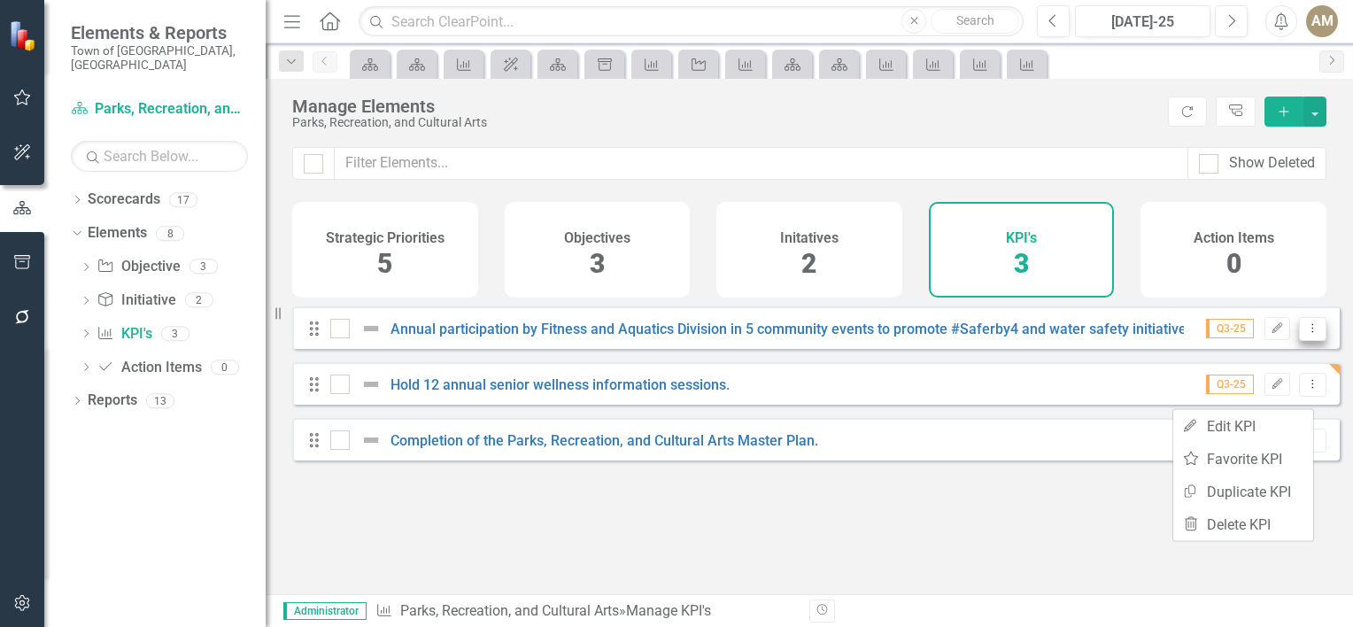
click at [1310, 336] on button "Dropdown Menu" at bounding box center [1312, 329] width 27 height 24
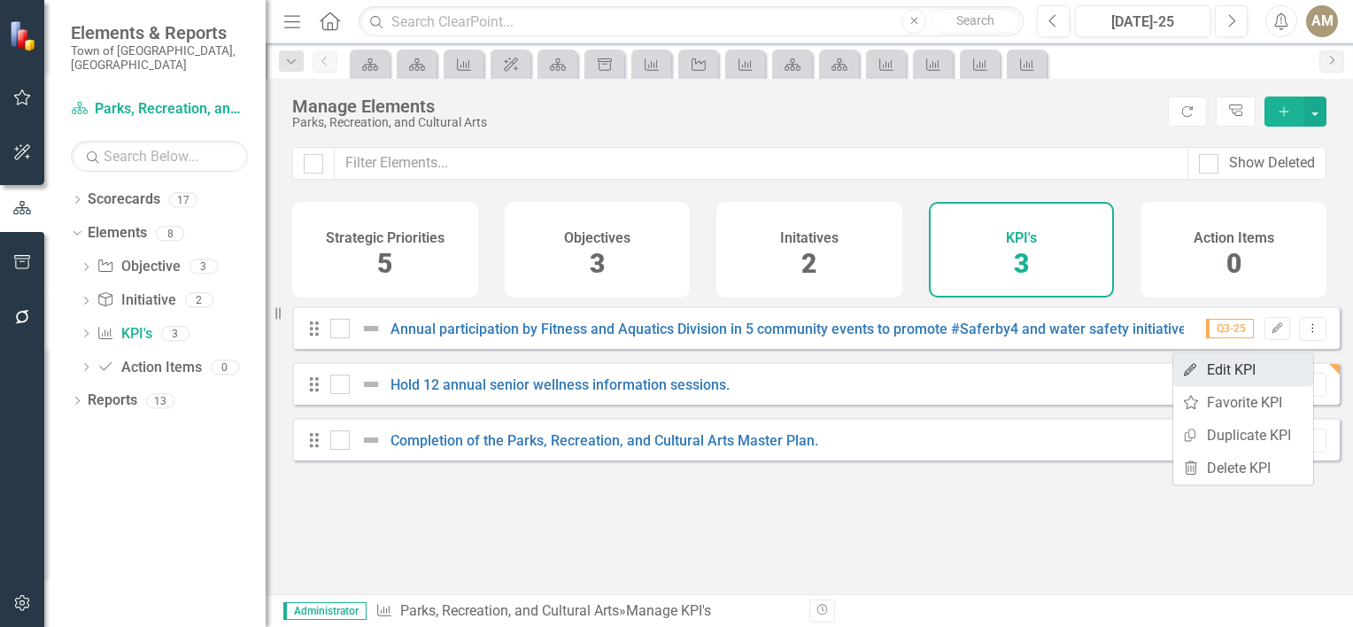
click at [1260, 365] on link "Edit Edit KPI" at bounding box center [1243, 369] width 140 height 33
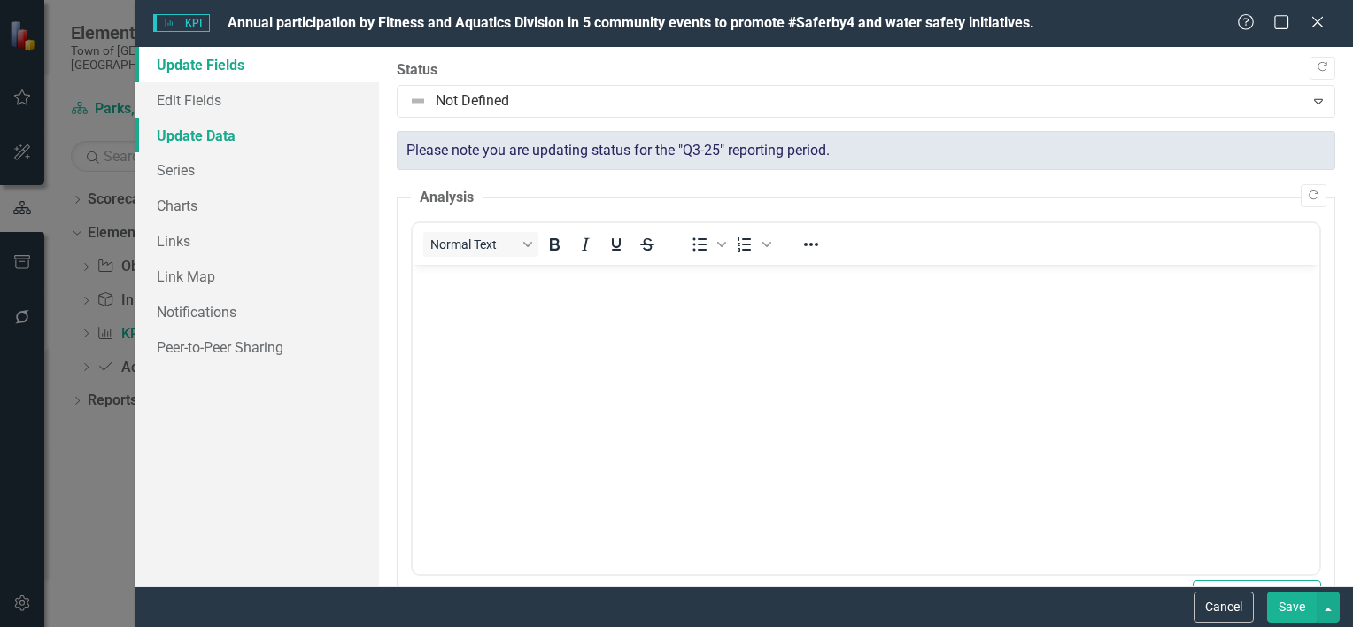
click at [173, 136] on link "Update Data" at bounding box center [256, 135] width 243 height 35
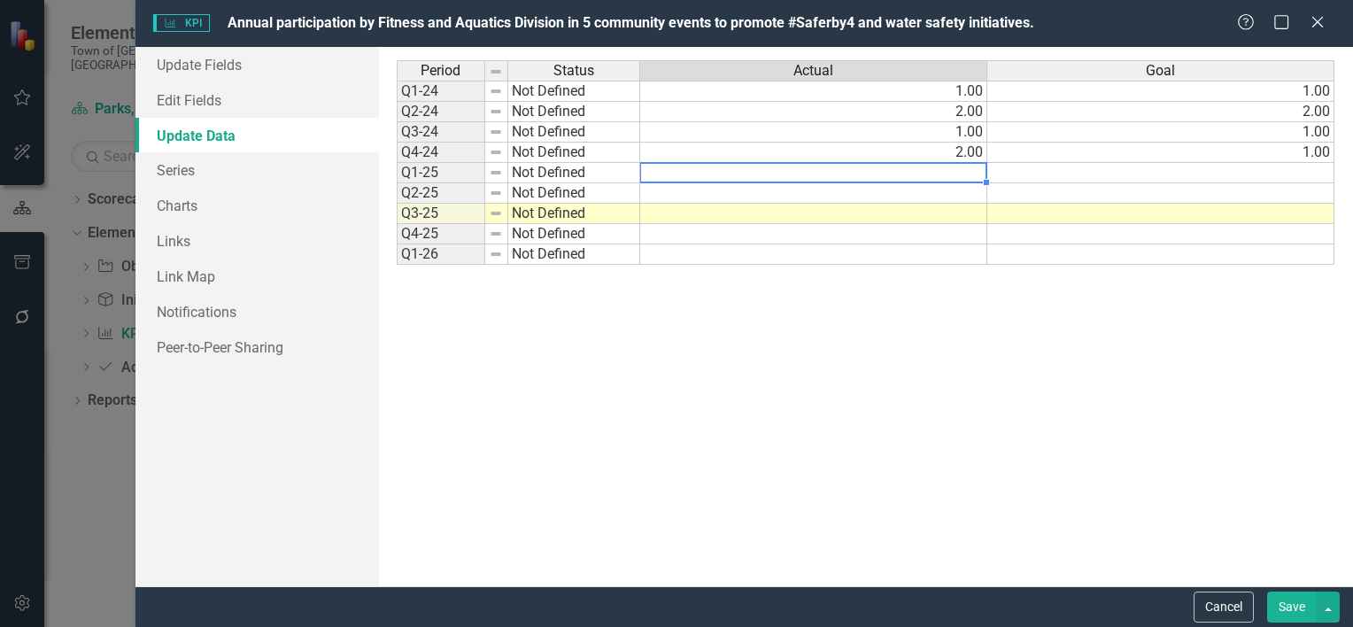
click at [963, 178] on td at bounding box center [813, 173] width 347 height 20
click at [1268, 173] on td at bounding box center [1160, 173] width 347 height 20
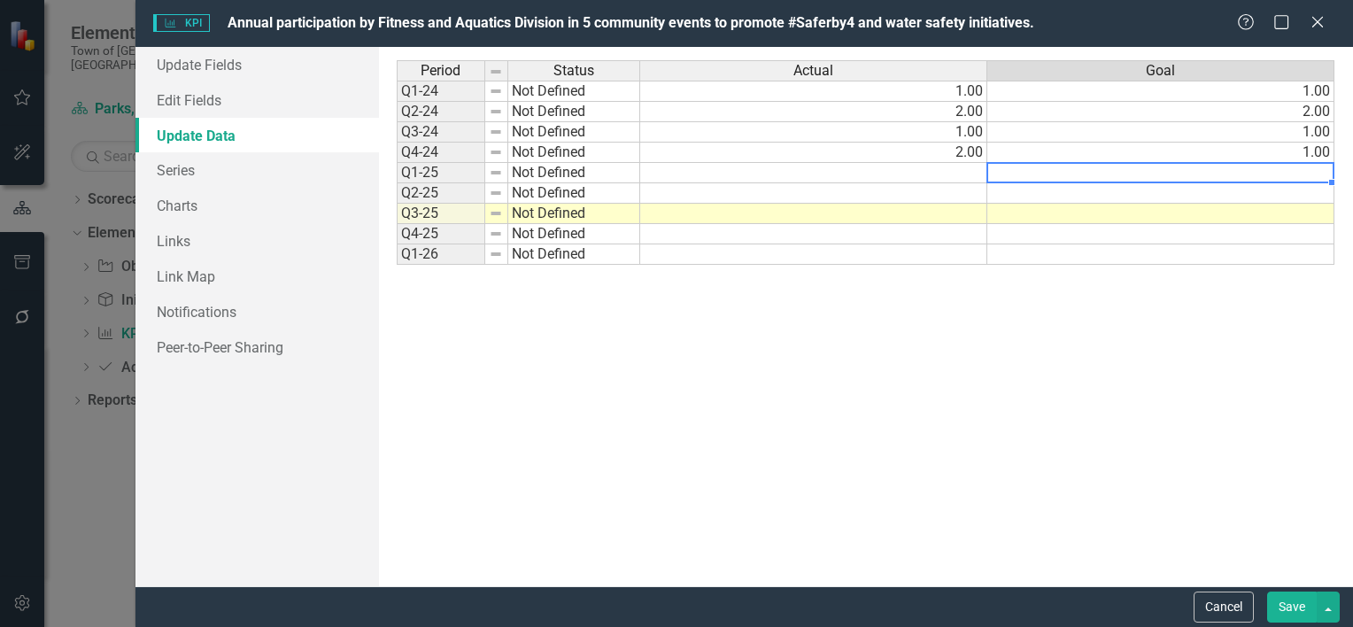
type textarea "1"
type textarea "2"
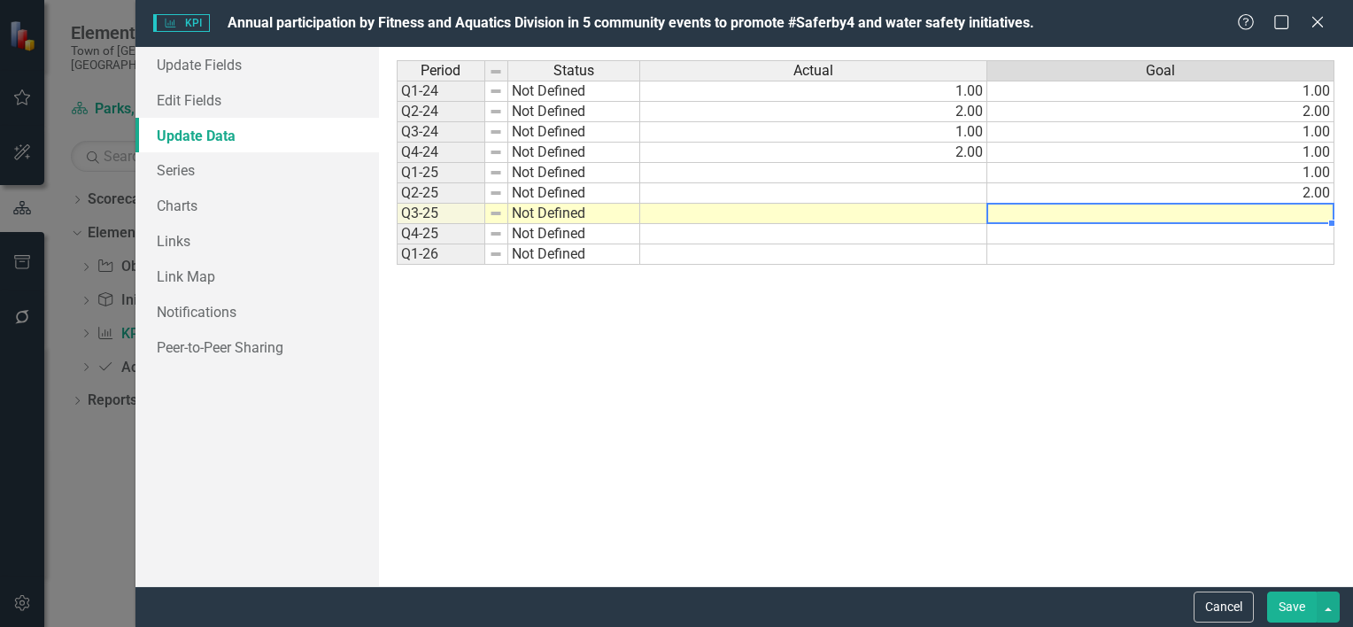
type textarea "1"
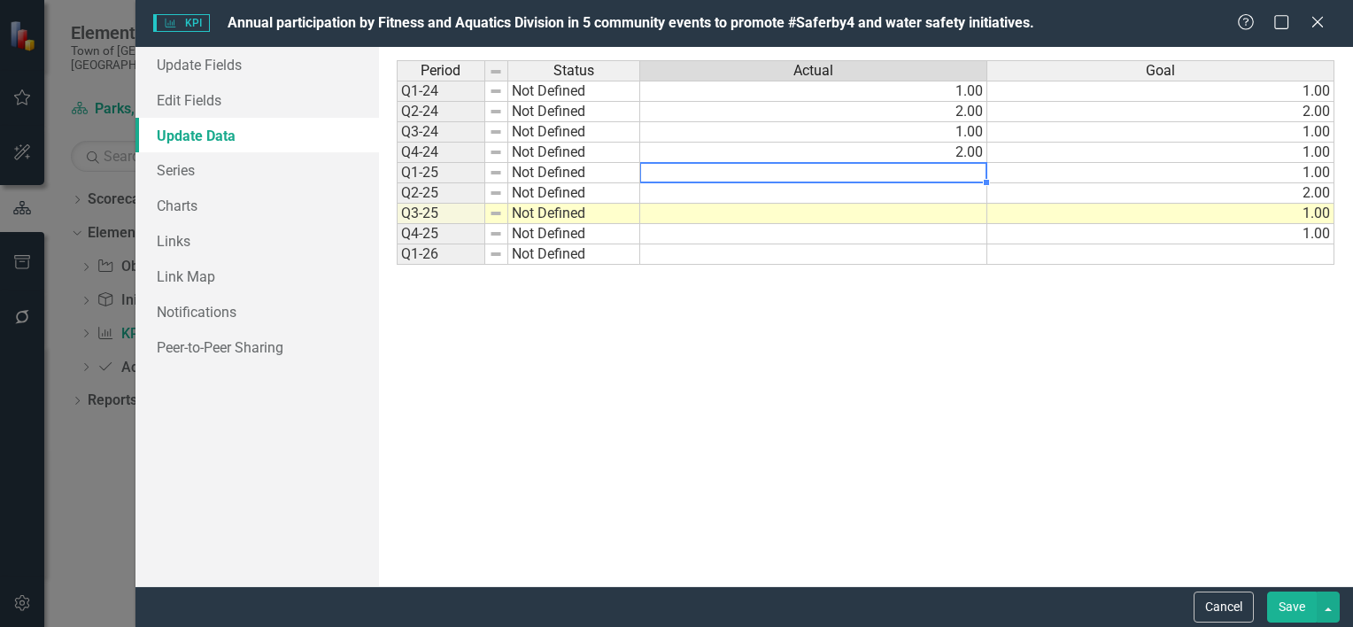
click at [927, 171] on td at bounding box center [813, 173] width 347 height 20
type textarea "2"
type textarea "3"
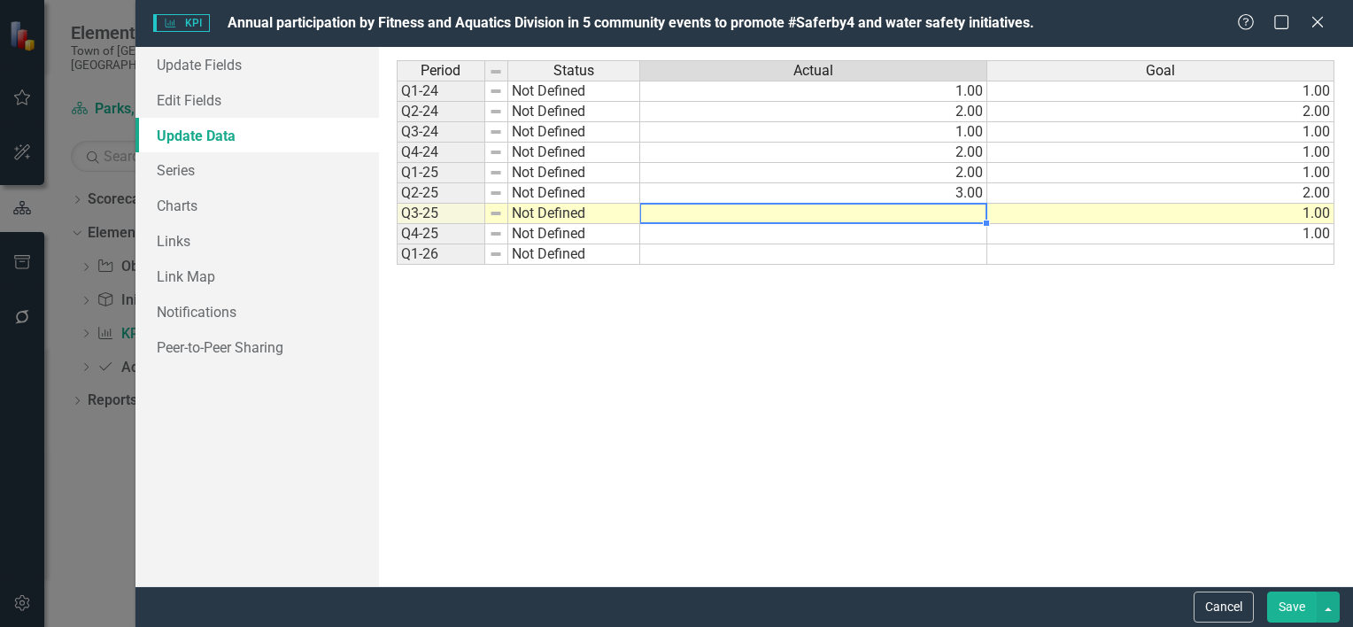
type textarea "6"
type textarea "2"
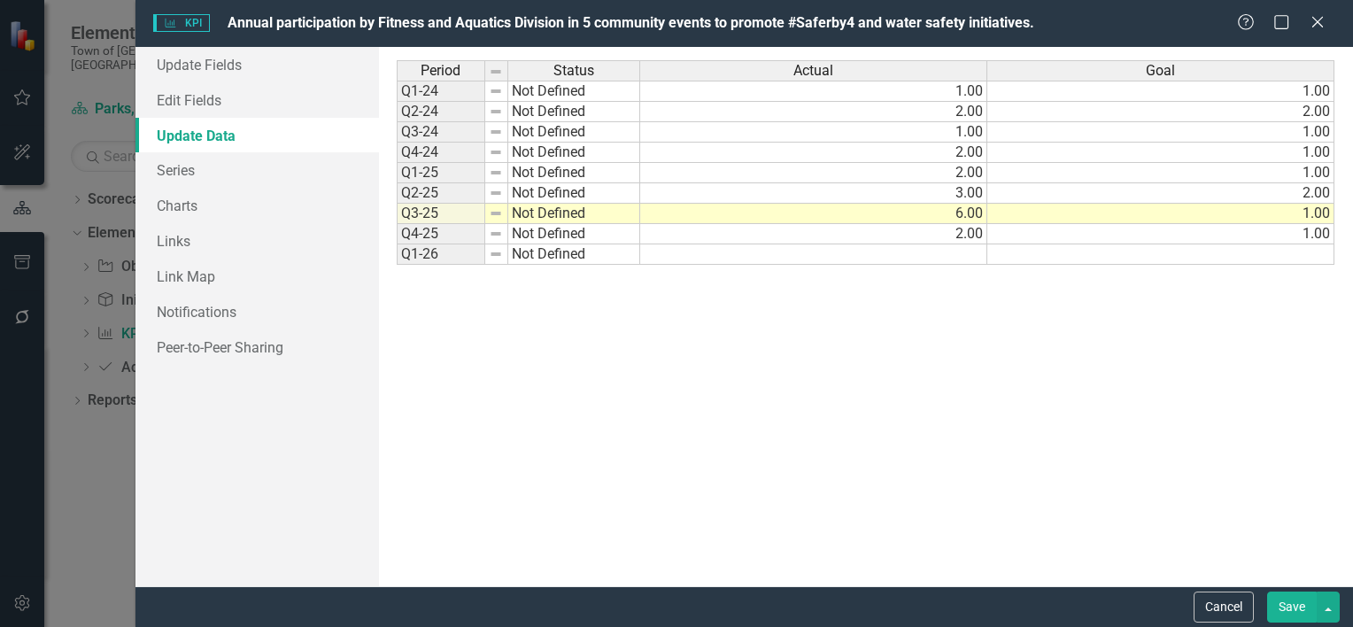
click at [1296, 600] on button "Save" at bounding box center [1292, 606] width 50 height 31
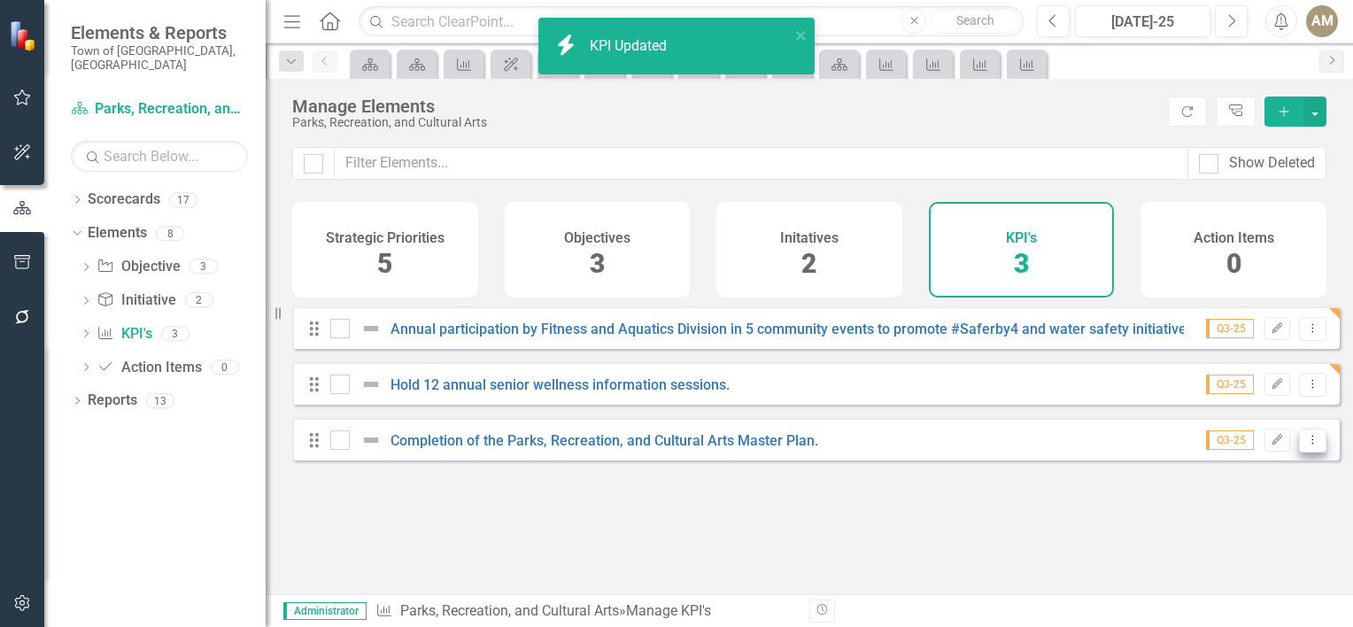
click at [1307, 452] on button "Dropdown Menu" at bounding box center [1312, 440] width 27 height 24
click at [1251, 478] on link "Edit Edit KPI" at bounding box center [1243, 482] width 140 height 33
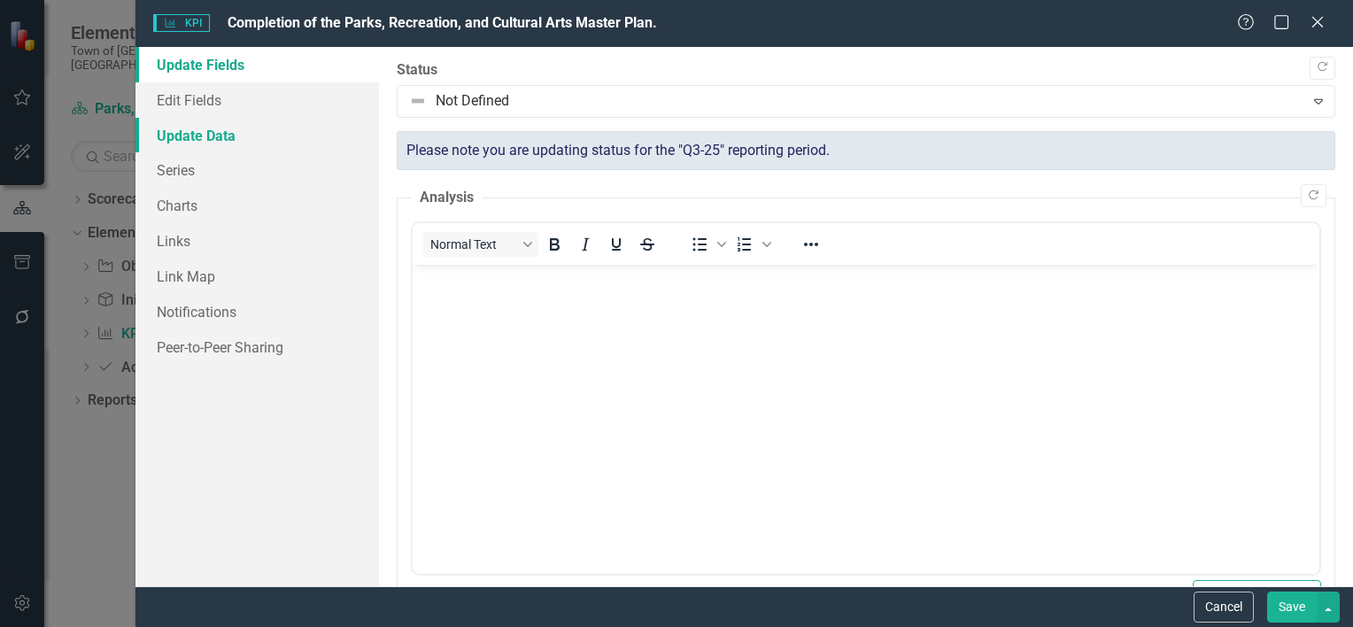
click at [207, 131] on link "Update Data" at bounding box center [256, 135] width 243 height 35
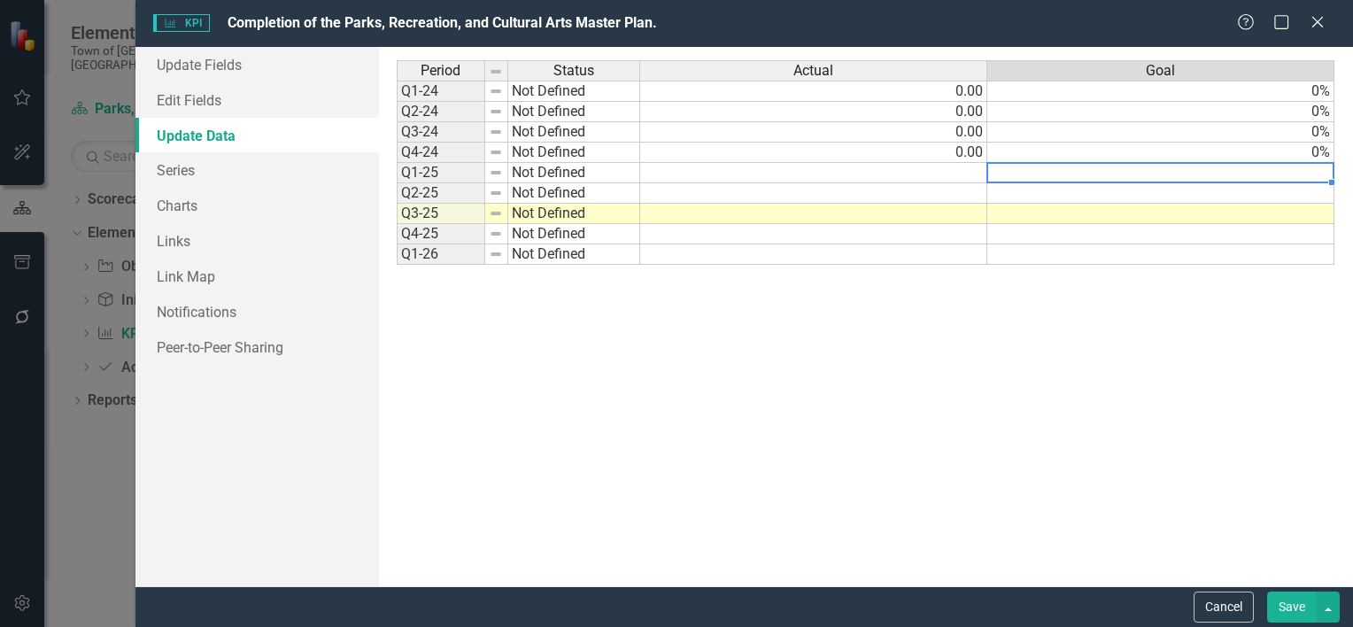
click at [1208, 174] on td at bounding box center [1160, 173] width 347 height 20
type textarea "1"
type textarea "25"
type textarea "50"
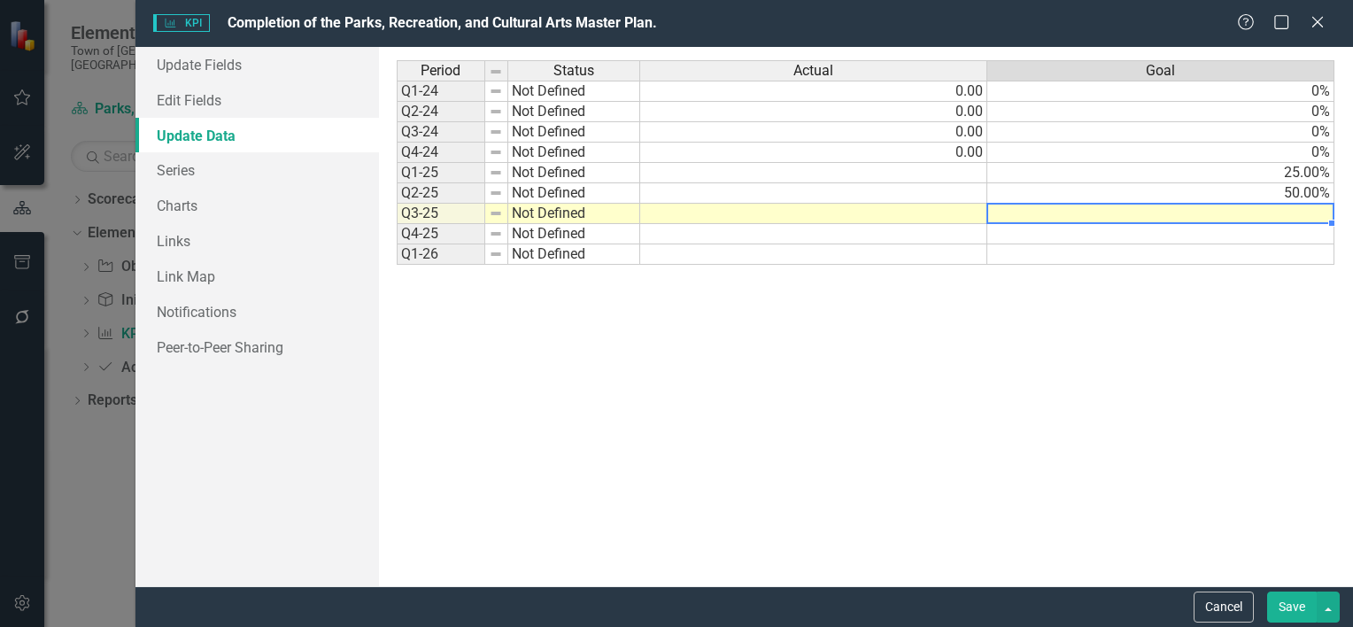
type textarea "76"
type textarea "75"
type textarea "100"
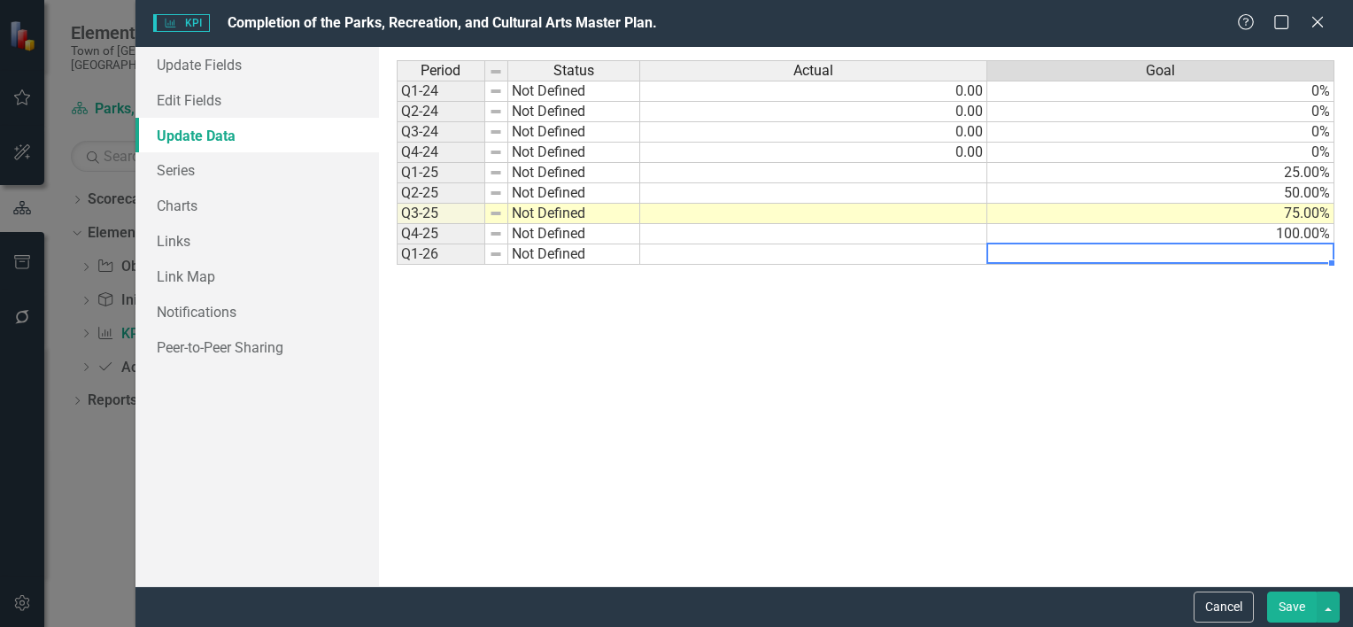
click at [950, 172] on td at bounding box center [813, 173] width 347 height 20
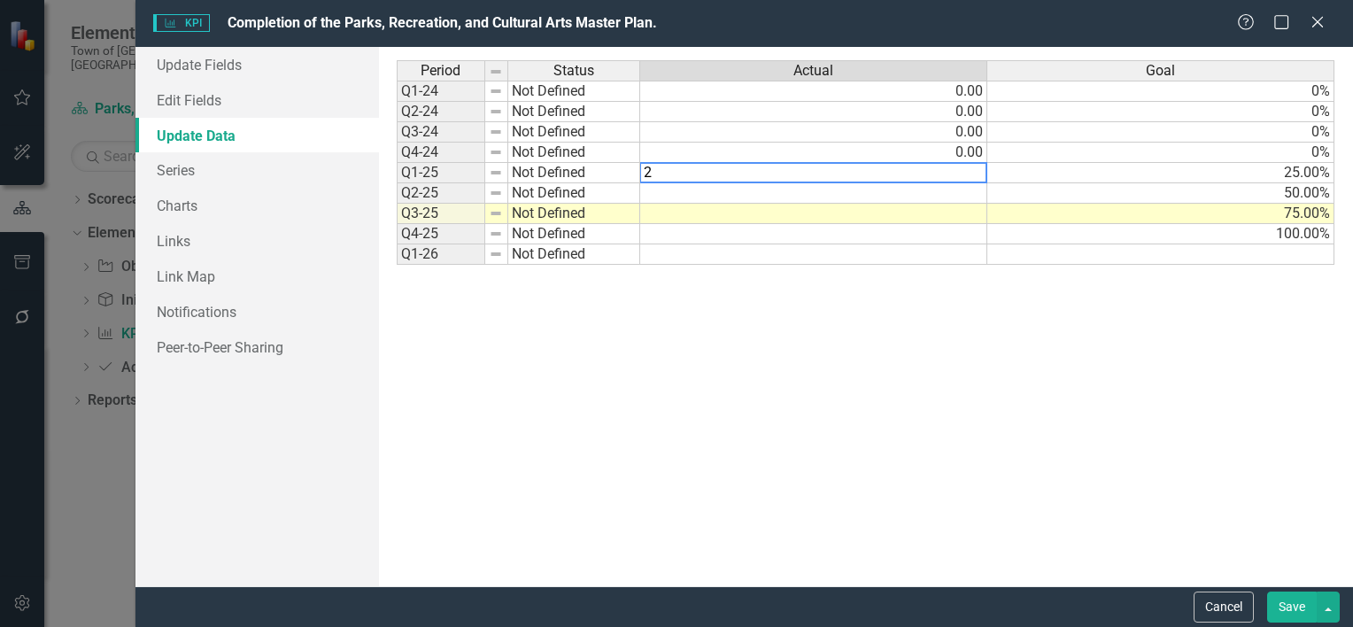
type textarea "20"
type textarea "45"
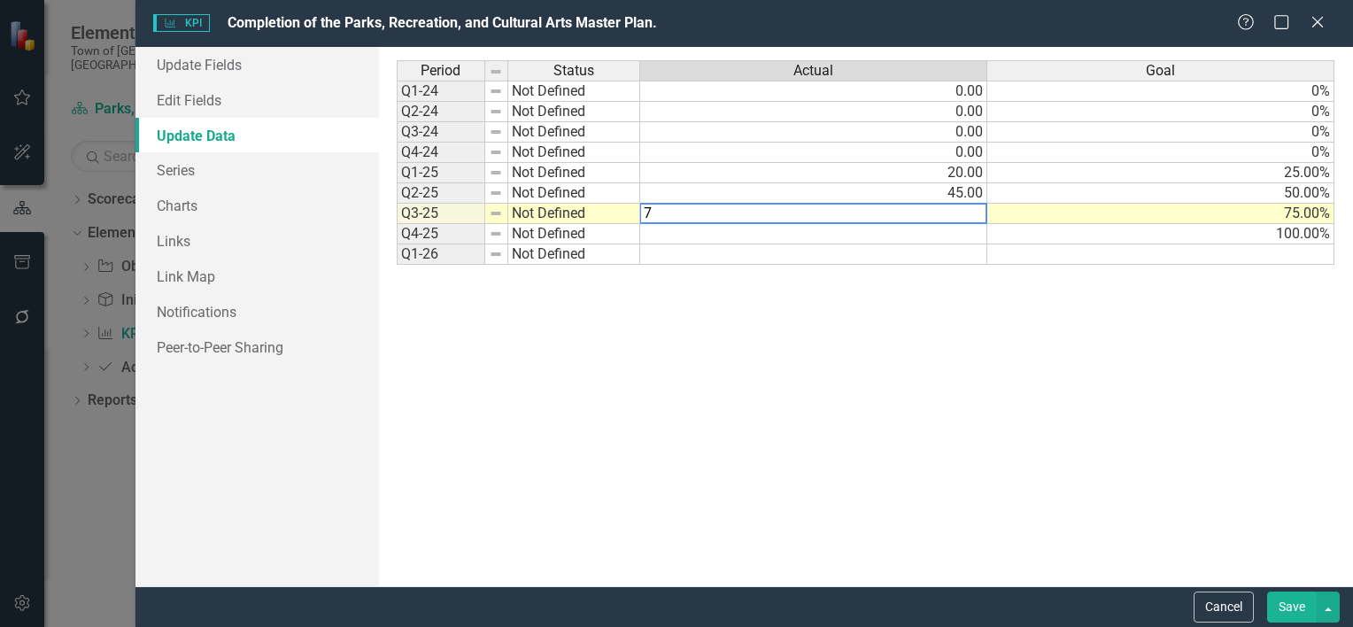
type textarea "75"
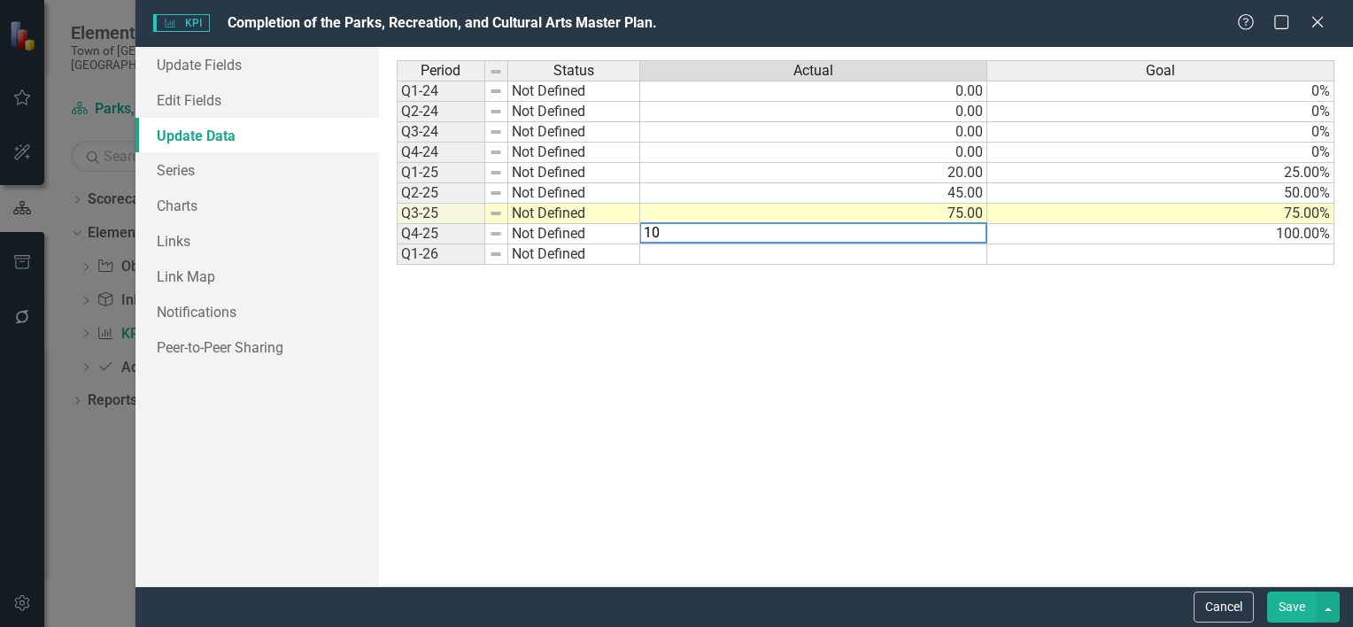
type textarea "100"
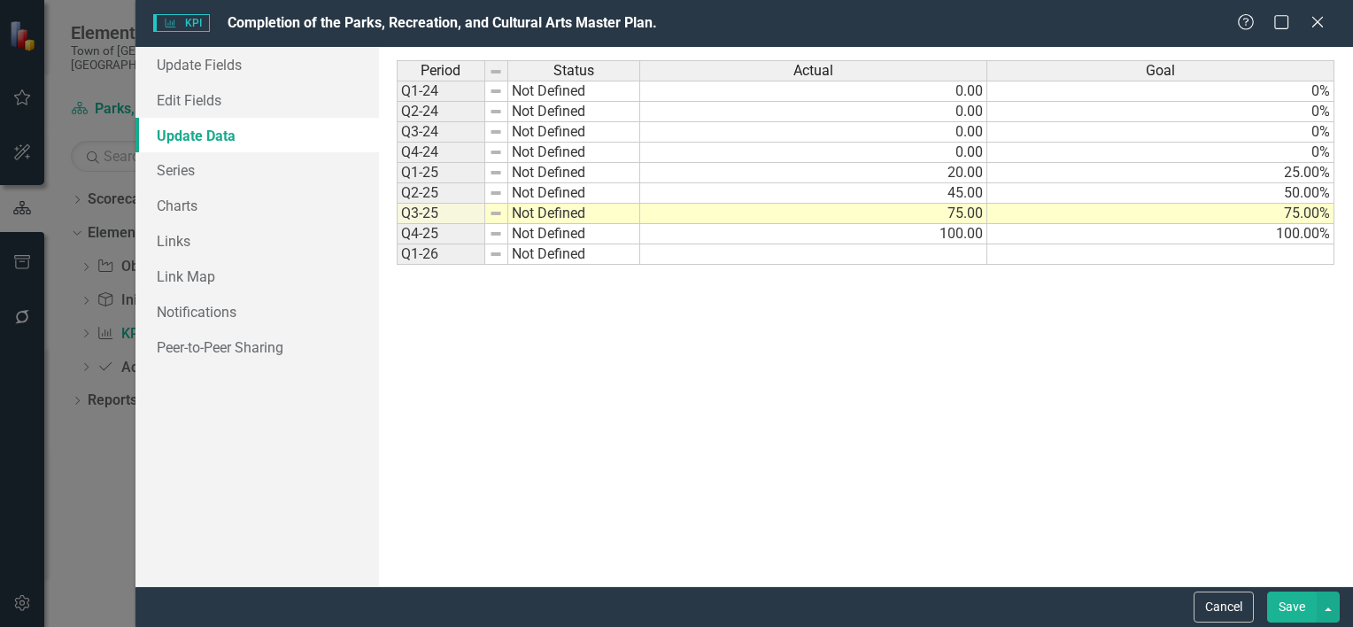
click at [1289, 591] on button "Save" at bounding box center [1292, 606] width 50 height 31
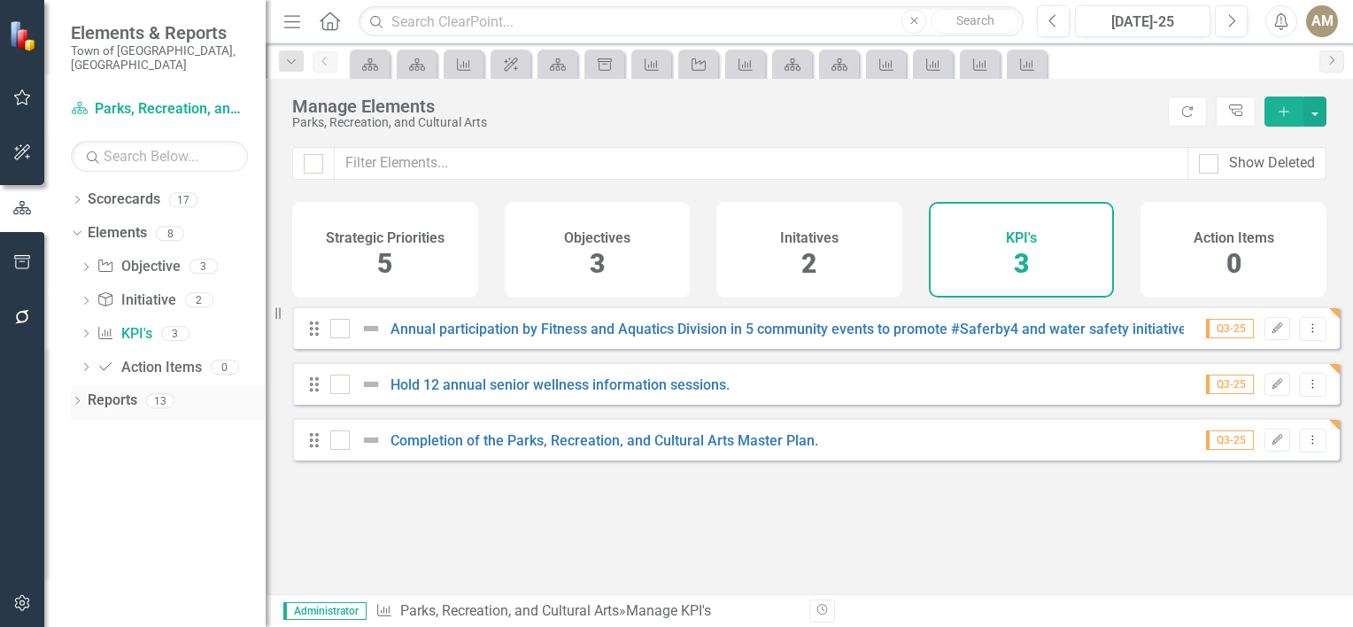
click at [112, 390] on link "Reports" at bounding box center [113, 400] width 50 height 20
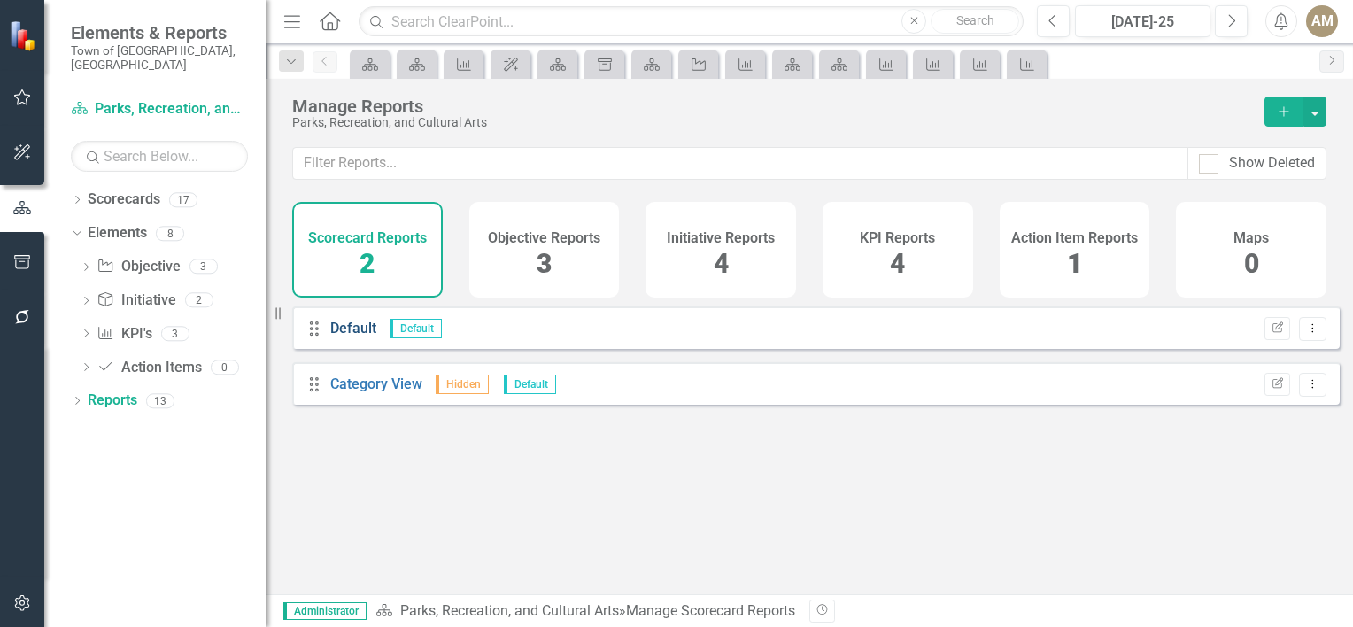
click at [360, 336] on link "Default" at bounding box center [353, 328] width 46 height 17
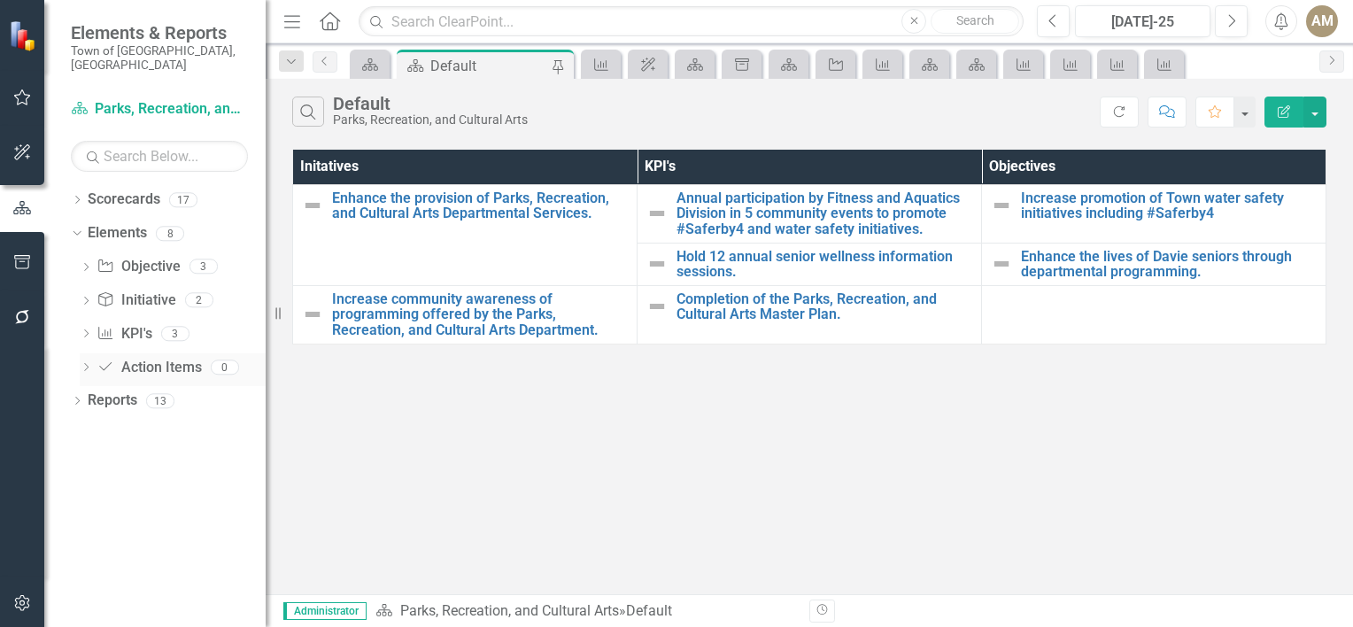
click at [150, 358] on link "Action Item Action Items" at bounding box center [148, 368] width 104 height 20
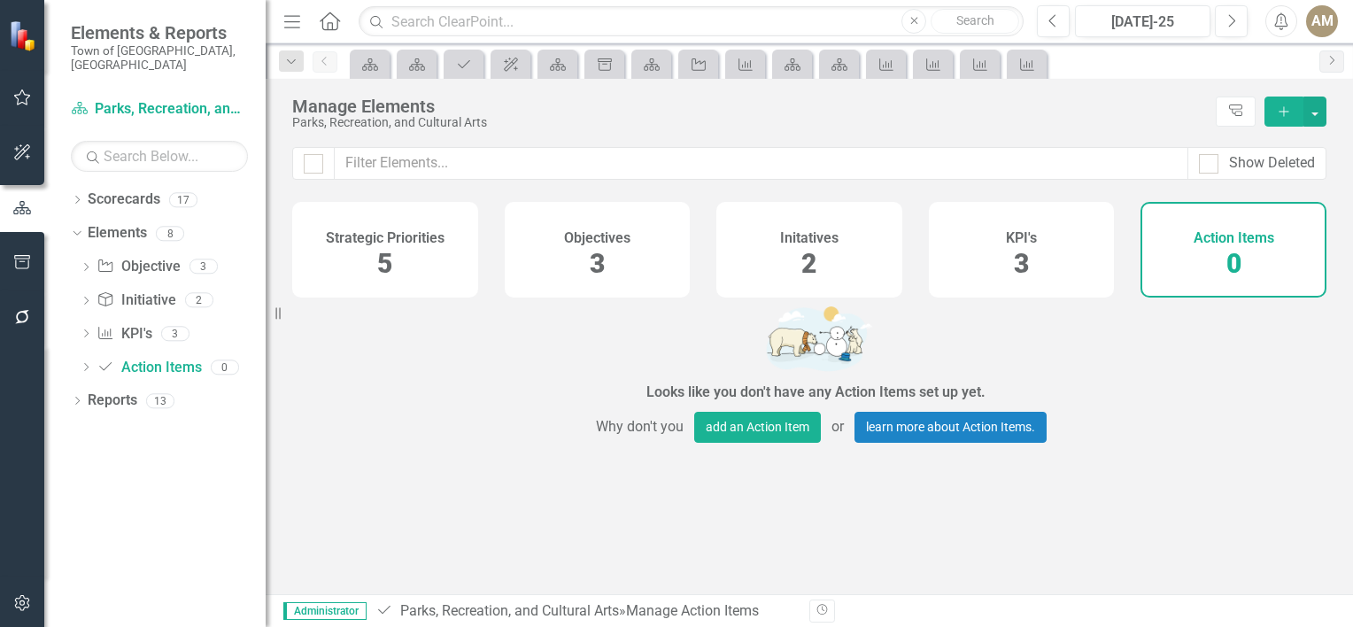
click at [316, 24] on div "Menu Home Search Close Search" at bounding box center [649, 21] width 740 height 34
click at [330, 19] on icon "Home" at bounding box center [329, 21] width 23 height 19
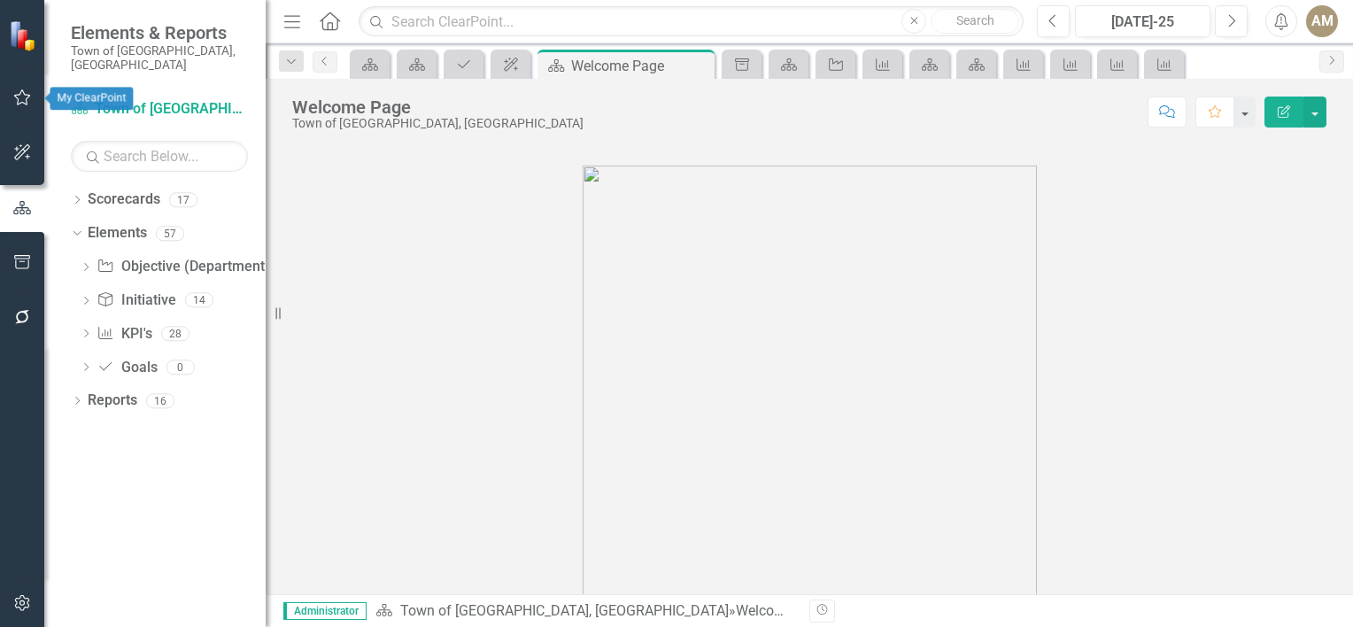
click at [28, 83] on button "button" at bounding box center [23, 98] width 40 height 37
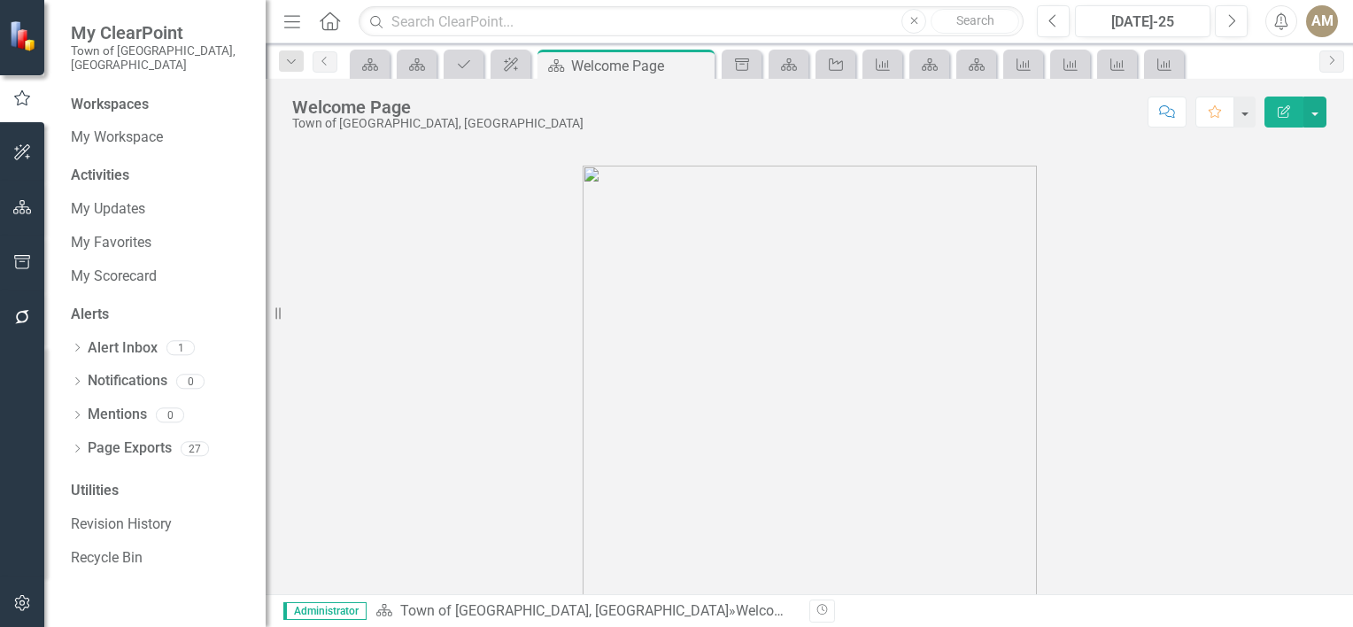
click at [1325, 25] on div "AM" at bounding box center [1322, 21] width 32 height 32
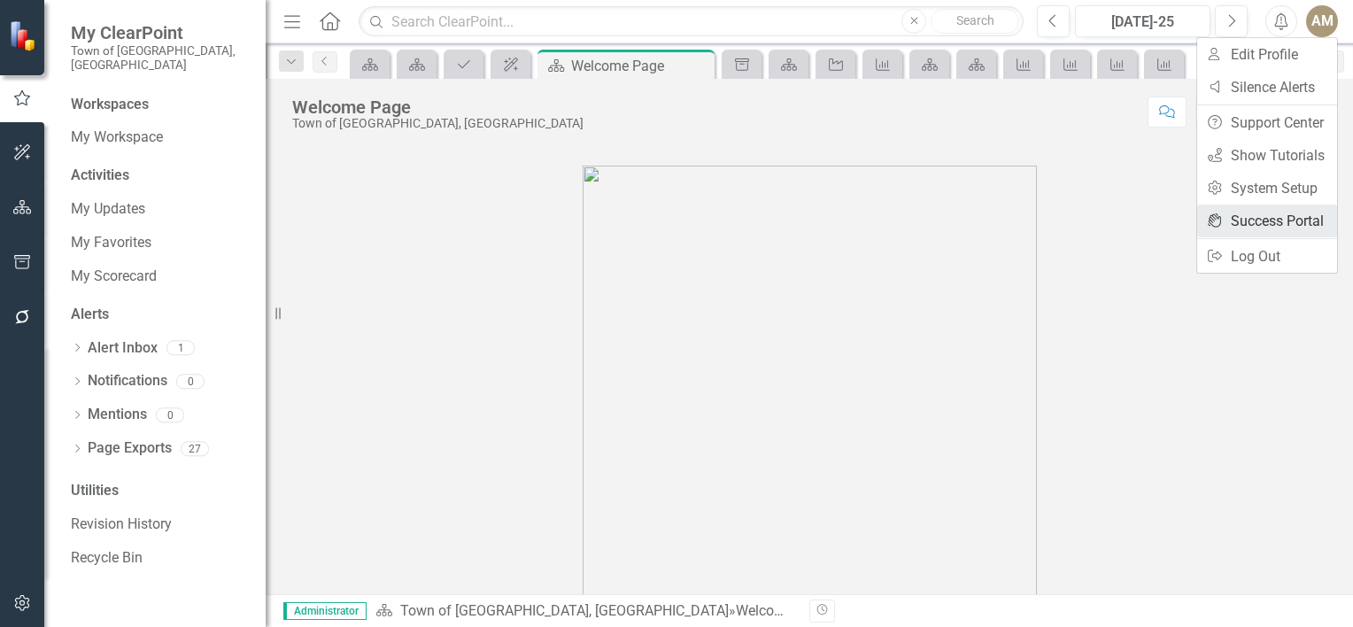
click at [1289, 221] on link "icon.portal Success Portal" at bounding box center [1267, 220] width 140 height 33
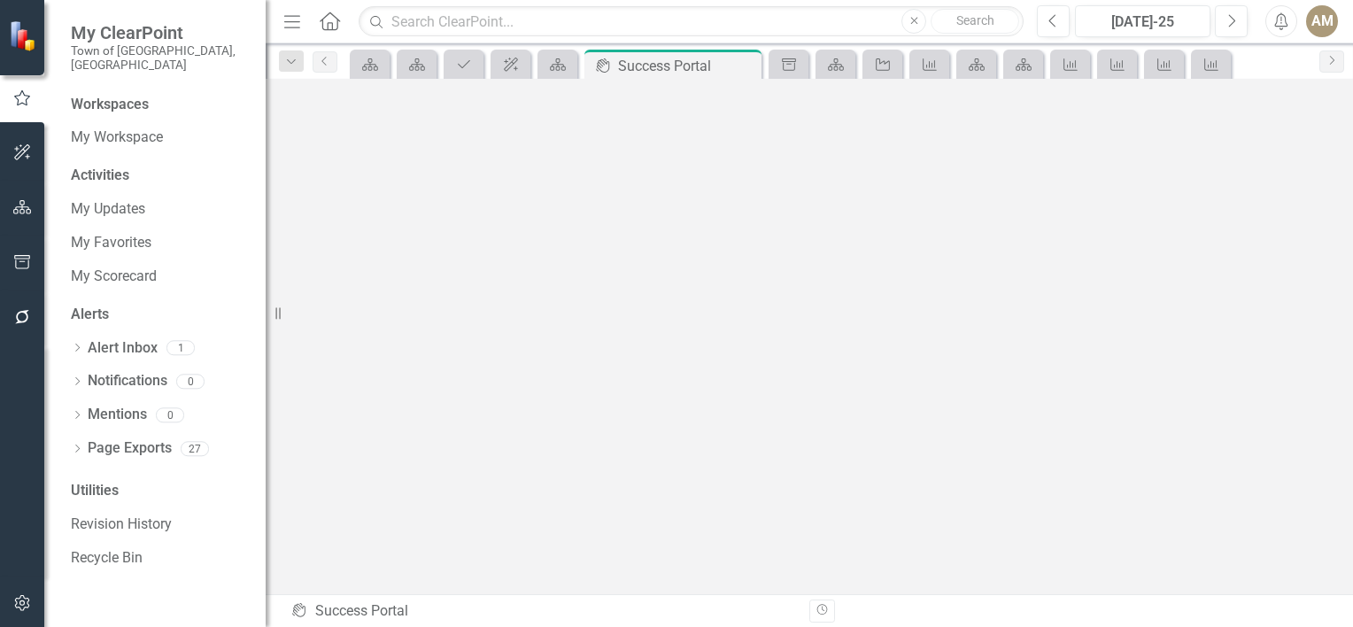
scroll to position [5, 0]
click at [19, 204] on icon "button" at bounding box center [22, 207] width 19 height 14
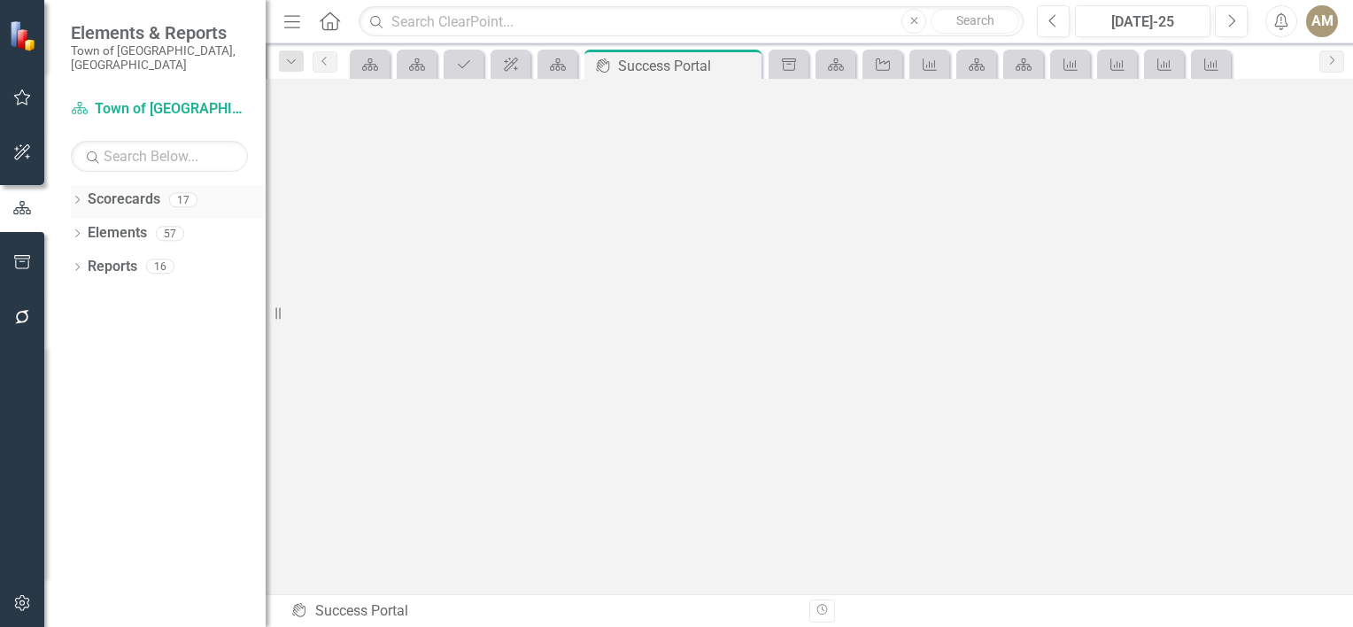
click at [133, 189] on link "Scorecards" at bounding box center [124, 199] width 73 height 20
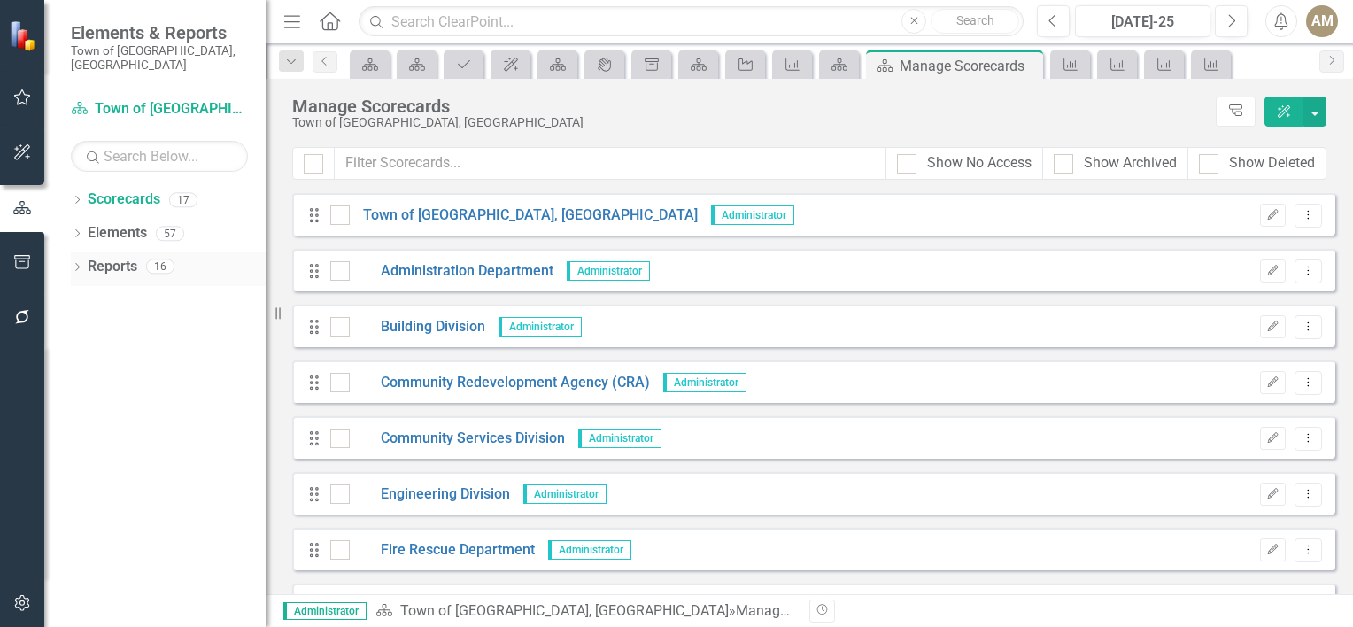
click at [81, 252] on div "Dropdown Reports 16" at bounding box center [168, 269] width 195 height 34
click at [113, 257] on link "Reports" at bounding box center [113, 267] width 50 height 20
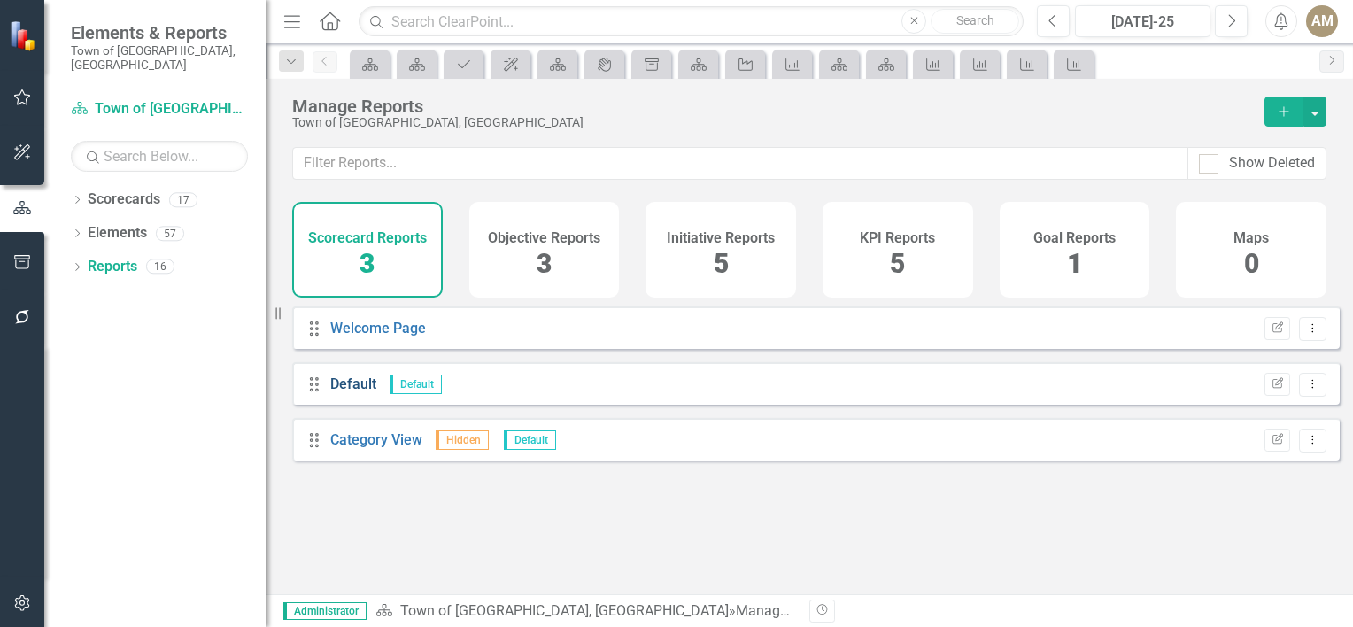
click at [368, 392] on link "Default" at bounding box center [353, 383] width 46 height 17
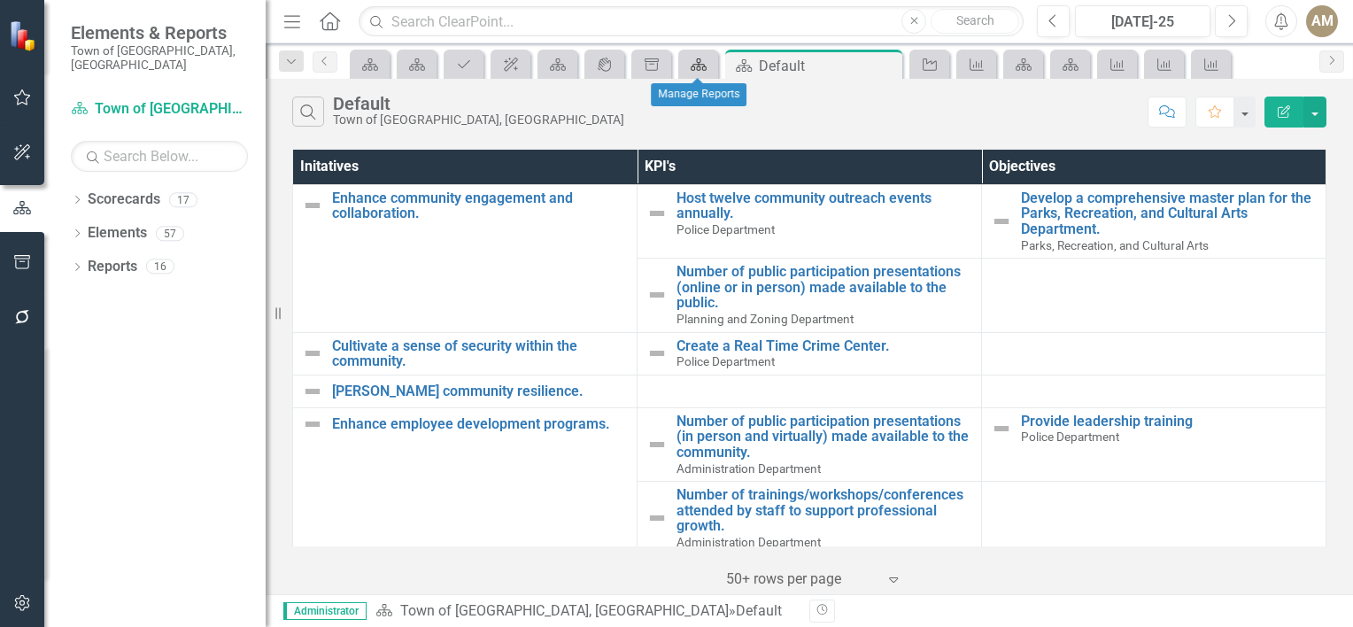
click at [703, 71] on div "Scorecard" at bounding box center [694, 64] width 25 height 22
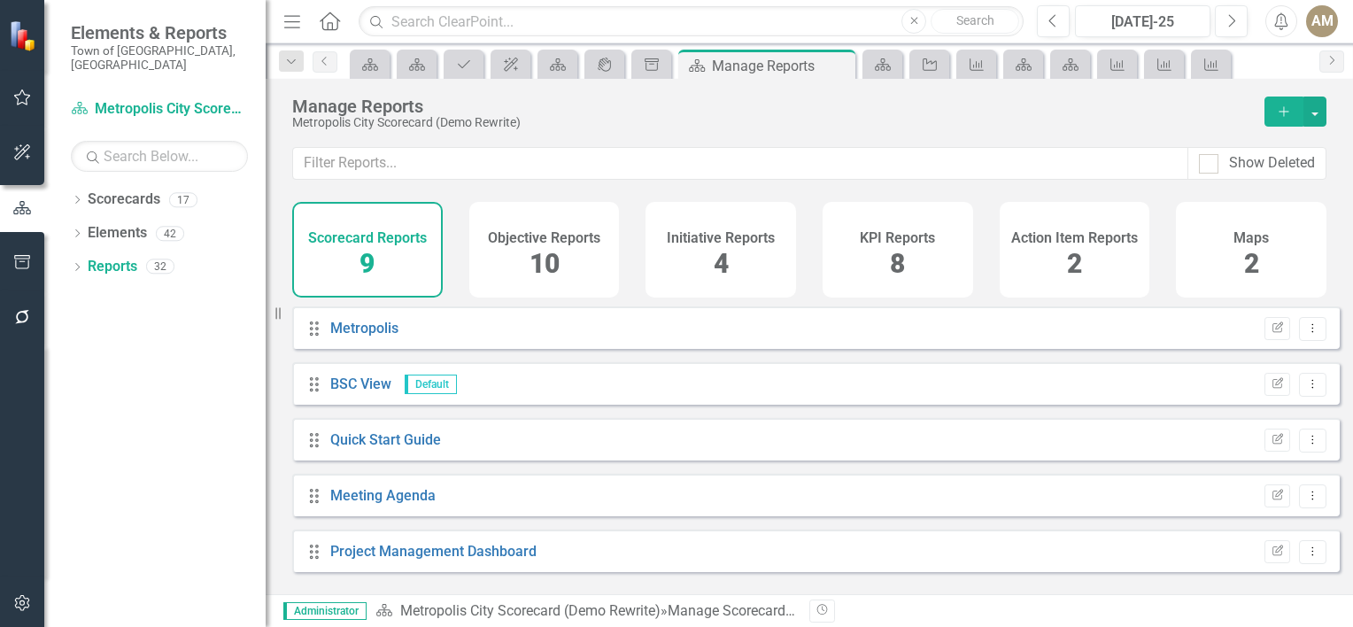
click at [1079, 260] on span "2" at bounding box center [1074, 263] width 15 height 31
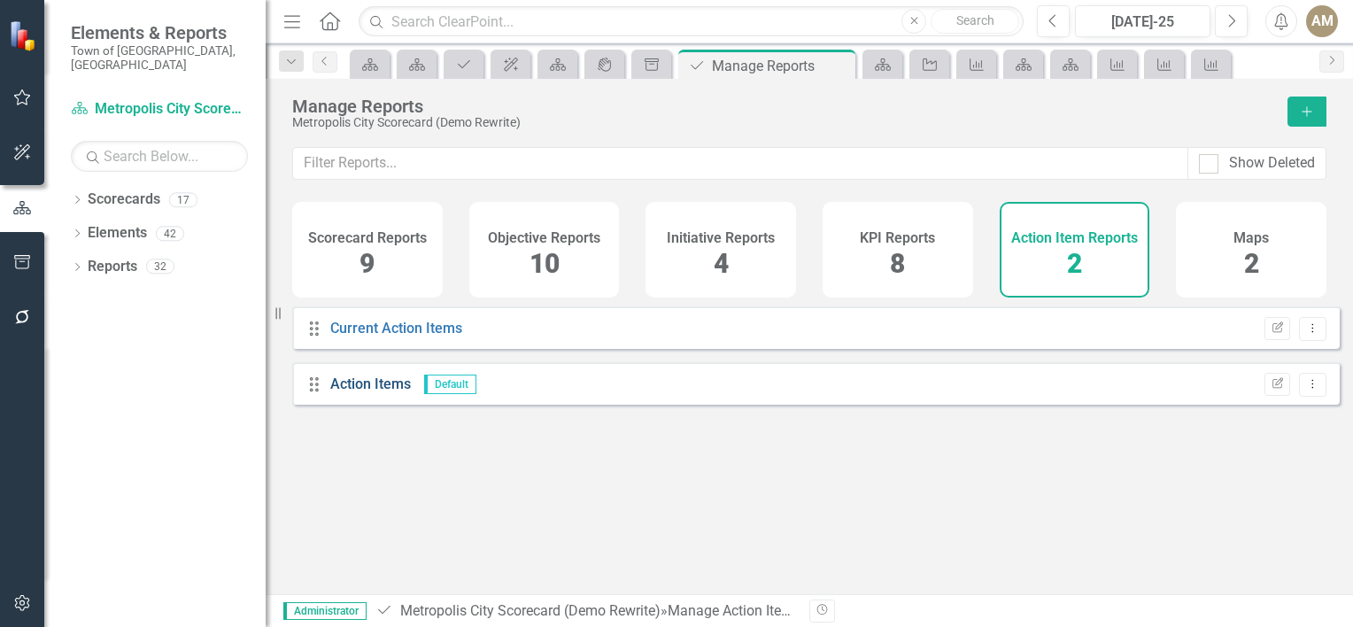
click at [379, 392] on link "Action Items" at bounding box center [370, 383] width 81 height 17
click at [903, 267] on span "8" at bounding box center [897, 263] width 15 height 31
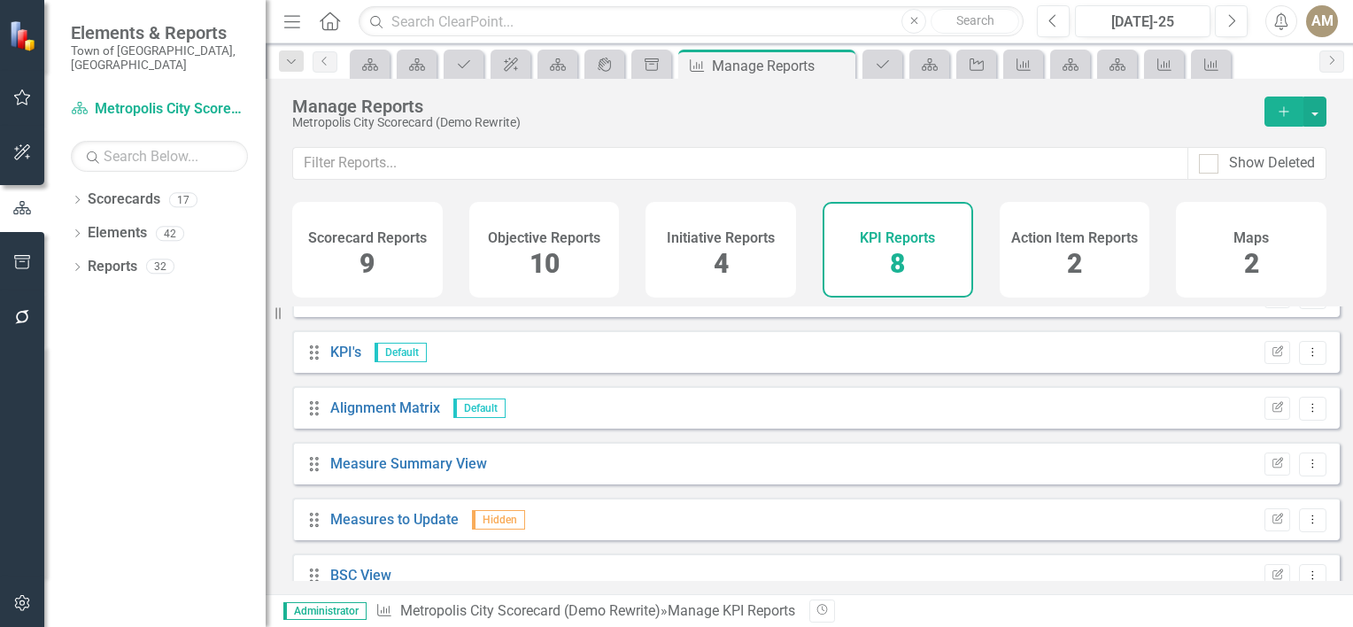
scroll to position [171, 0]
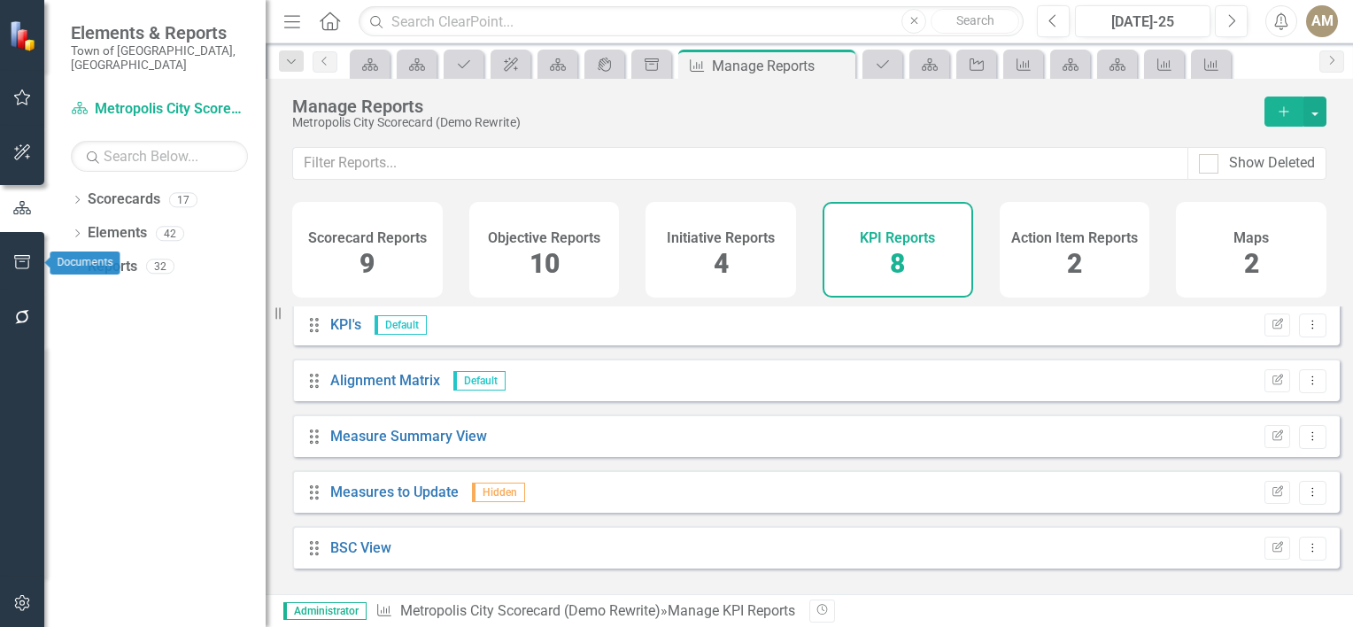
click at [20, 250] on button "button" at bounding box center [23, 262] width 40 height 37
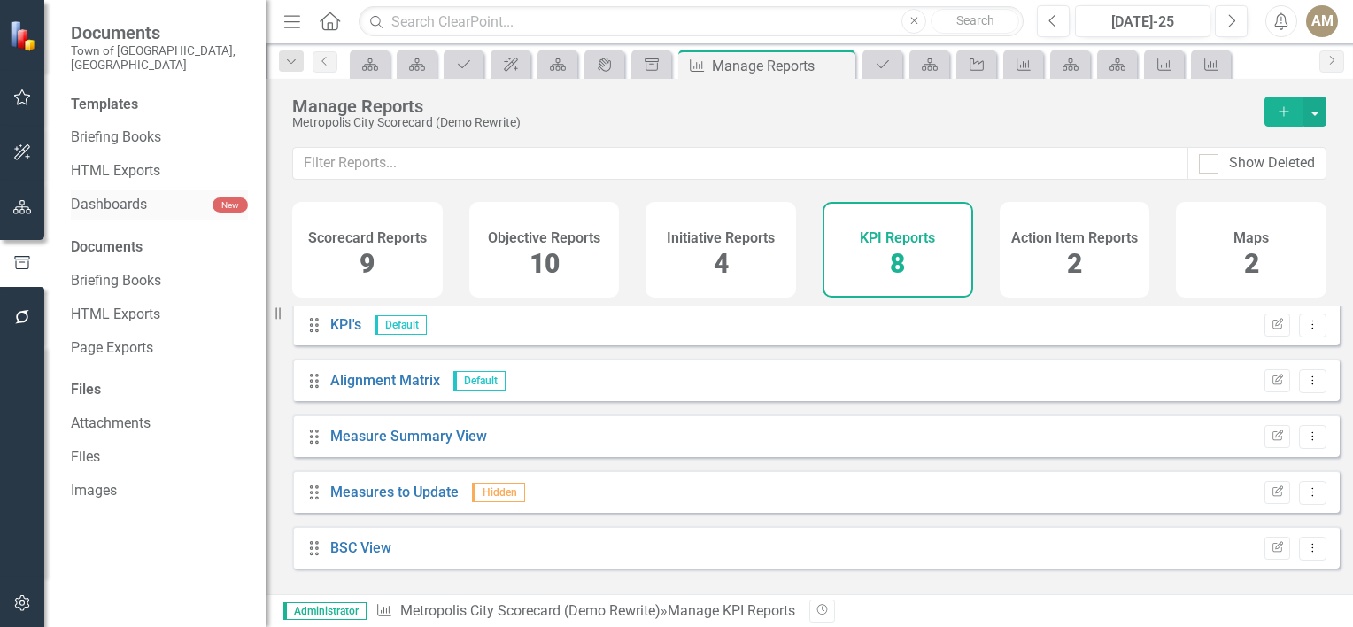
click at [125, 195] on link "Dashboards" at bounding box center [142, 205] width 142 height 20
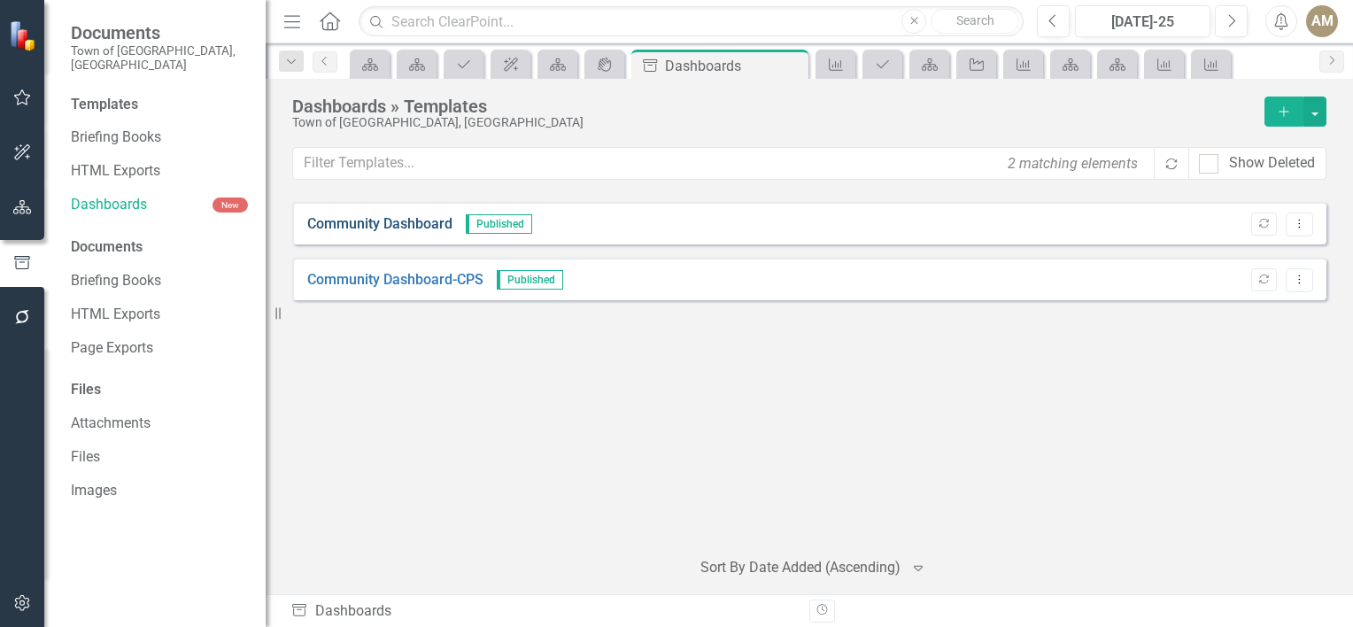
click at [401, 223] on link "Community Dashboard" at bounding box center [379, 224] width 145 height 20
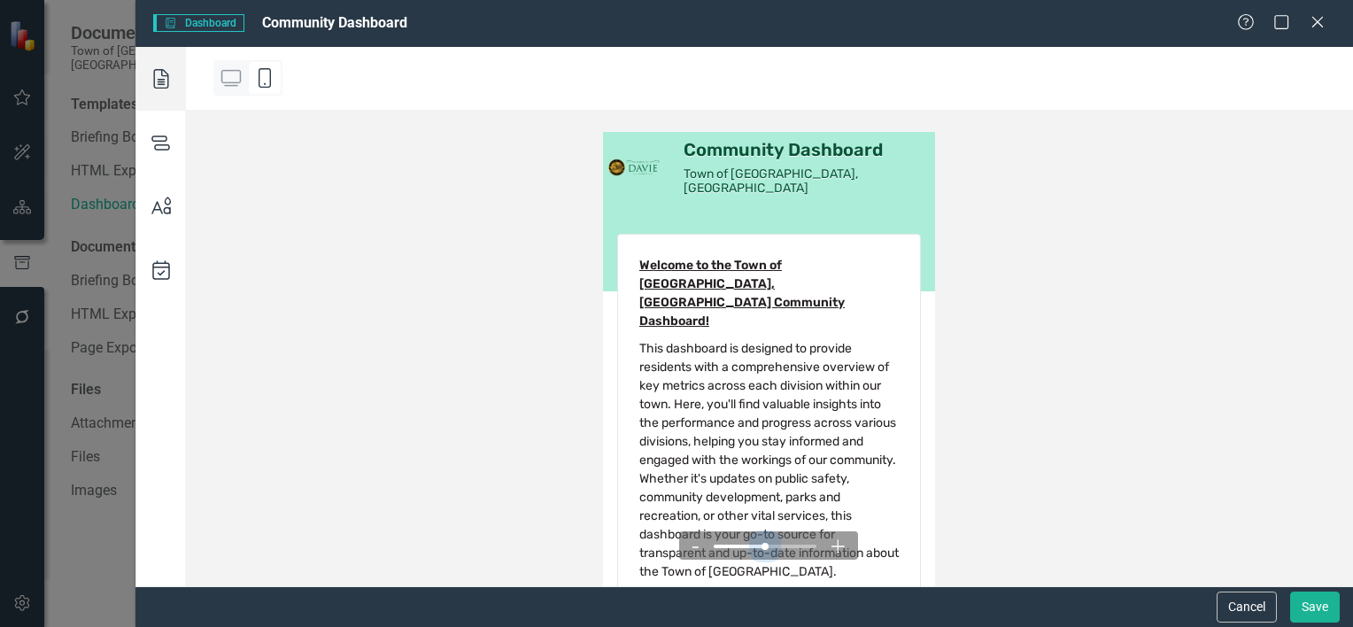
drag, startPoint x: 765, startPoint y: 543, endPoint x: 738, endPoint y: 539, distance: 26.8
click at [738, 539] on span at bounding box center [764, 546] width 103 height 27
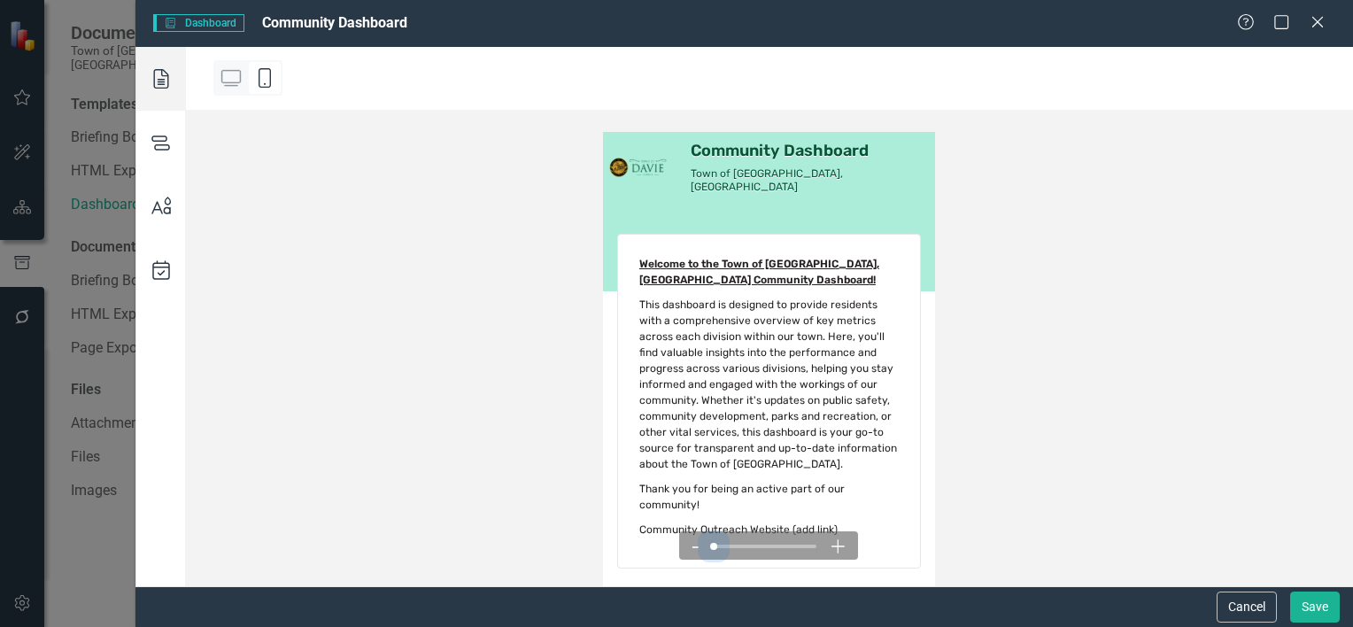
drag, startPoint x: 763, startPoint y: 550, endPoint x: 736, endPoint y: 545, distance: 27.8
drag, startPoint x: 729, startPoint y: 551, endPoint x: 733, endPoint y: 540, distance: 12.3
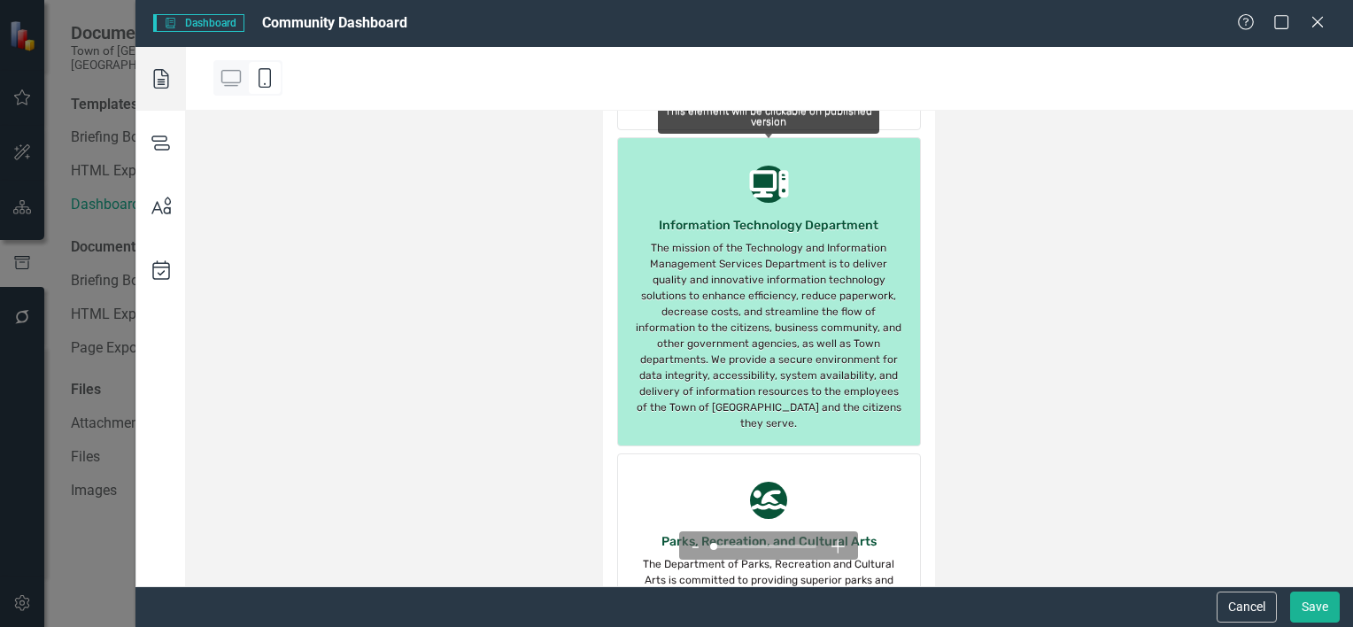
scroll to position [2567, 0]
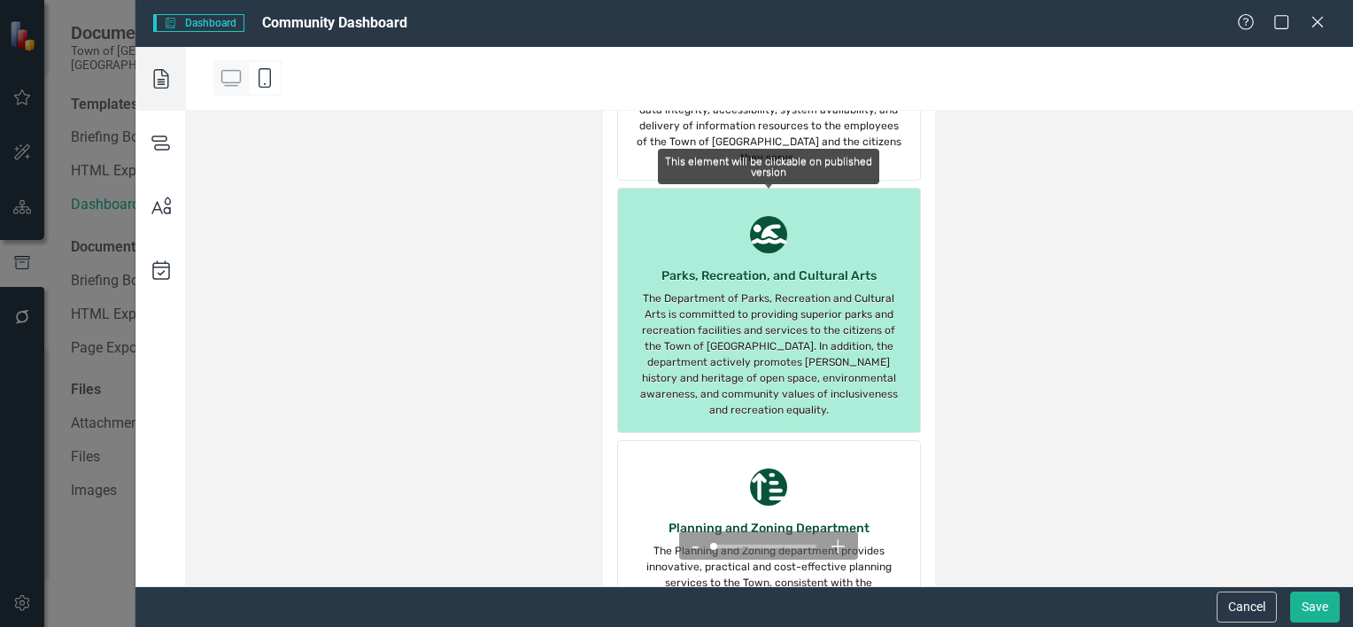
click at [756, 266] on div "Parks, Recreation, and Cultural Arts" at bounding box center [769, 275] width 266 height 19
click at [750, 188] on div "This element will be clickable on published version icon.swimmer Parks, Recreat…" at bounding box center [769, 310] width 304 height 245
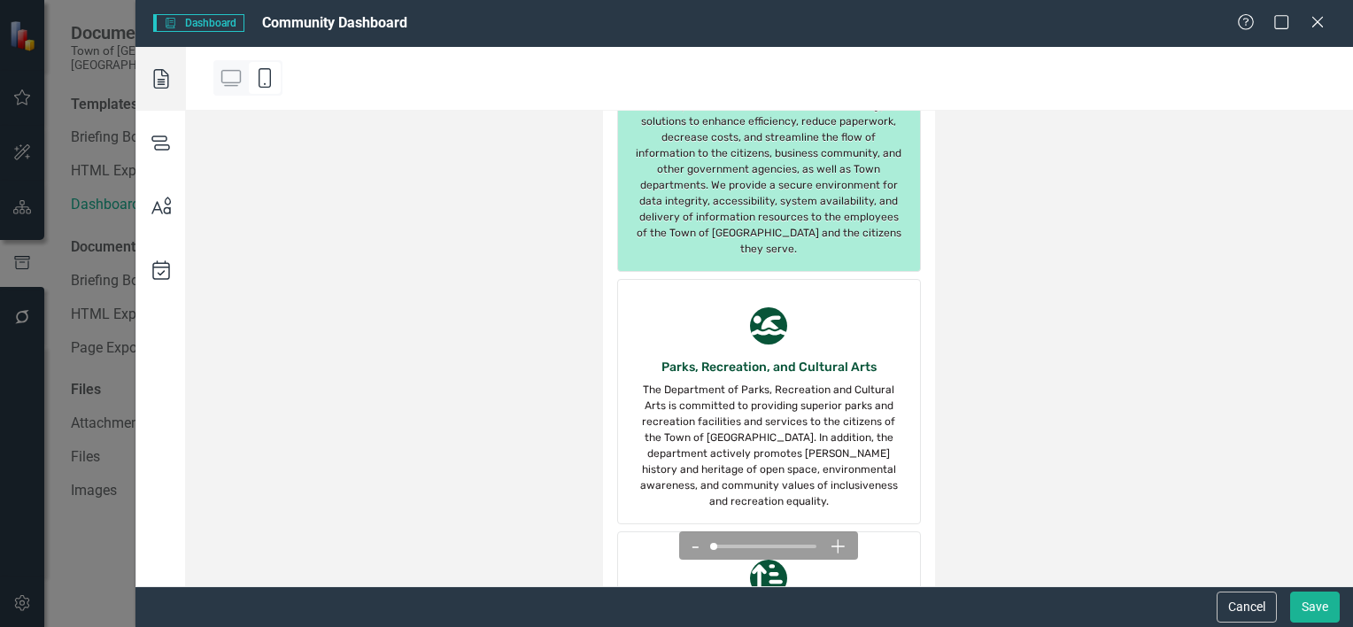
scroll to position [2479, 0]
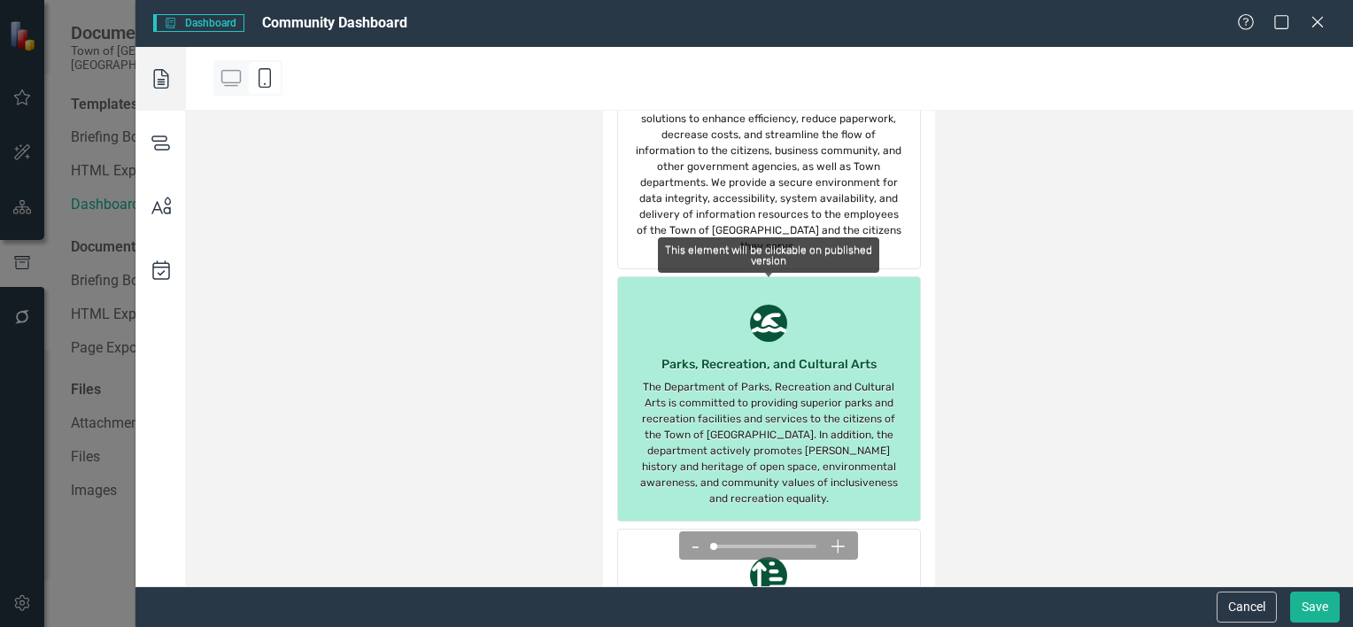
click at [763, 307] on icon "icon.swimmer" at bounding box center [769, 323] width 41 height 32
click at [772, 237] on div "This element will be clickable on published version" at bounding box center [768, 254] width 221 height 35
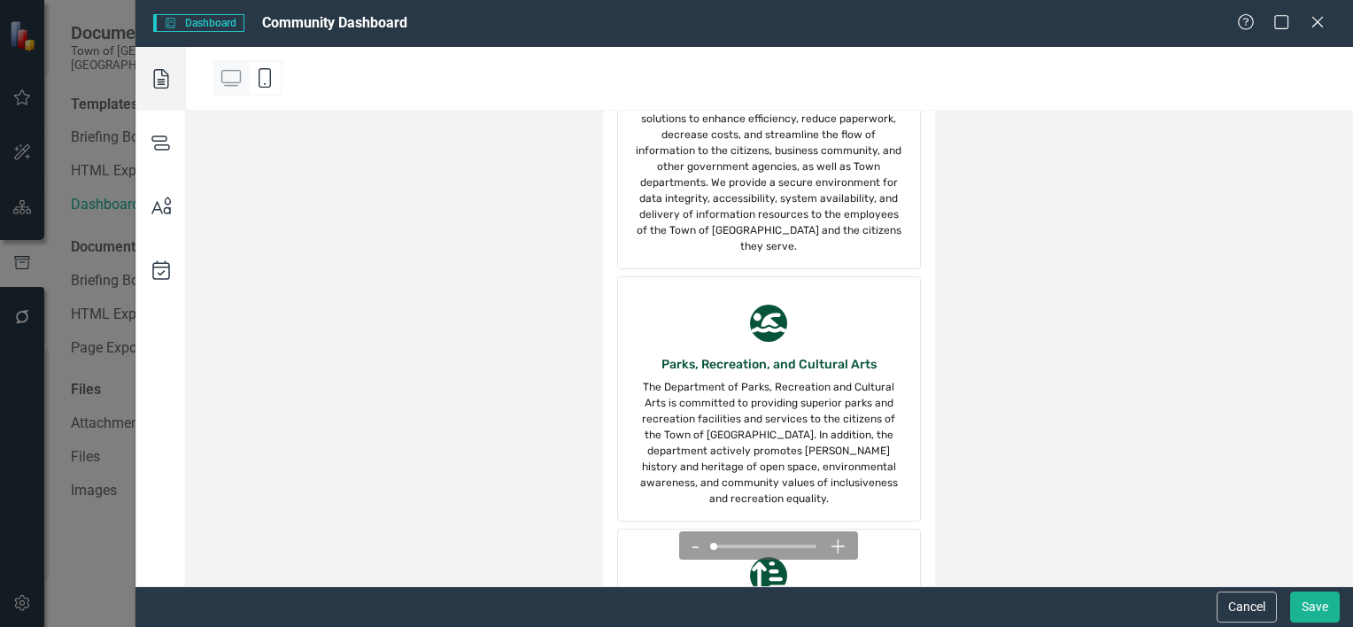
click at [262, 90] on div at bounding box center [265, 78] width 32 height 32
click at [150, 81] on icon at bounding box center [161, 79] width 50 height 64
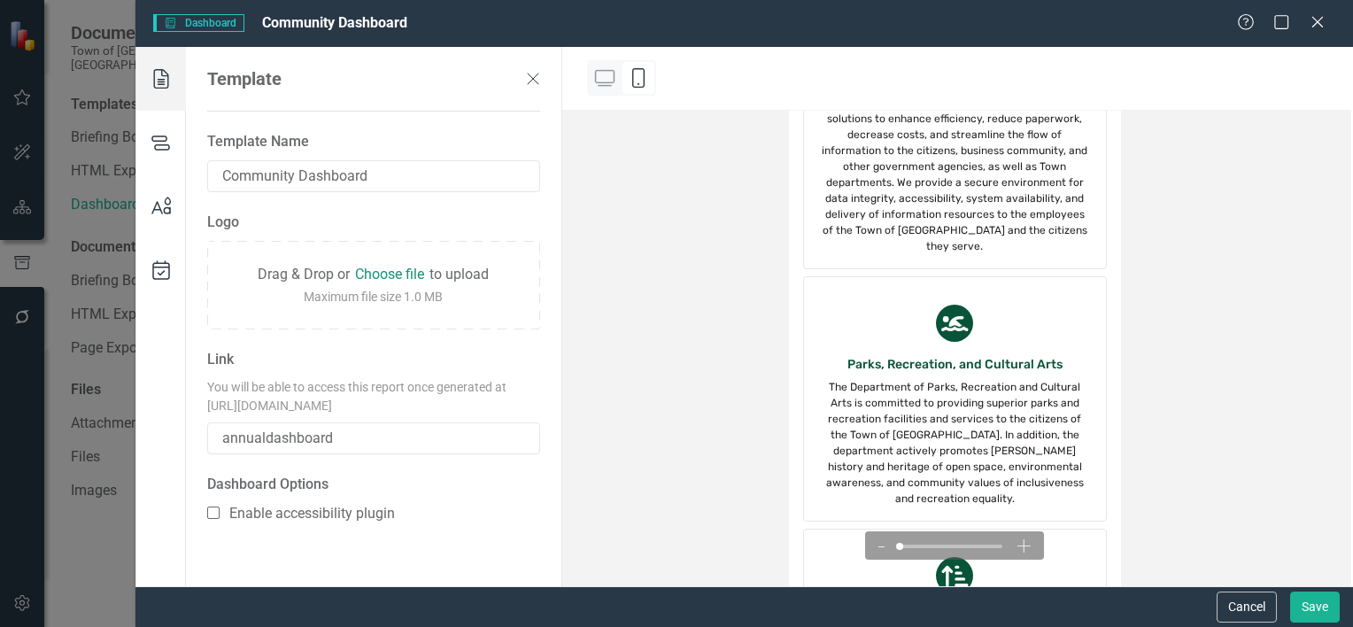
click at [162, 86] on icon at bounding box center [161, 79] width 50 height 64
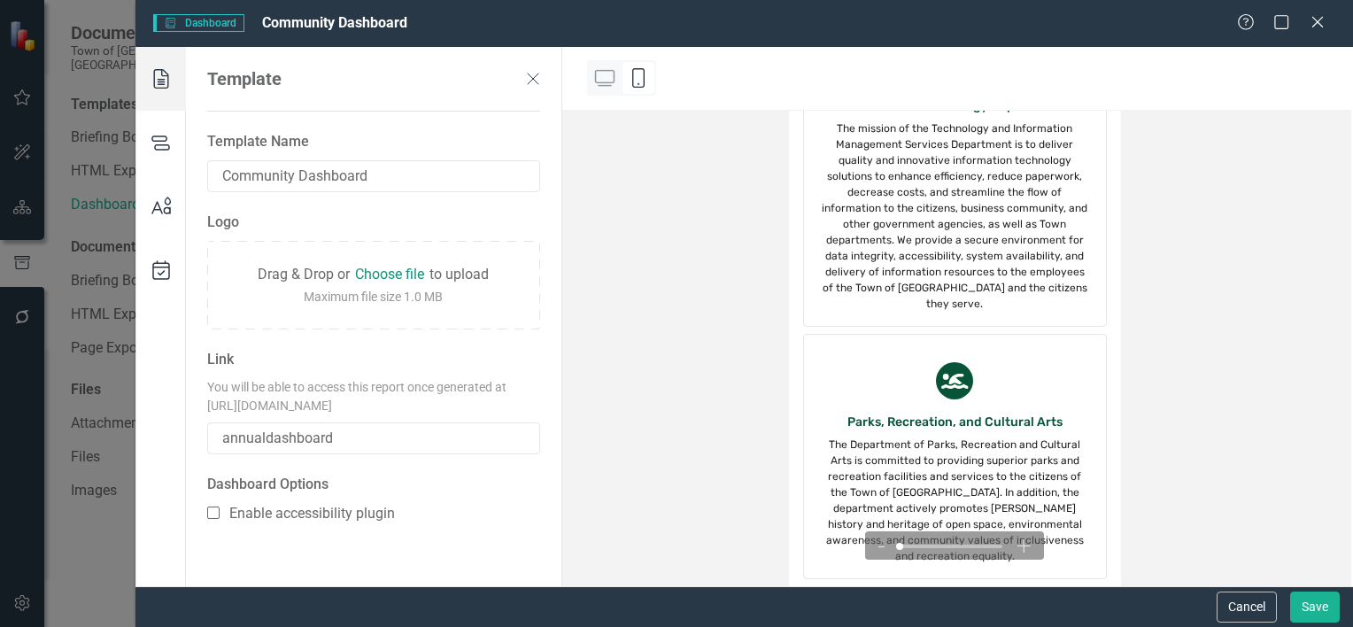
scroll to position [2390, 0]
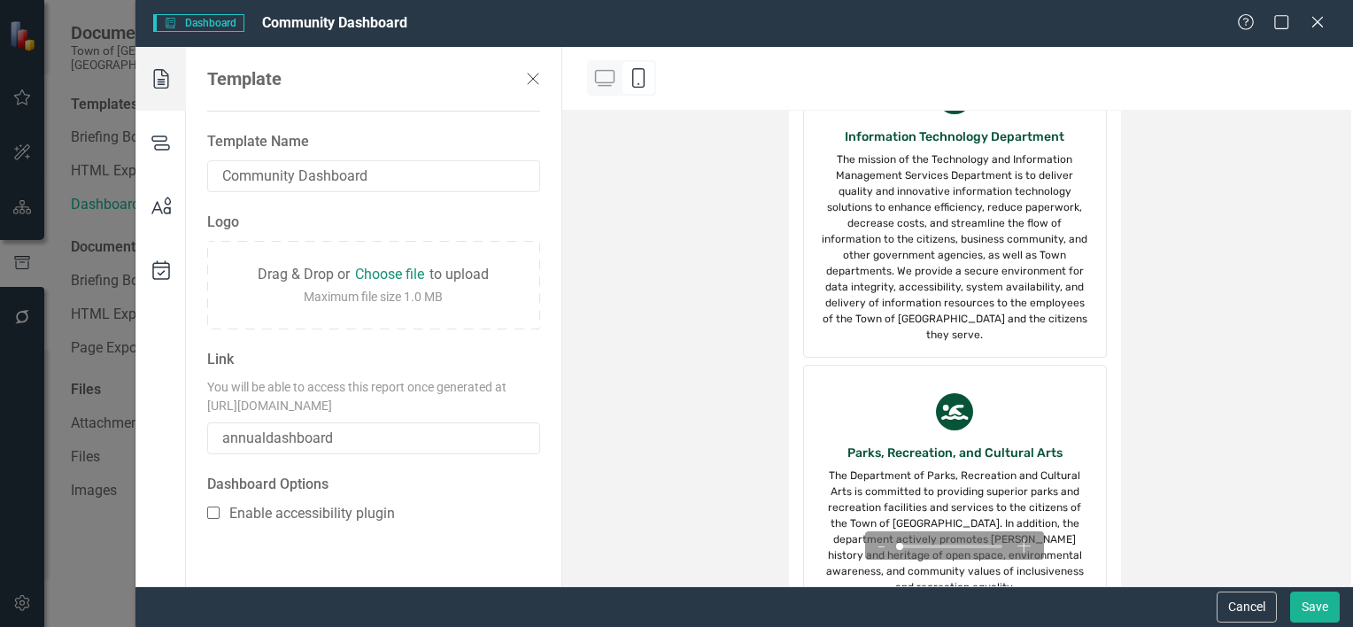
click at [531, 81] on icon at bounding box center [532, 78] width 21 height 21
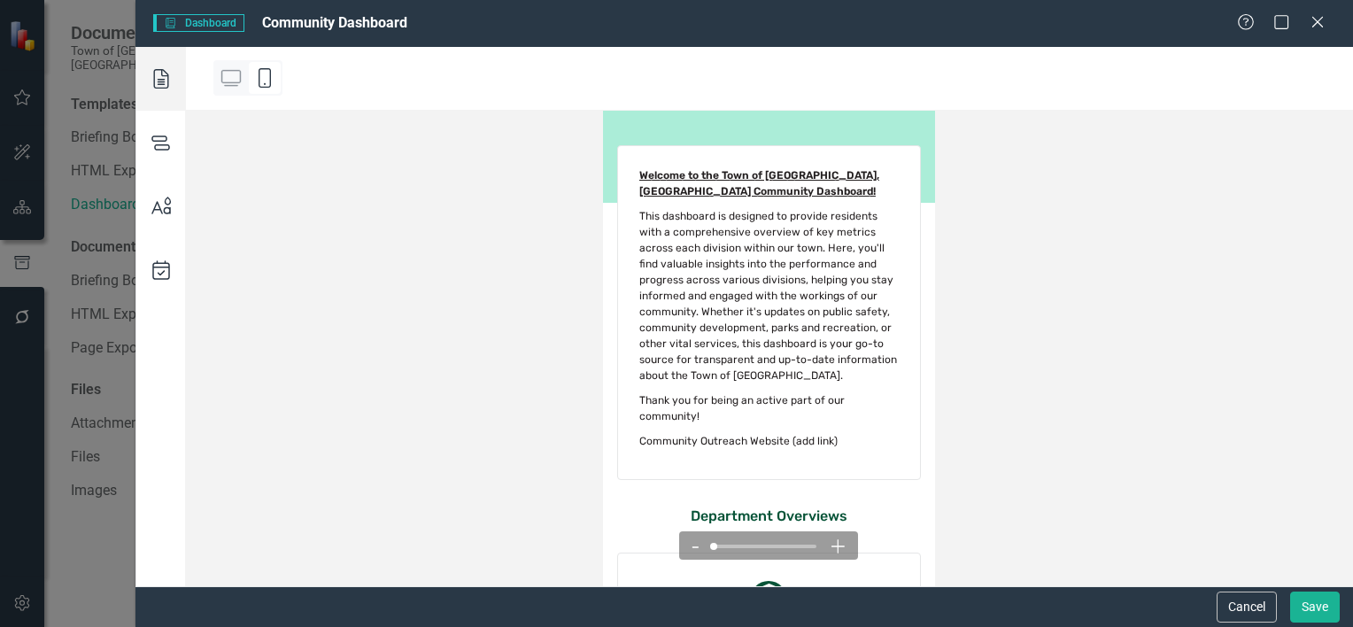
scroll to position [0, 0]
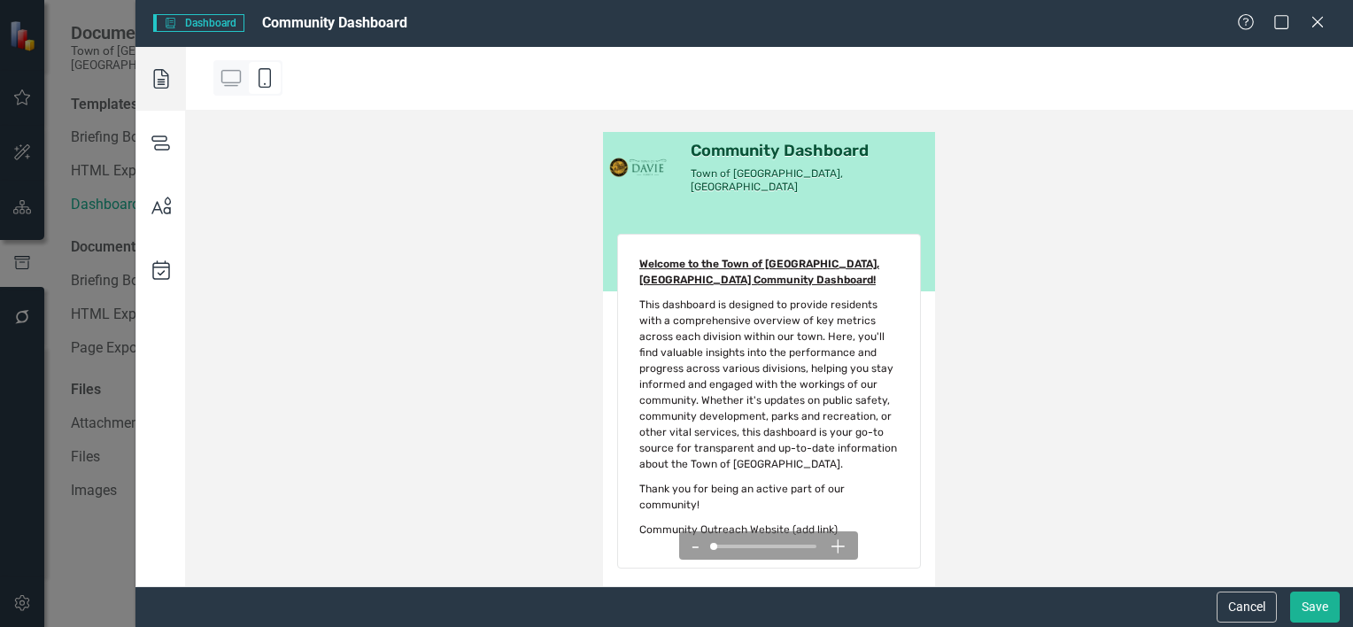
click at [210, 24] on span "Briefing Book Template Dashboard" at bounding box center [198, 23] width 91 height 18
click at [1320, 26] on icon at bounding box center [1316, 21] width 13 height 13
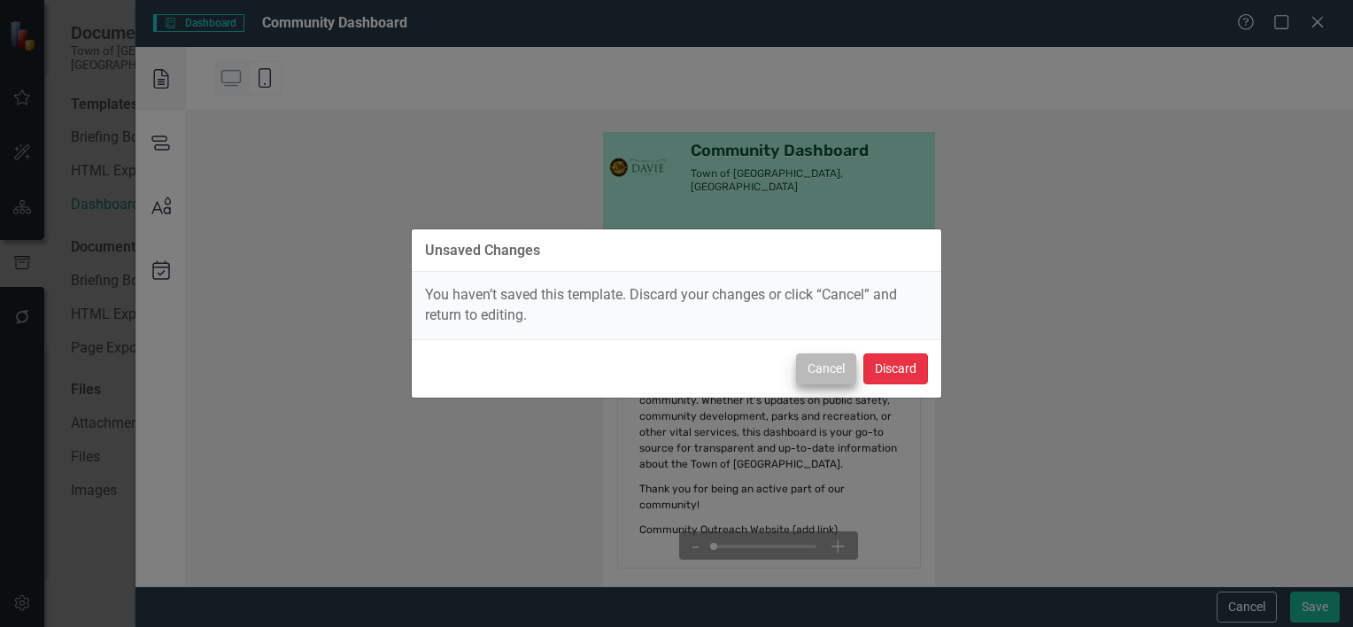
drag, startPoint x: 899, startPoint y: 372, endPoint x: 836, endPoint y: 373, distance: 62.9
click at [836, 373] on div "Cancel Discard" at bounding box center [676, 368] width 529 height 58
click at [836, 372] on button "Cancel" at bounding box center [826, 368] width 60 height 31
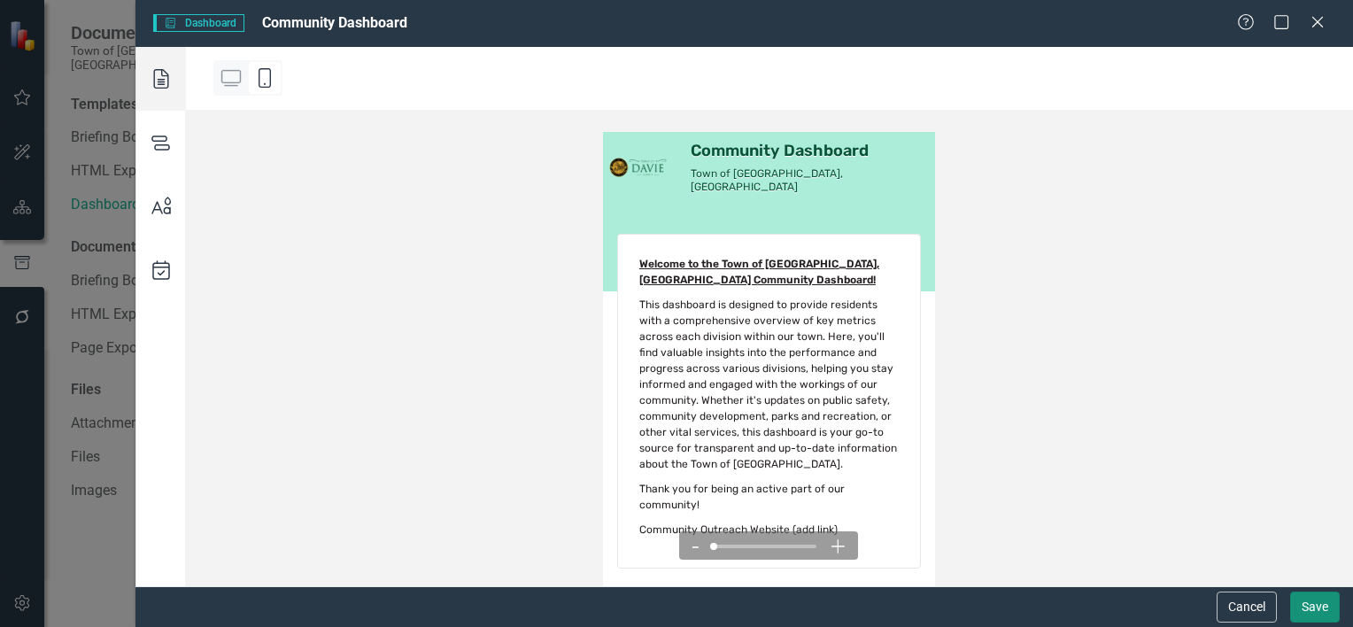
click at [1297, 600] on button "Save" at bounding box center [1315, 606] width 50 height 31
click at [1303, 598] on button "Save" at bounding box center [1315, 606] width 50 height 31
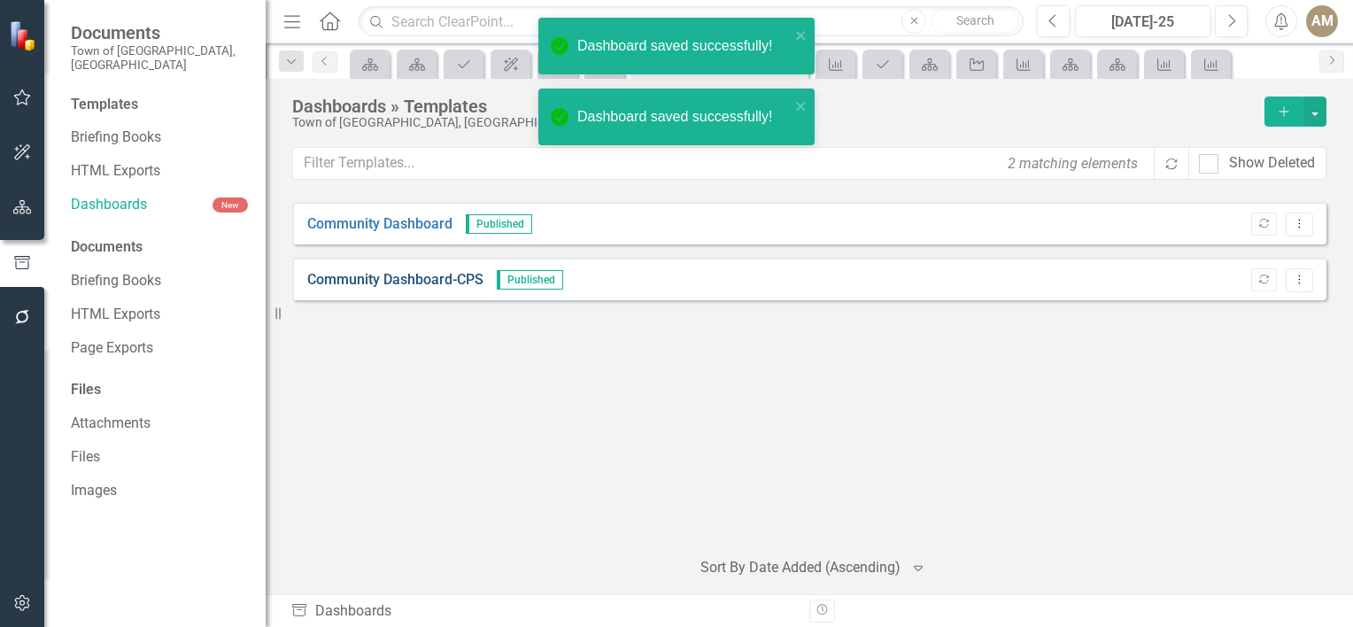
click at [413, 279] on link "Community Dashboard-CPS" at bounding box center [395, 280] width 176 height 20
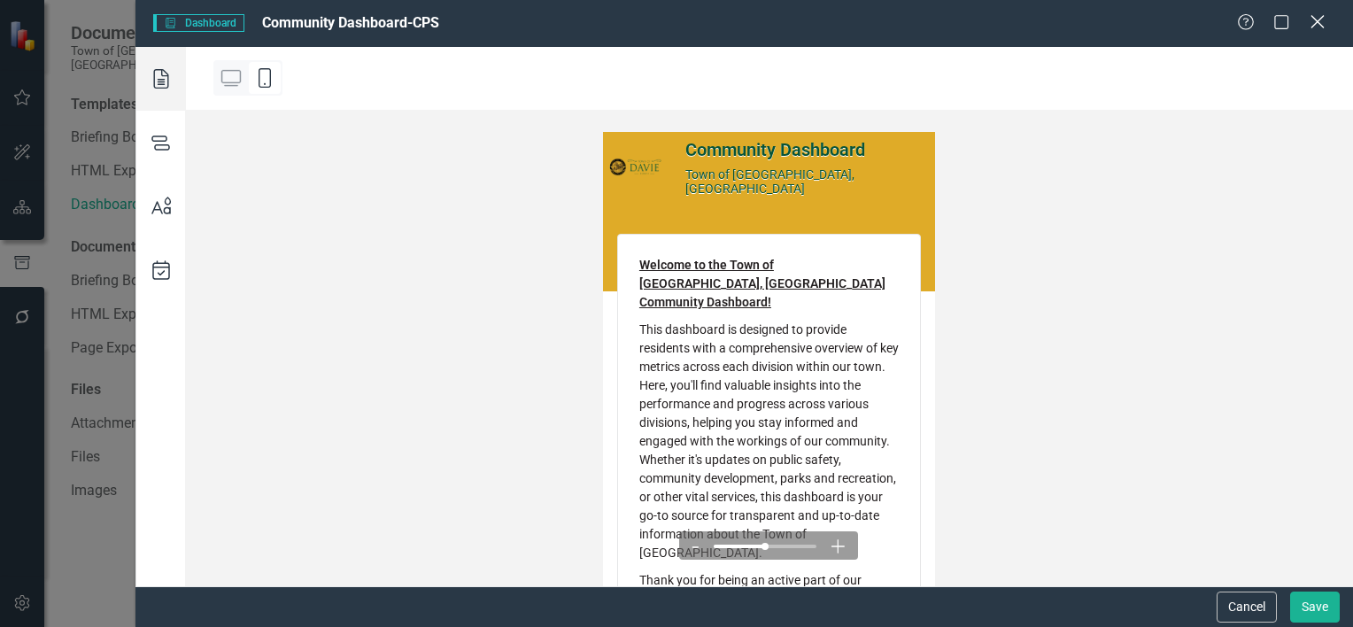
click at [1321, 23] on icon "Close" at bounding box center [1317, 21] width 22 height 17
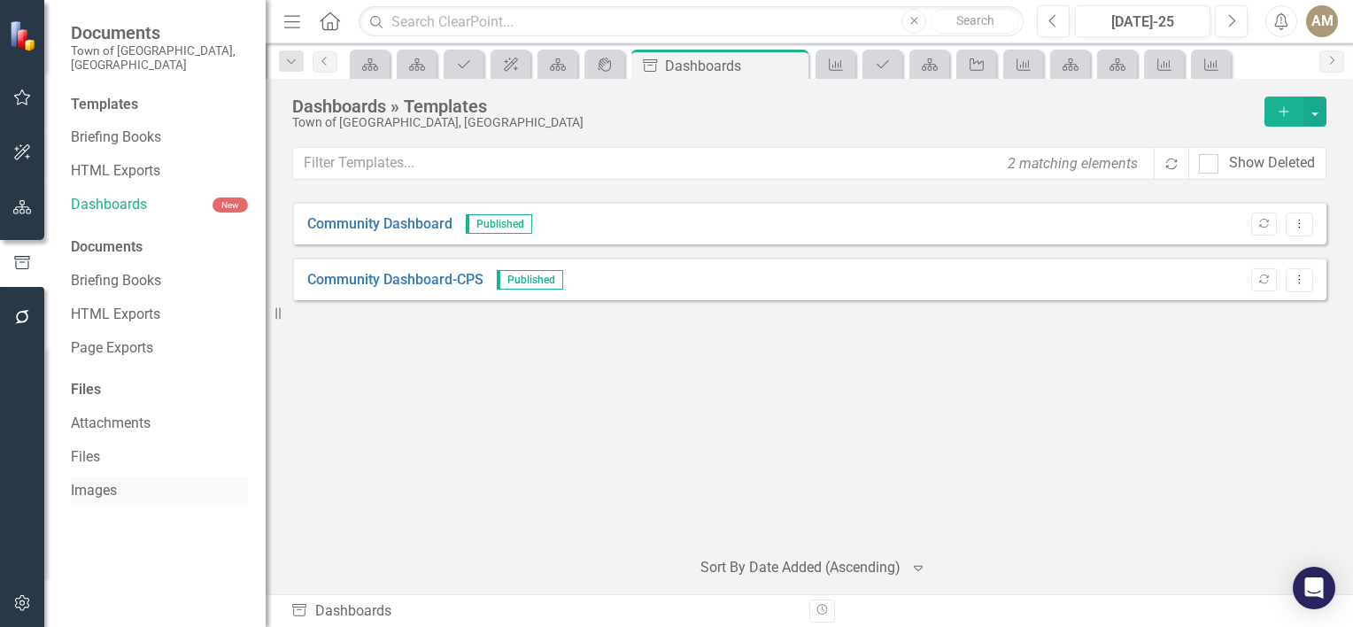
click at [92, 481] on link "Images" at bounding box center [159, 491] width 177 height 20
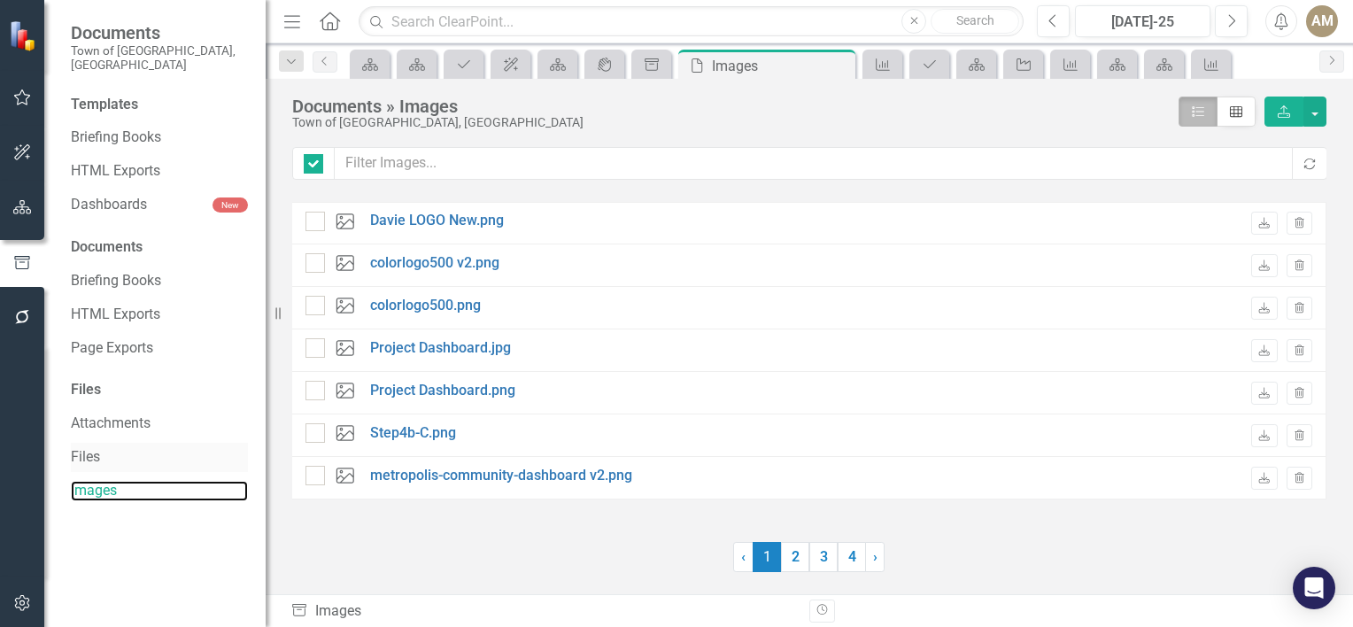
checkbox input "false"
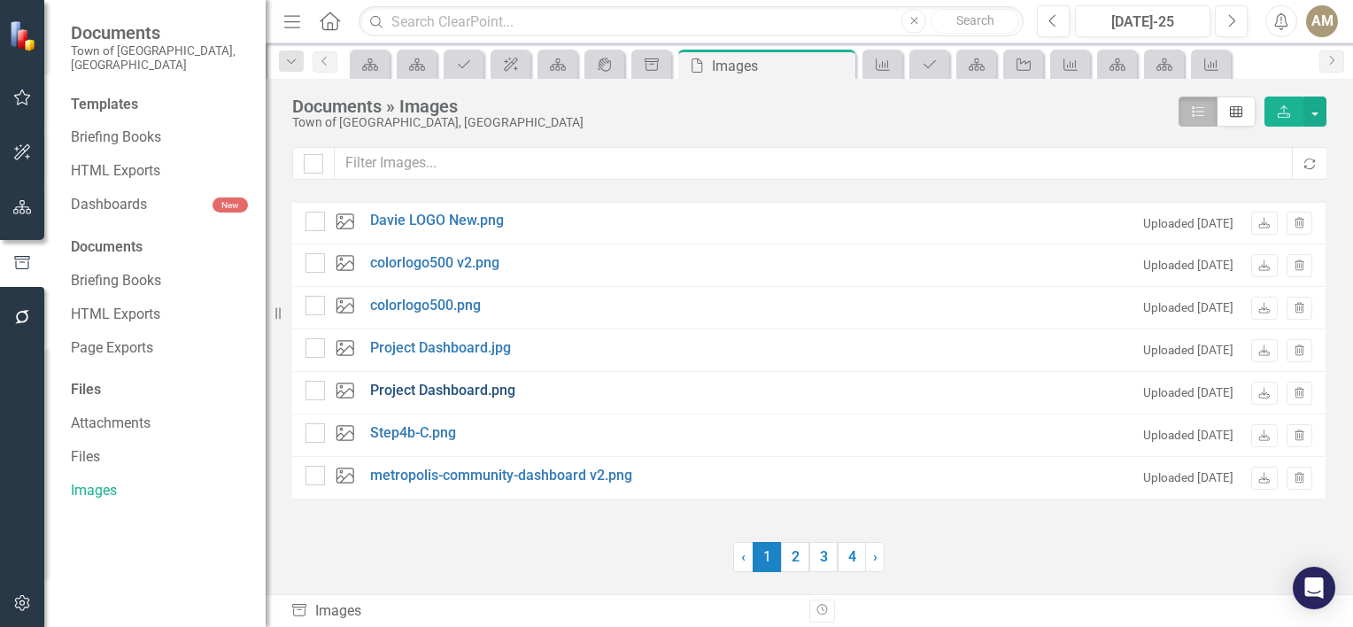
click at [454, 397] on link "Project Dashboard.png" at bounding box center [442, 391] width 145 height 20
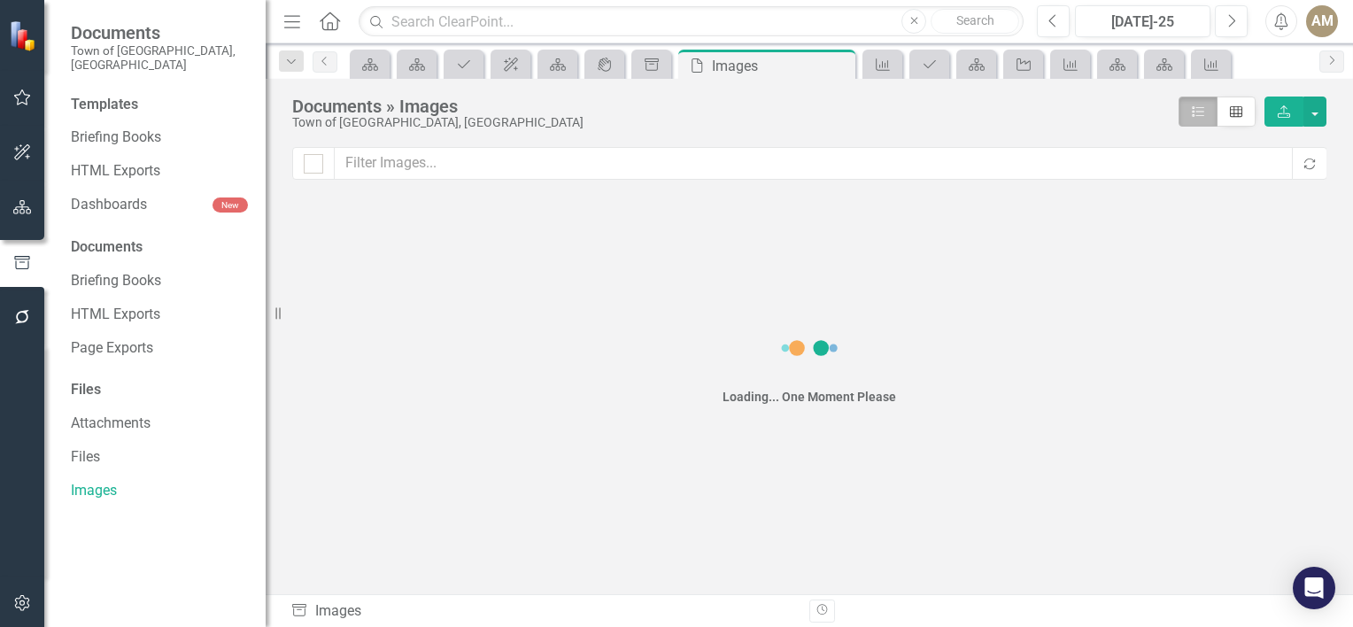
checkbox input "false"
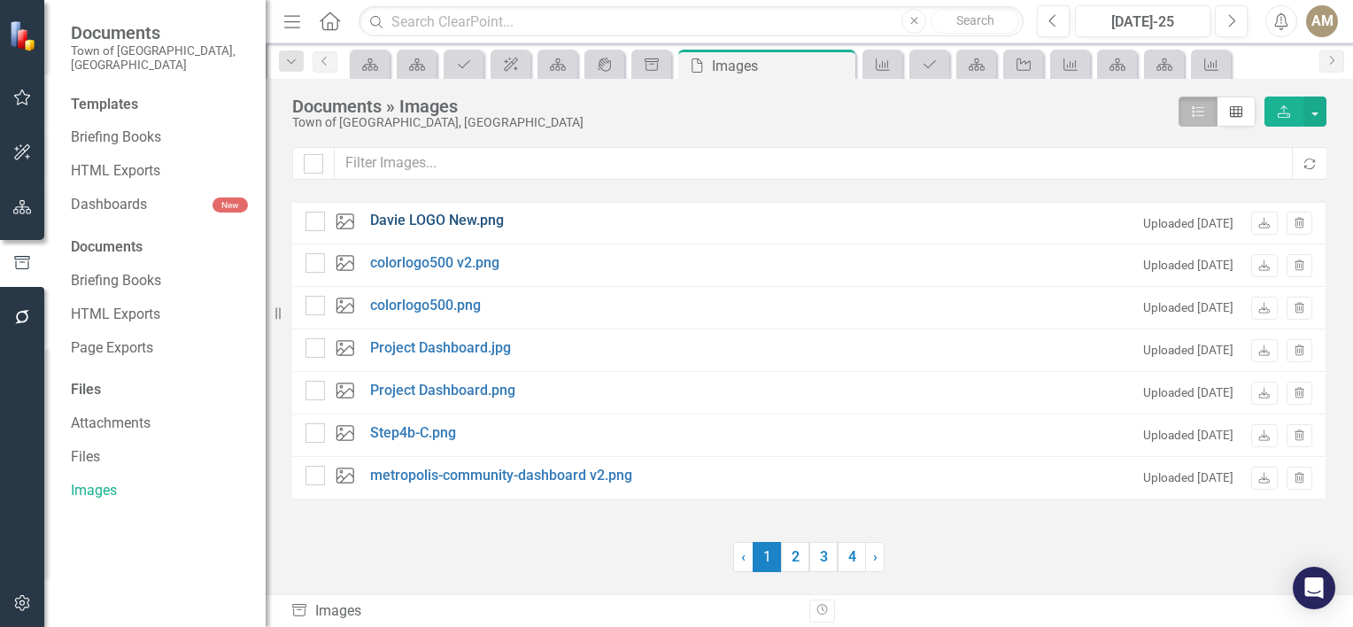
click at [444, 216] on link "Davie LOGO New.png" at bounding box center [437, 221] width 134 height 20
checkbox input "false"
click at [159, 199] on link "Dashboards" at bounding box center [142, 205] width 142 height 20
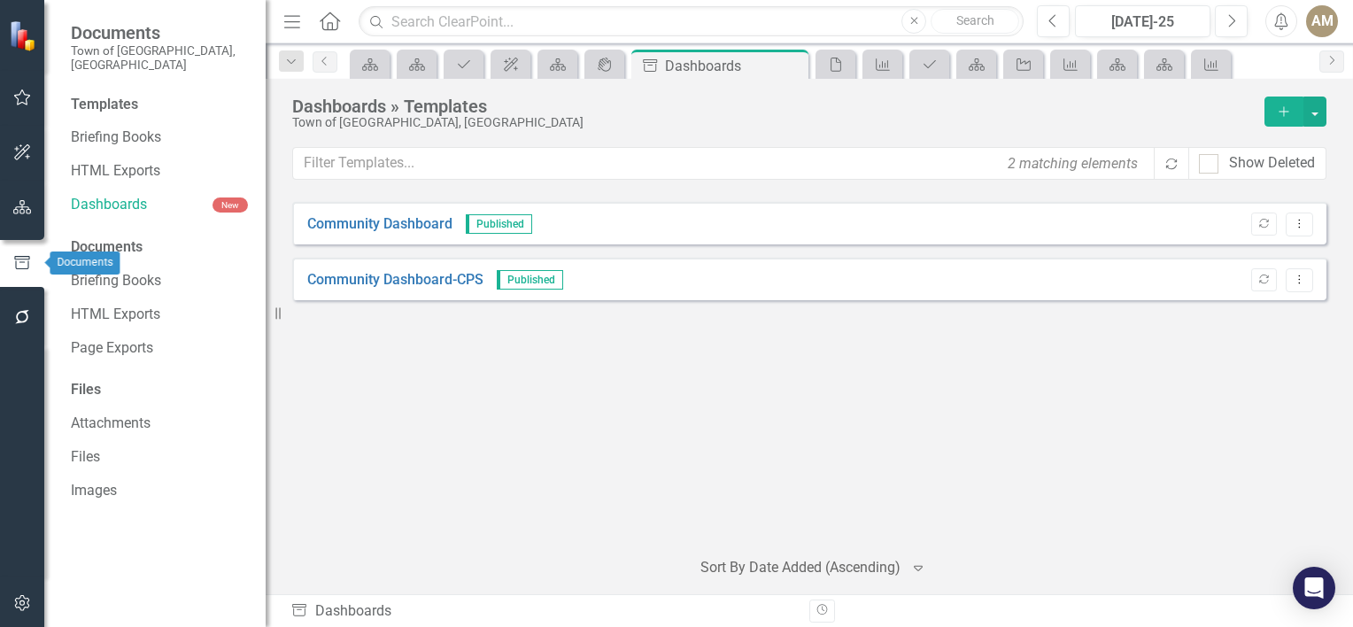
click at [28, 265] on button "button" at bounding box center [22, 263] width 44 height 29
click at [81, 195] on link "Dashboards" at bounding box center [142, 205] width 142 height 20
click at [358, 270] on link "Community Dashboard-CPS" at bounding box center [395, 280] width 176 height 20
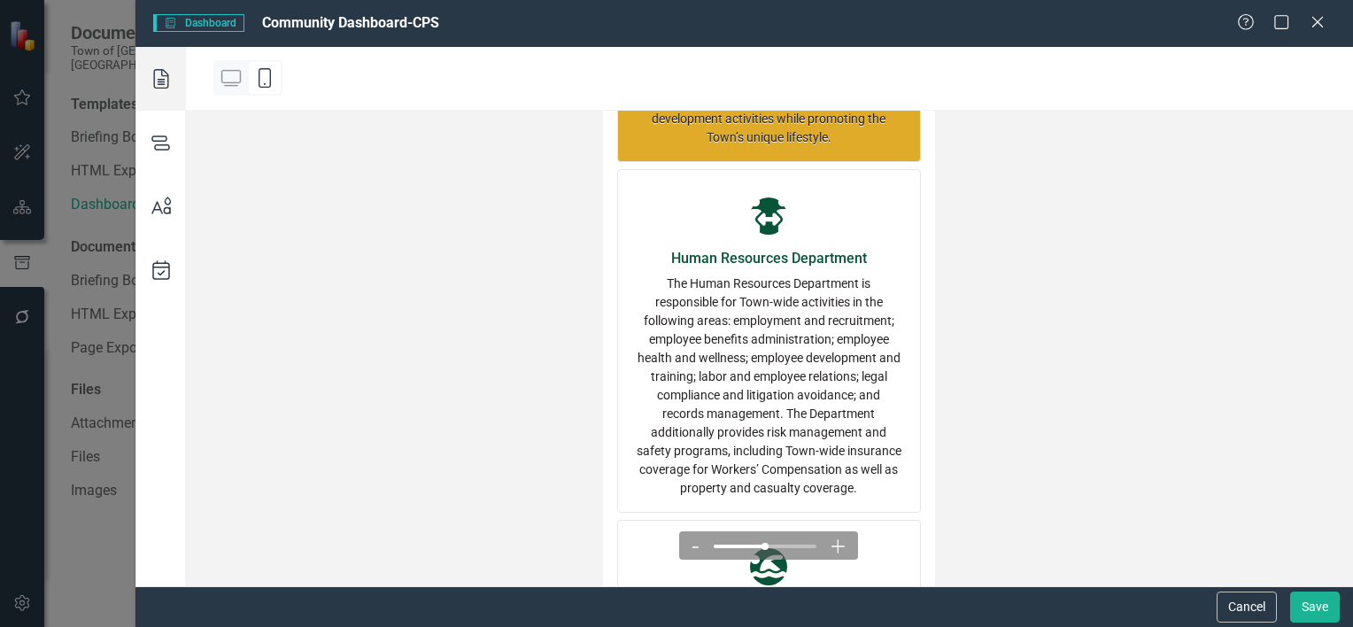
scroll to position [797, 0]
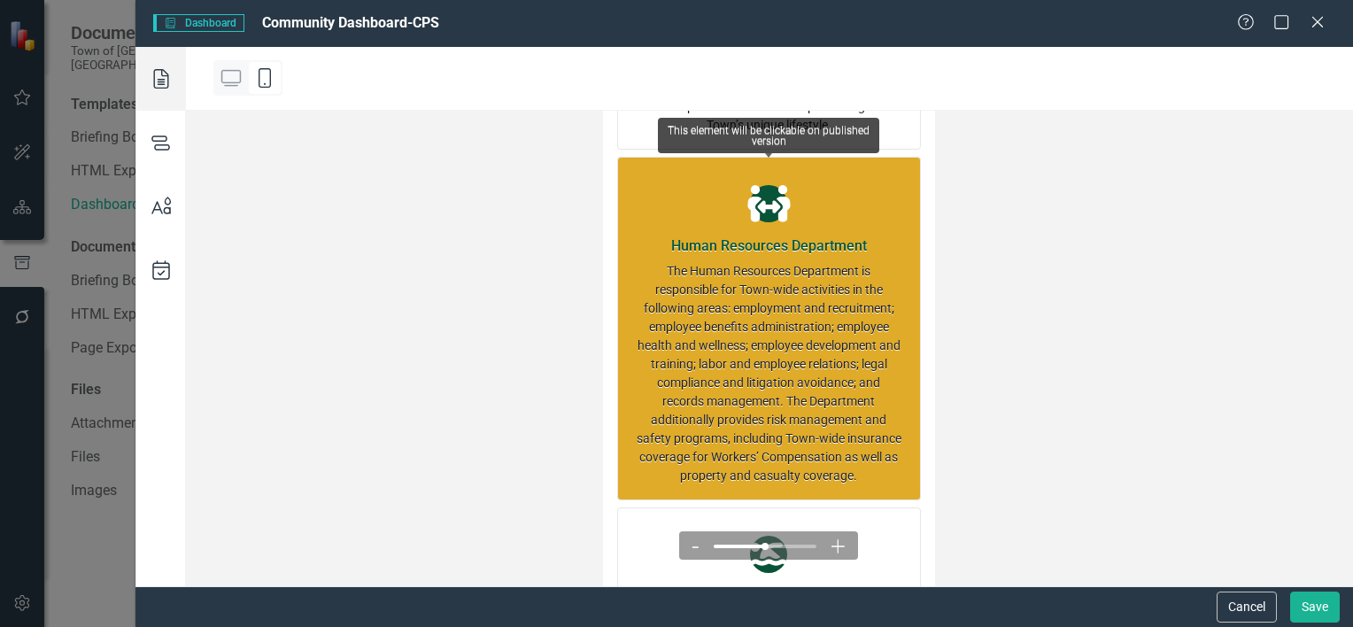
click at [726, 305] on div "The Human Resources Department is responsible for Town-wide activities in the f…" at bounding box center [769, 373] width 266 height 223
click at [775, 185] on icon "icon.people-arrows" at bounding box center [769, 203] width 48 height 37
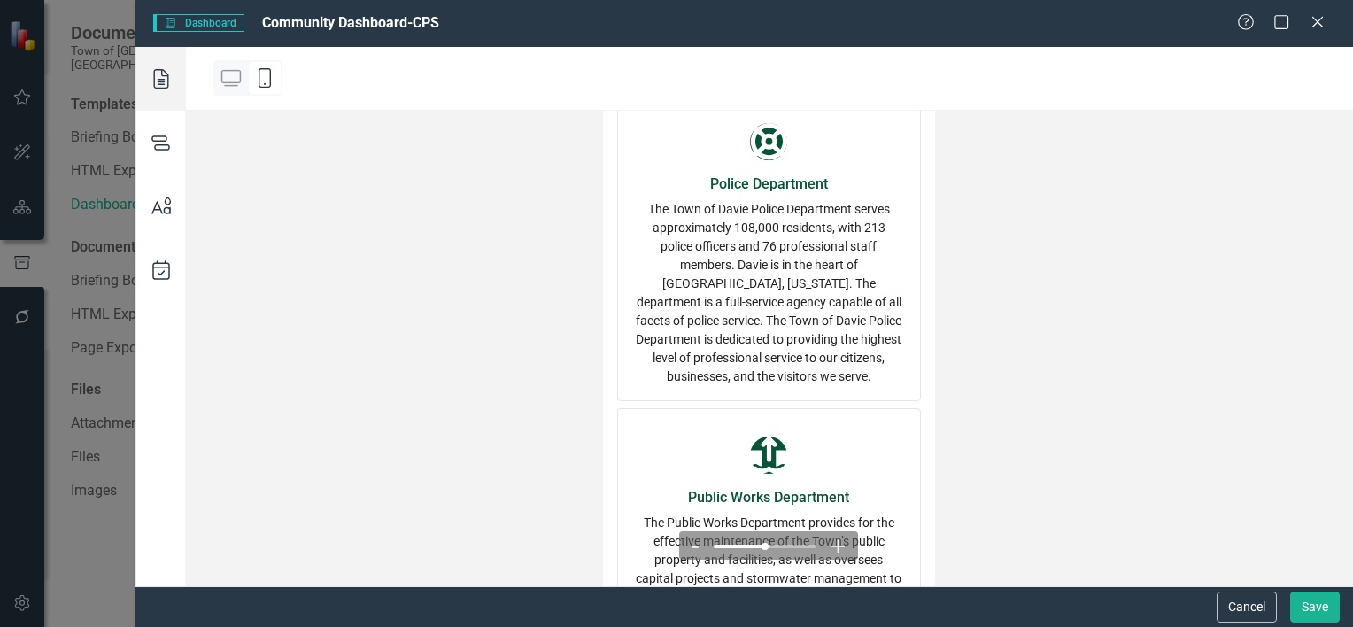
scroll to position [1820, 0]
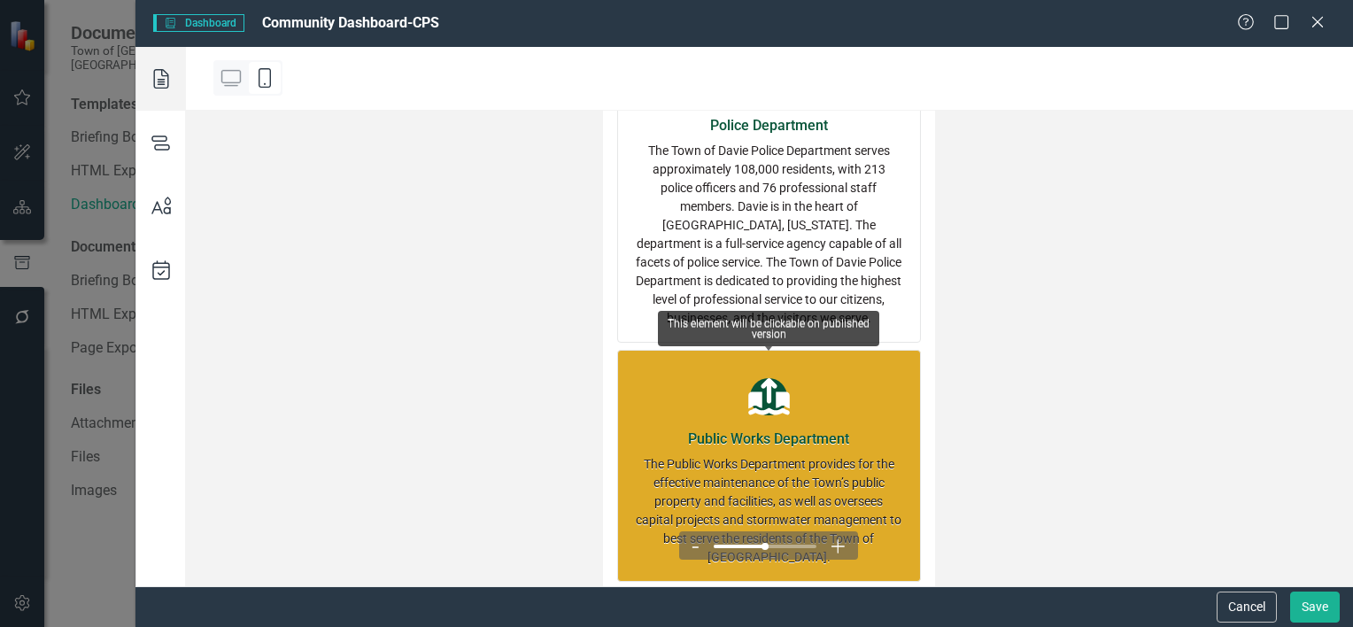
click at [779, 428] on div "Public Works Department" at bounding box center [769, 438] width 266 height 21
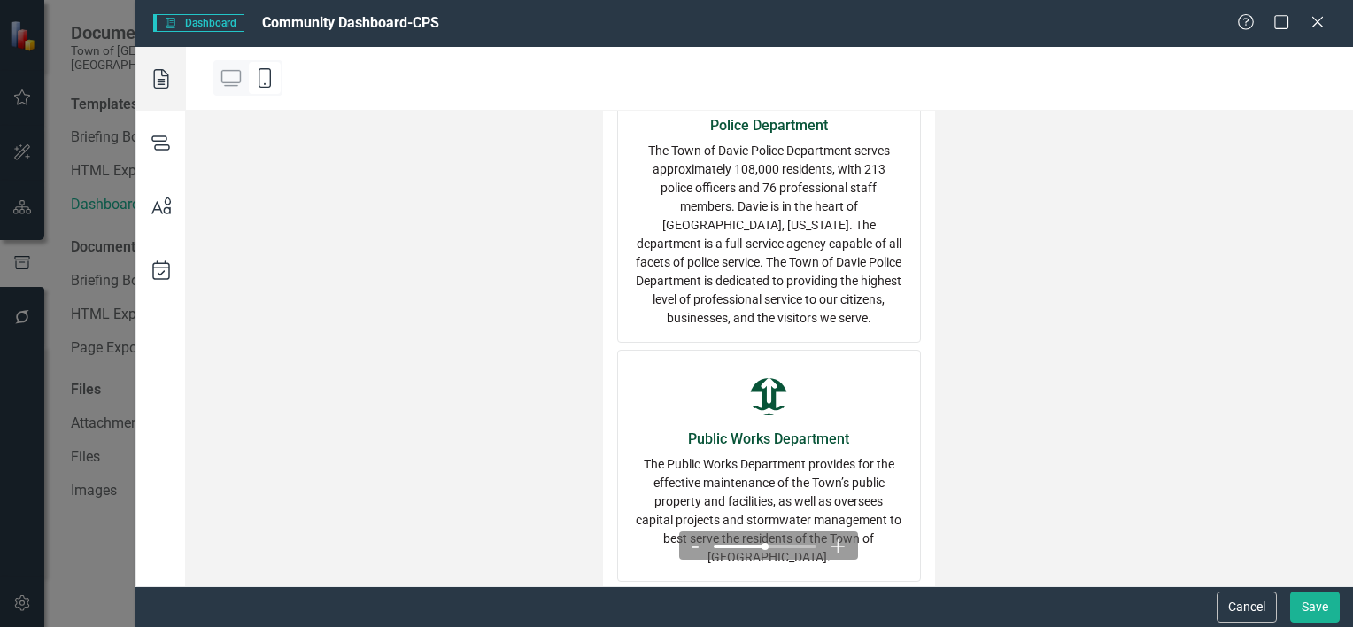
click at [152, 149] on icon at bounding box center [161, 143] width 50 height 64
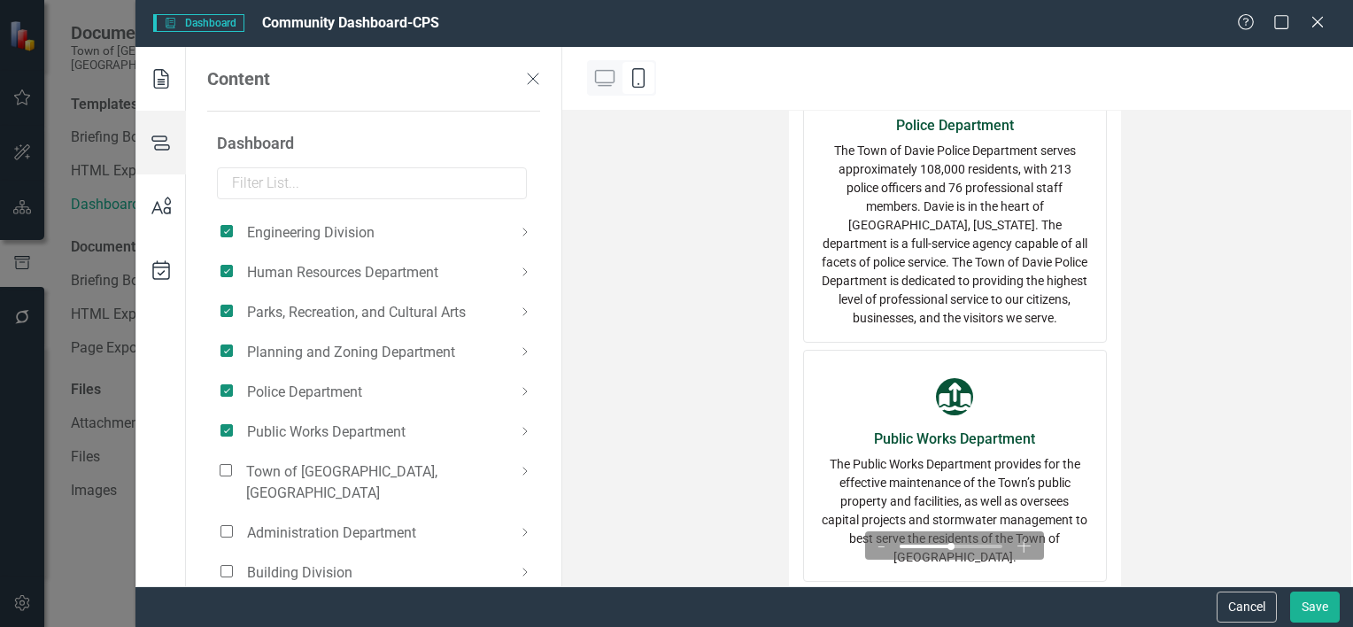
click at [522, 74] on icon at bounding box center [532, 78] width 21 height 21
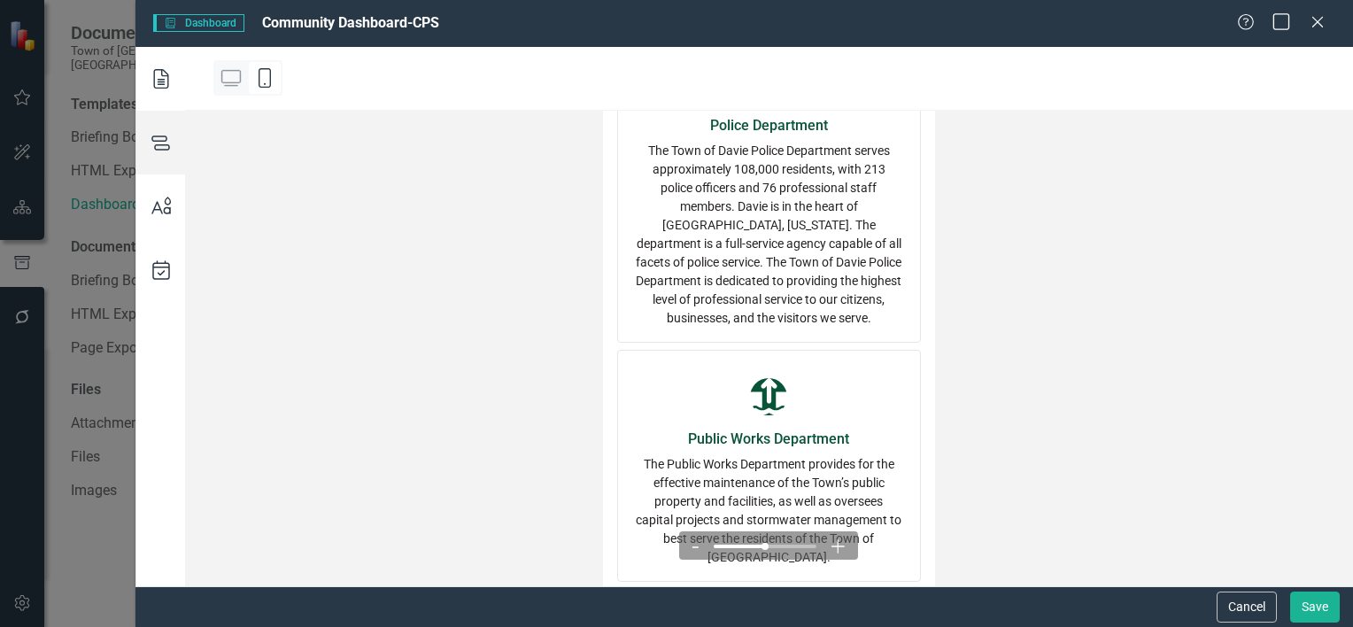
click at [1285, 21] on icon "Maximize" at bounding box center [1281, 21] width 22 height 17
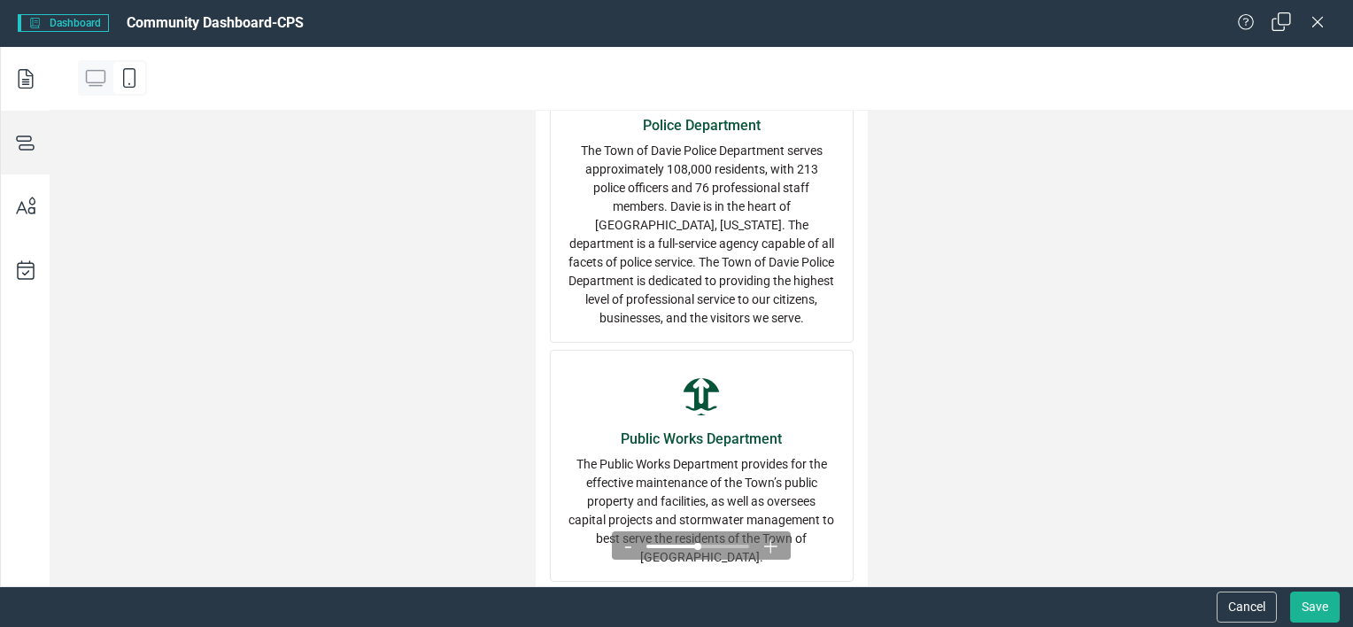
click at [1284, 23] on icon "Restore" at bounding box center [1281, 21] width 22 height 17
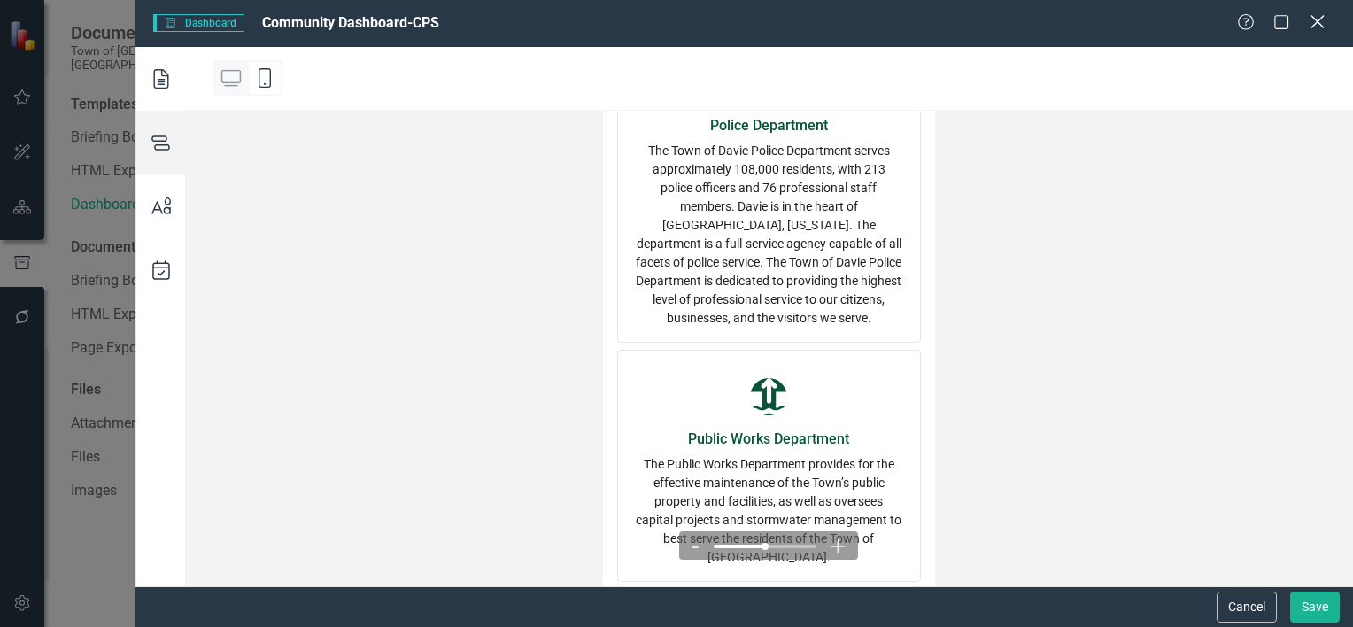
click at [1308, 20] on icon "Close" at bounding box center [1317, 21] width 22 height 17
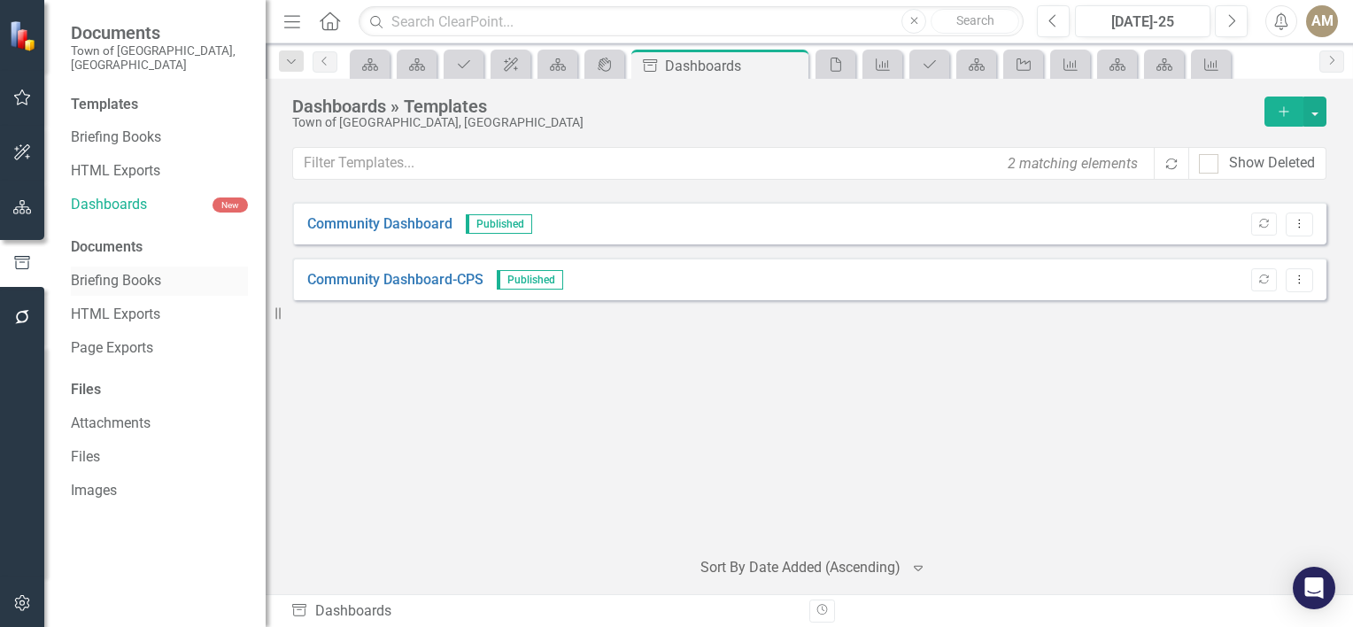
click at [148, 271] on link "Briefing Books" at bounding box center [159, 281] width 177 height 20
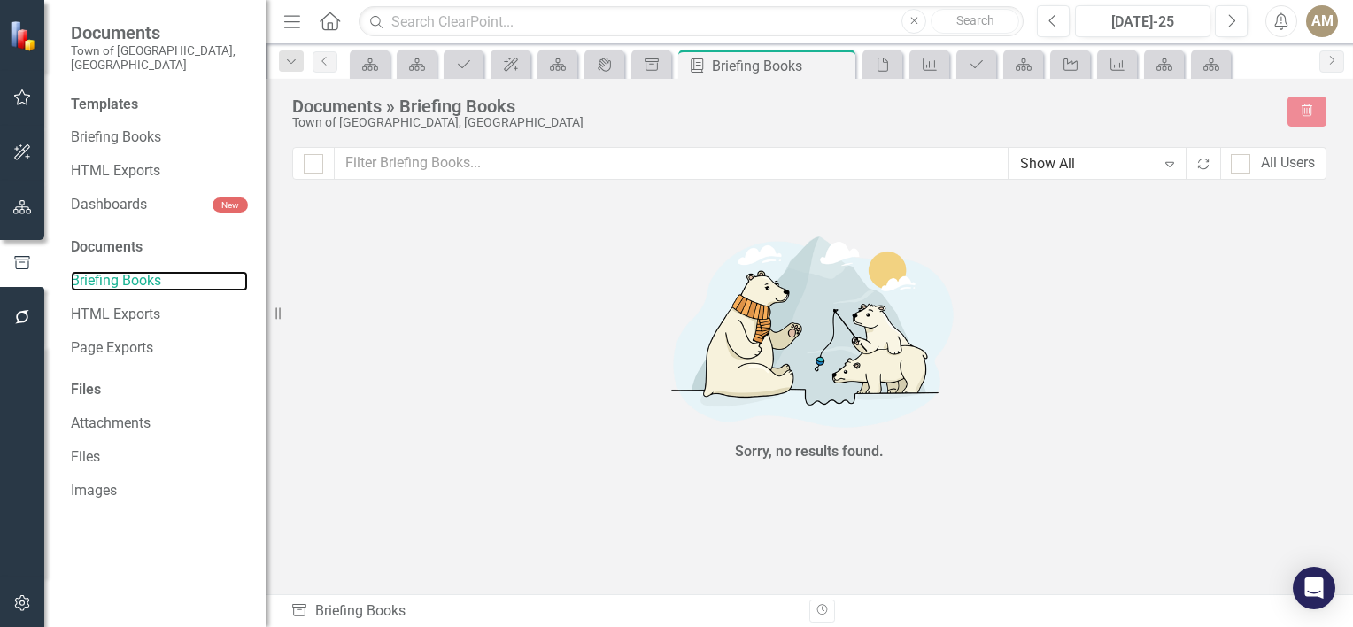
checkbox input "false"
click at [24, 148] on icon "button" at bounding box center [22, 152] width 16 height 16
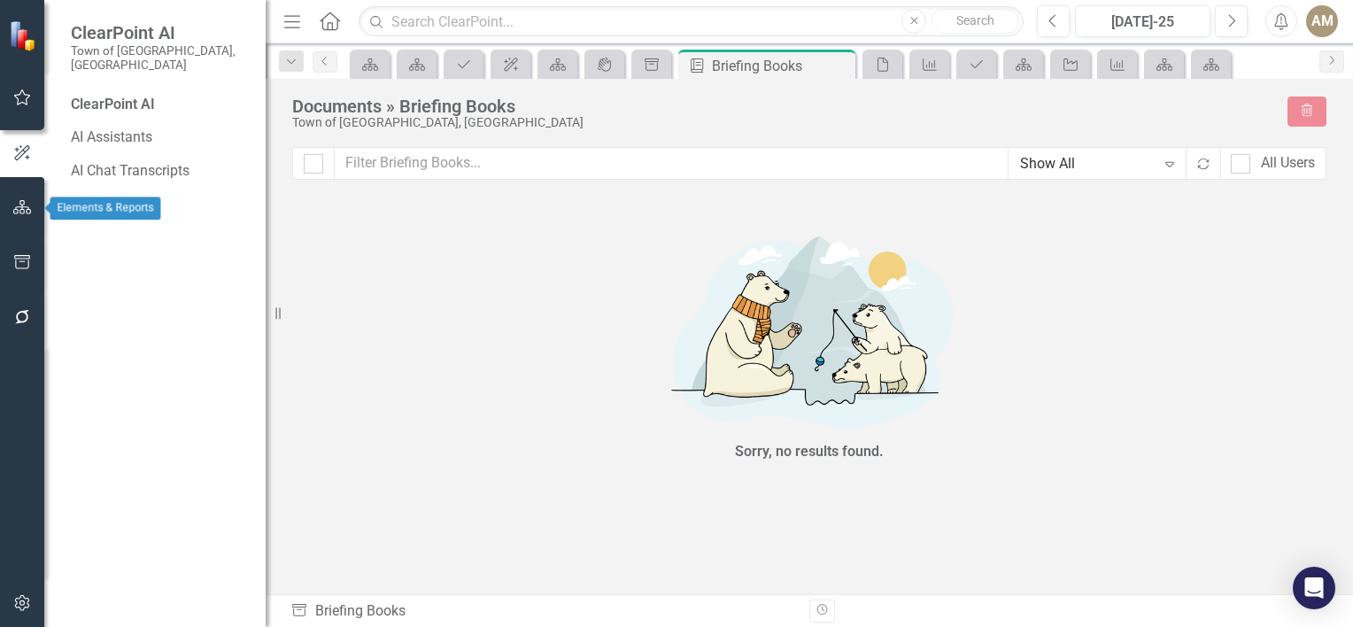
click at [18, 205] on icon "button" at bounding box center [22, 207] width 19 height 14
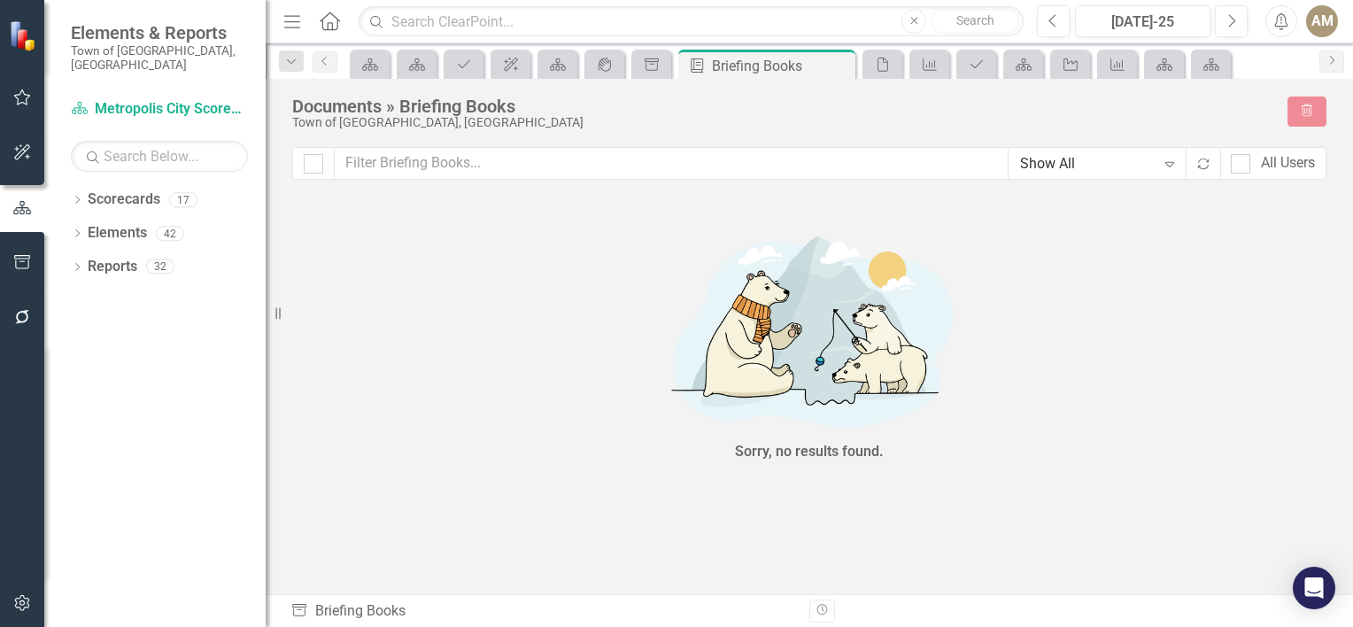
click at [21, 260] on icon "button" at bounding box center [22, 262] width 19 height 14
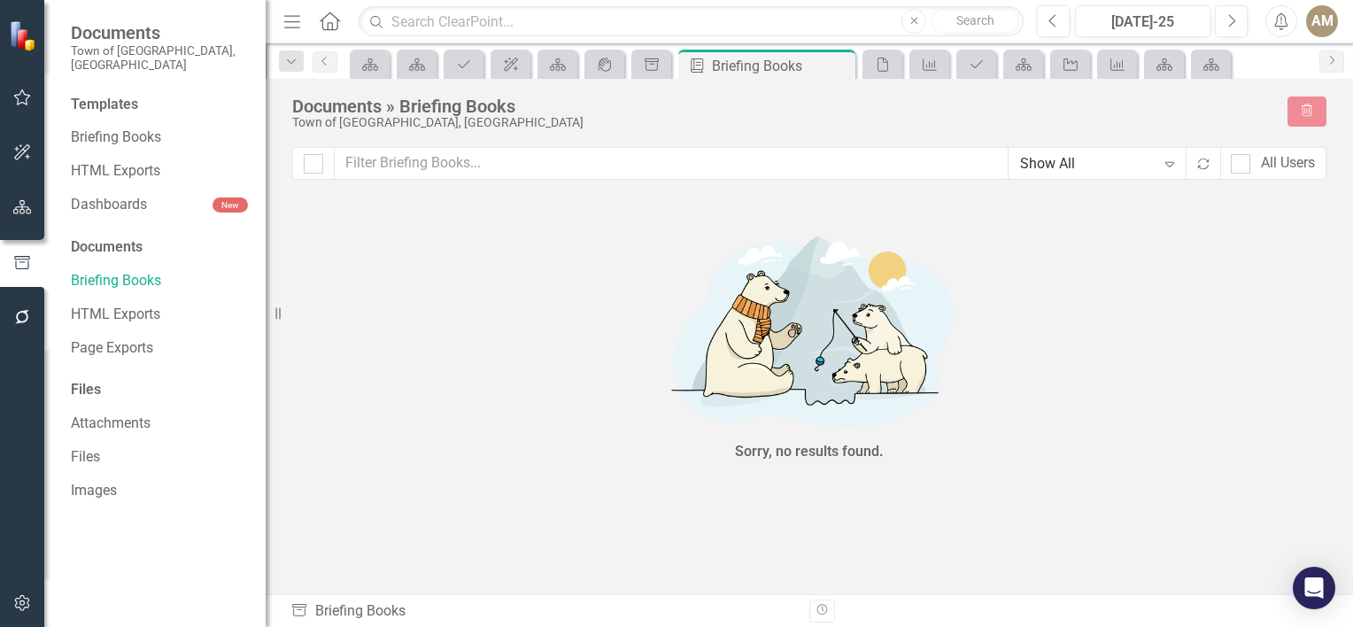
click at [90, 237] on div "Documents" at bounding box center [159, 247] width 177 height 20
click at [141, 195] on link "Dashboards" at bounding box center [142, 205] width 142 height 20
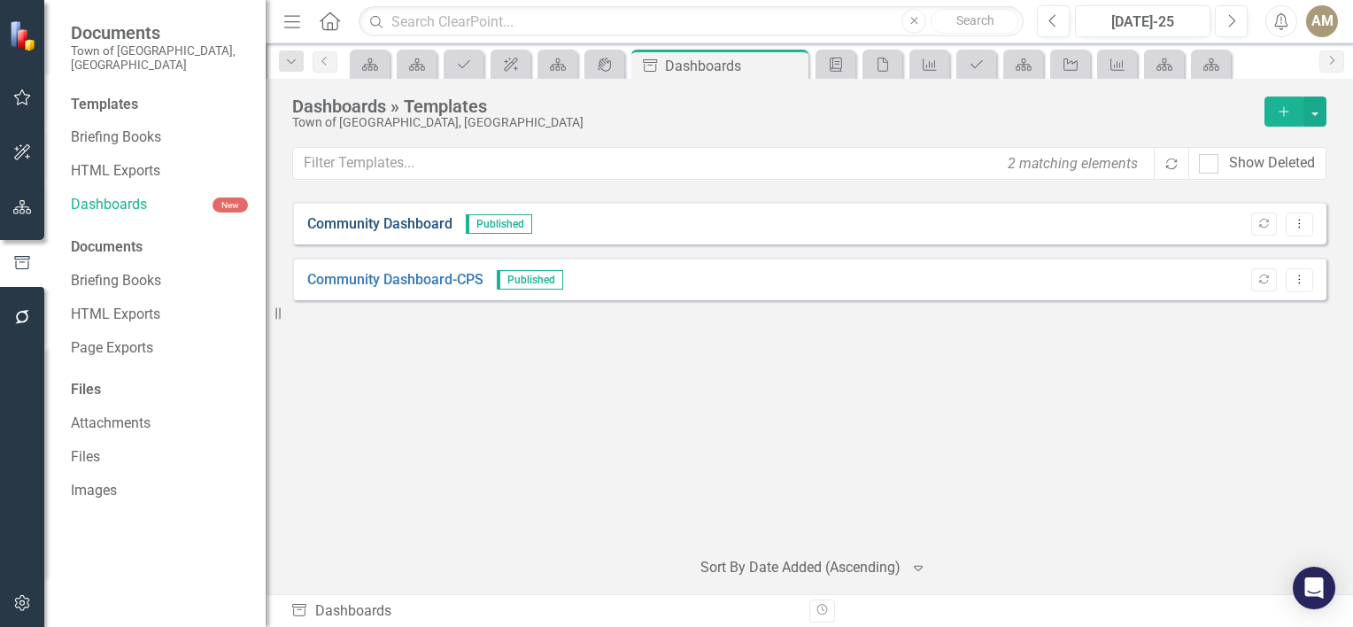
click at [423, 220] on link "Community Dashboard" at bounding box center [379, 224] width 145 height 20
